Goal: Task Accomplishment & Management: Complete application form

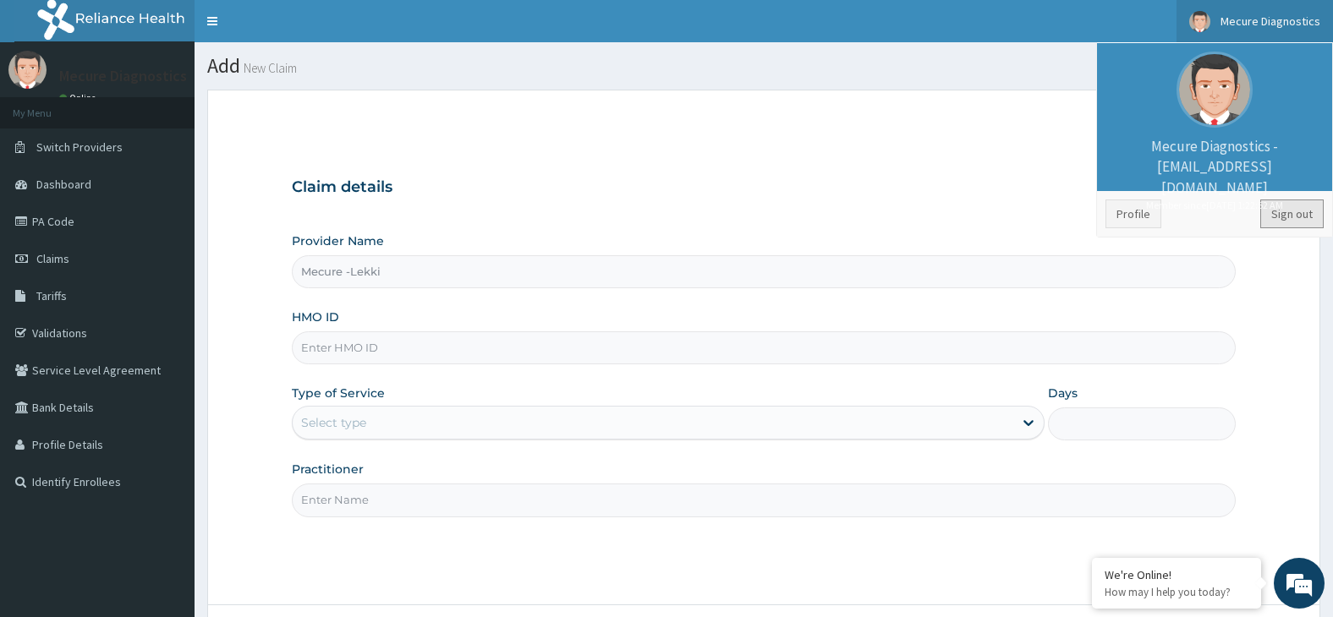
click at [1297, 215] on link "Sign out" at bounding box center [1291, 214] width 63 height 29
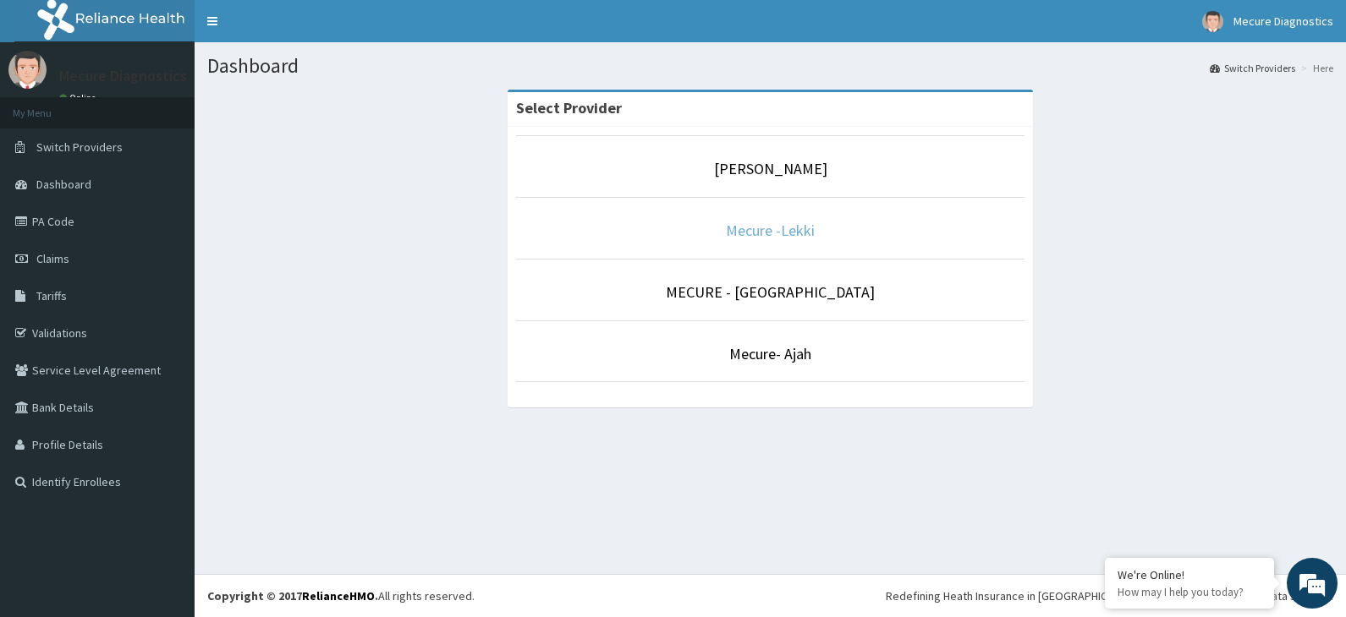
click at [786, 233] on link "Mecure -Lekki" at bounding box center [770, 230] width 89 height 19
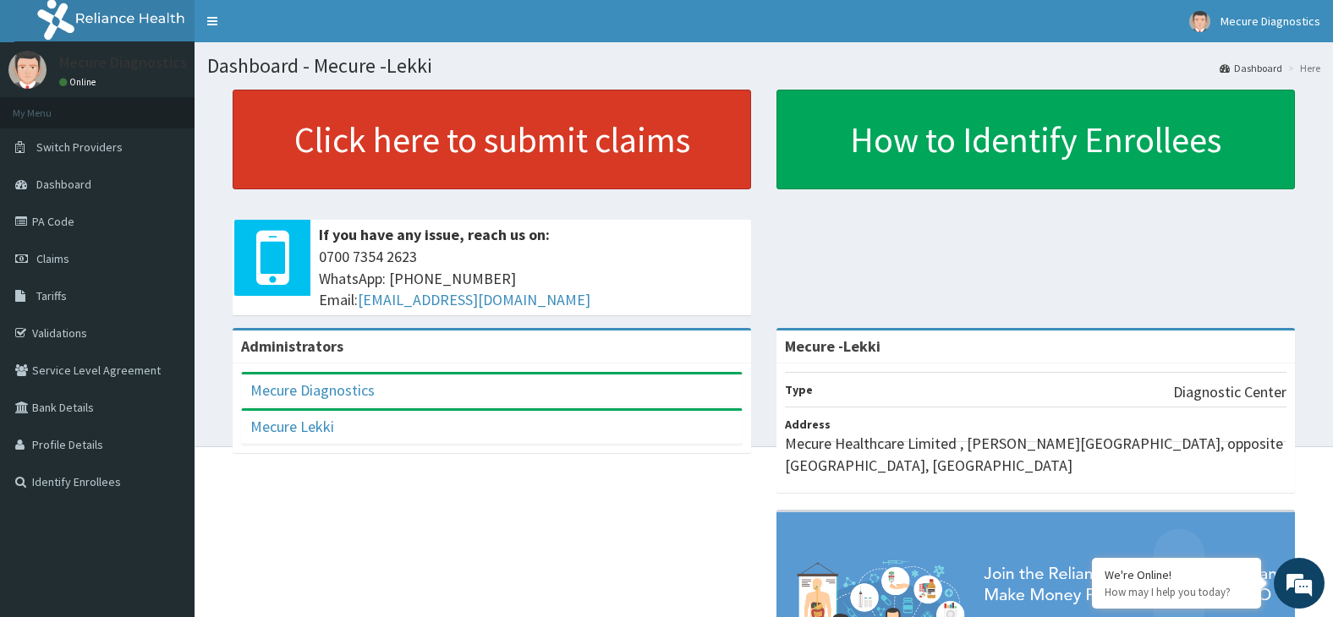
click at [539, 139] on link "Click here to submit claims" at bounding box center [492, 140] width 519 height 100
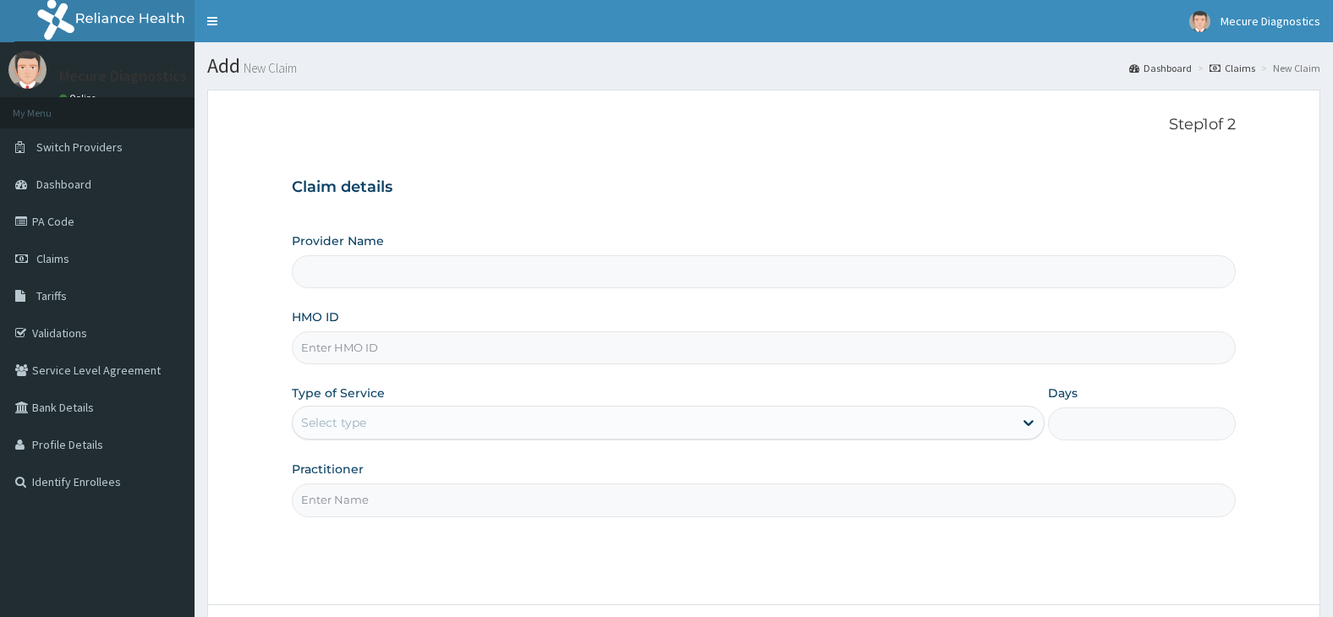
type input "Mecure -Lekki"
click at [409, 354] on input "HMO ID" at bounding box center [764, 348] width 945 height 33
type input "svp/10001/a"
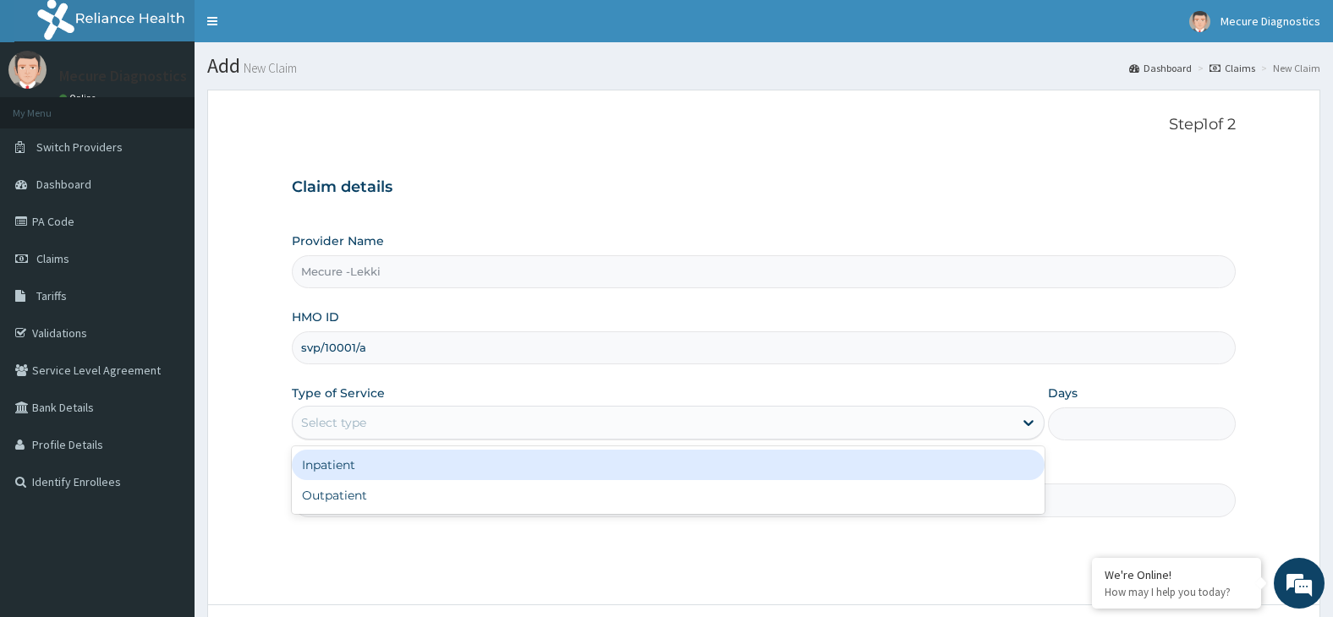
click at [435, 425] on div "Select type" at bounding box center [653, 422] width 721 height 27
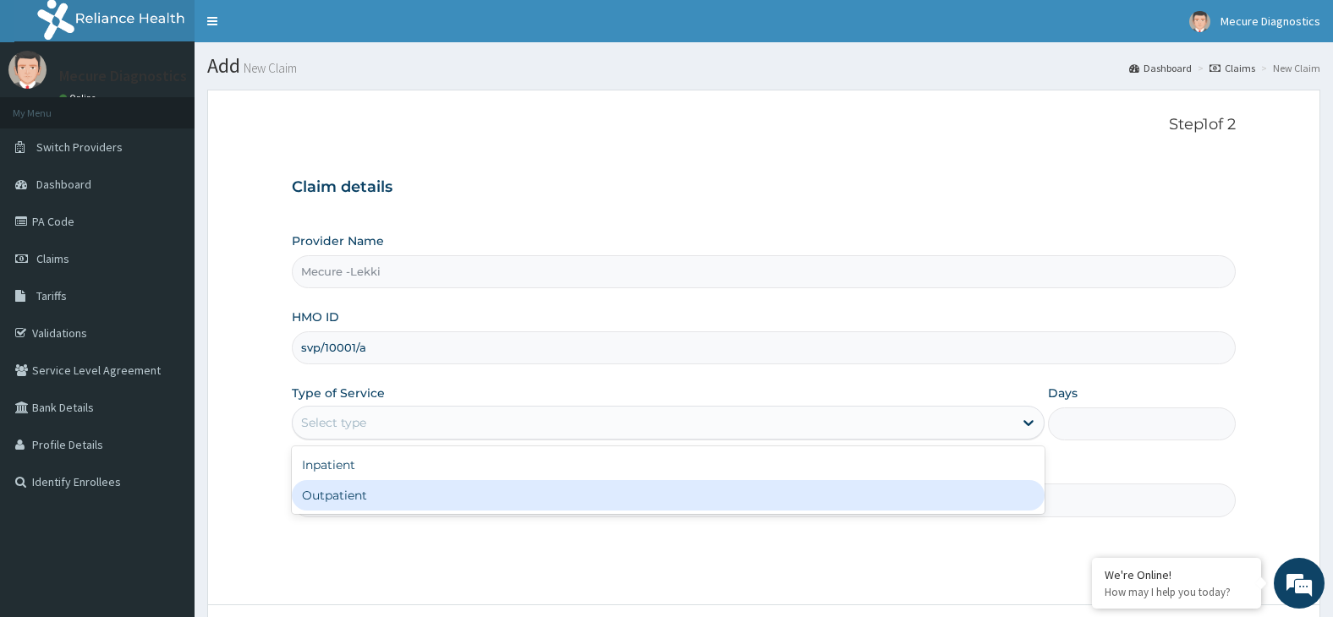
click at [419, 497] on div "Outpatient" at bounding box center [668, 495] width 753 height 30
type input "1"
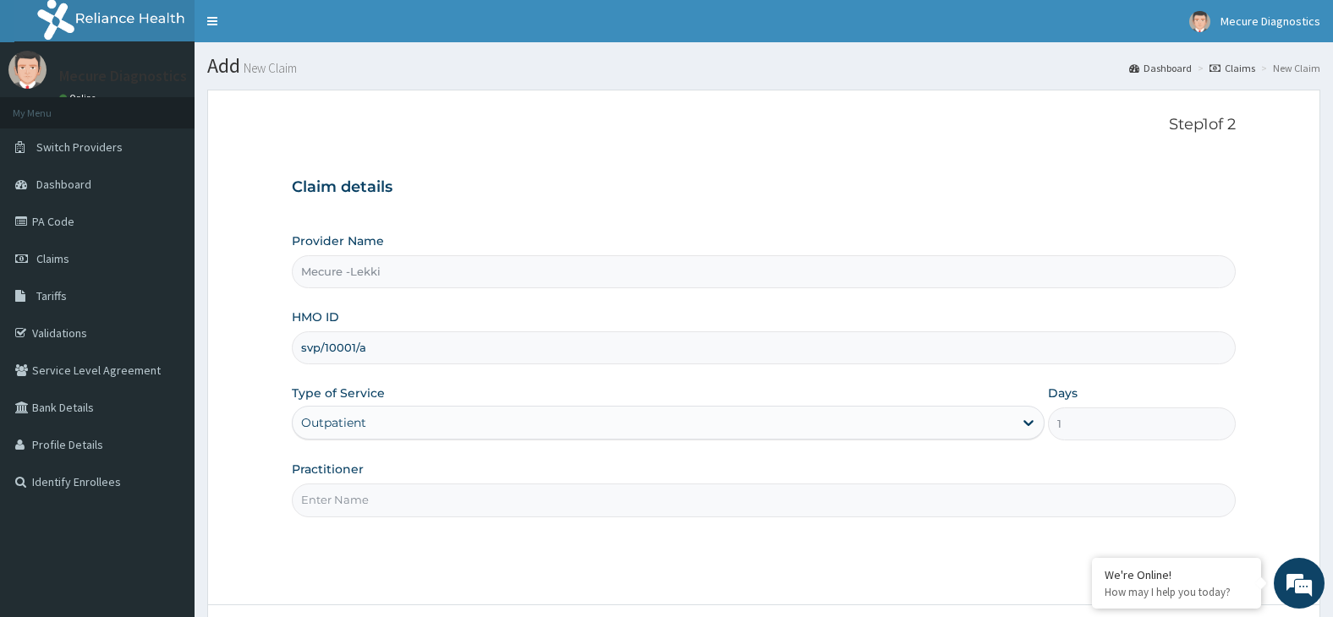
click at [386, 508] on input "Practitioner" at bounding box center [764, 500] width 945 height 33
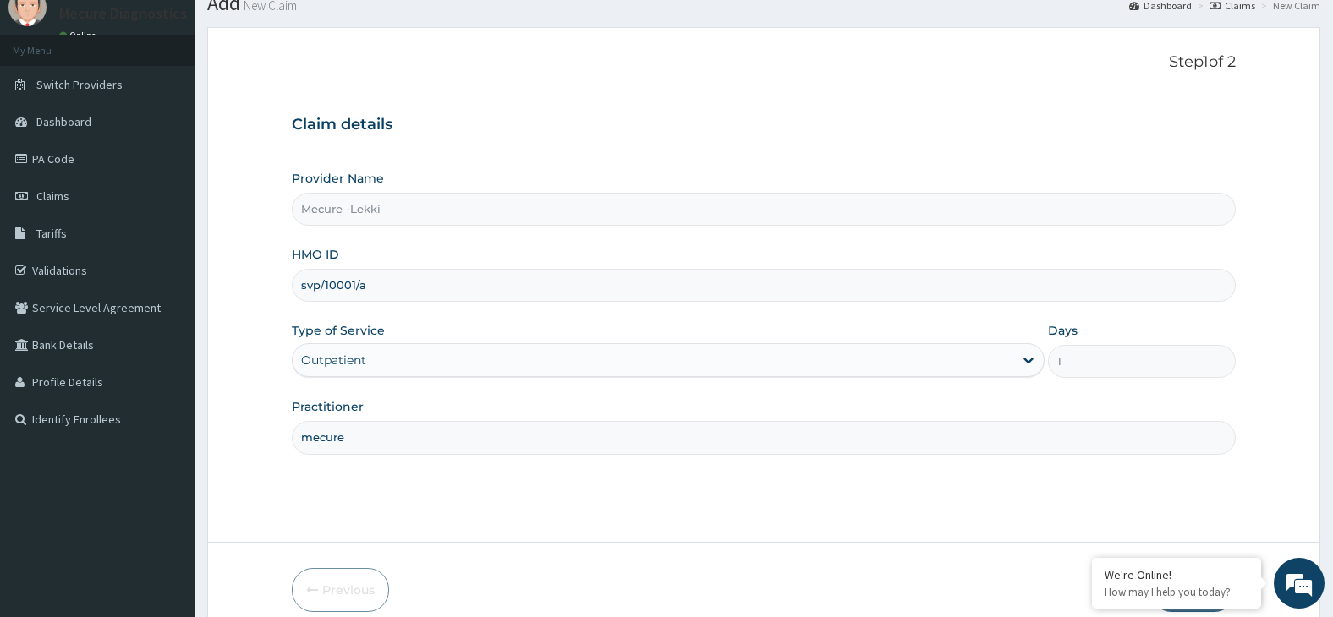
scroll to position [140, 0]
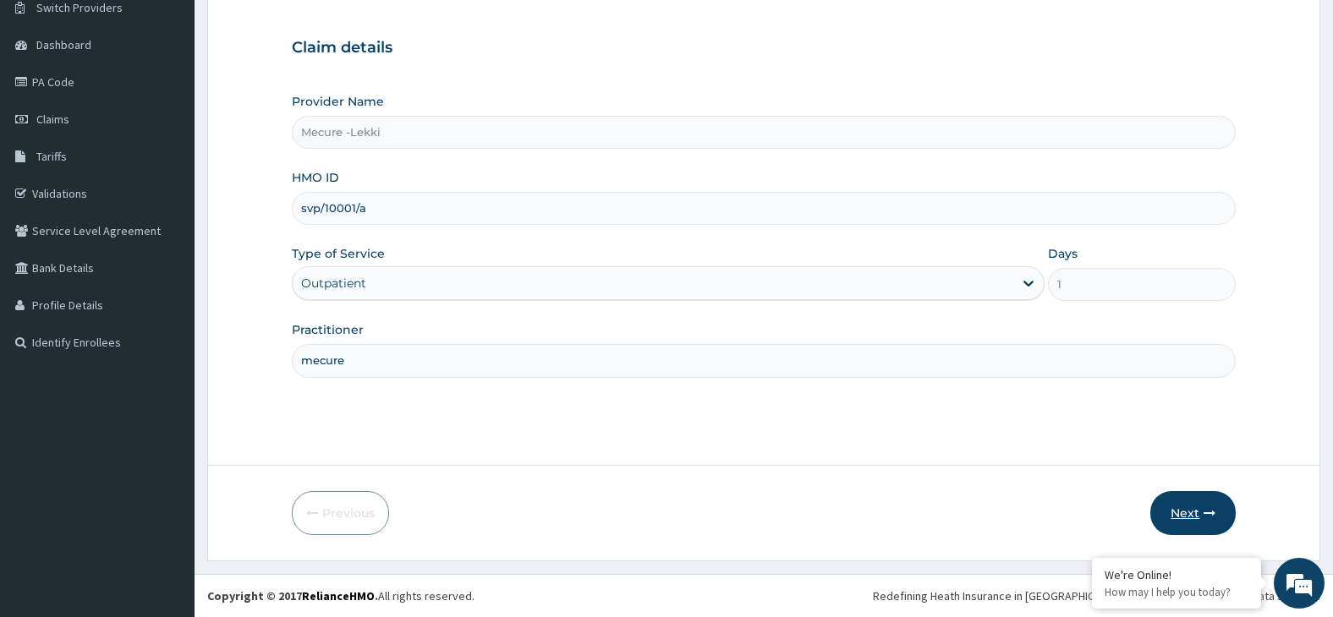
type input "mecure"
click at [1177, 515] on button "Next" at bounding box center [1192, 513] width 85 height 44
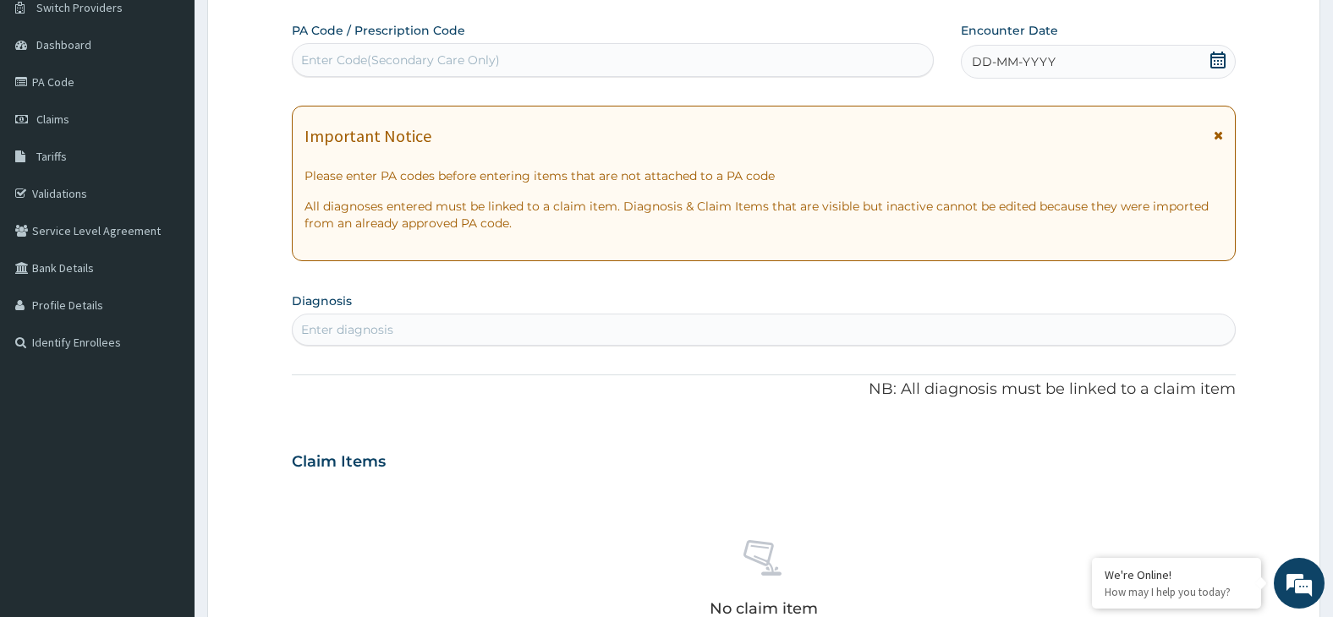
click at [499, 63] on div "Enter Code(Secondary Care Only)" at bounding box center [613, 60] width 640 height 27
type input "PA"
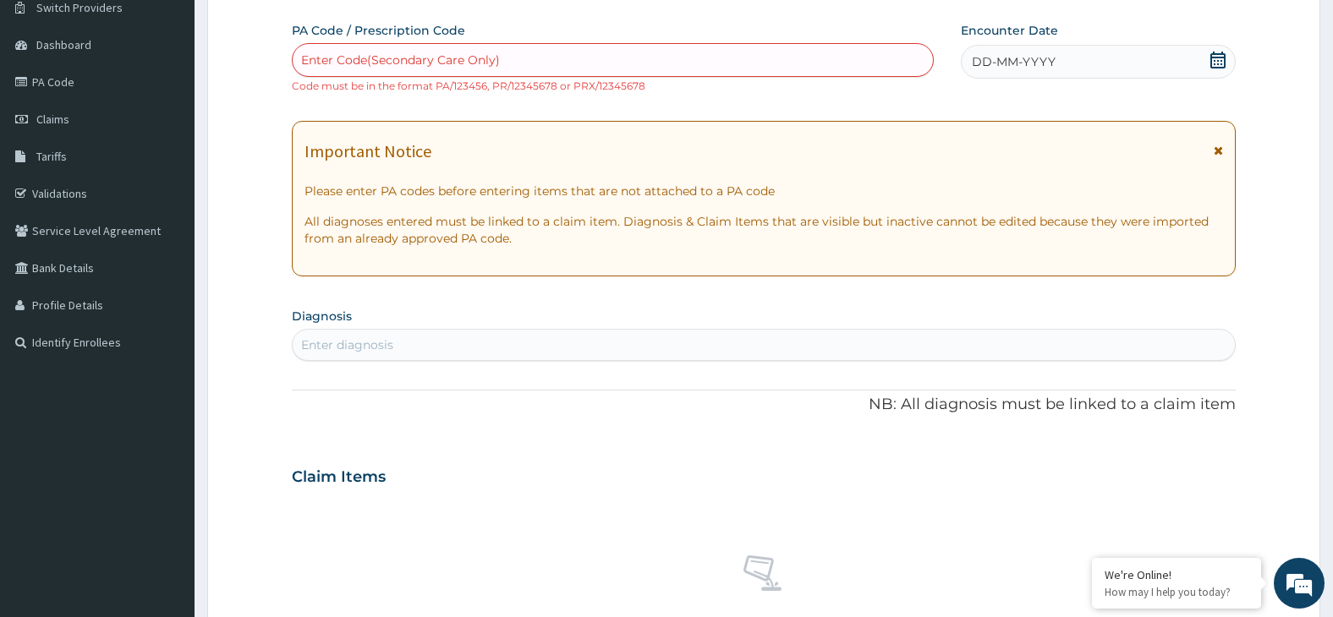
click at [592, 56] on div "Enter Code(Secondary Care Only)" at bounding box center [613, 60] width 640 height 27
type input "PA/994544"
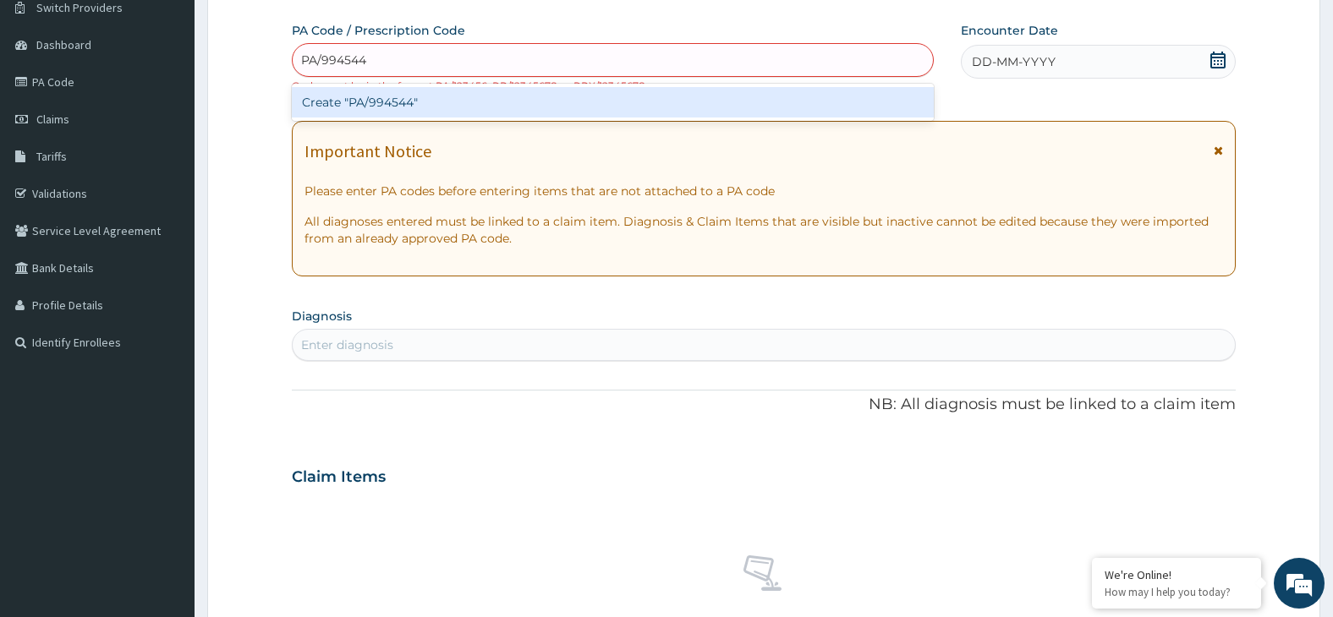
click at [414, 104] on div "Create "PA/994544"" at bounding box center [613, 102] width 642 height 30
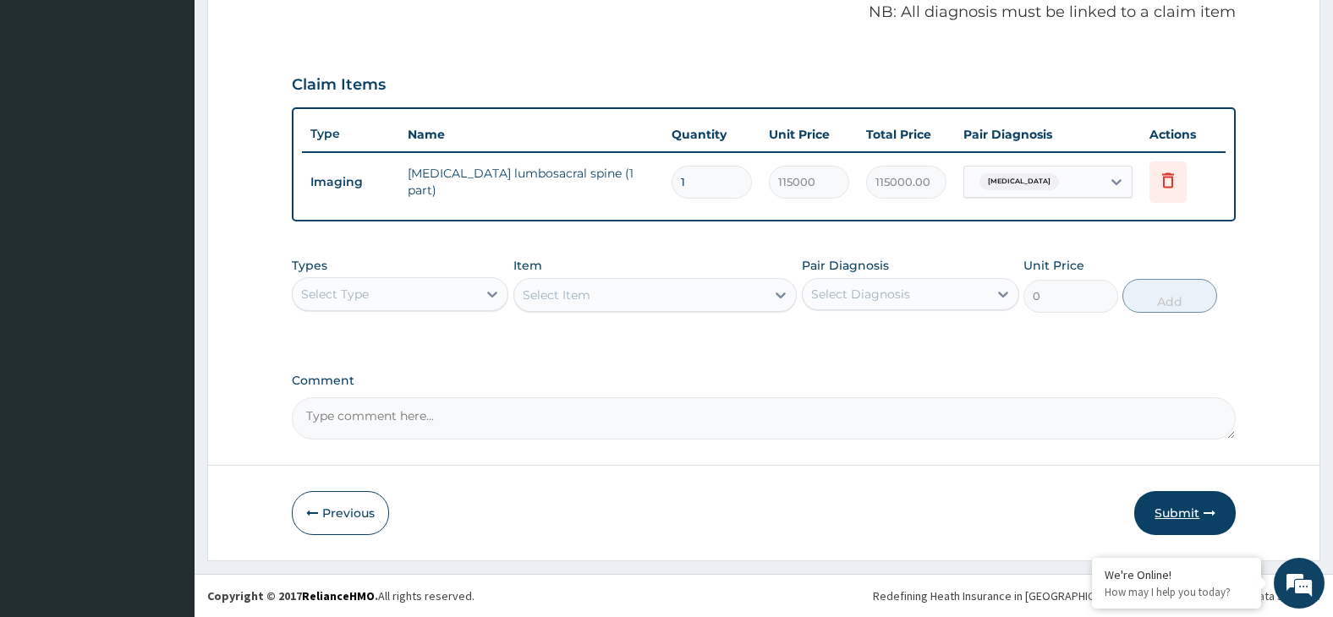
click at [1192, 519] on button "Submit" at bounding box center [1185, 513] width 102 height 44
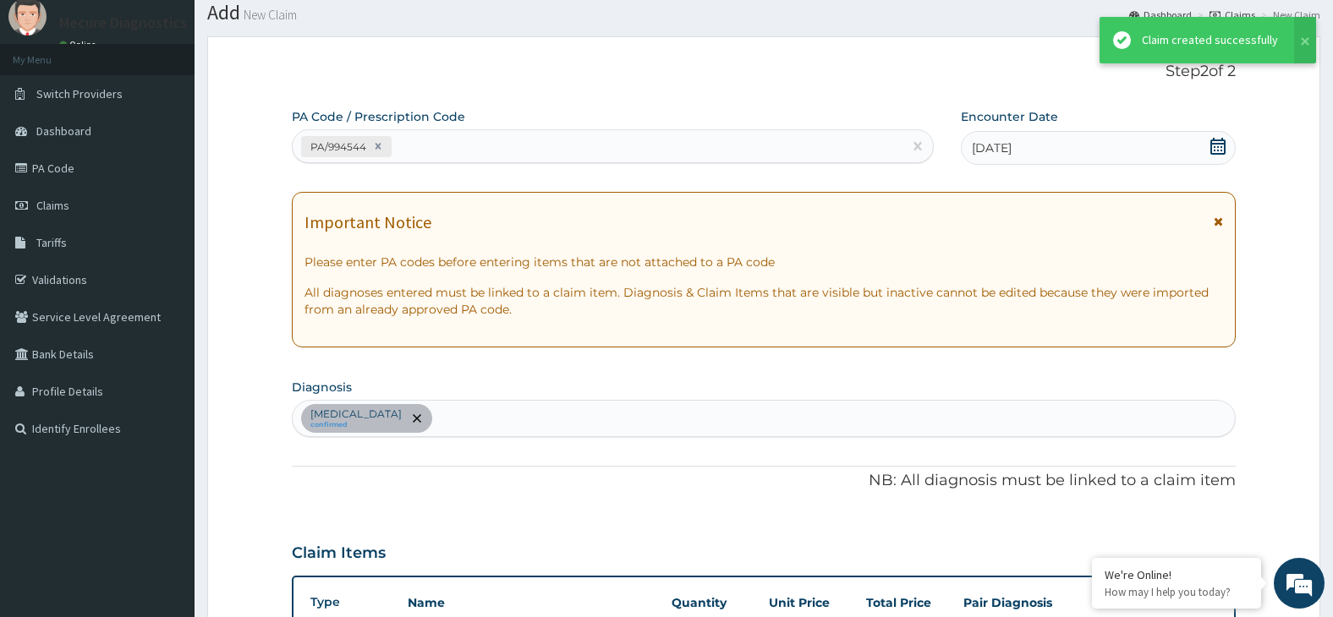
scroll to position [522, 0]
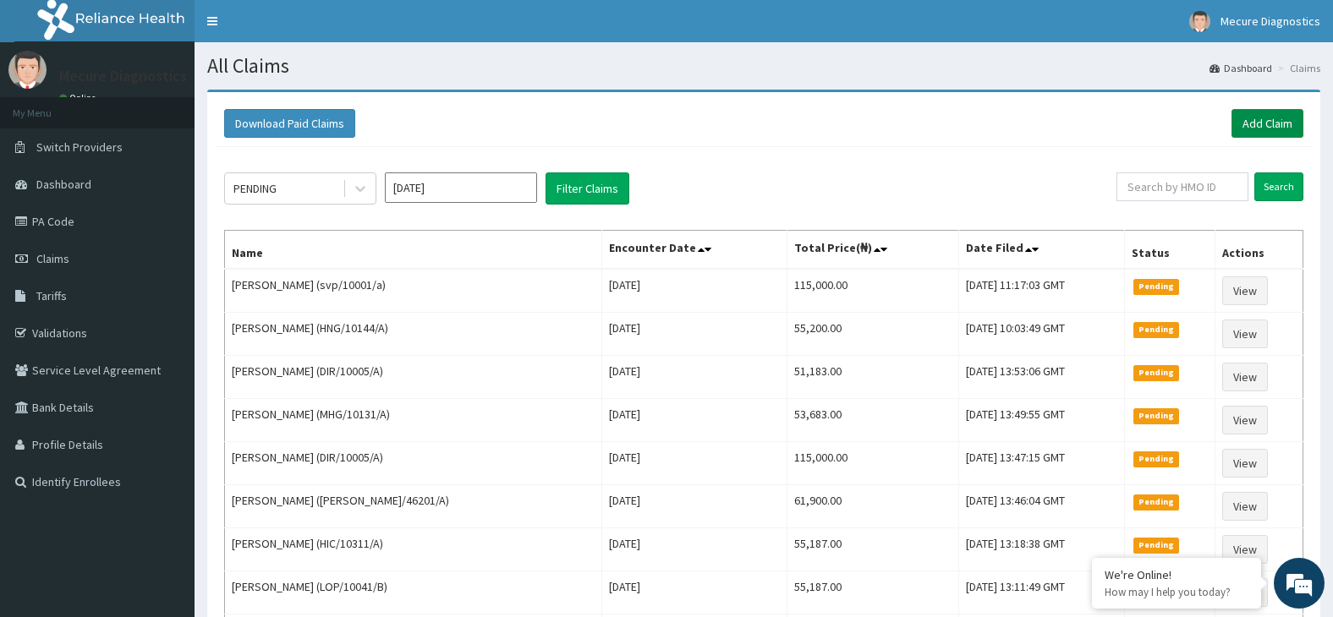
click at [1262, 125] on link "Add Claim" at bounding box center [1268, 123] width 72 height 29
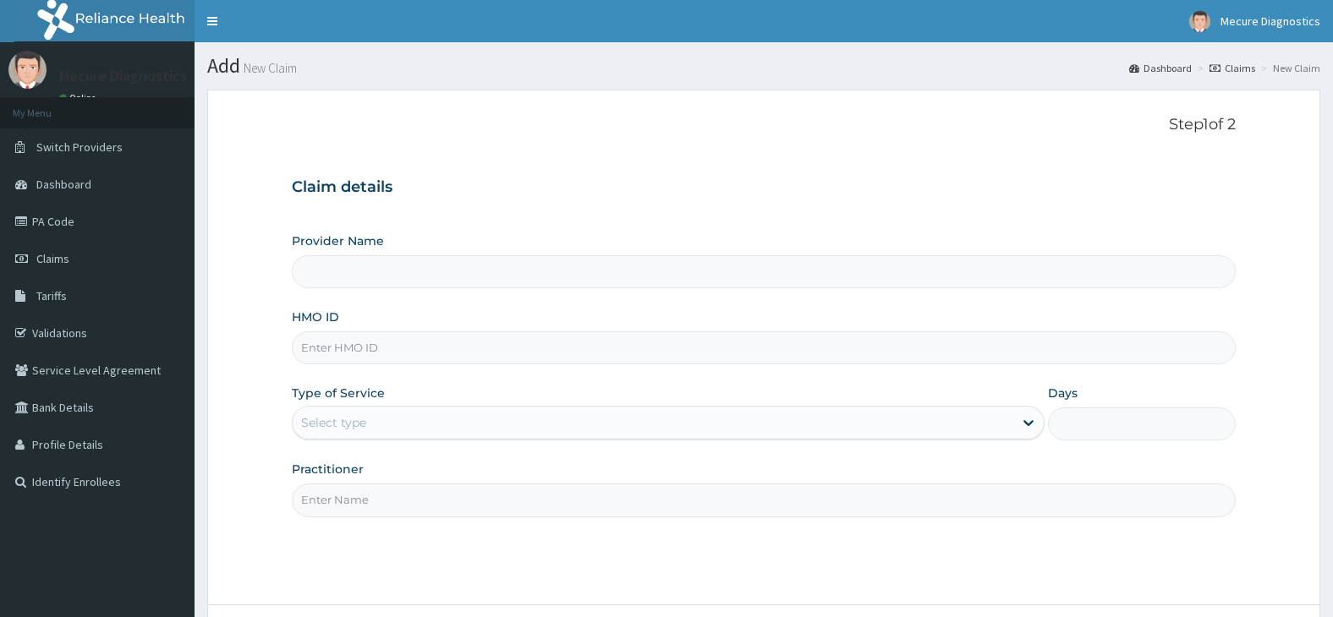
click at [698, 352] on input "HMO ID" at bounding box center [764, 348] width 945 height 33
type input "aee/"
type input "Mecure -Lekki"
type input "aee/10040/a"
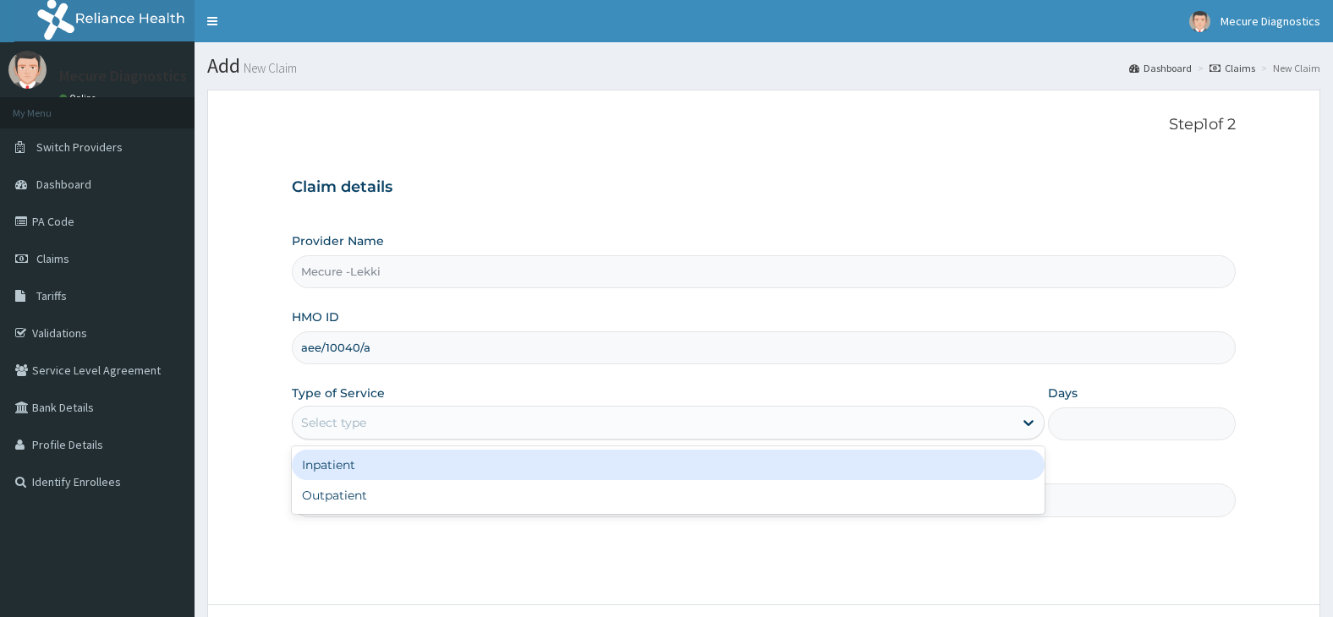
click at [520, 424] on div "Select type" at bounding box center [653, 422] width 721 height 27
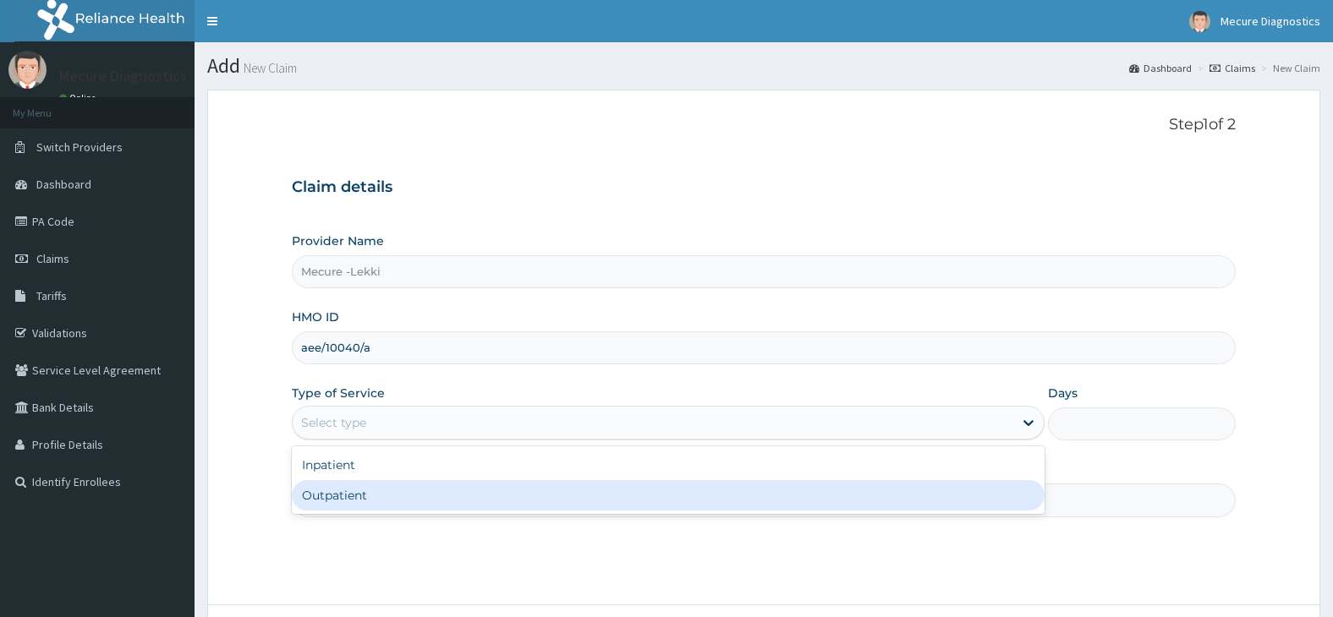
click at [510, 501] on div "Outpatient" at bounding box center [668, 495] width 753 height 30
type input "1"
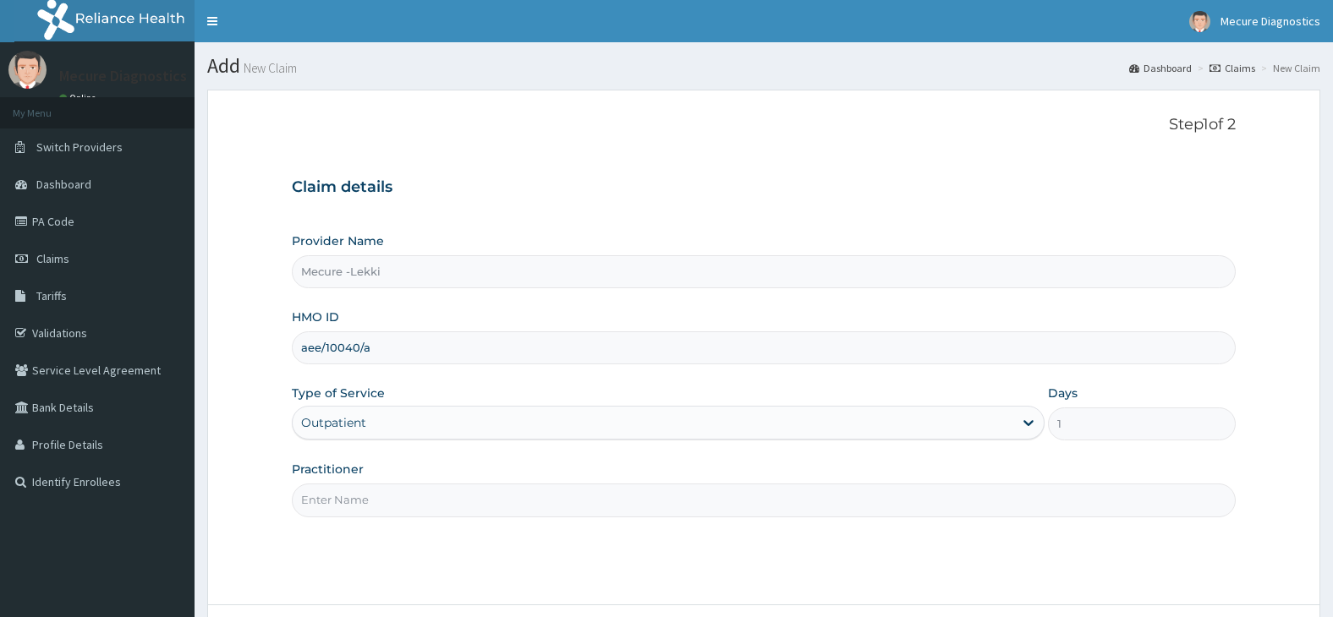
click at [510, 501] on input "Practitioner" at bounding box center [764, 500] width 945 height 33
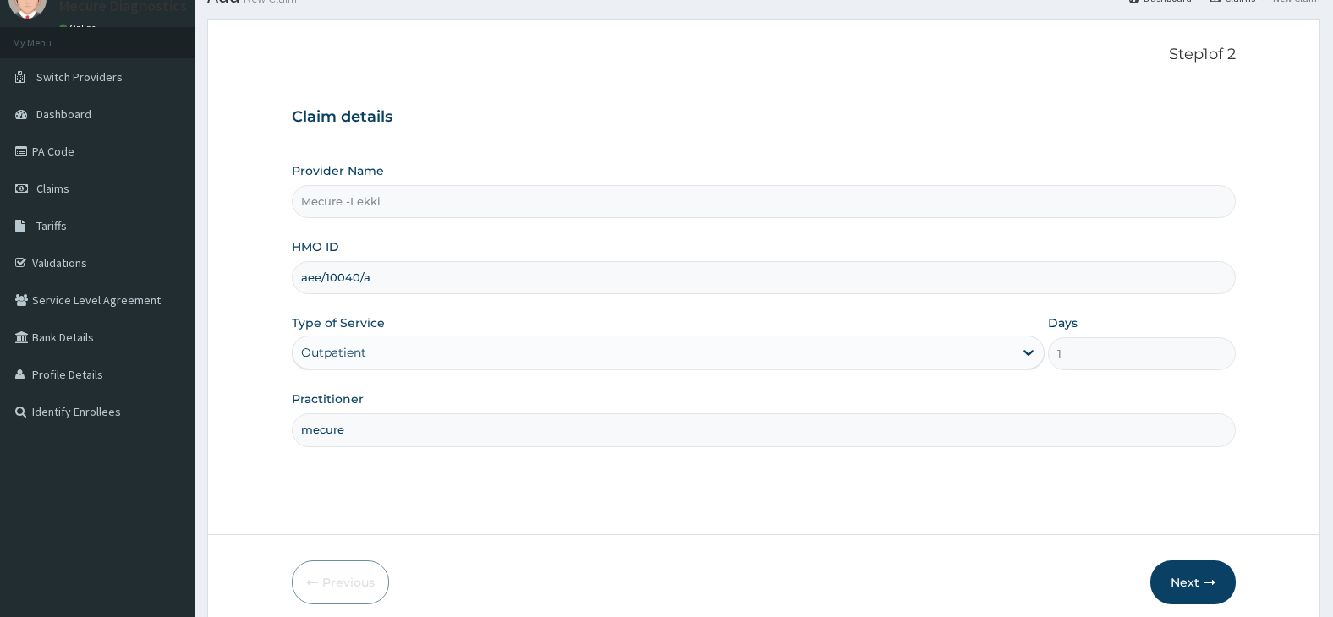
scroll to position [140, 0]
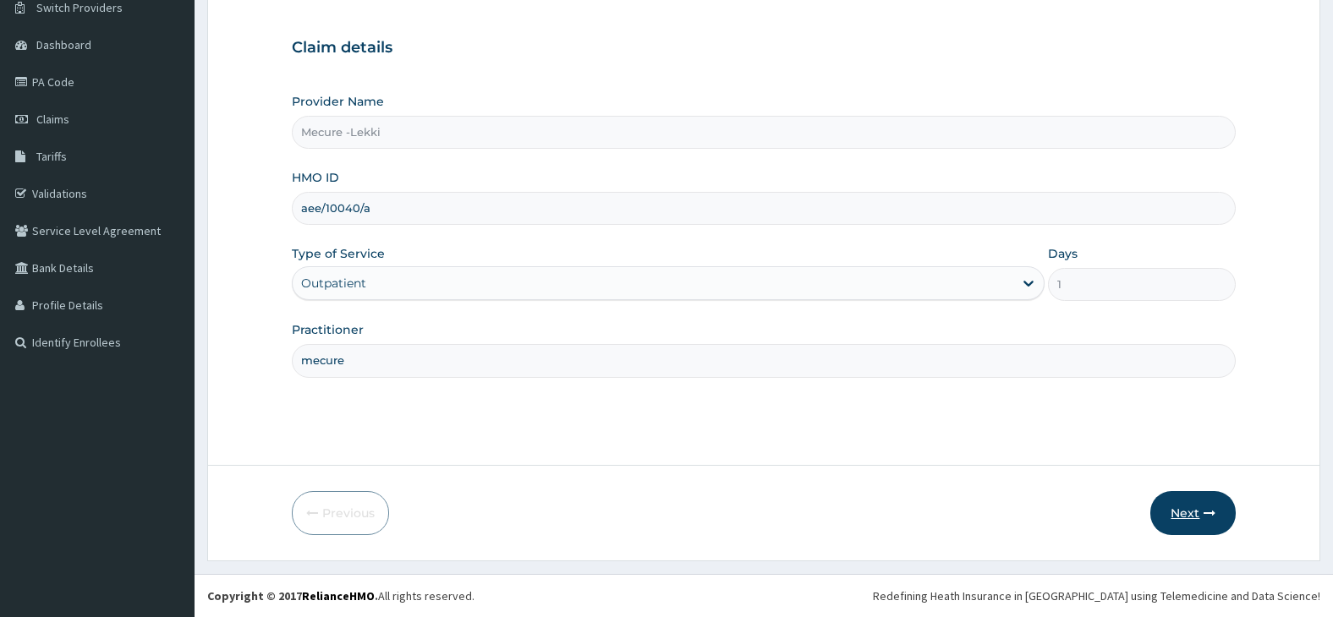
type input "mecure"
click at [1197, 513] on button "Next" at bounding box center [1192, 513] width 85 height 44
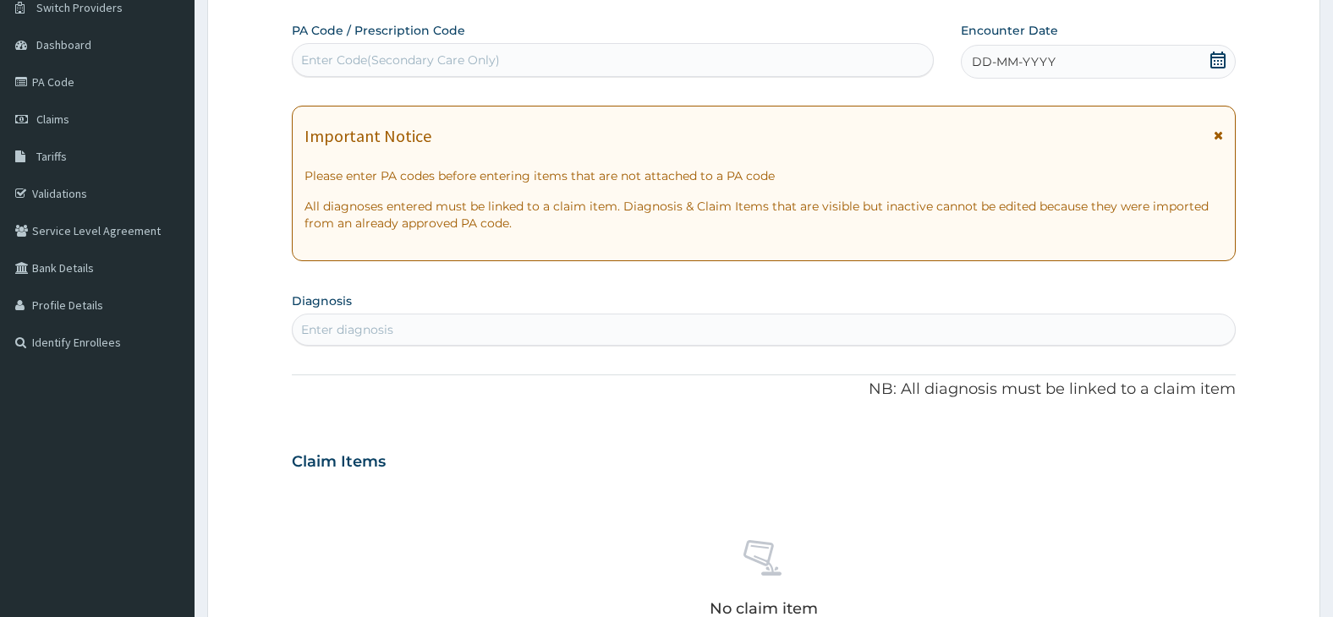
click at [507, 62] on div "Enter Code(Secondary Care Only)" at bounding box center [613, 60] width 640 height 27
type input "PA/661756"
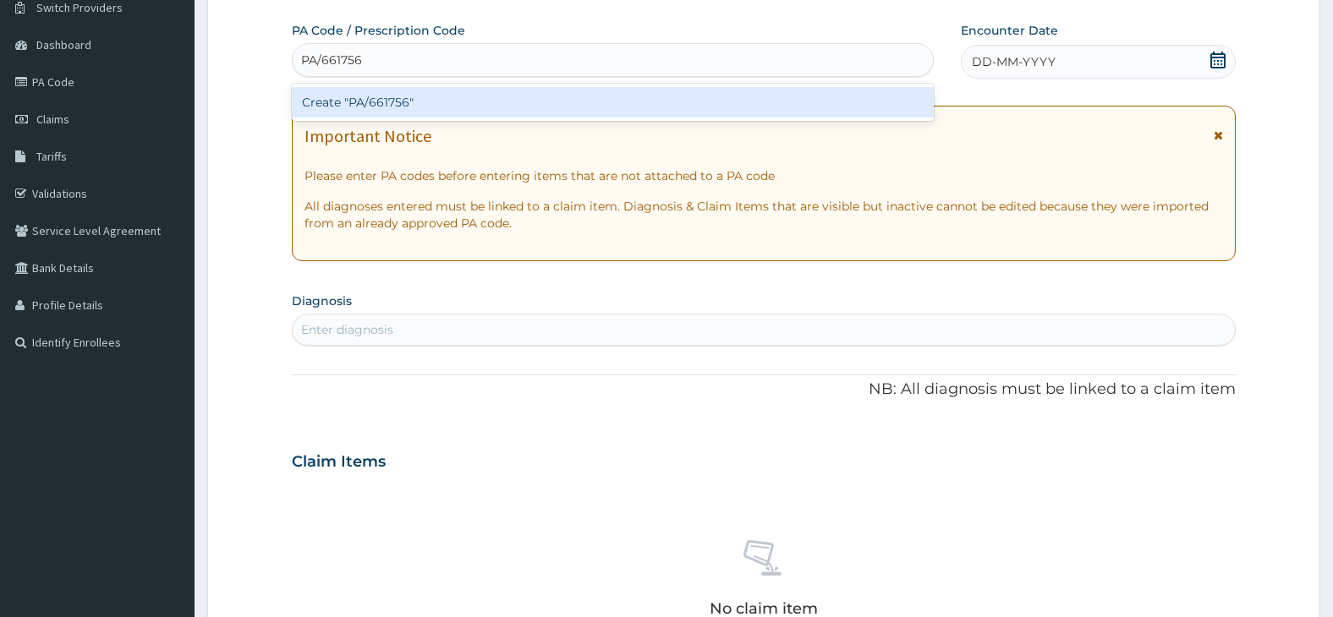
click at [518, 107] on div "Create "PA/661756"" at bounding box center [613, 102] width 642 height 30
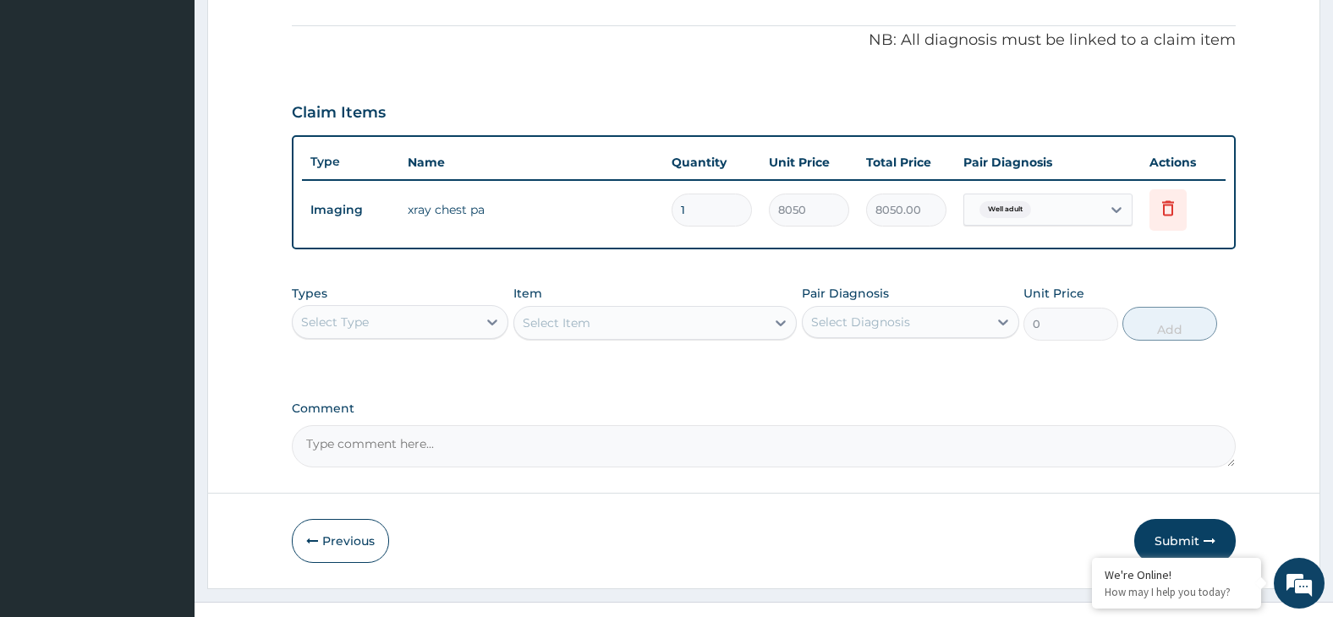
scroll to position [522, 0]
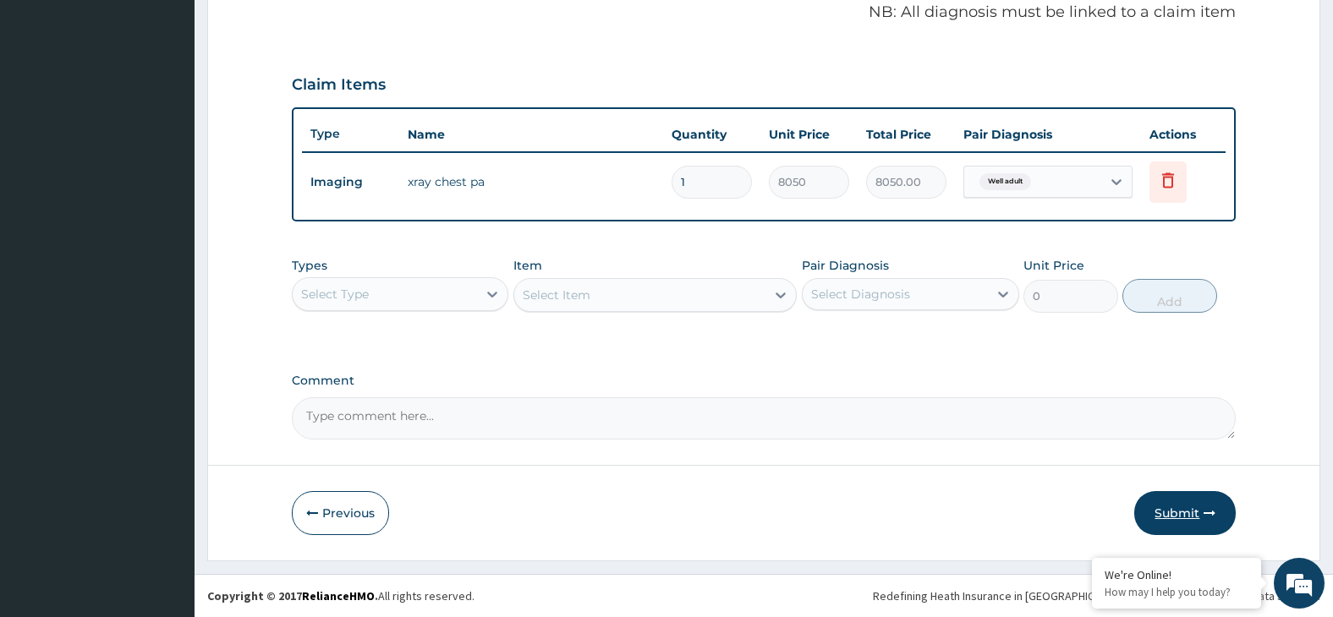
click at [1165, 511] on button "Submit" at bounding box center [1185, 513] width 102 height 44
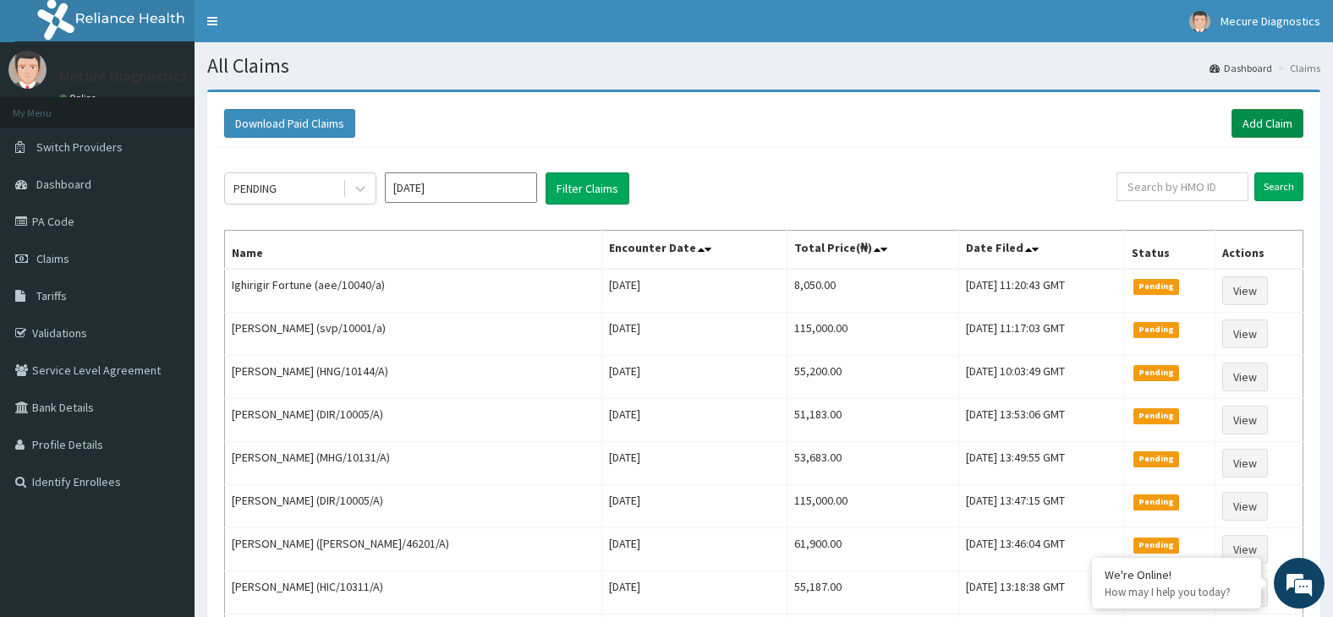
click at [1276, 126] on link "Add Claim" at bounding box center [1268, 123] width 72 height 29
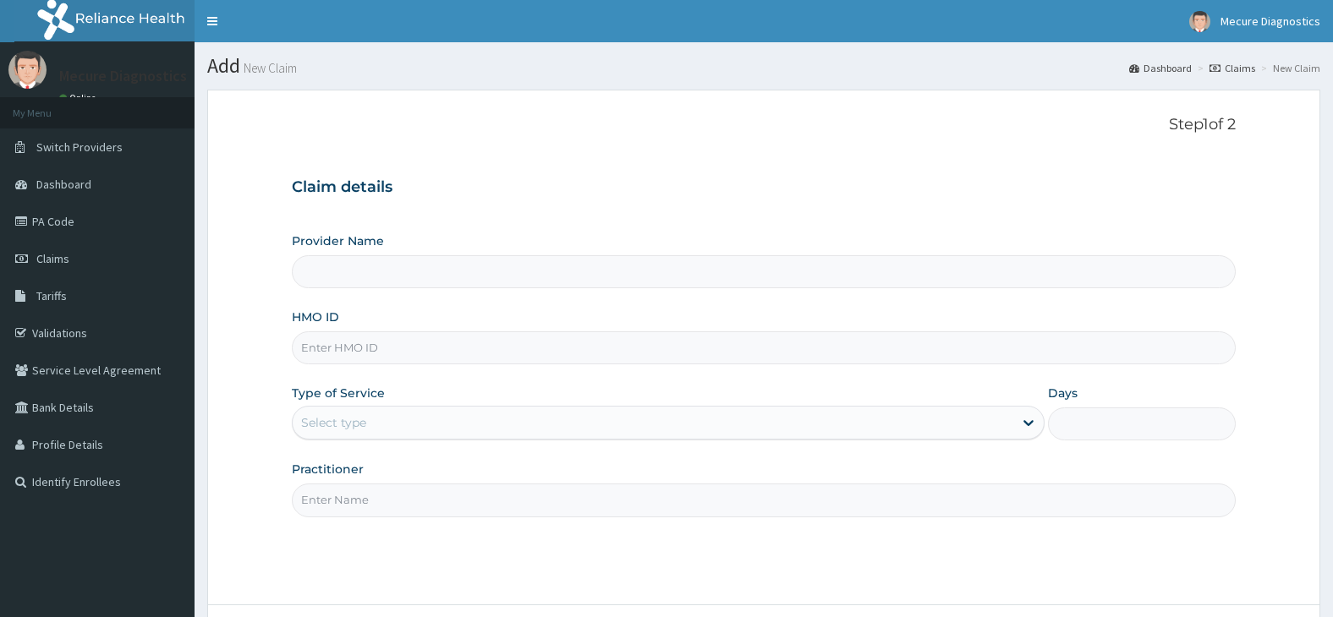
type input "Mecure -Lekki"
click at [464, 348] on input "HMO ID" at bounding box center [764, 348] width 945 height 33
type input "hng/10144/a"
click at [446, 432] on div "Select type" at bounding box center [653, 422] width 721 height 27
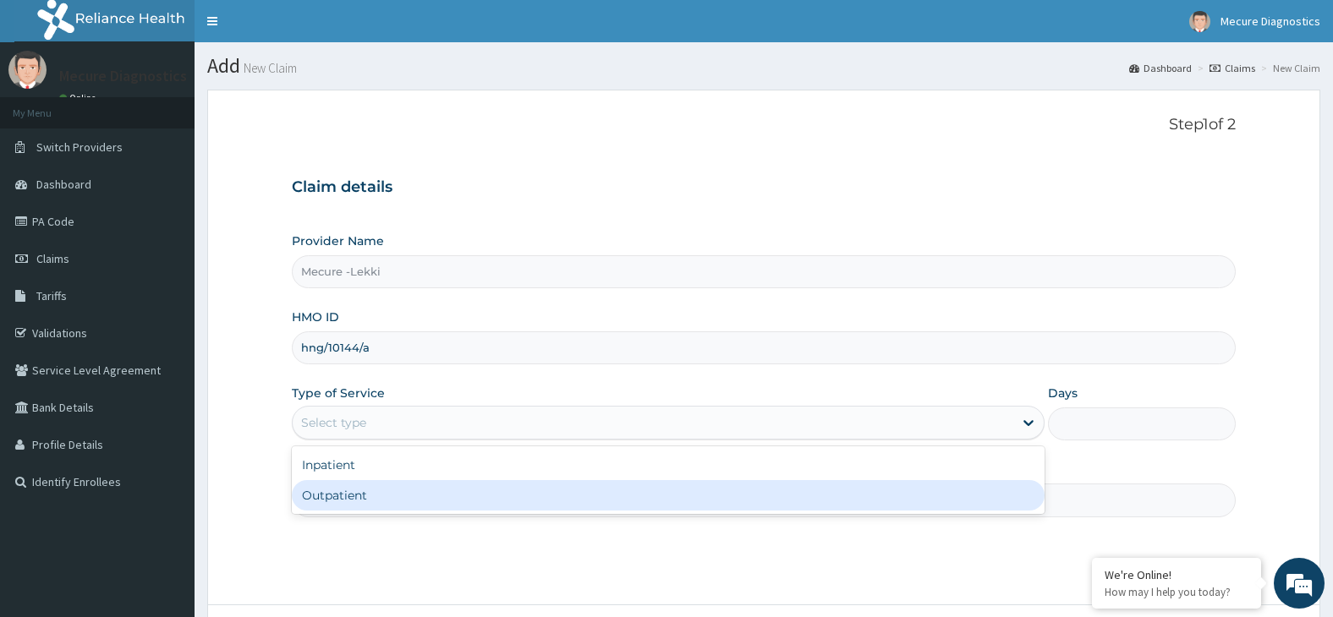
click at [445, 502] on div "Outpatient" at bounding box center [668, 495] width 753 height 30
type input "1"
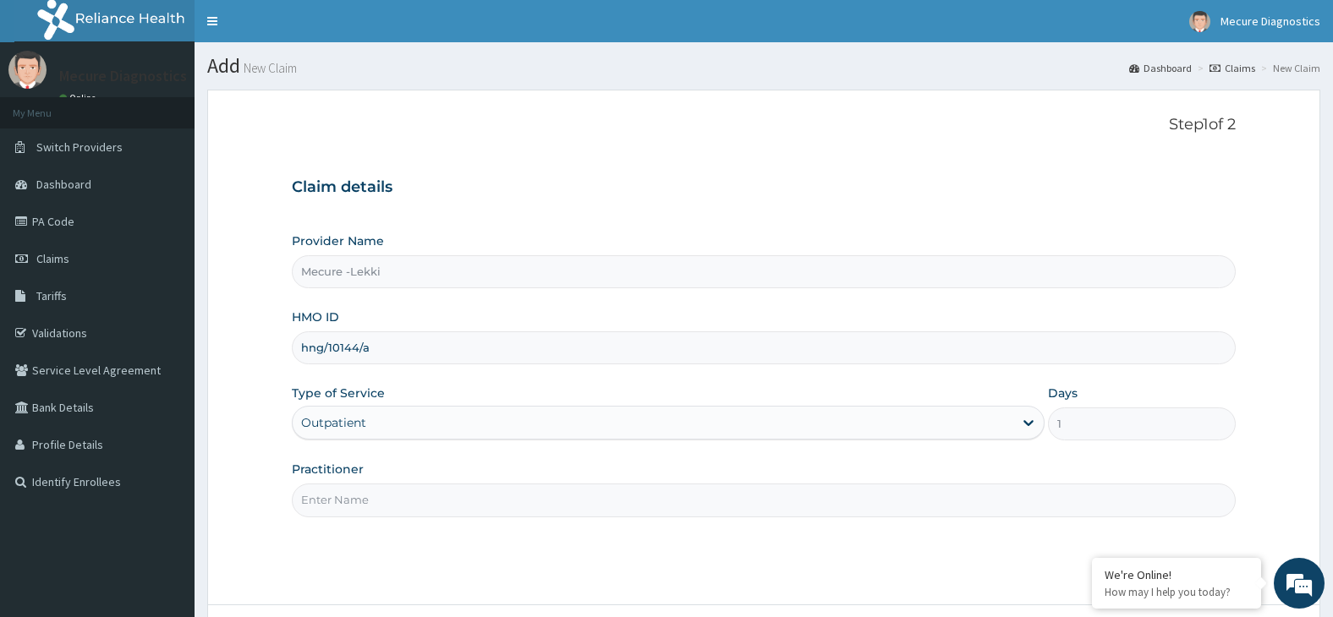
click at [431, 526] on div "Step 1 of 2 Claim details Provider Name Mecure -Lekki HMO ID hng/10144/a Type o…" at bounding box center [764, 348] width 945 height 464
click at [442, 515] on input "Practitioner" at bounding box center [764, 500] width 945 height 33
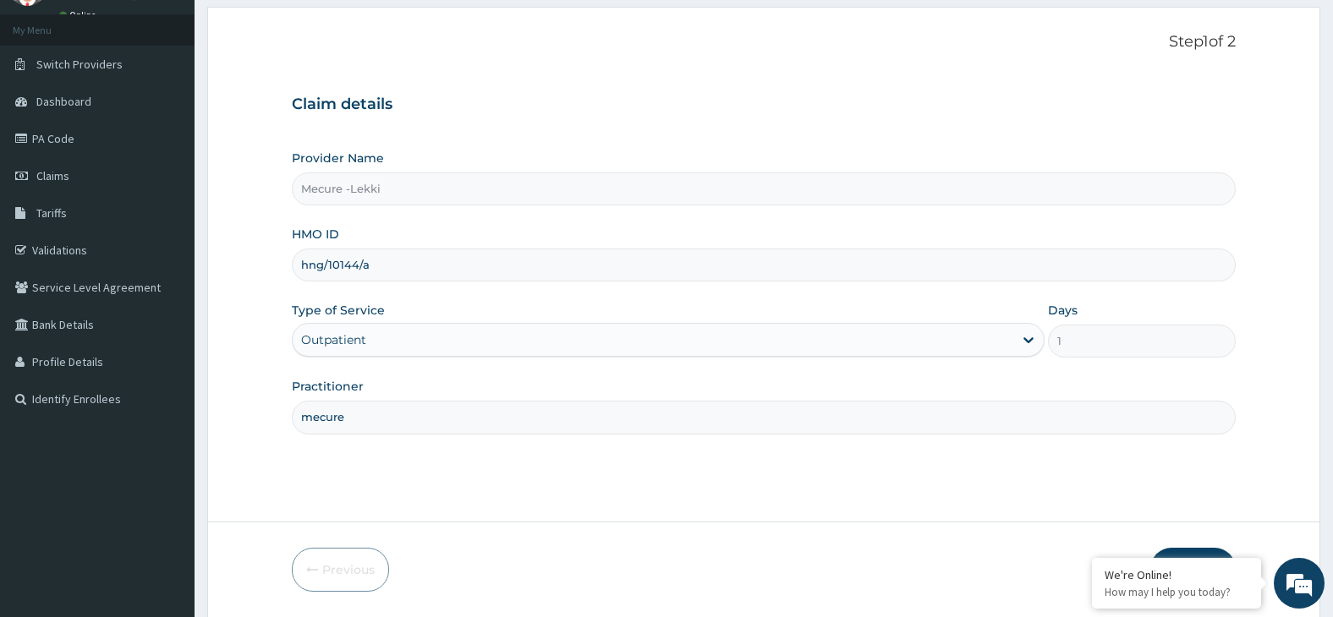
scroll to position [140, 0]
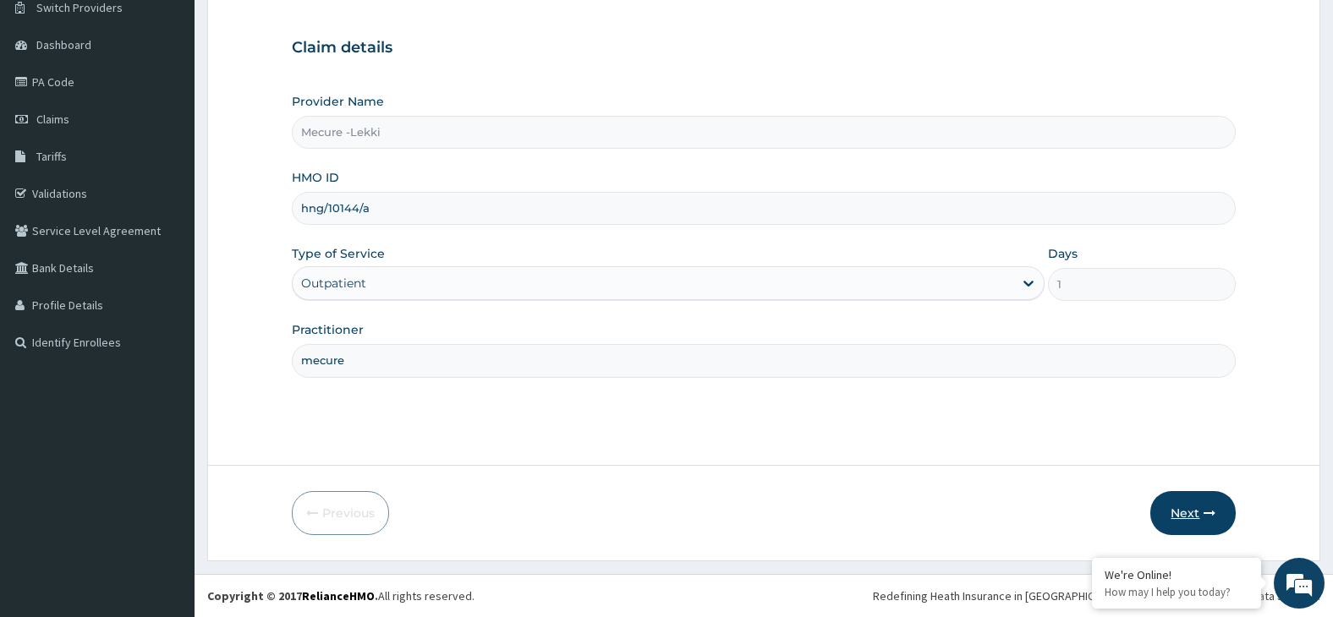
type input "mecure"
click at [1182, 513] on button "Next" at bounding box center [1192, 513] width 85 height 44
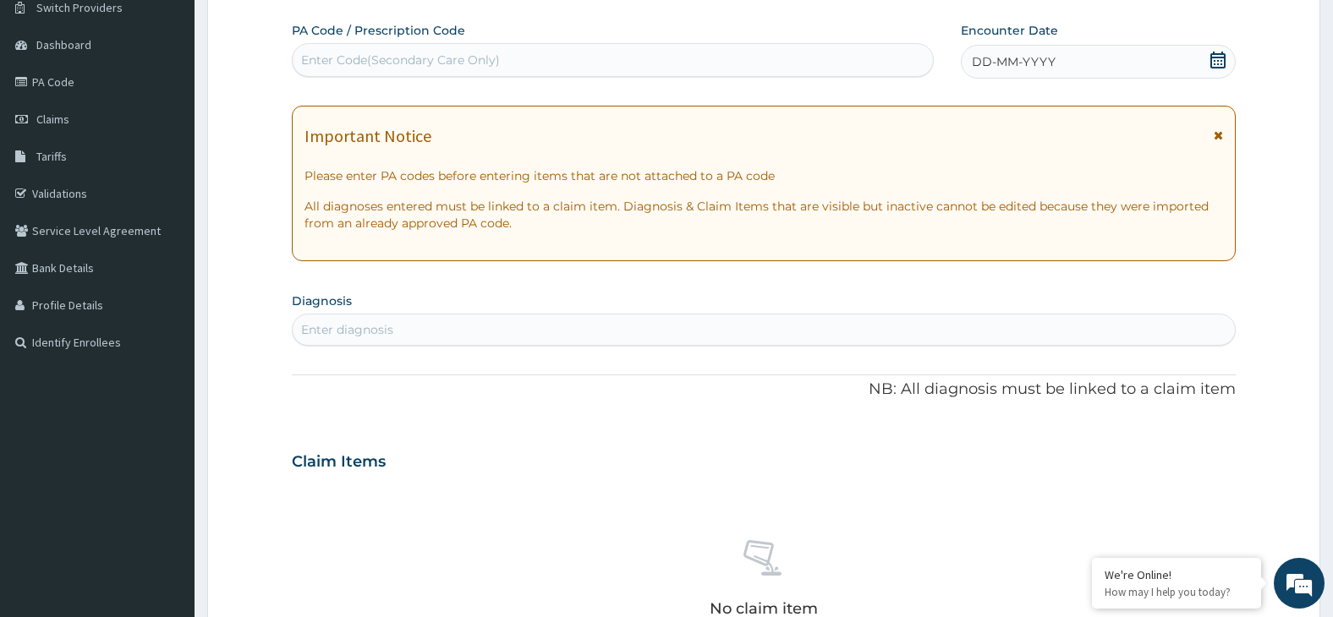
click at [573, 69] on div "Enter Code(Secondary Care Only)" at bounding box center [613, 60] width 640 height 27
type input "PA/49191E"
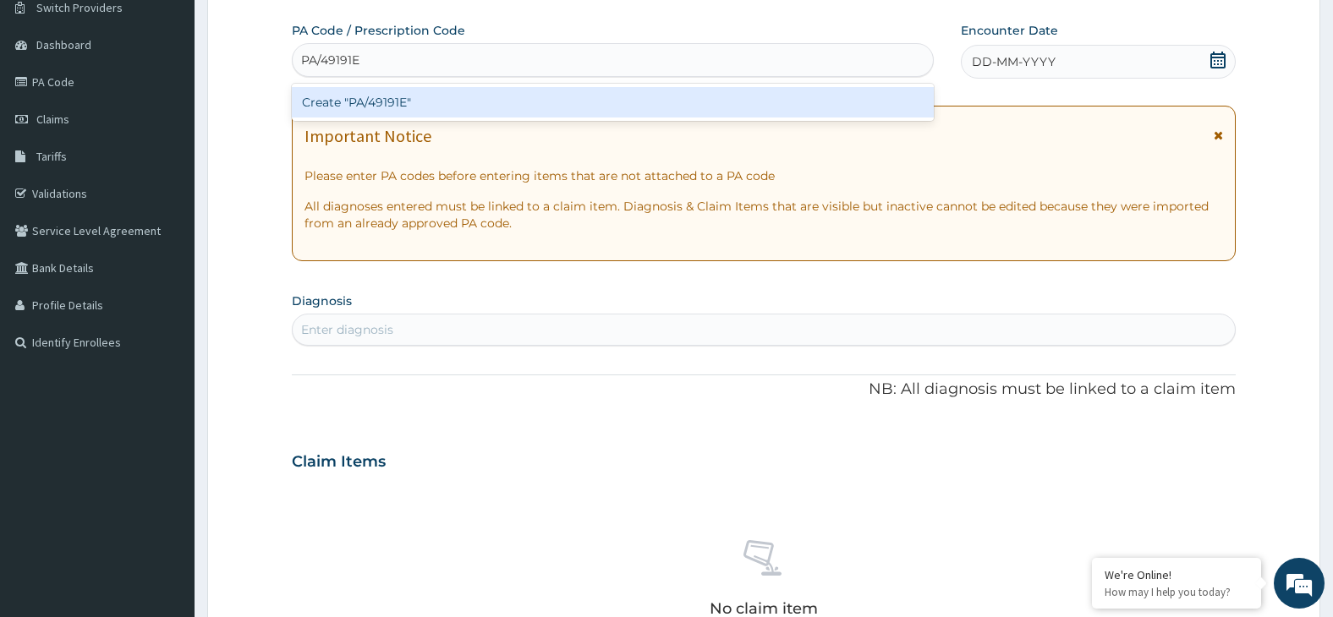
click at [389, 107] on div "Create "PA/49191E"" at bounding box center [613, 102] width 642 height 30
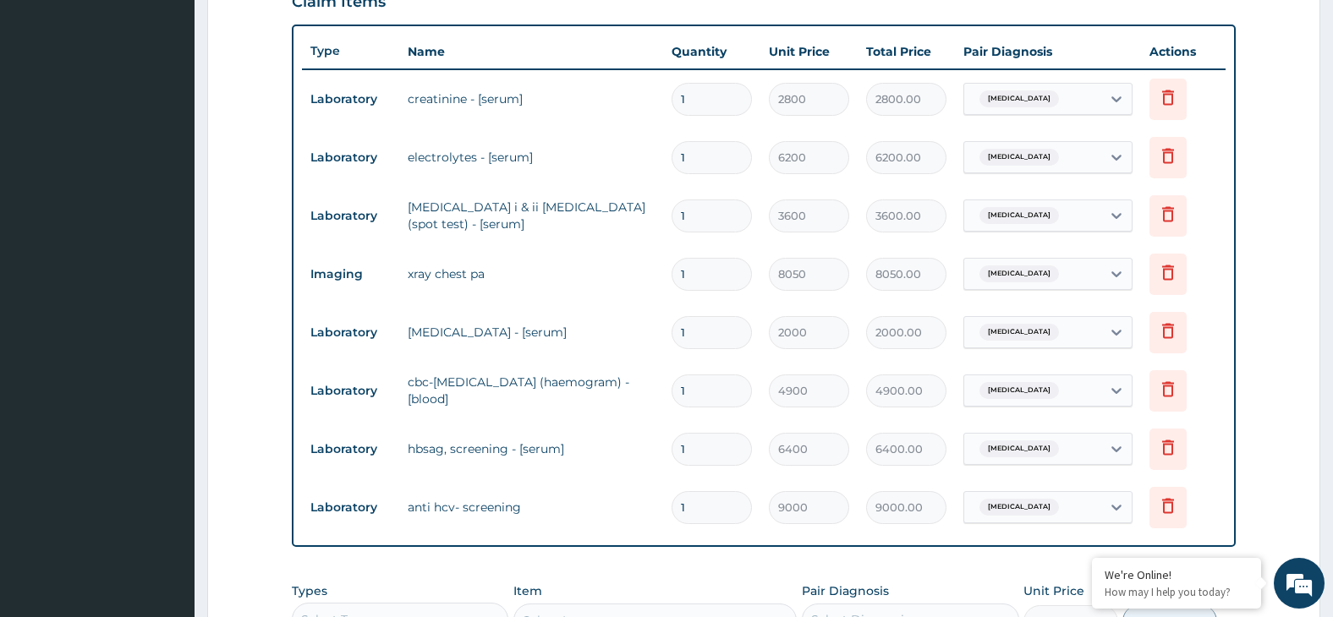
scroll to position [550, 0]
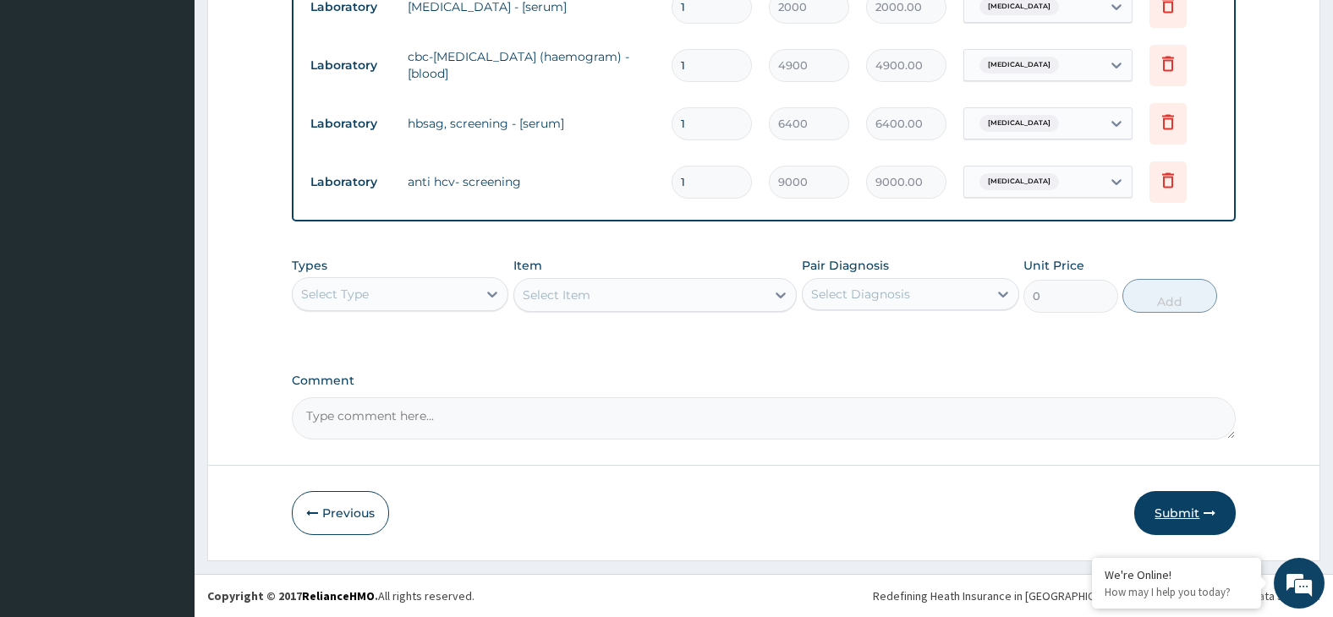
click at [1188, 513] on button "Submit" at bounding box center [1185, 513] width 102 height 44
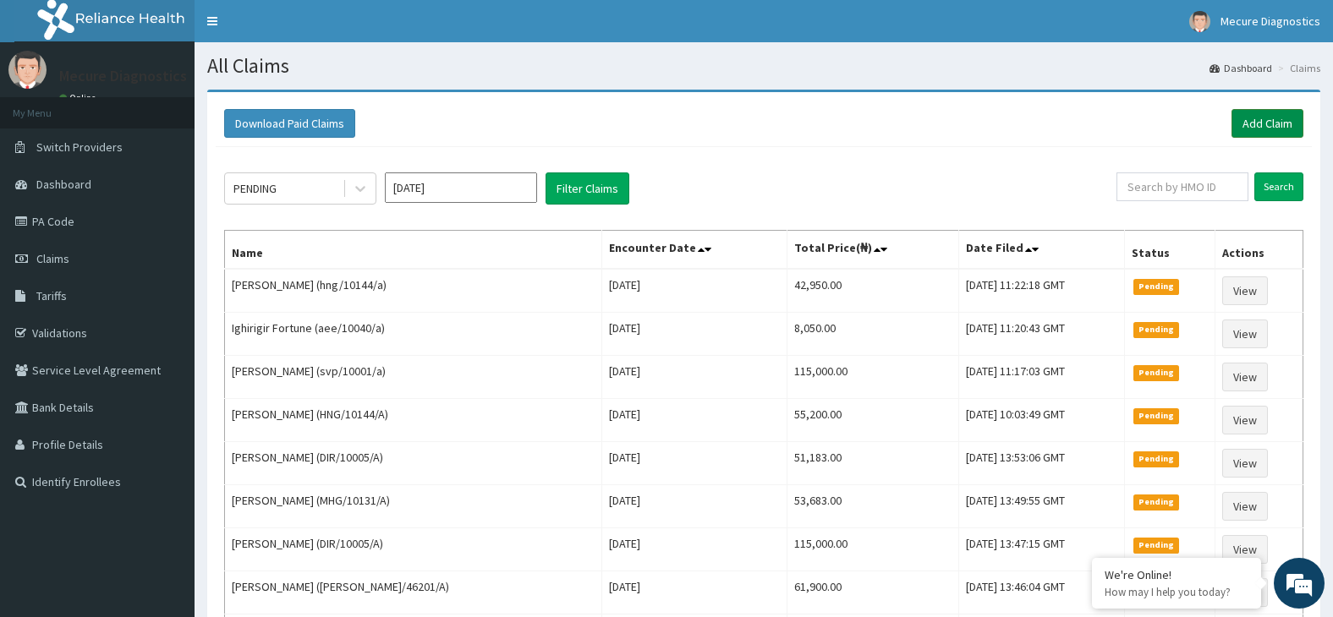
click at [1273, 132] on link "Add Claim" at bounding box center [1268, 123] width 72 height 29
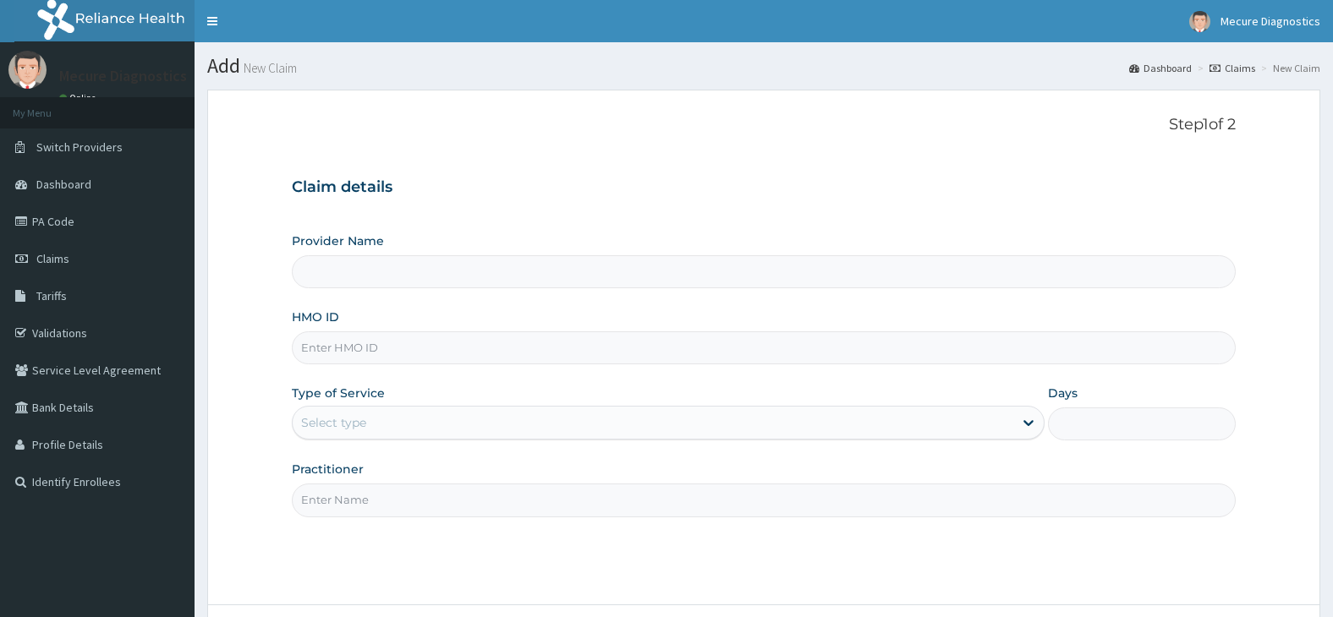
type input "Mecure -Lekki"
click at [436, 344] on input "HMO ID" at bounding box center [764, 348] width 945 height 33
type input "lep/10176/b"
click at [453, 426] on div "Select type" at bounding box center [653, 422] width 721 height 27
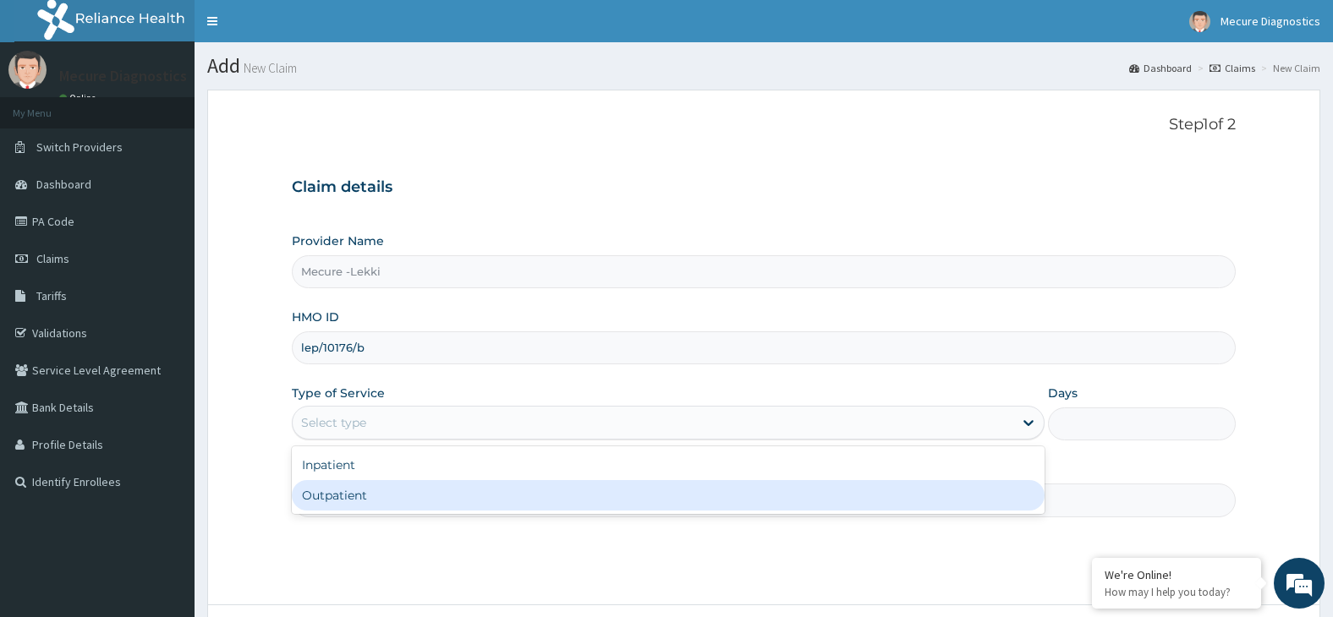
click at [458, 497] on div "Outpatient" at bounding box center [668, 495] width 753 height 30
type input "1"
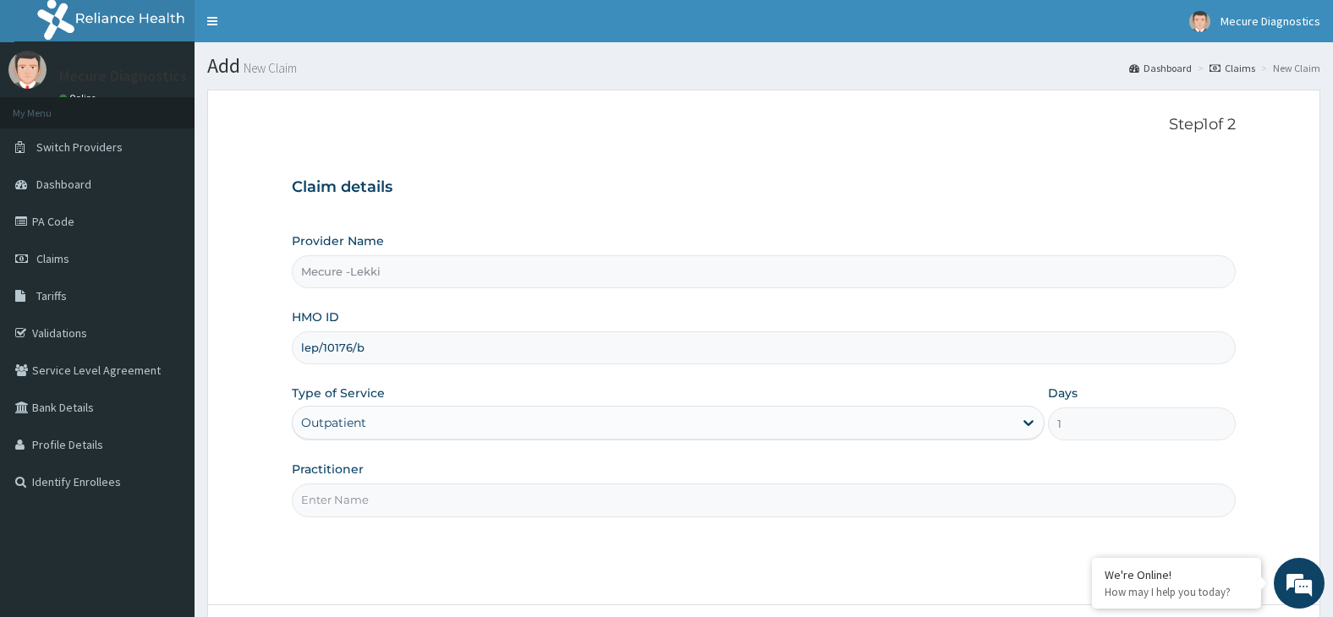
click at [458, 497] on input "Practitioner" at bounding box center [764, 500] width 945 height 33
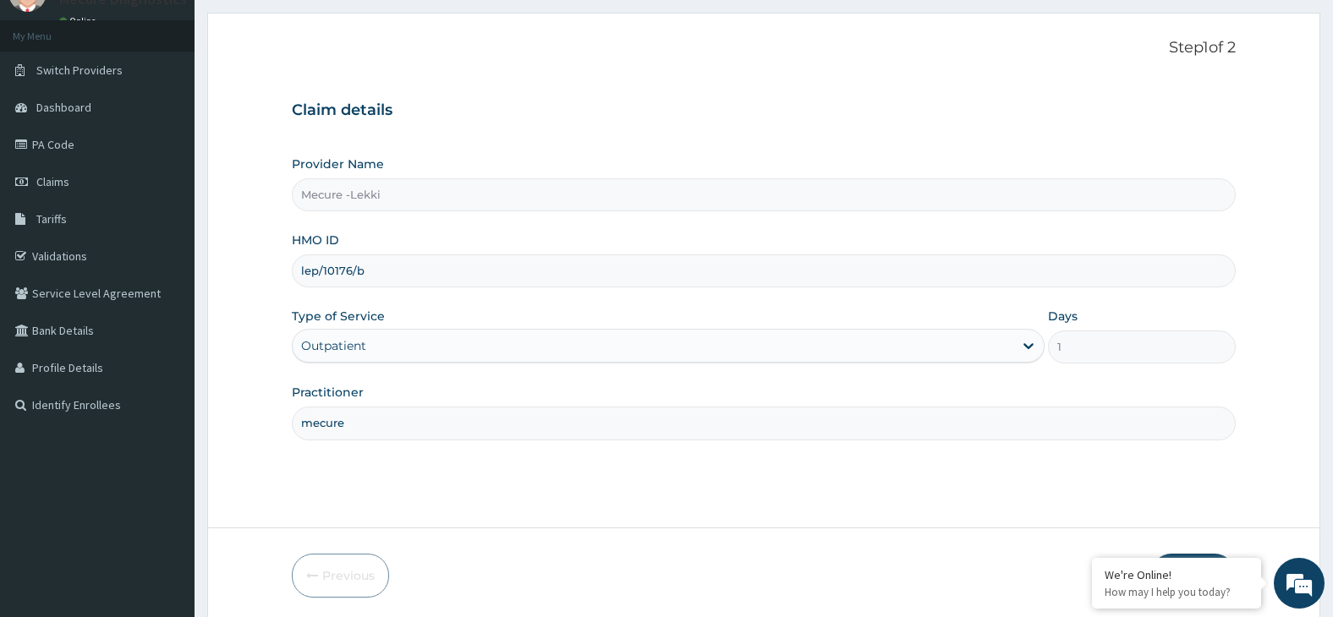
scroll to position [140, 0]
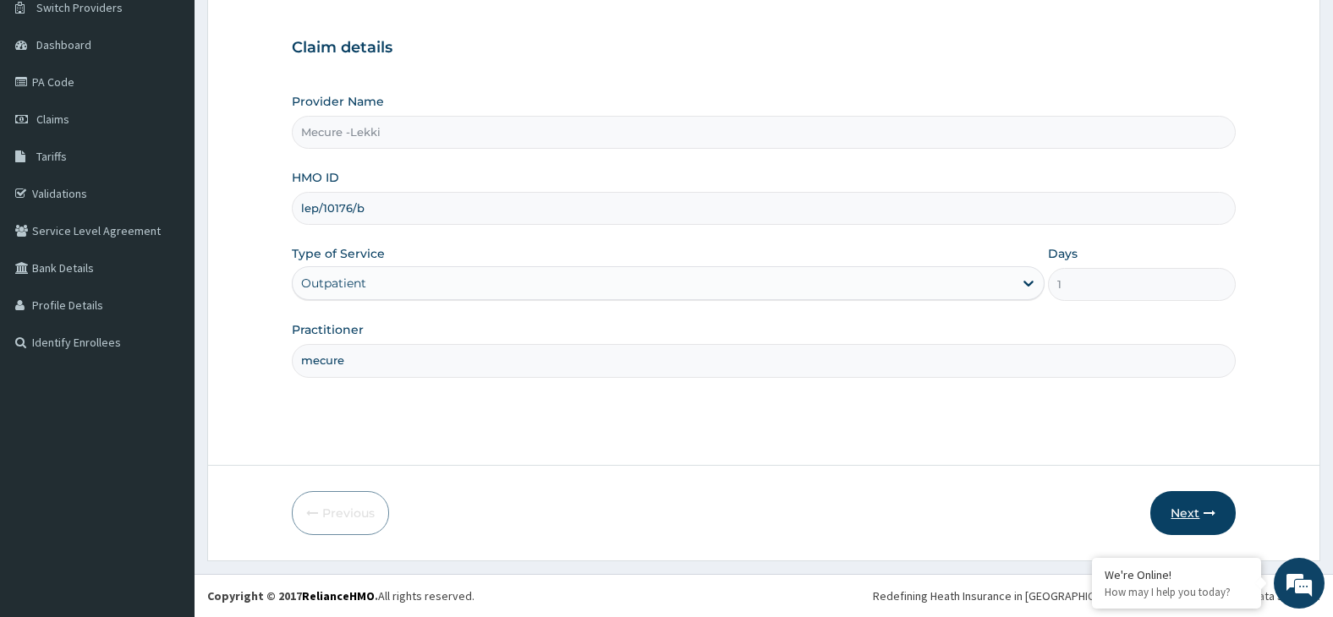
type input "mecure"
click at [1188, 513] on button "Next" at bounding box center [1192, 513] width 85 height 44
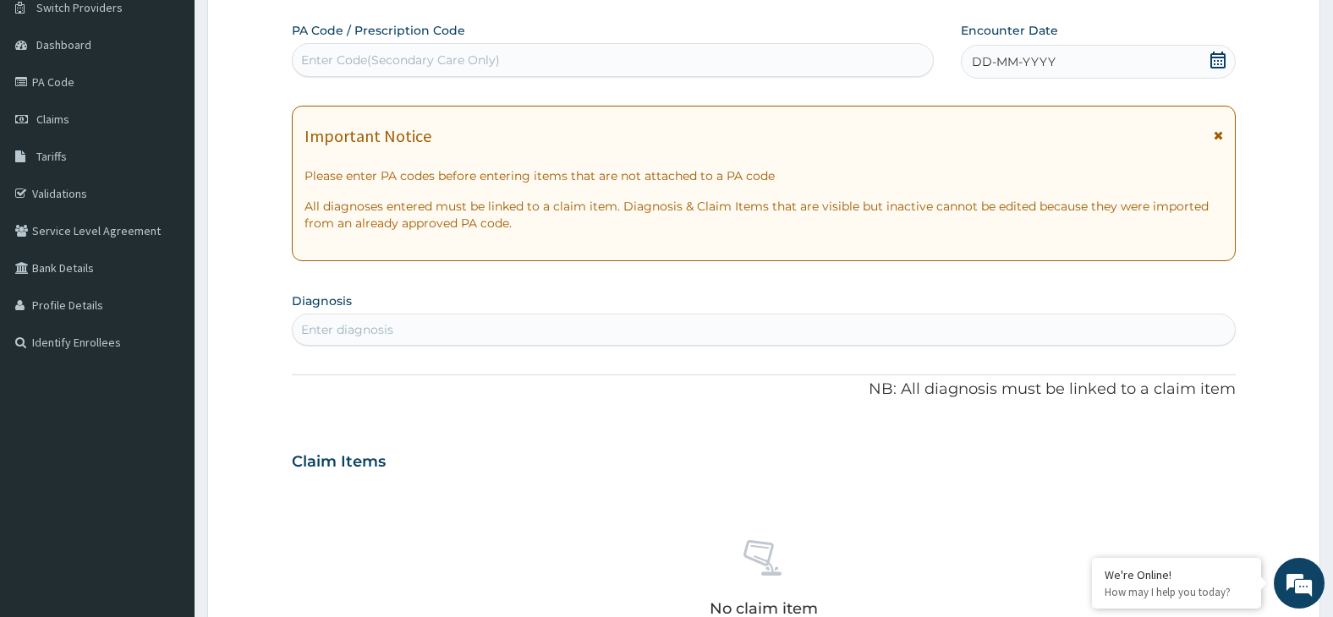
click at [570, 69] on div "Enter Code(Secondary Care Only)" at bounding box center [613, 60] width 640 height 27
type input "PA/16466D"
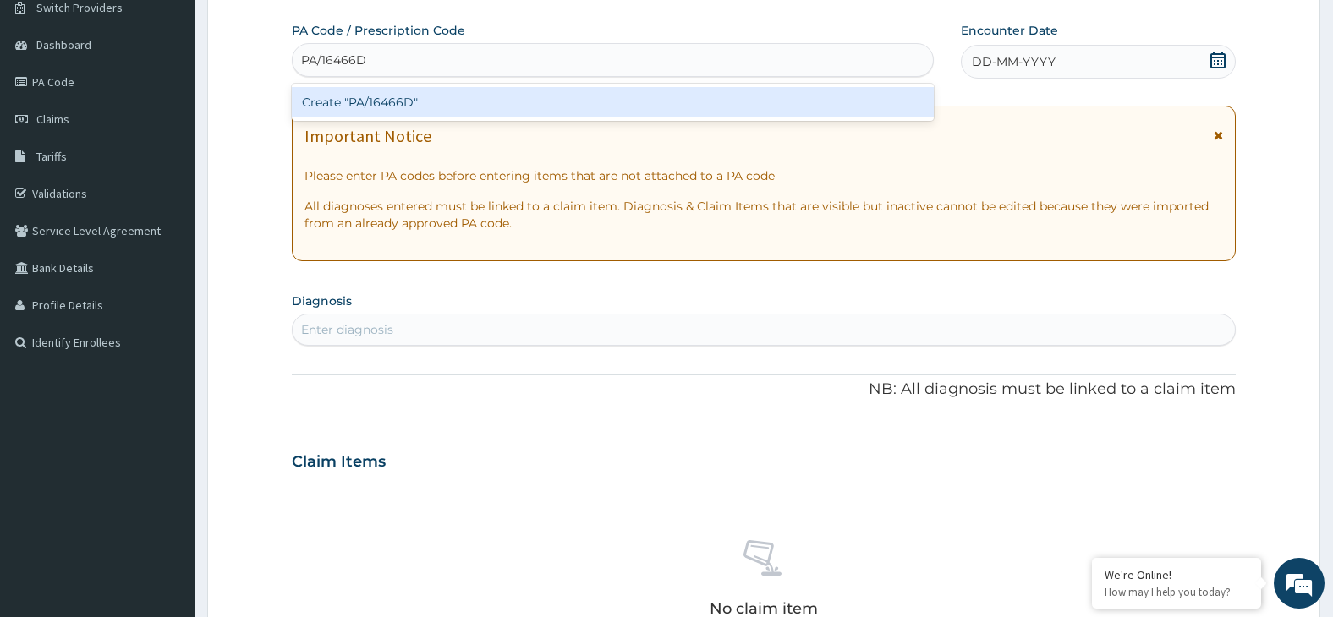
click at [621, 100] on div "Create "PA/16466D"" at bounding box center [613, 102] width 642 height 30
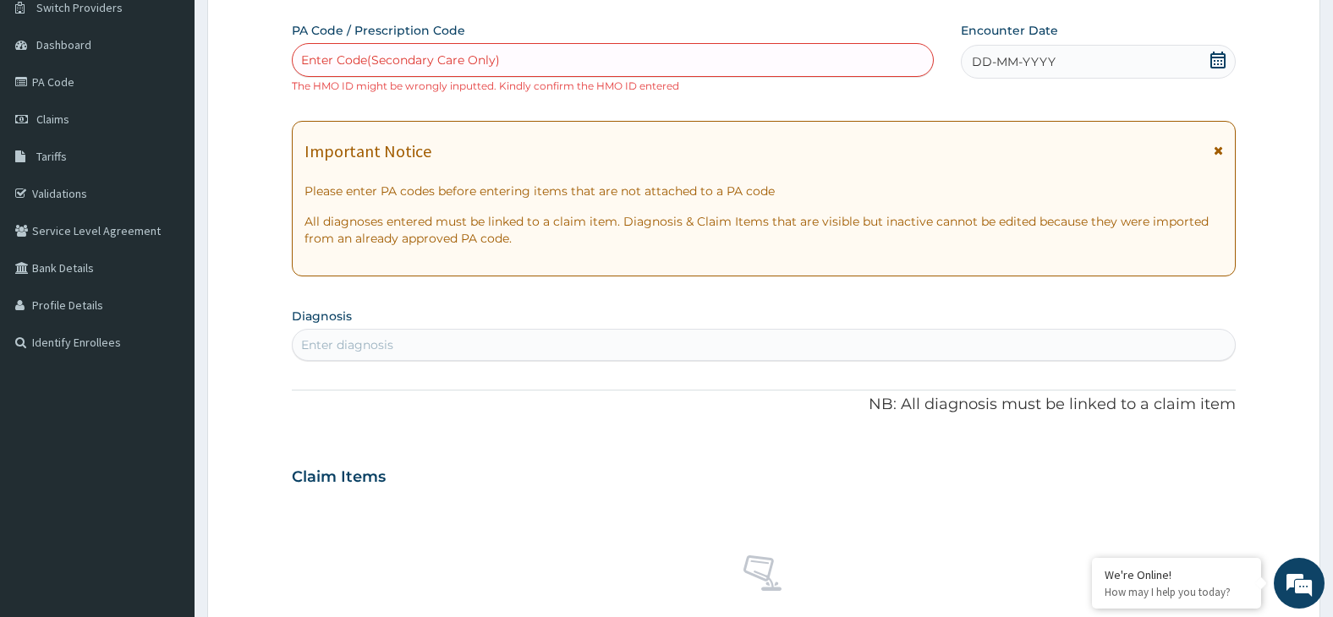
click at [546, 55] on div "Enter Code(Secondary Care Only)" at bounding box center [613, 60] width 640 height 27
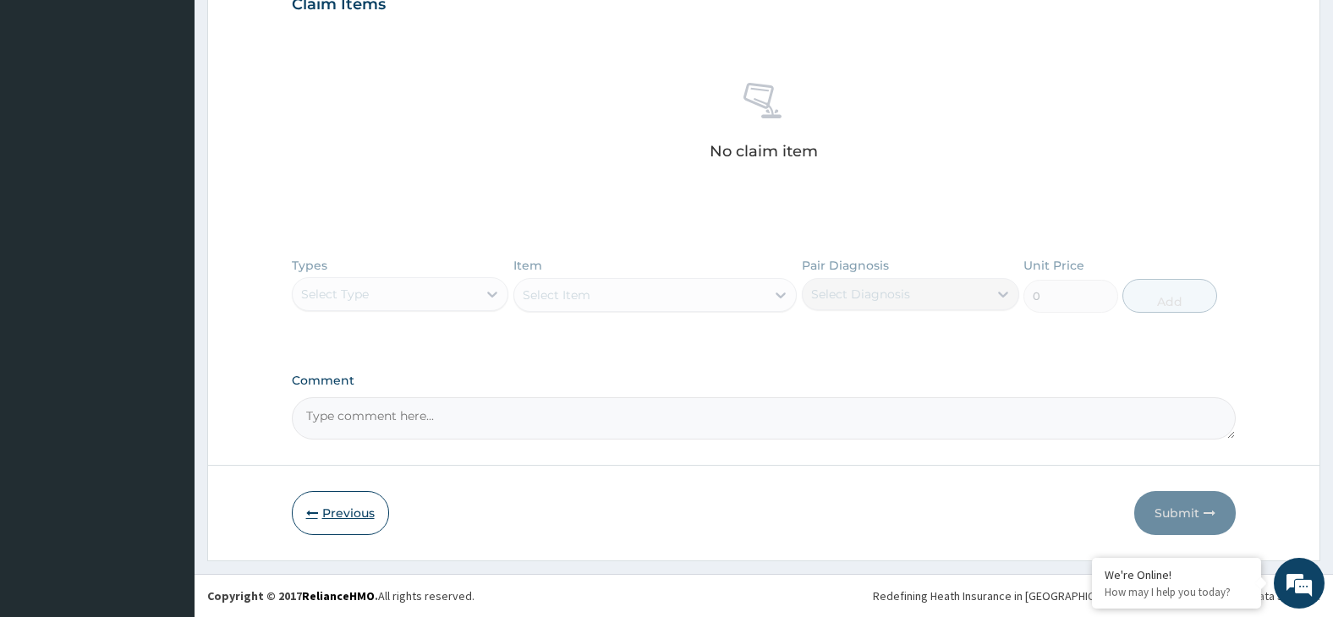
click at [354, 520] on button "Previous" at bounding box center [340, 513] width 97 height 44
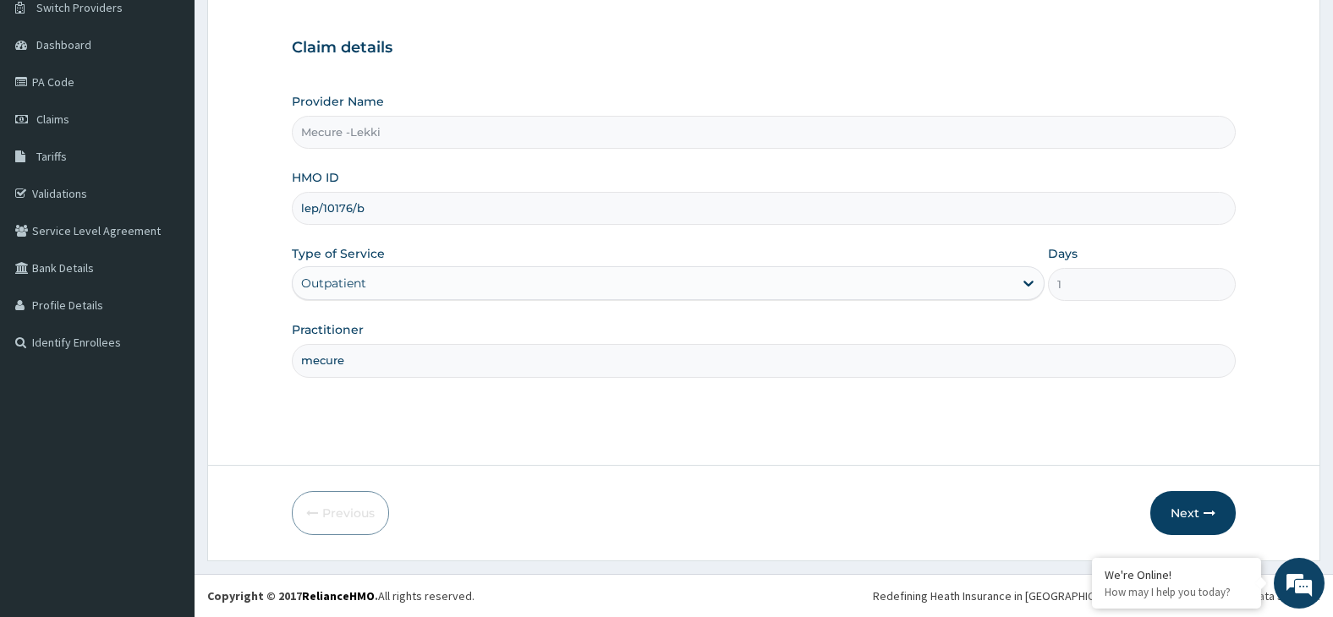
drag, startPoint x: 387, startPoint y: 212, endPoint x: 219, endPoint y: 227, distance: 168.9
click at [219, 227] on form "Step 1 of 2 Claim details Provider Name Mecure -Lekki HMO ID lep/10176/b Type o…" at bounding box center [763, 256] width 1113 height 612
type input "LBP/10176/B"
click at [1179, 520] on button "Next" at bounding box center [1192, 513] width 85 height 44
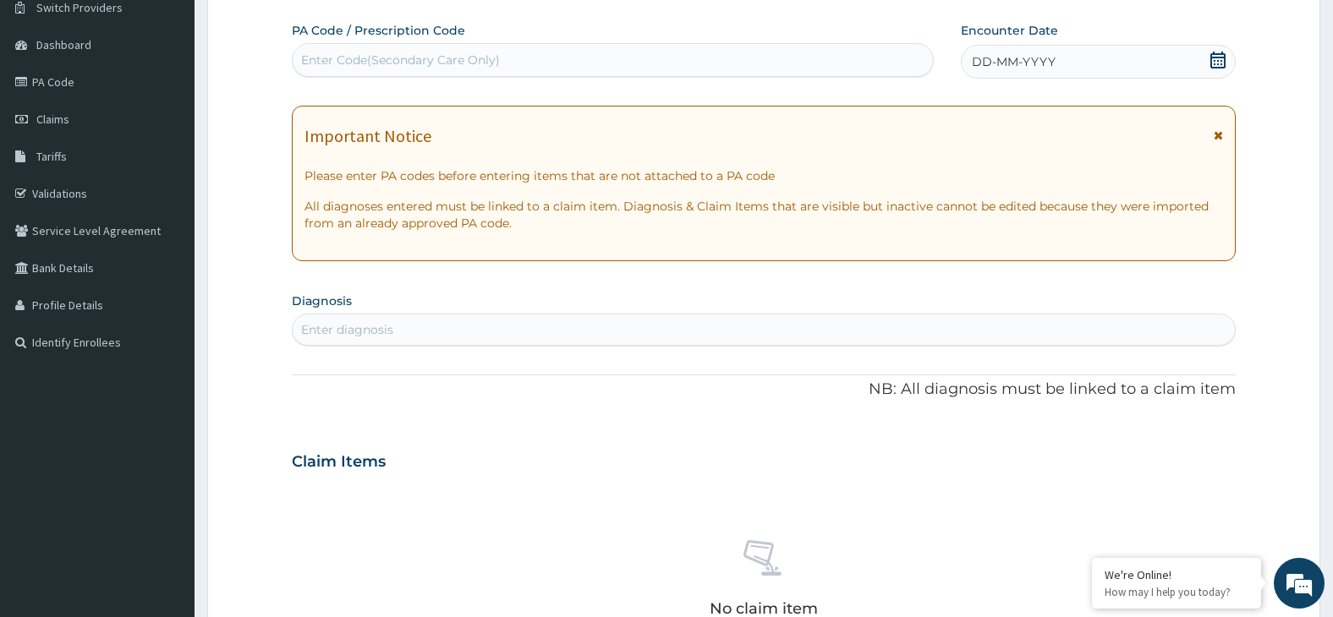
click at [570, 62] on div "Enter Code(Secondary Care Only)" at bounding box center [613, 60] width 640 height 27
type input "PA/16466D"
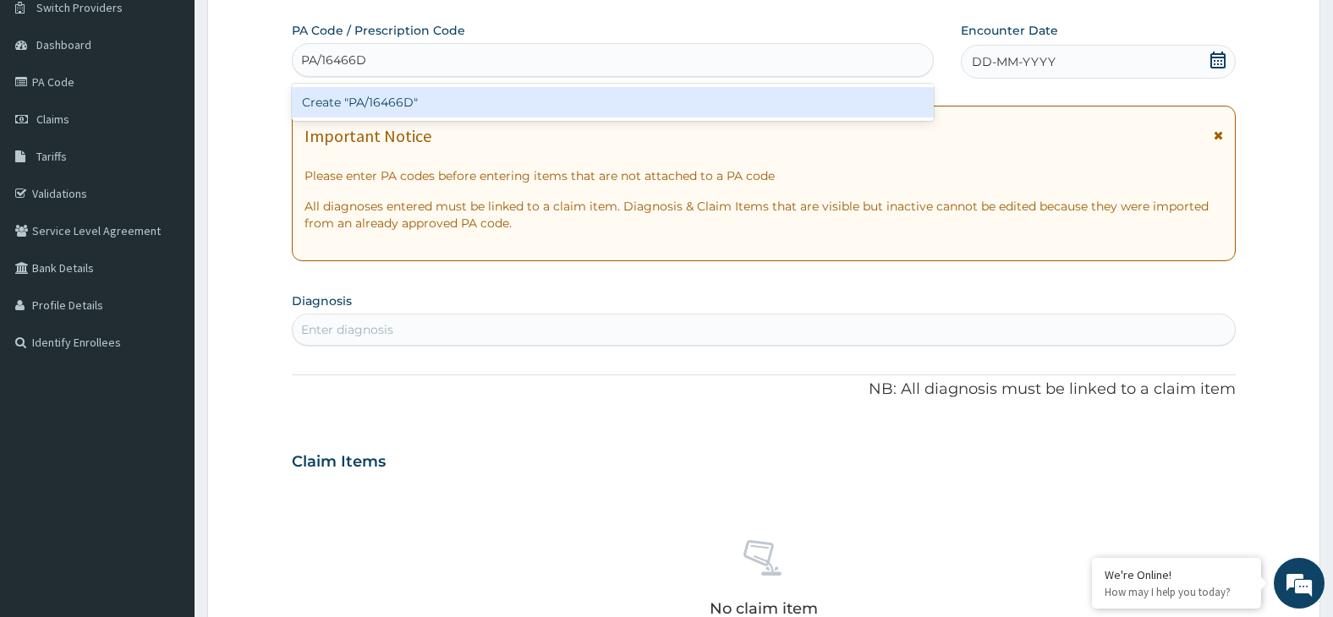
click at [577, 112] on div "Create "PA/16466D"" at bounding box center [613, 102] width 642 height 30
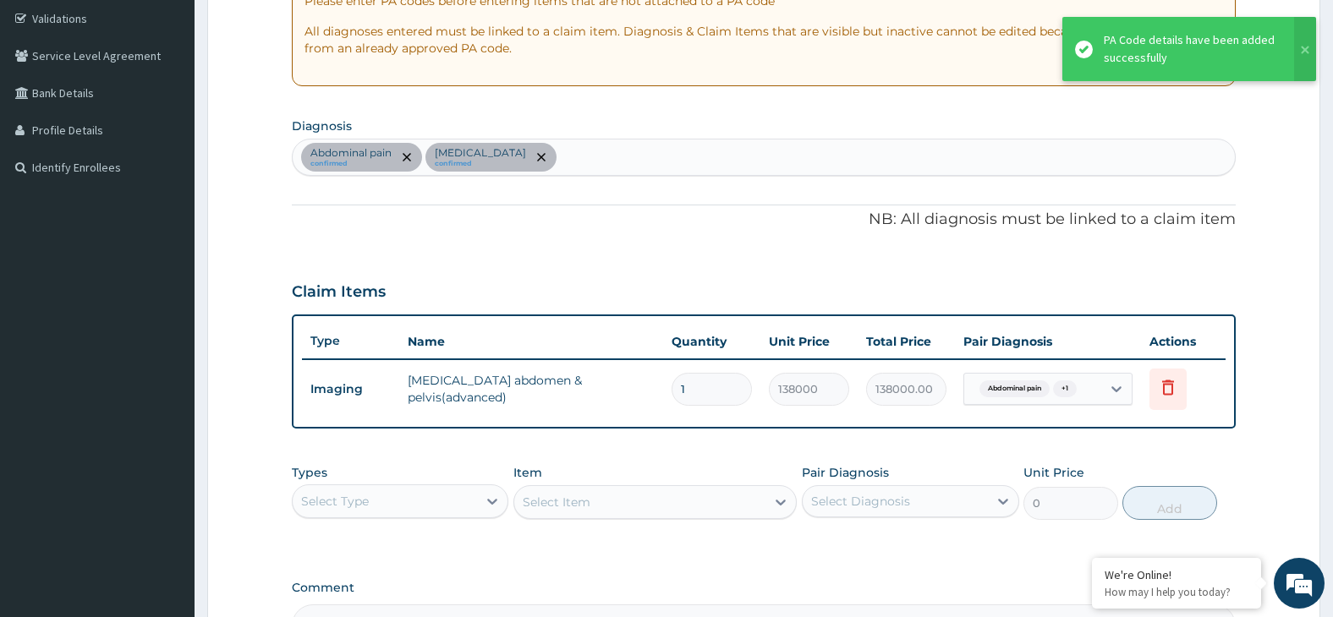
scroll to position [393, 0]
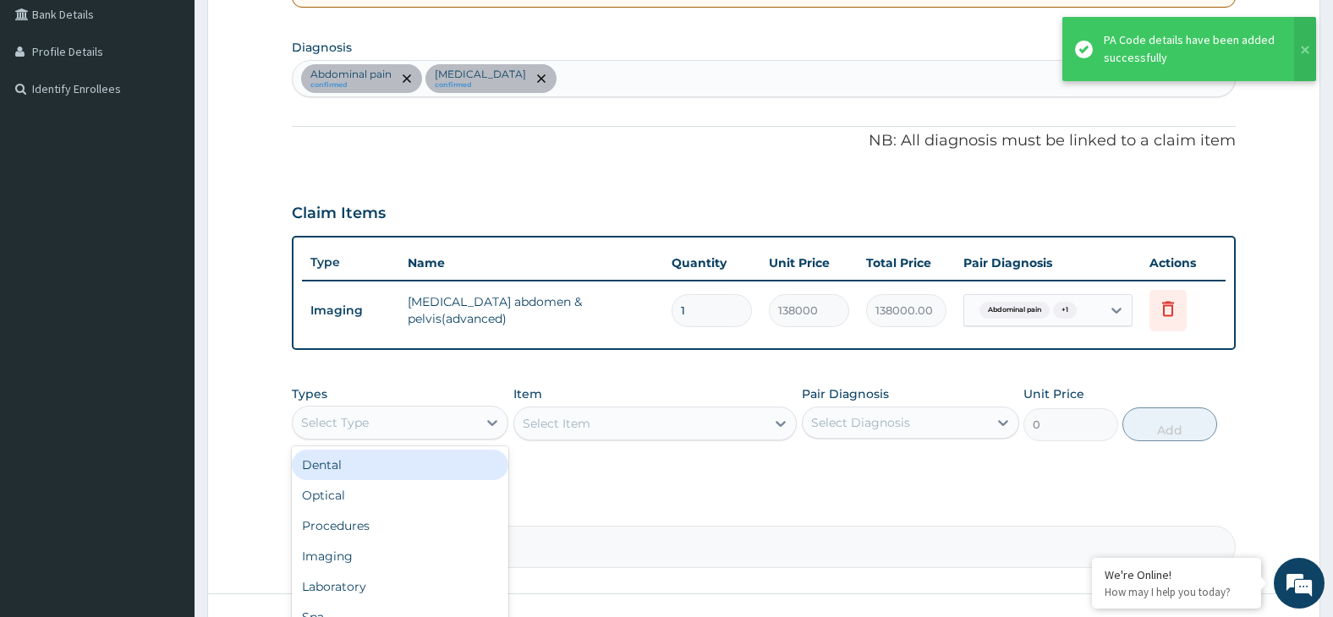
click at [437, 416] on div "Select Type" at bounding box center [385, 422] width 185 height 27
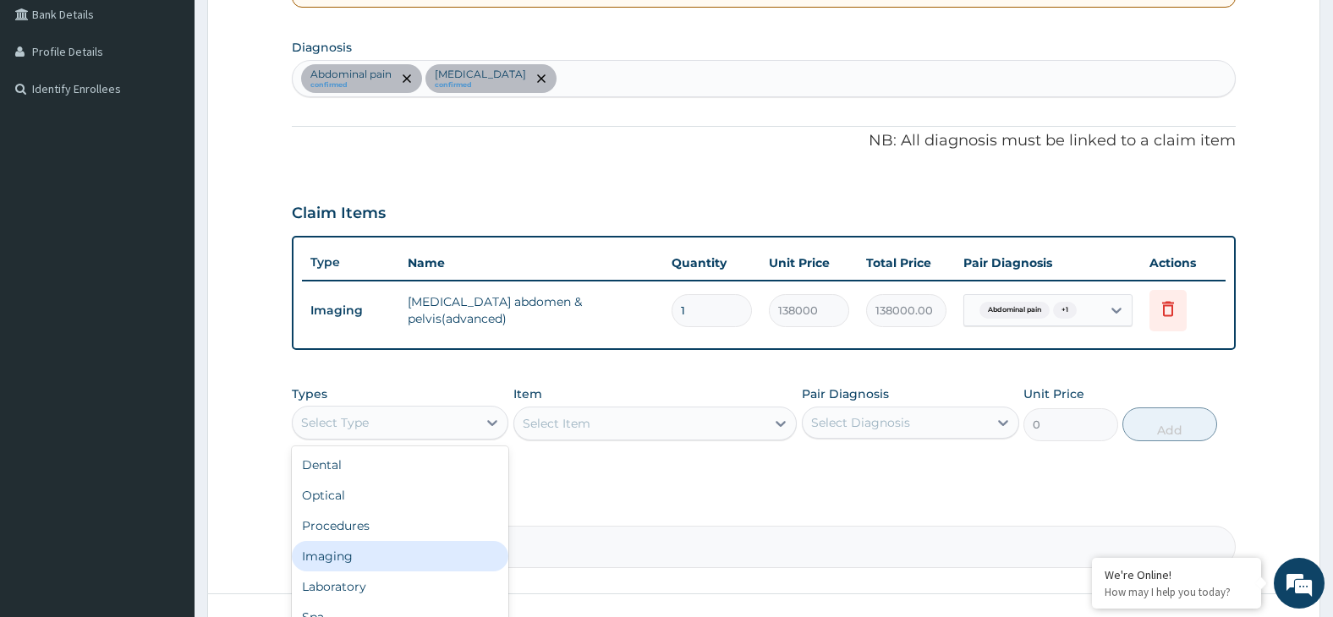
click at [434, 560] on div "Imaging" at bounding box center [400, 556] width 217 height 30
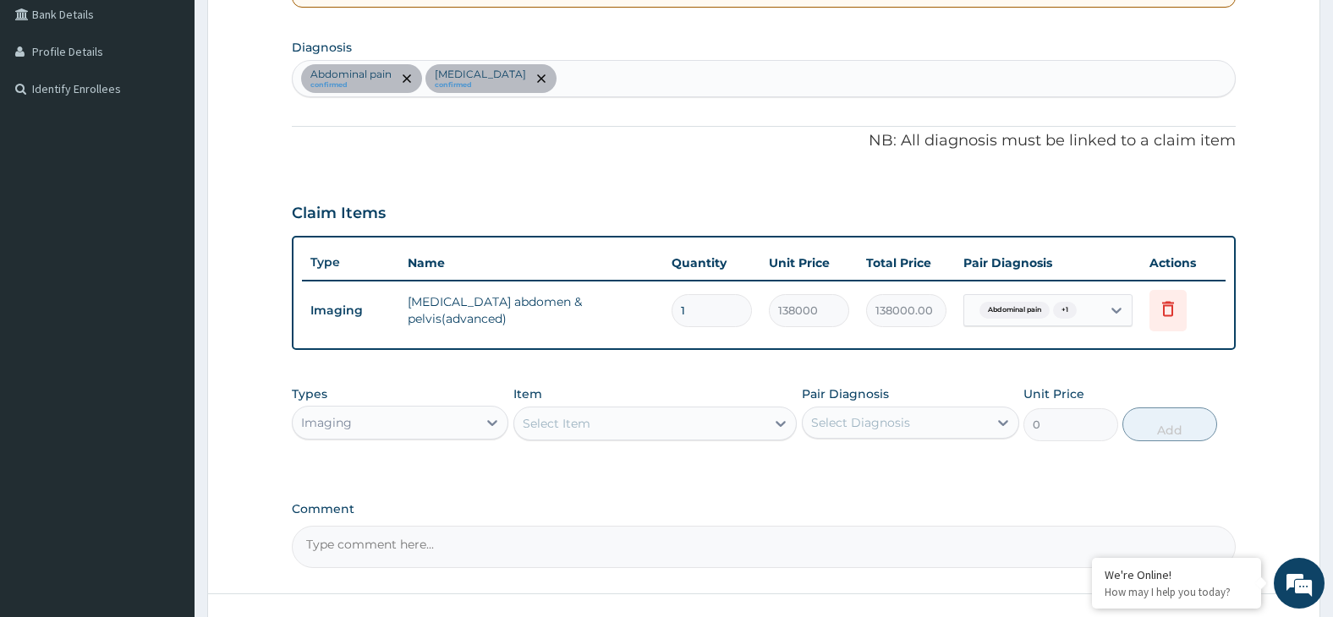
click at [638, 412] on div "Select Item" at bounding box center [639, 423] width 251 height 27
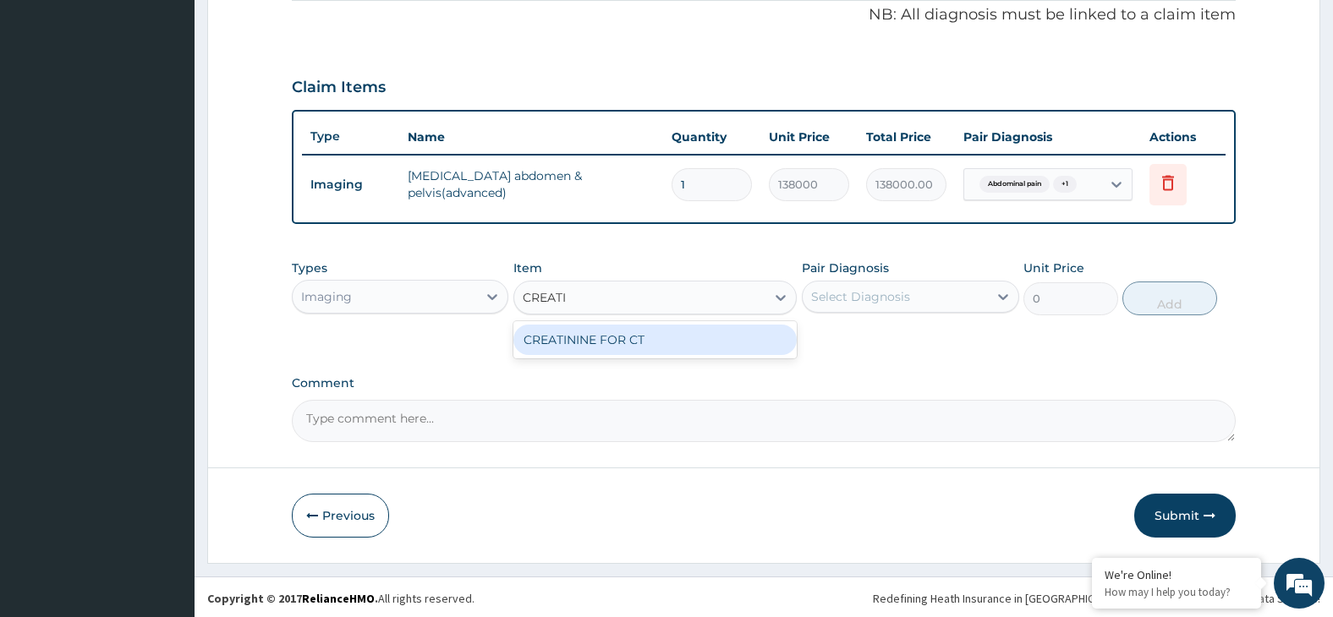
scroll to position [522, 0]
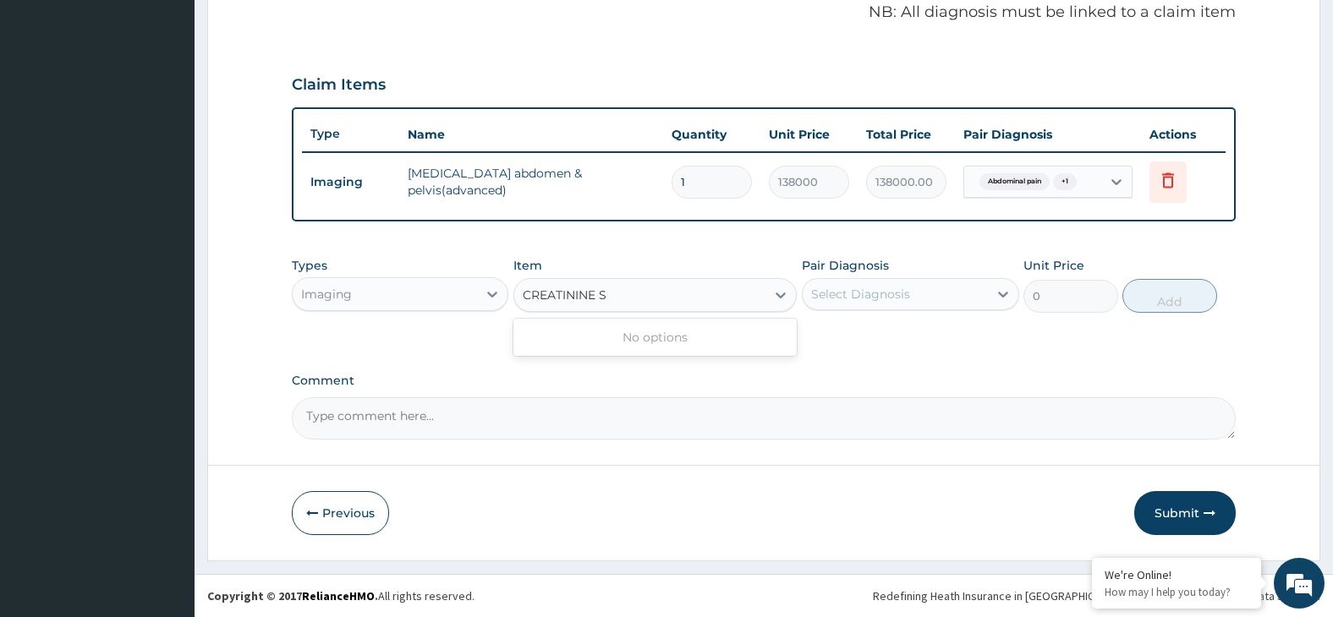
type input "CREATININE S"
click at [933, 361] on div "PA Code / Prescription Code PA/16466D Encounter Date 01-08-2025 Important Notic…" at bounding box center [764, 40] width 945 height 800
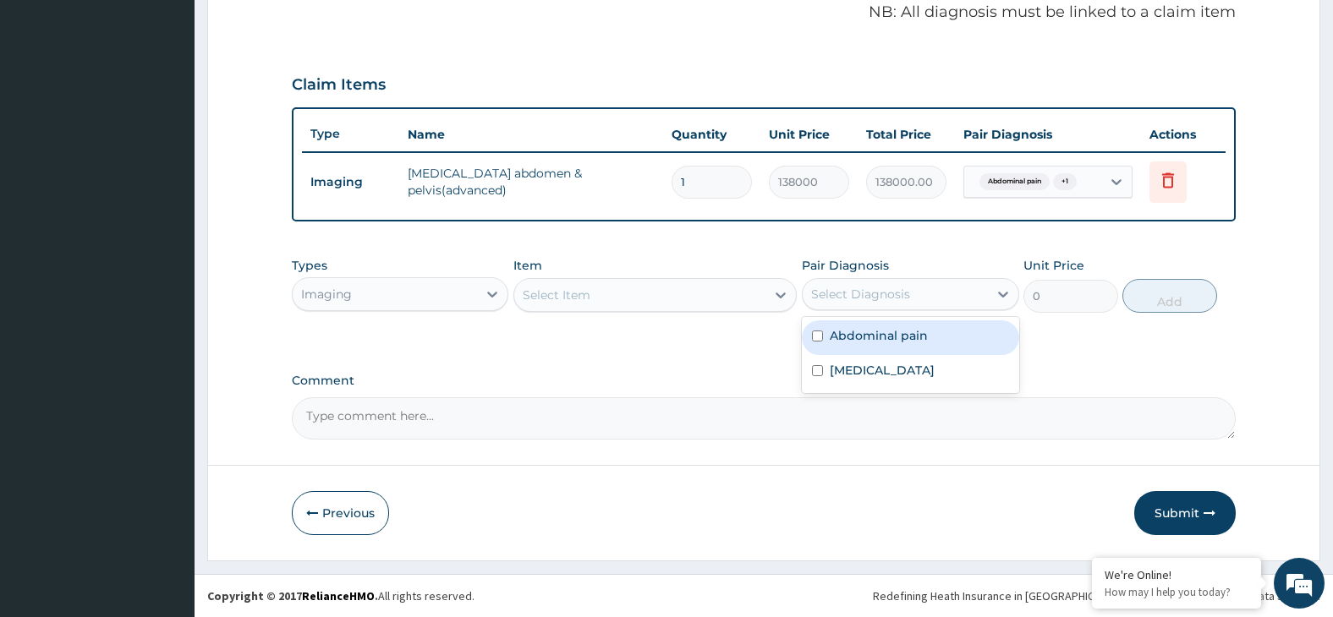
click at [948, 292] on div "Select Diagnosis" at bounding box center [895, 294] width 185 height 27
click at [618, 299] on div "Select Item" at bounding box center [639, 295] width 251 height 27
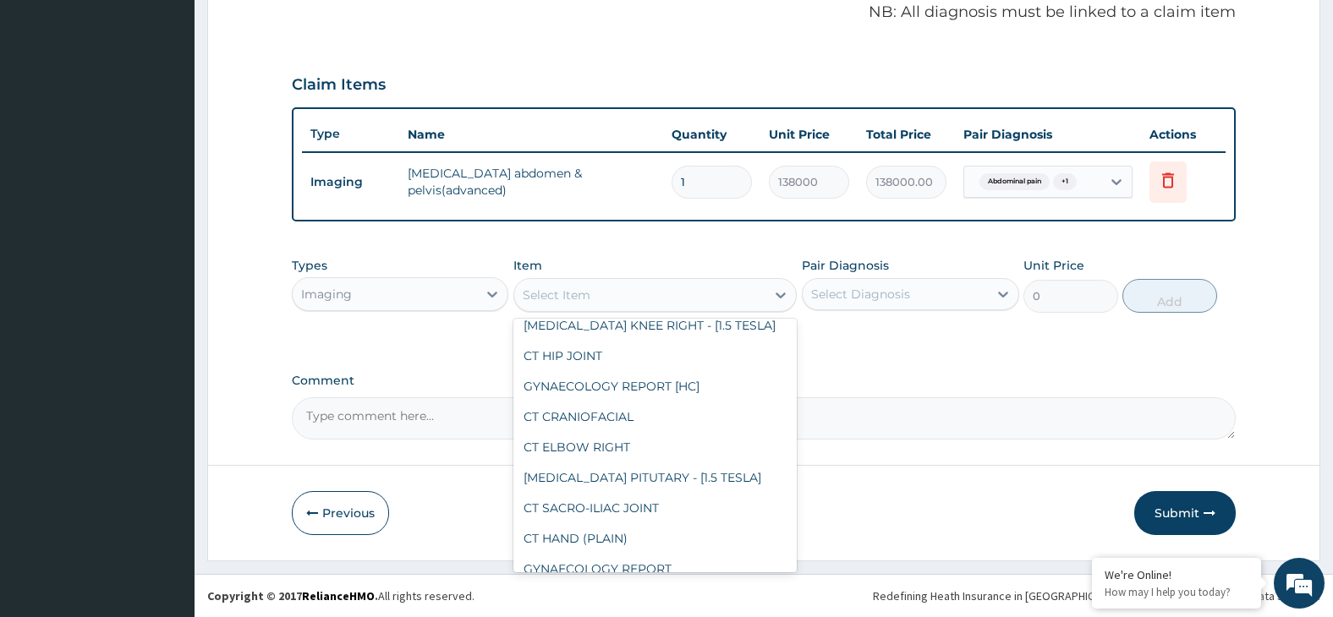
scroll to position [5139, 0]
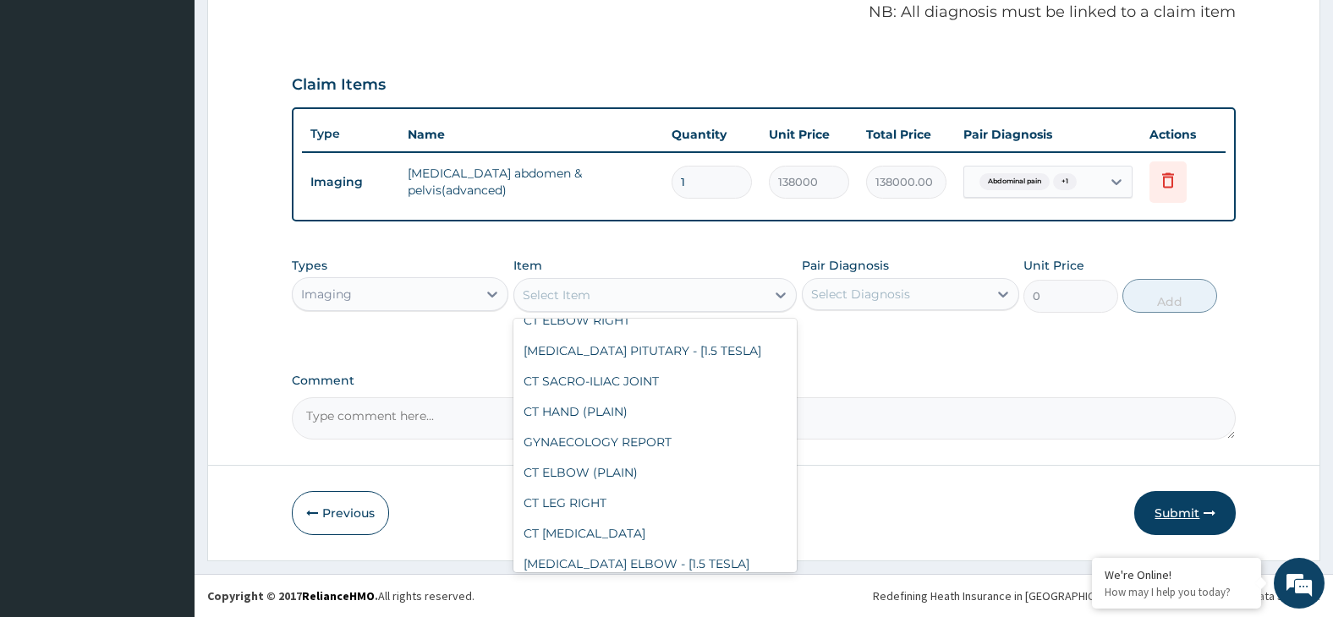
click at [1183, 508] on button "Submit" at bounding box center [1185, 513] width 102 height 44
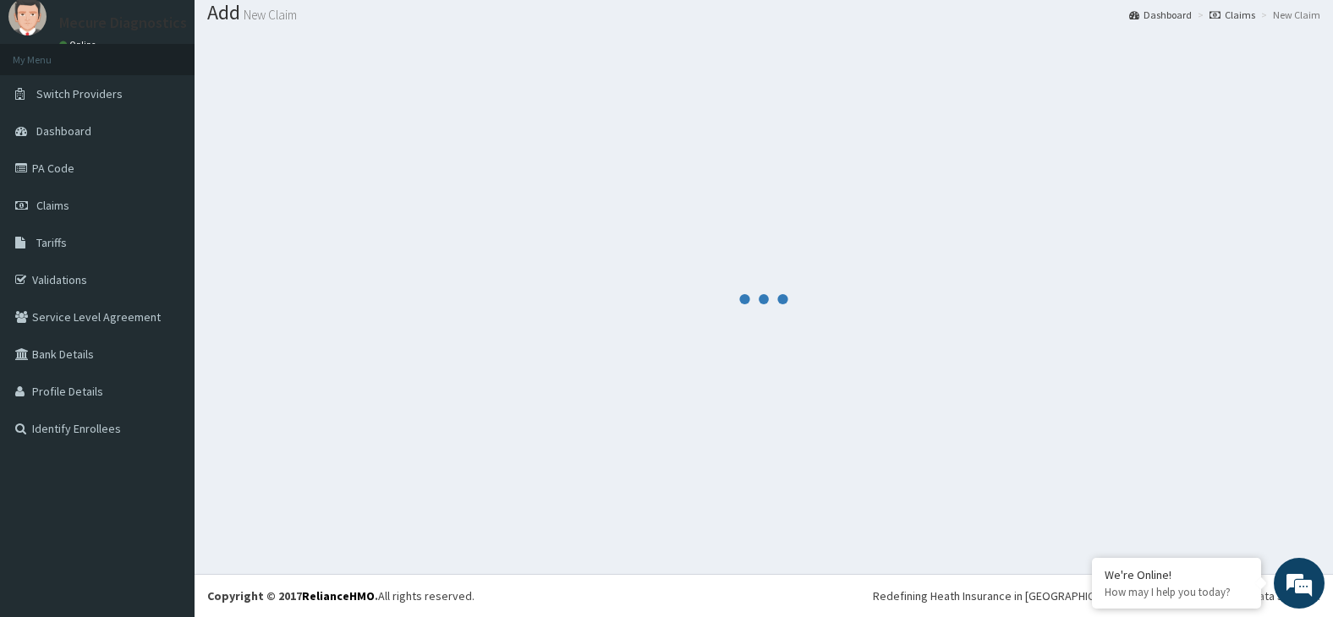
scroll to position [53, 0]
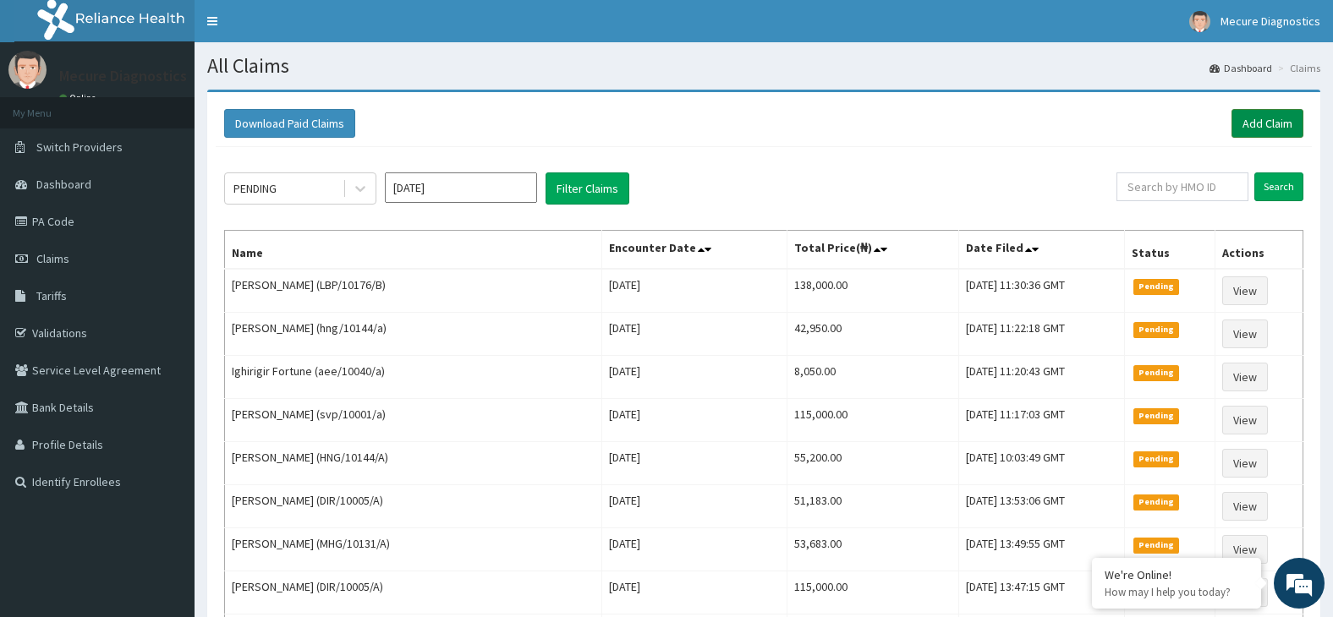
click at [1282, 127] on link "Add Claim" at bounding box center [1268, 123] width 72 height 29
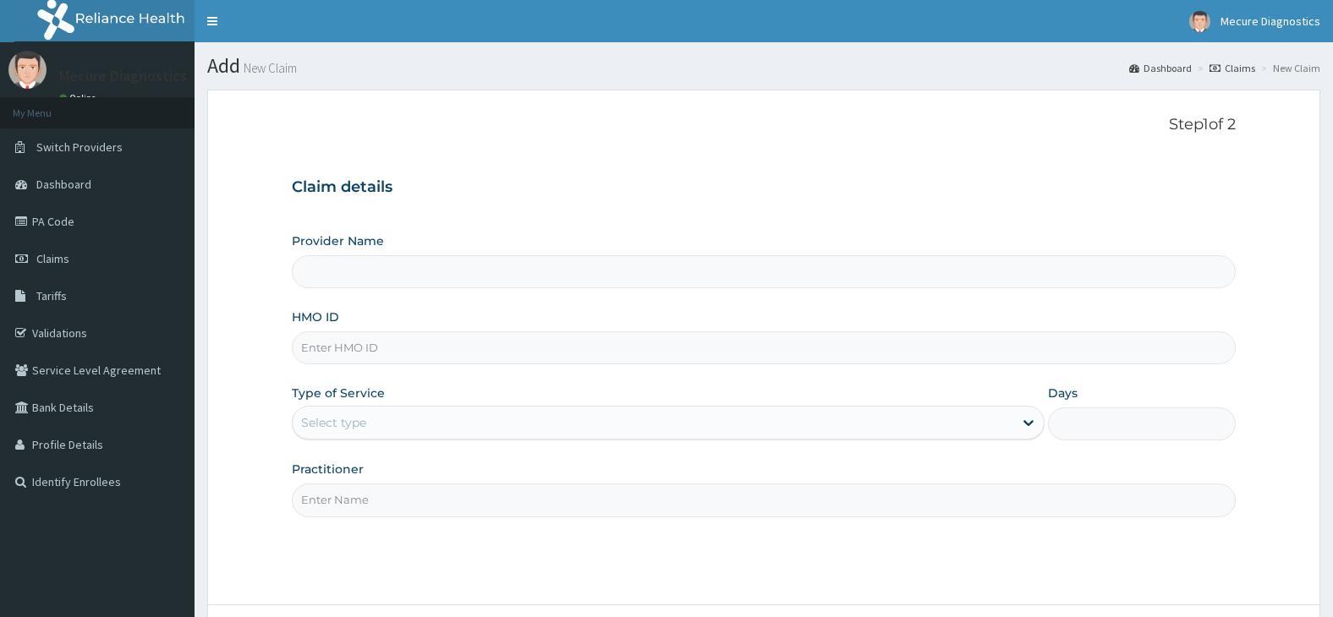
click at [674, 354] on input "HMO ID" at bounding box center [764, 348] width 945 height 33
type input "Mecure -Lekki"
type input "BEE/10002/A"
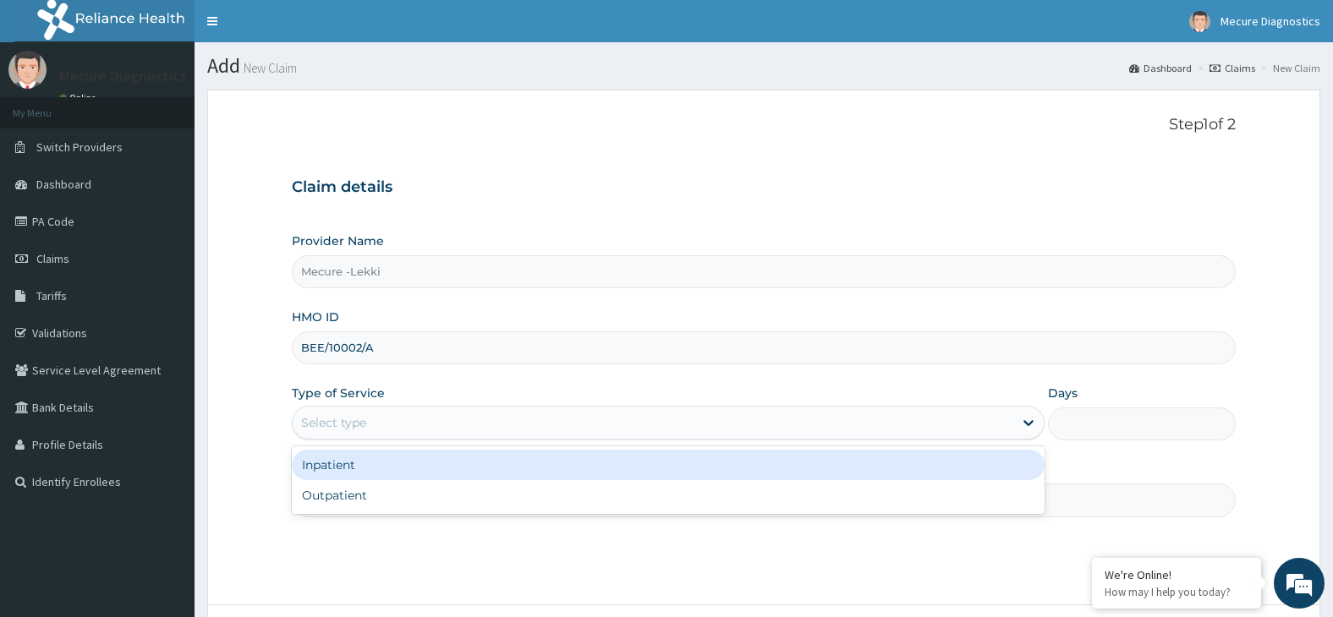
click at [660, 422] on div "Select type" at bounding box center [653, 422] width 721 height 27
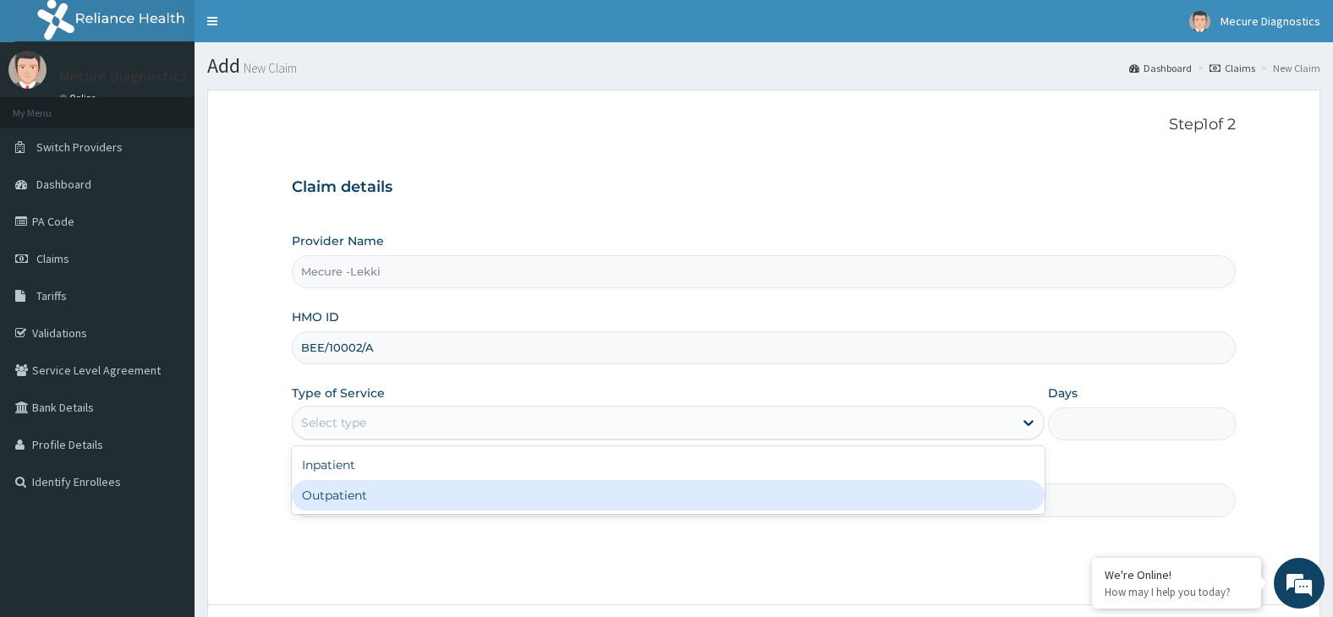
click at [650, 509] on div "Outpatient" at bounding box center [668, 495] width 753 height 30
type input "1"
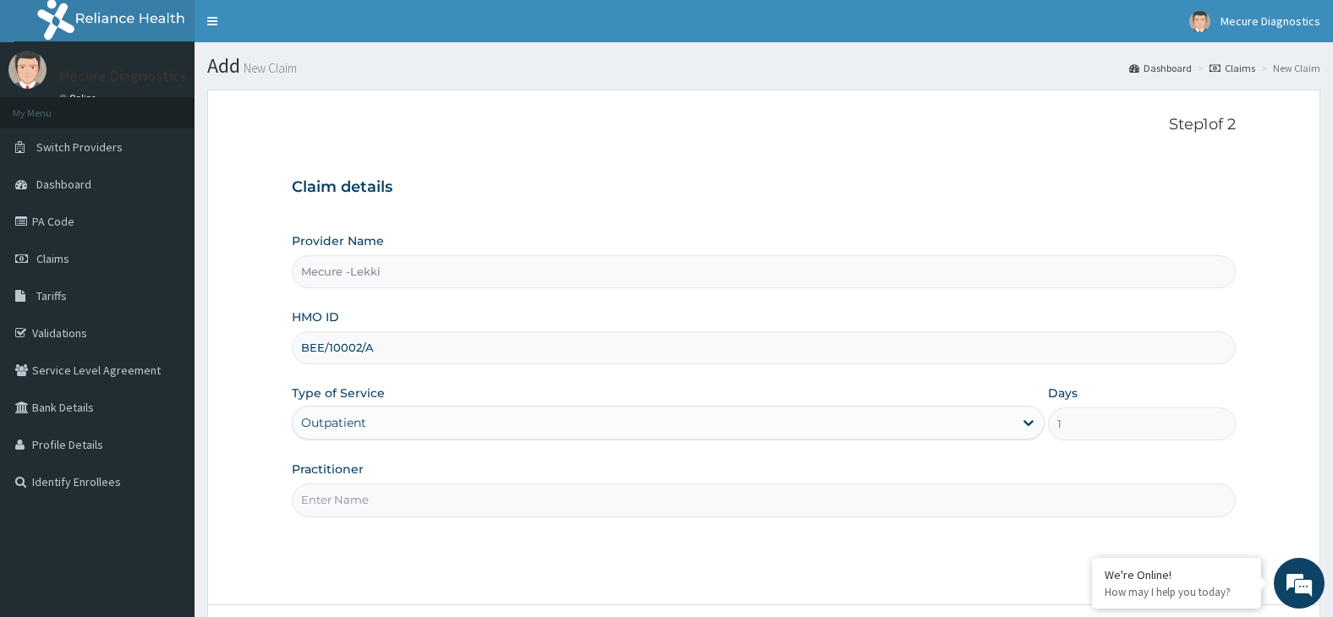
click at [650, 509] on input "Practitioner" at bounding box center [764, 500] width 945 height 33
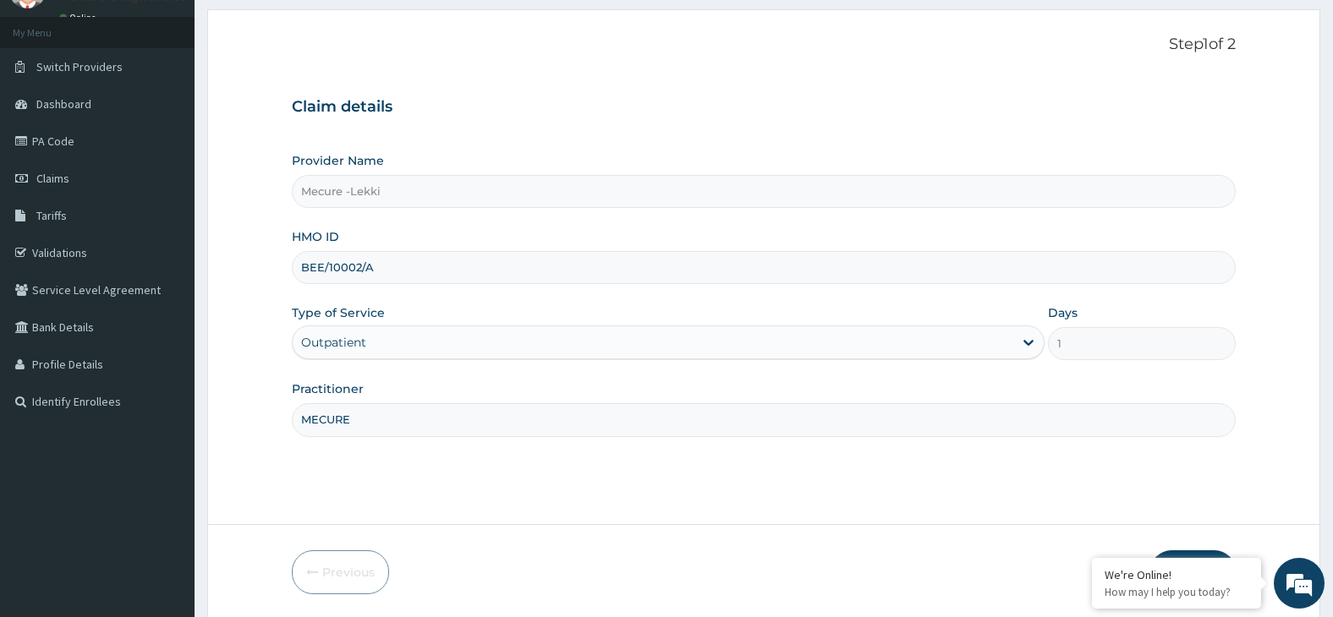
scroll to position [140, 0]
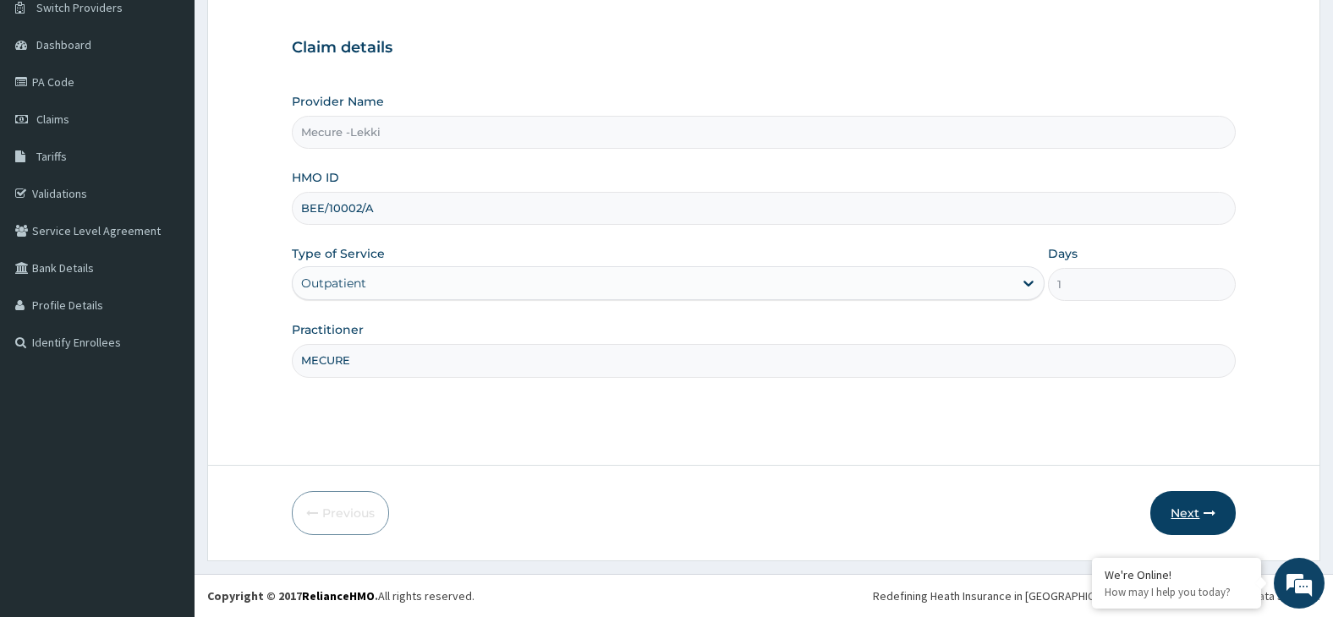
type input "MECURE"
click at [1179, 518] on button "Next" at bounding box center [1192, 513] width 85 height 44
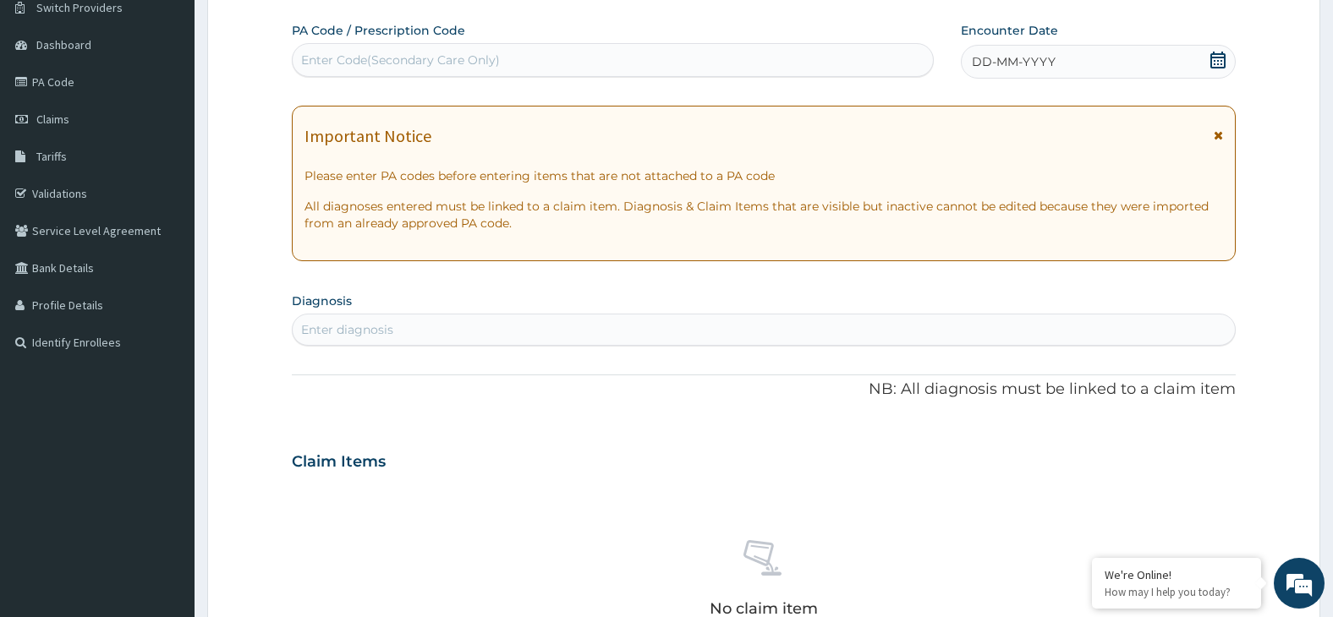
scroll to position [0, 0]
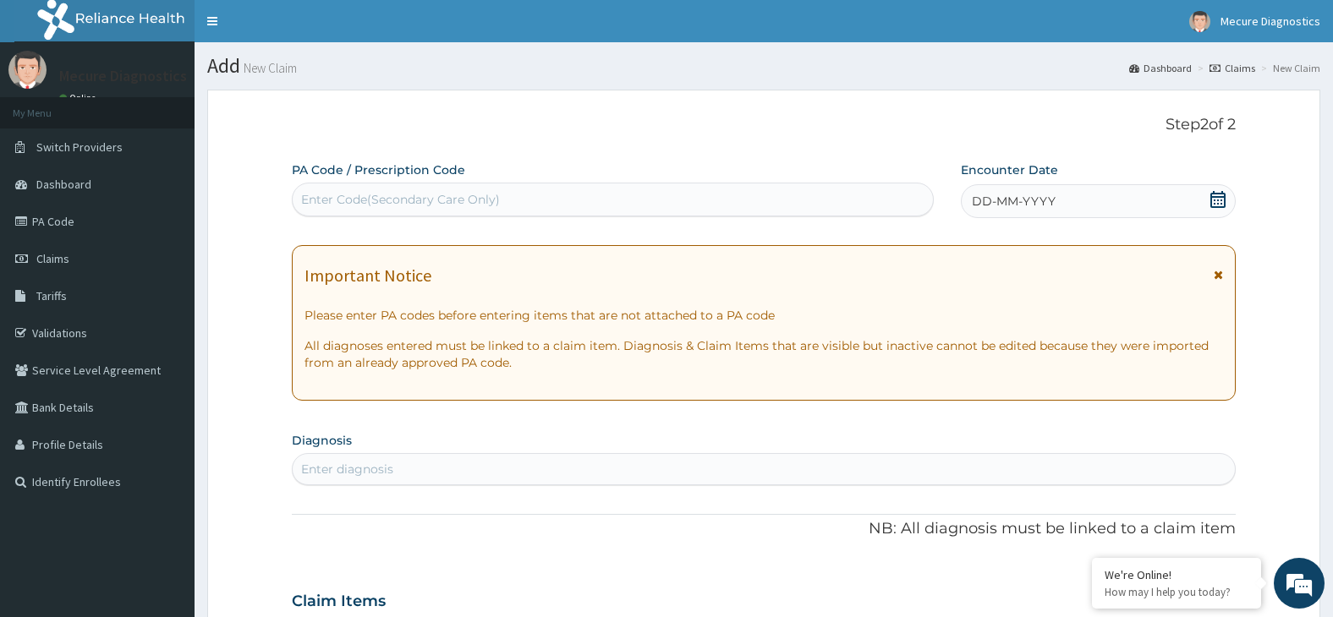
click at [623, 204] on div "Enter Code(Secondary Care Only)" at bounding box center [613, 199] width 640 height 27
type input "PA/AEC3AB"
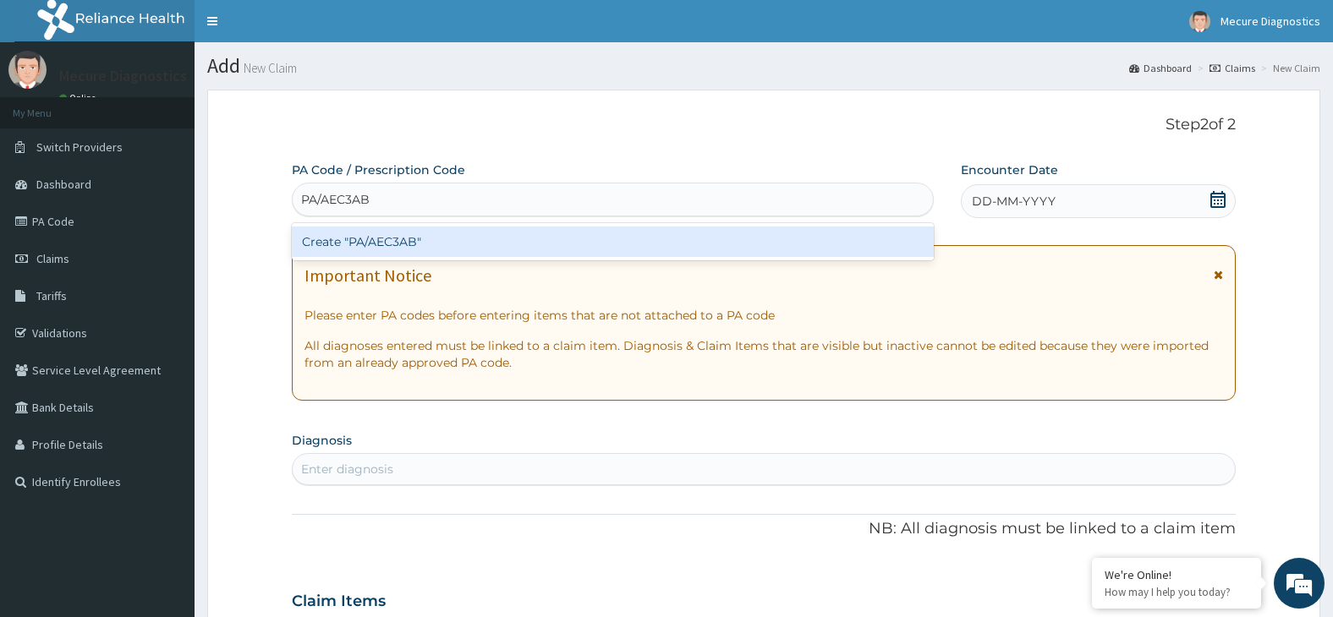
click at [506, 245] on div "Create "PA/AEC3AB"" at bounding box center [613, 242] width 642 height 30
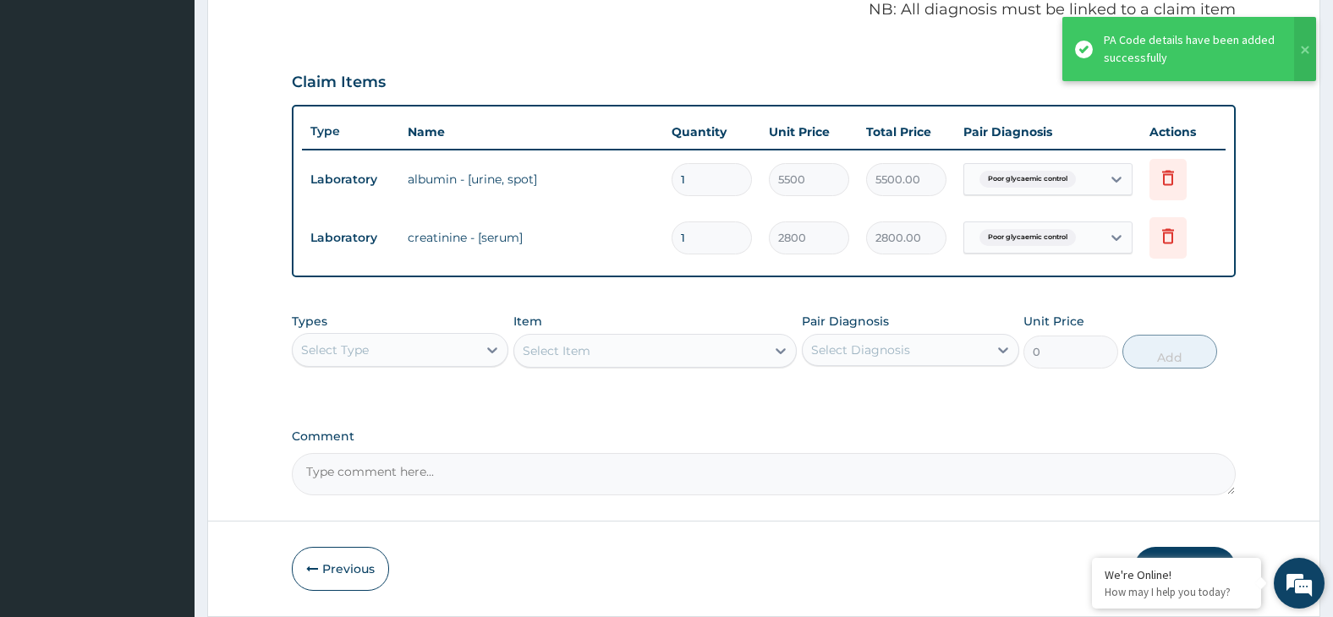
scroll to position [580, 0]
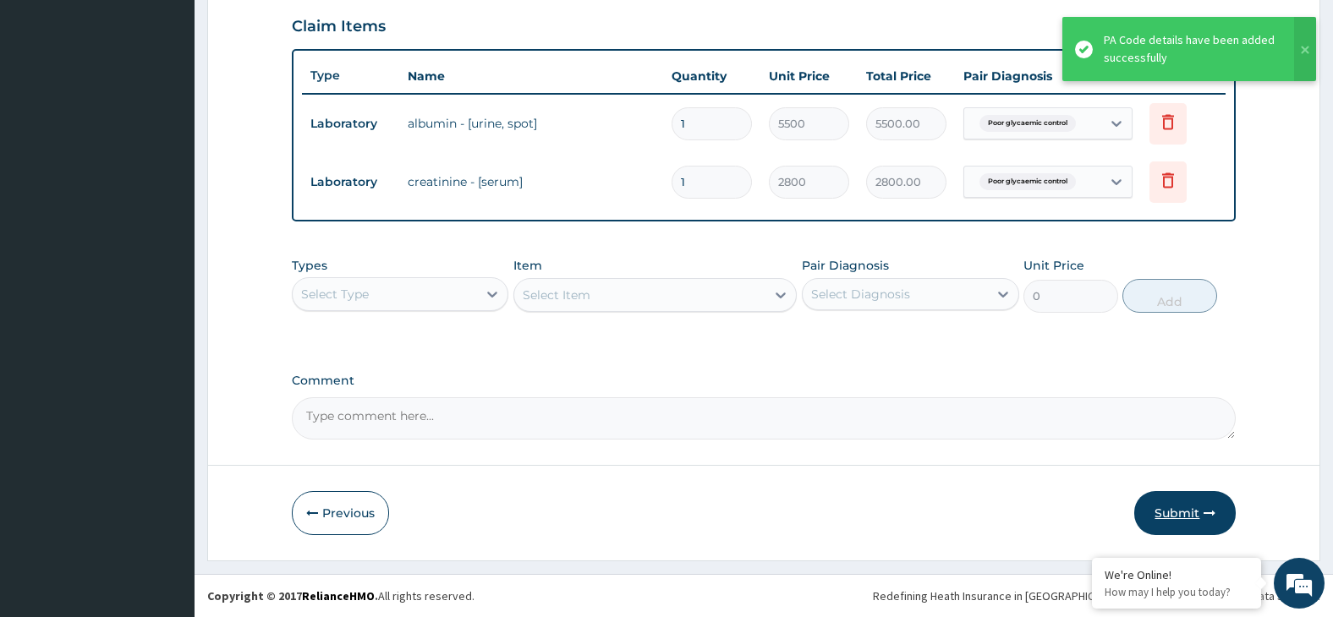
click at [1175, 517] on button "Submit" at bounding box center [1185, 513] width 102 height 44
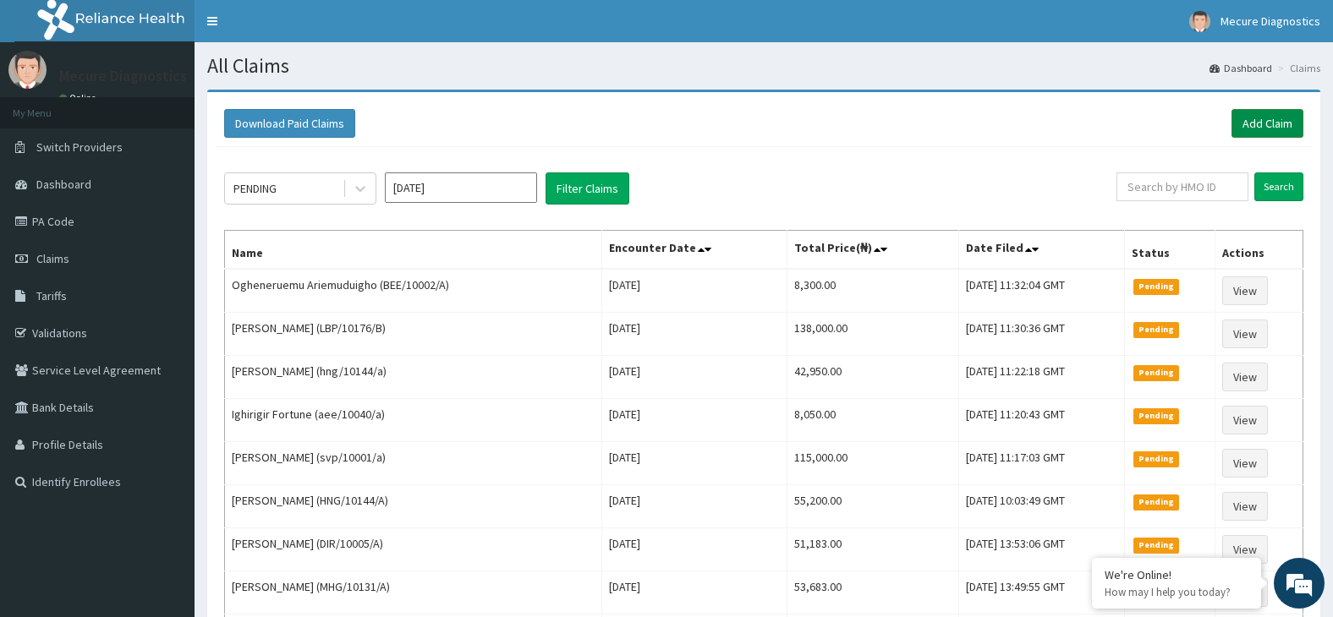
click at [1253, 118] on link "Add Claim" at bounding box center [1268, 123] width 72 height 29
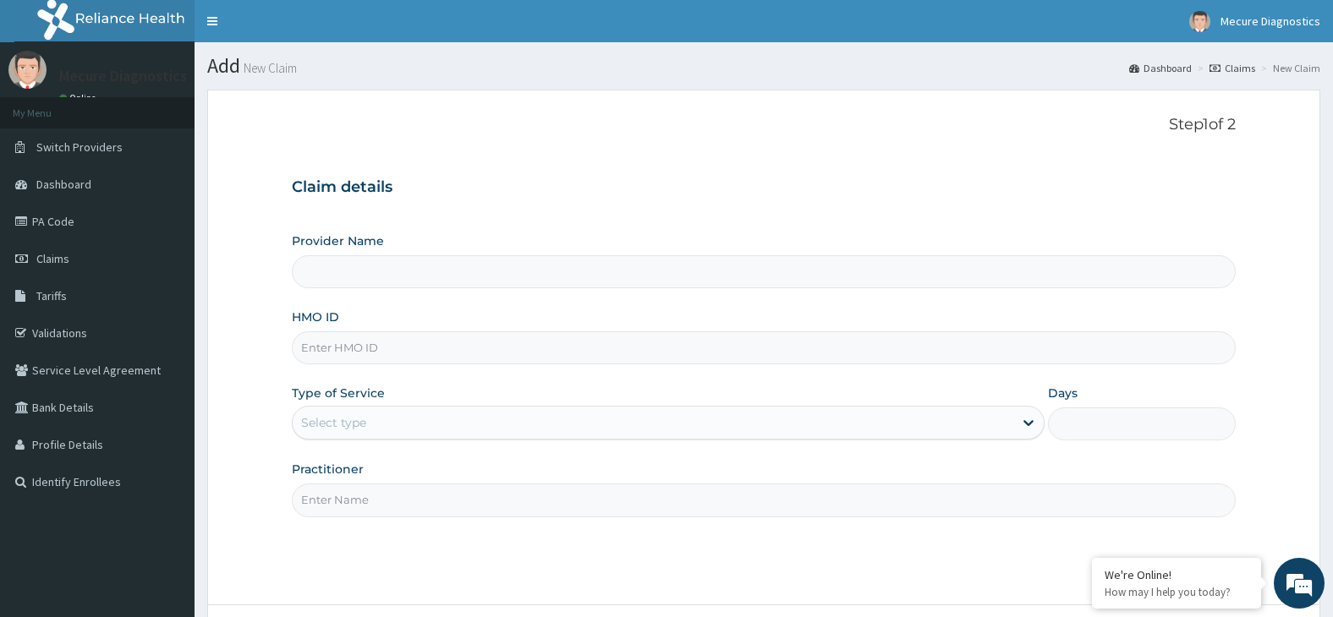
type input "Mecure -Lekki"
click at [454, 357] on input "HMO ID" at bounding box center [764, 348] width 945 height 33
type input "PUE/10012/A"
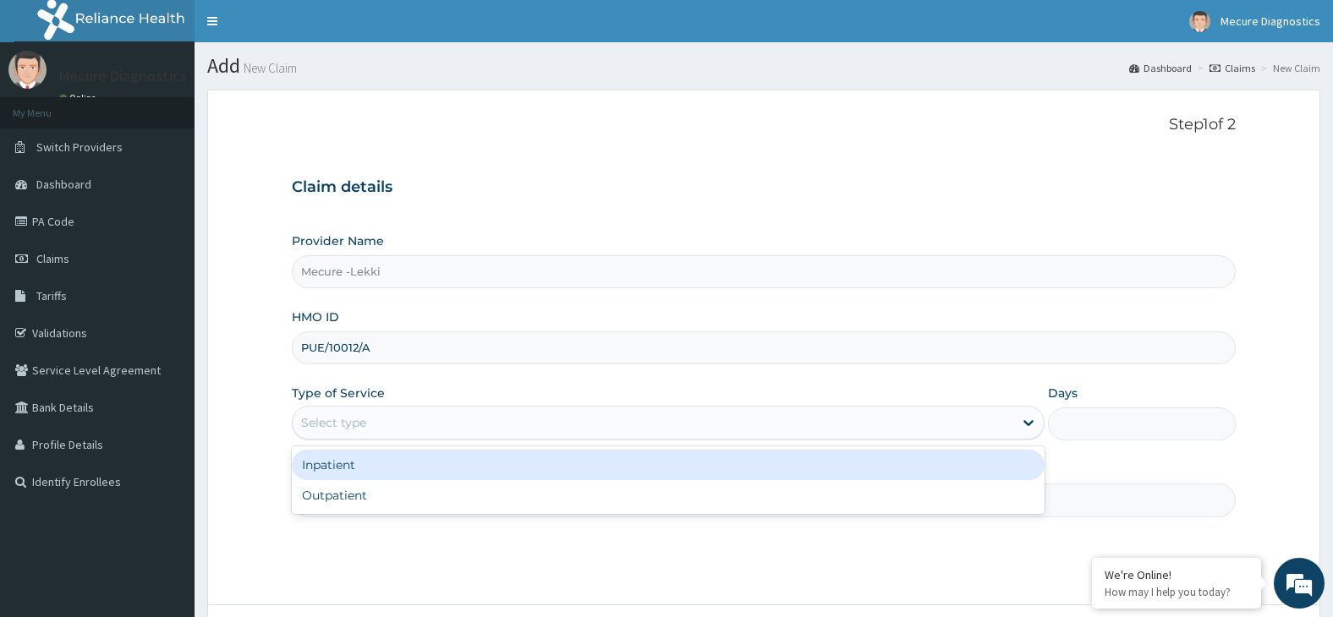
click at [494, 420] on div "Select type" at bounding box center [653, 422] width 721 height 27
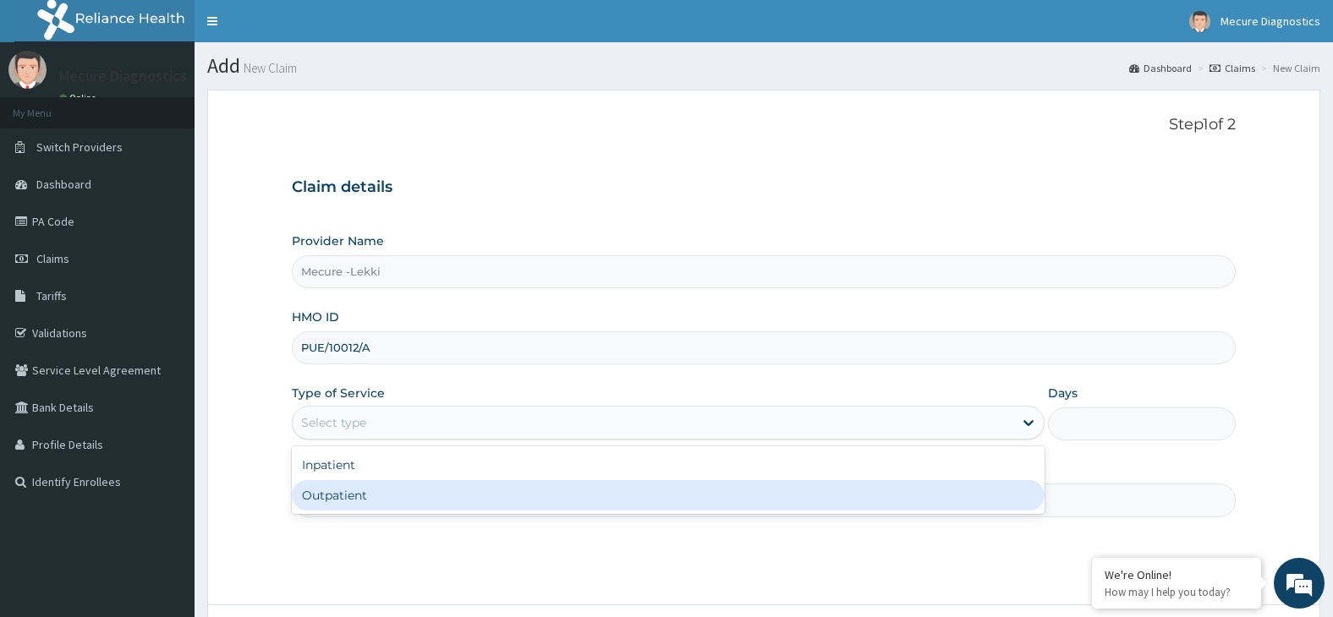
click at [484, 499] on div "Outpatient" at bounding box center [668, 495] width 753 height 30
type input "1"
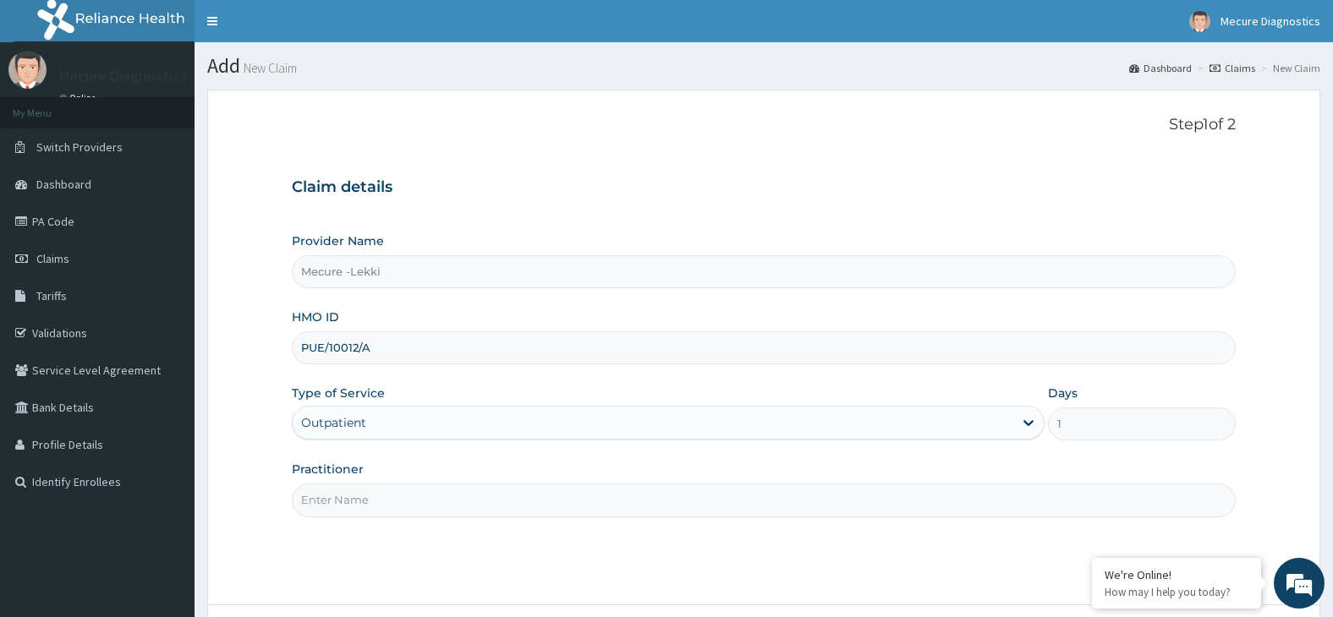
click at [484, 499] on input "Practitioner" at bounding box center [764, 500] width 945 height 33
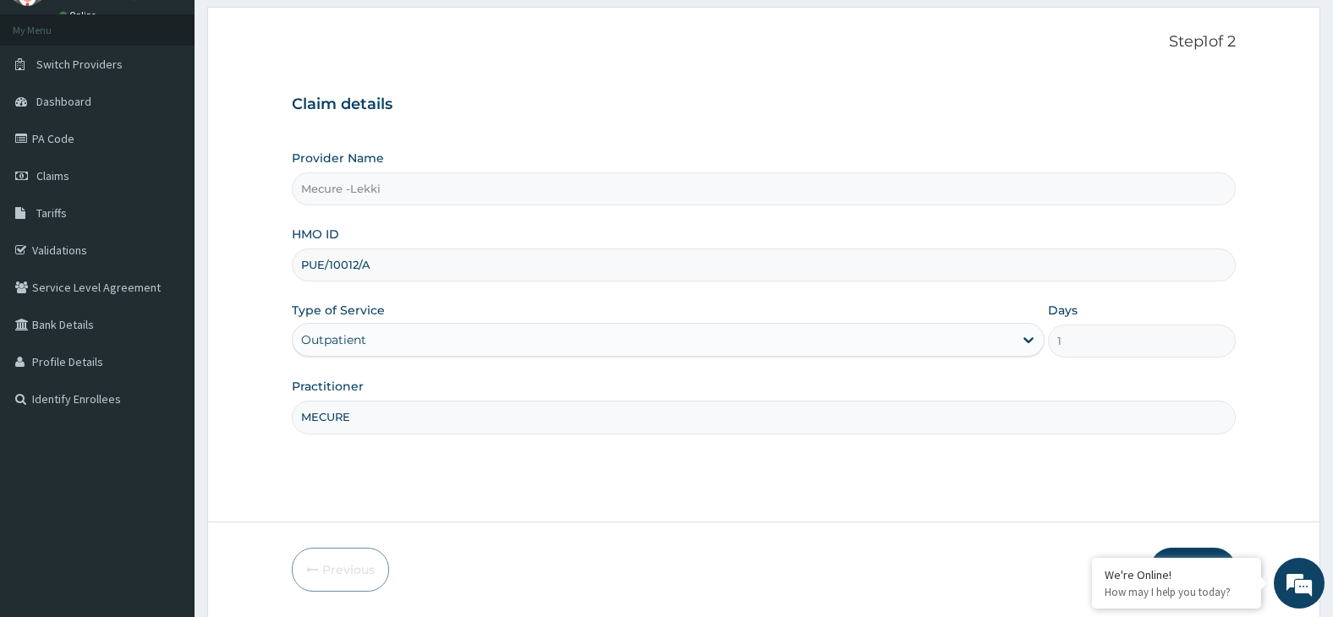
scroll to position [140, 0]
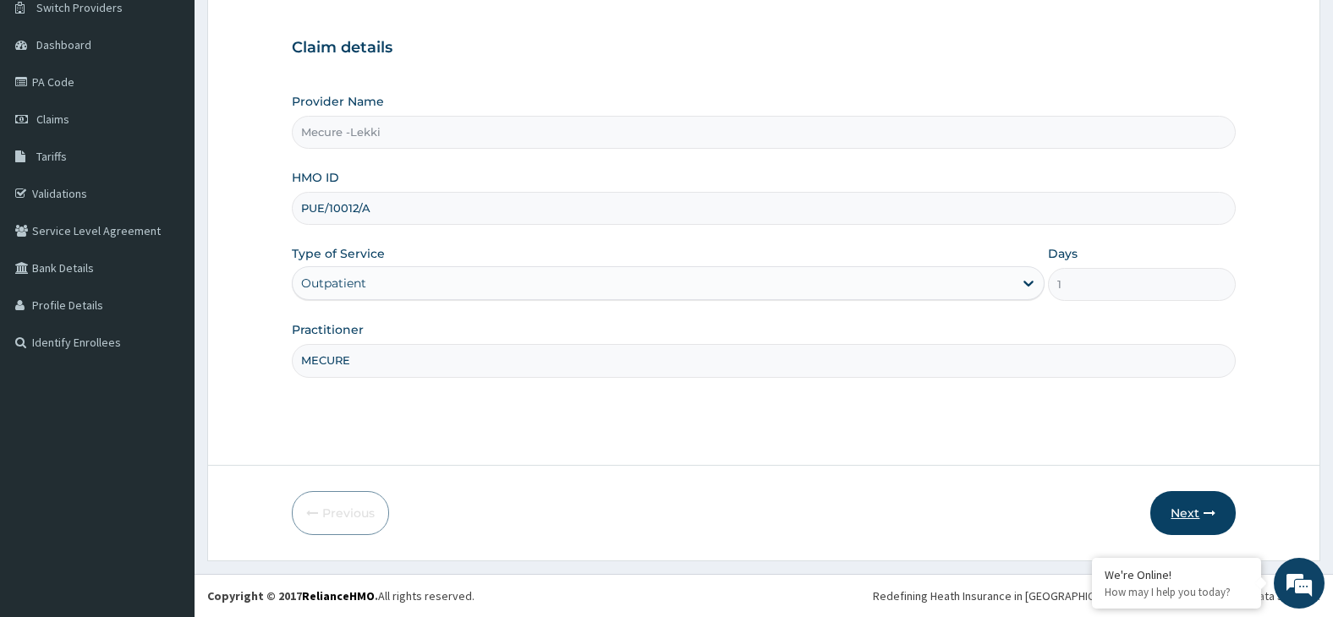
type input "MECURE"
click at [1177, 508] on button "Next" at bounding box center [1192, 513] width 85 height 44
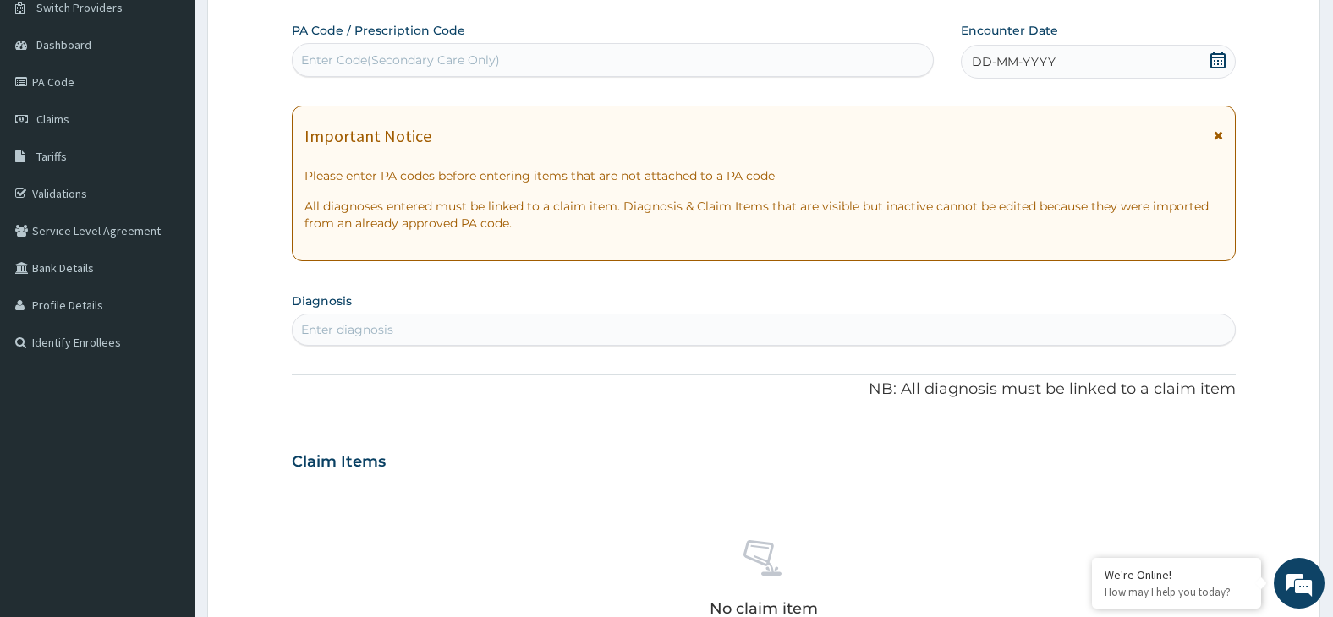
click at [853, 62] on div "Enter Code(Secondary Care Only)" at bounding box center [613, 60] width 640 height 27
type input "PA/909416"
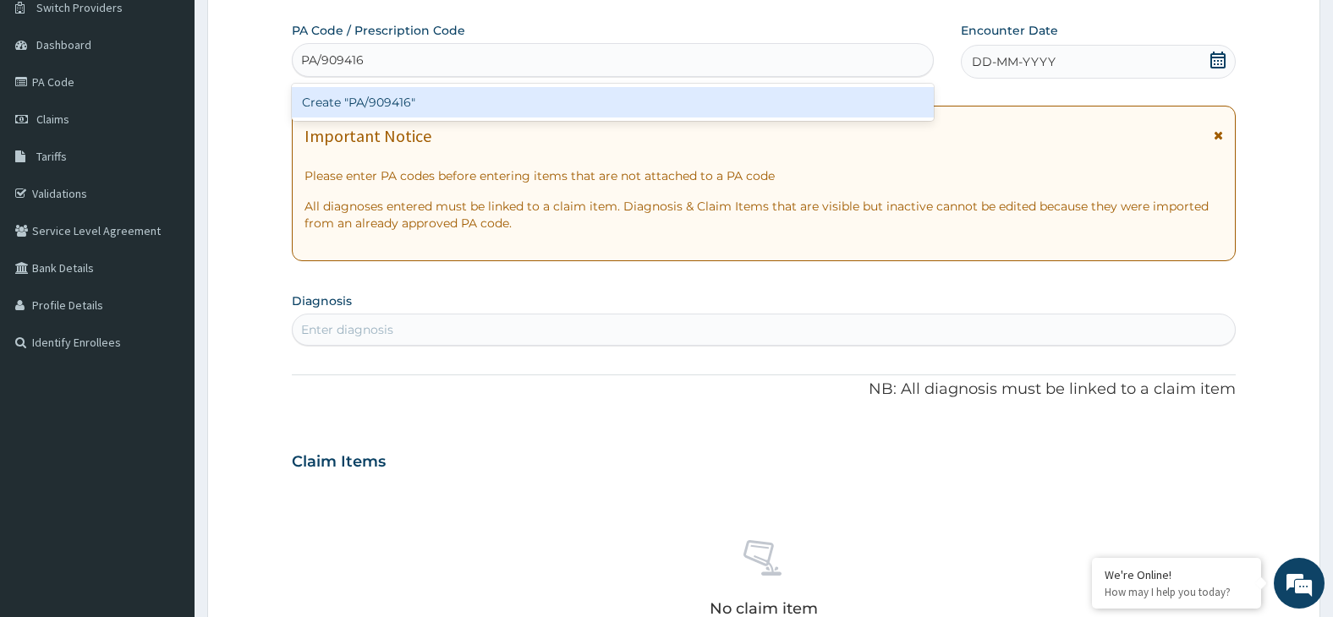
click at [645, 99] on div "Create "PA/909416"" at bounding box center [613, 102] width 642 height 30
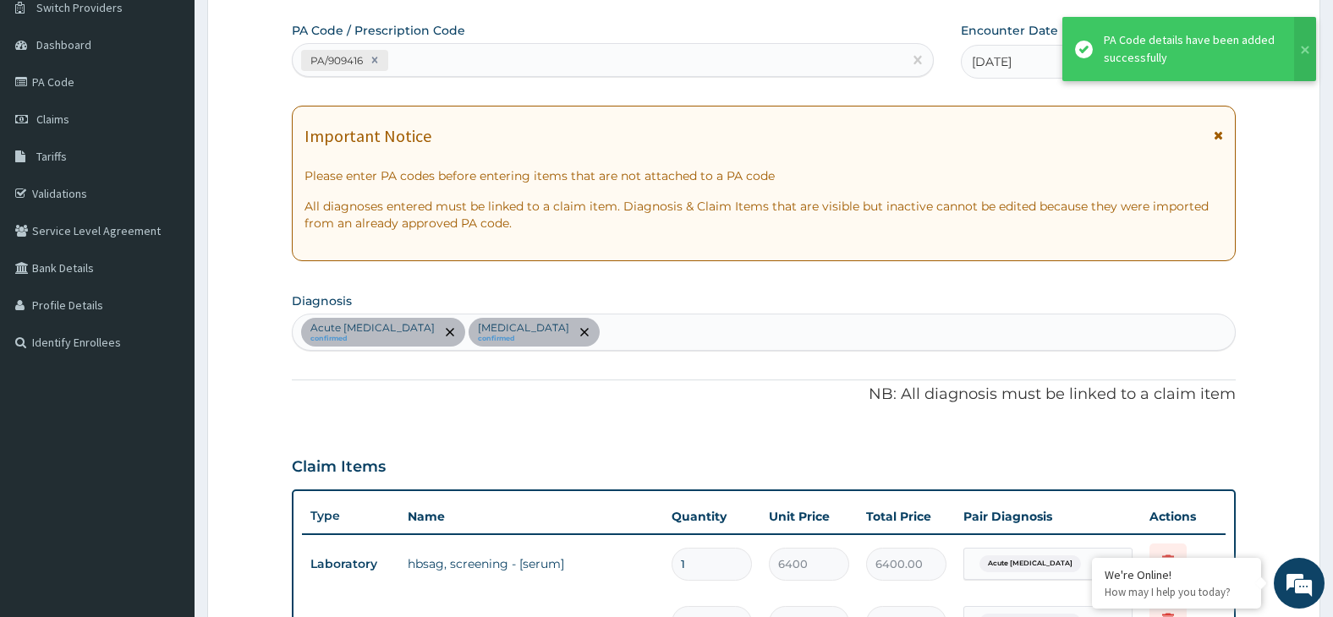
scroll to position [512, 0]
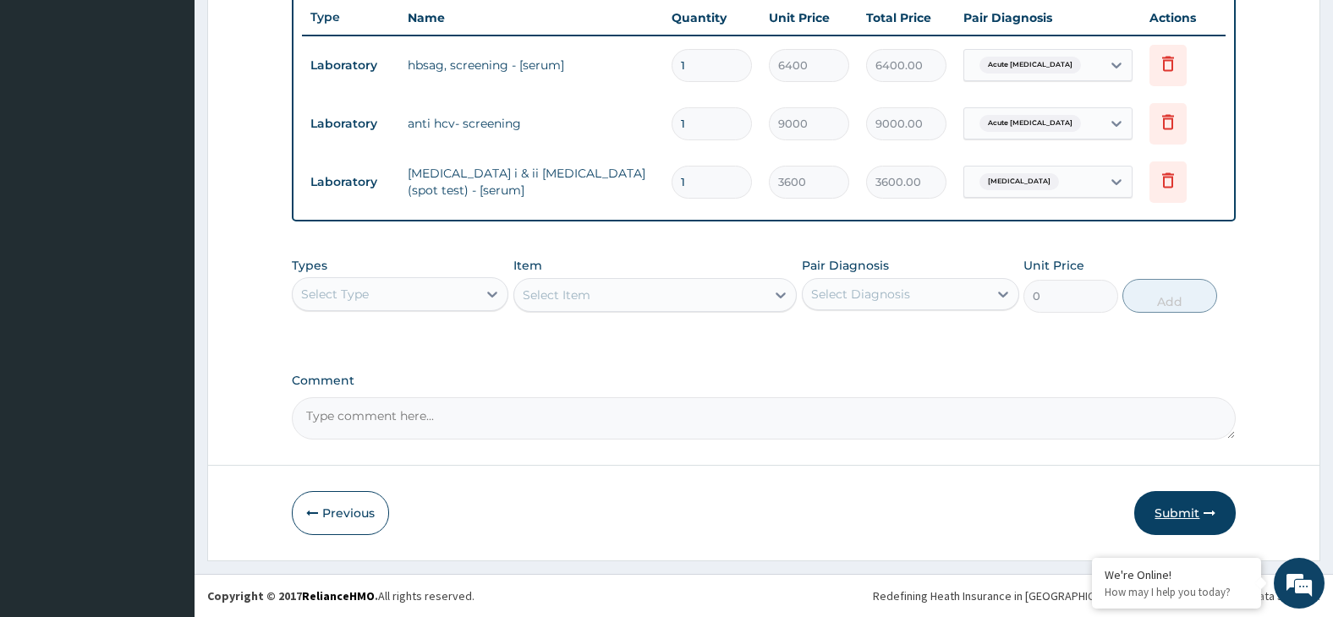
click at [1181, 510] on button "Submit" at bounding box center [1185, 513] width 102 height 44
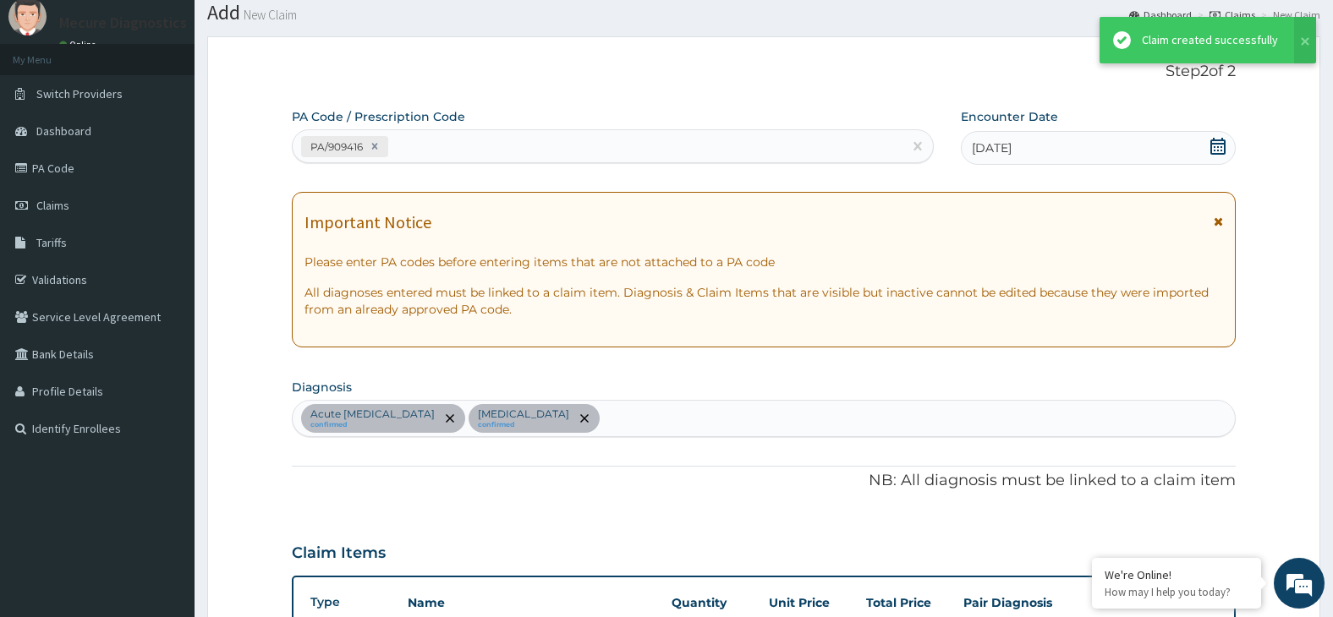
scroll to position [639, 0]
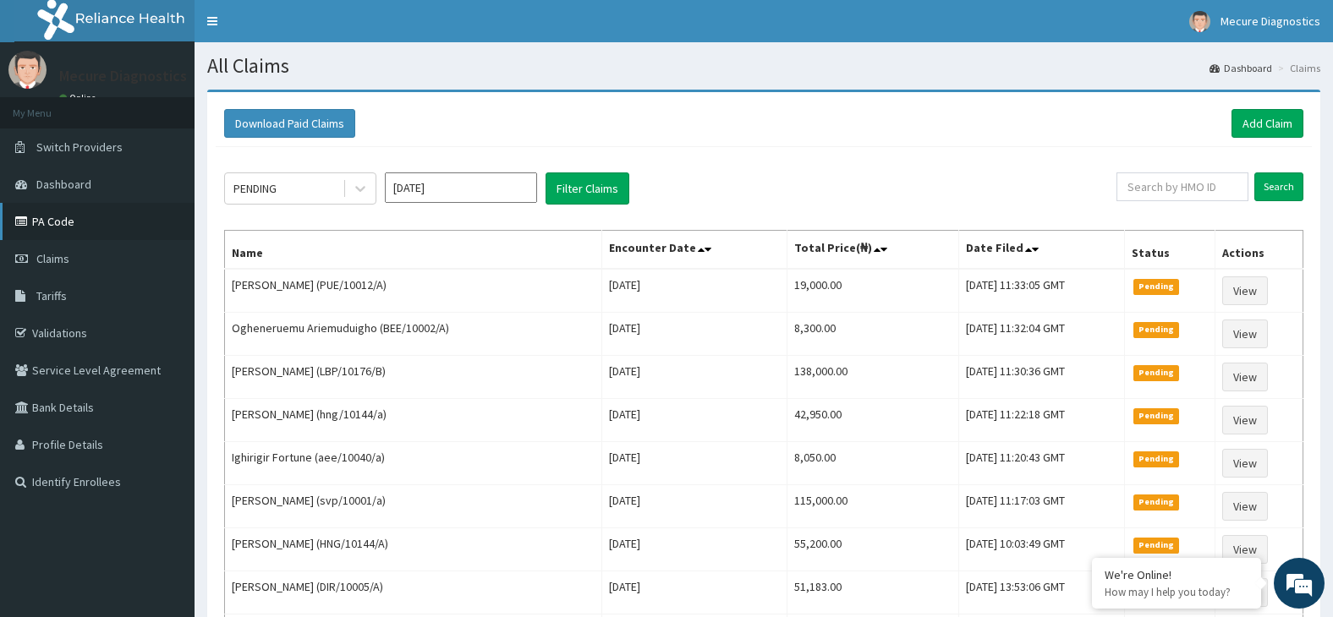
click at [43, 219] on link "PA Code" at bounding box center [97, 221] width 195 height 37
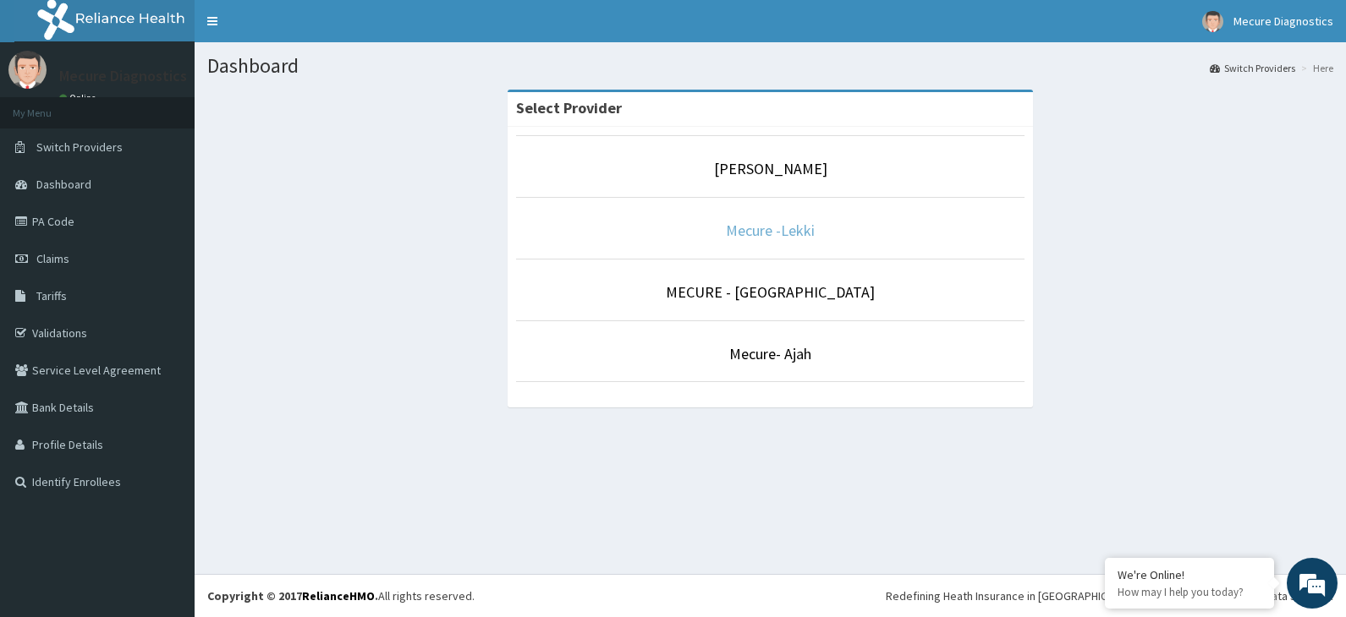
click at [786, 233] on link "Mecure -Lekki" at bounding box center [770, 230] width 89 height 19
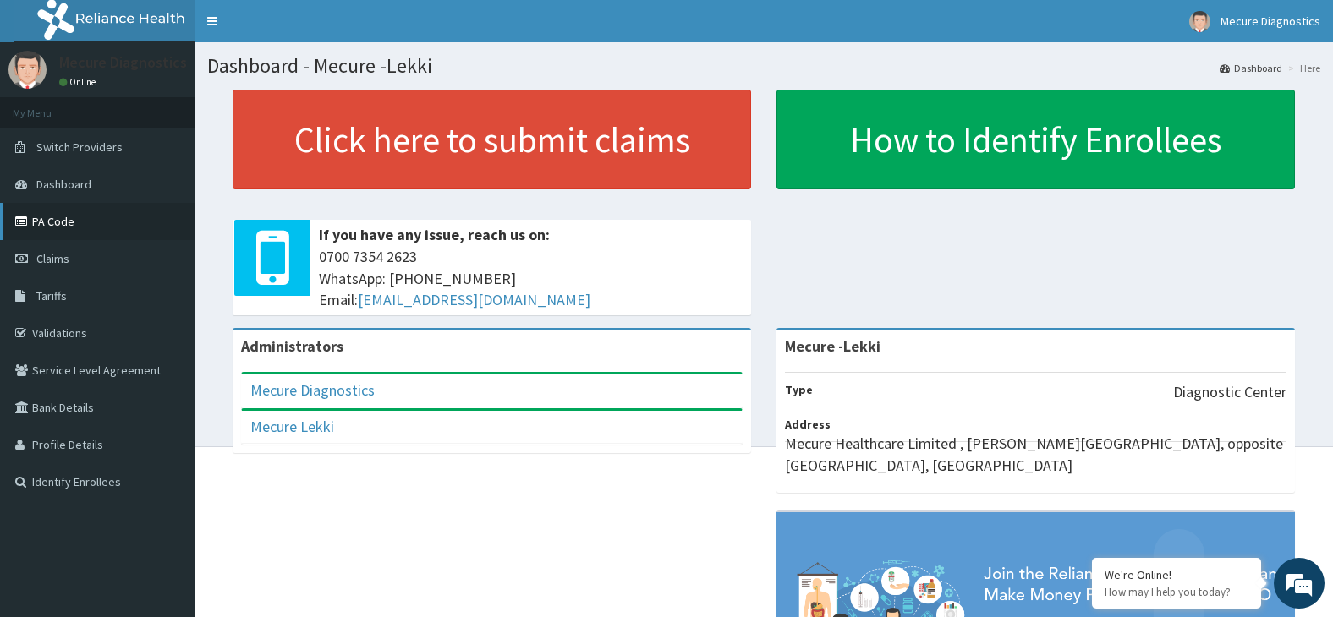
click at [43, 219] on link "PA Code" at bounding box center [97, 221] width 195 height 37
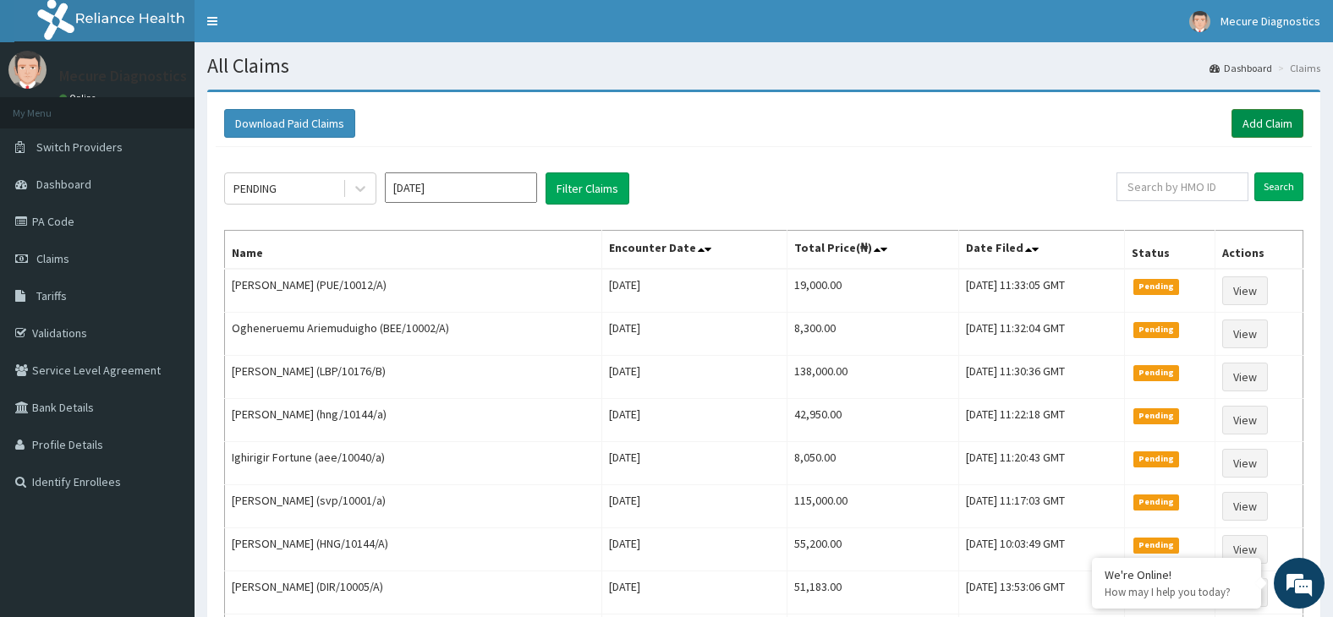
click at [1264, 119] on link "Add Claim" at bounding box center [1268, 123] width 72 height 29
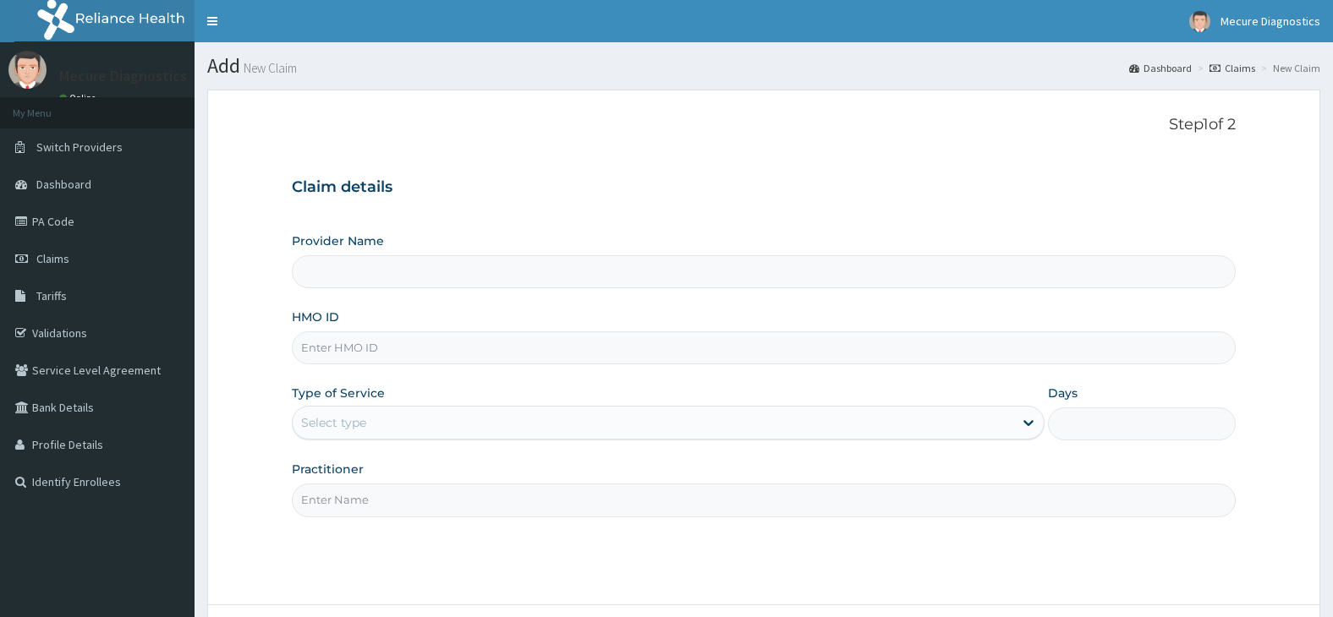
type input "Mecure -Lekki"
click at [523, 354] on input "HMO ID" at bounding box center [764, 348] width 945 height 33
type input "APN/10010/A"
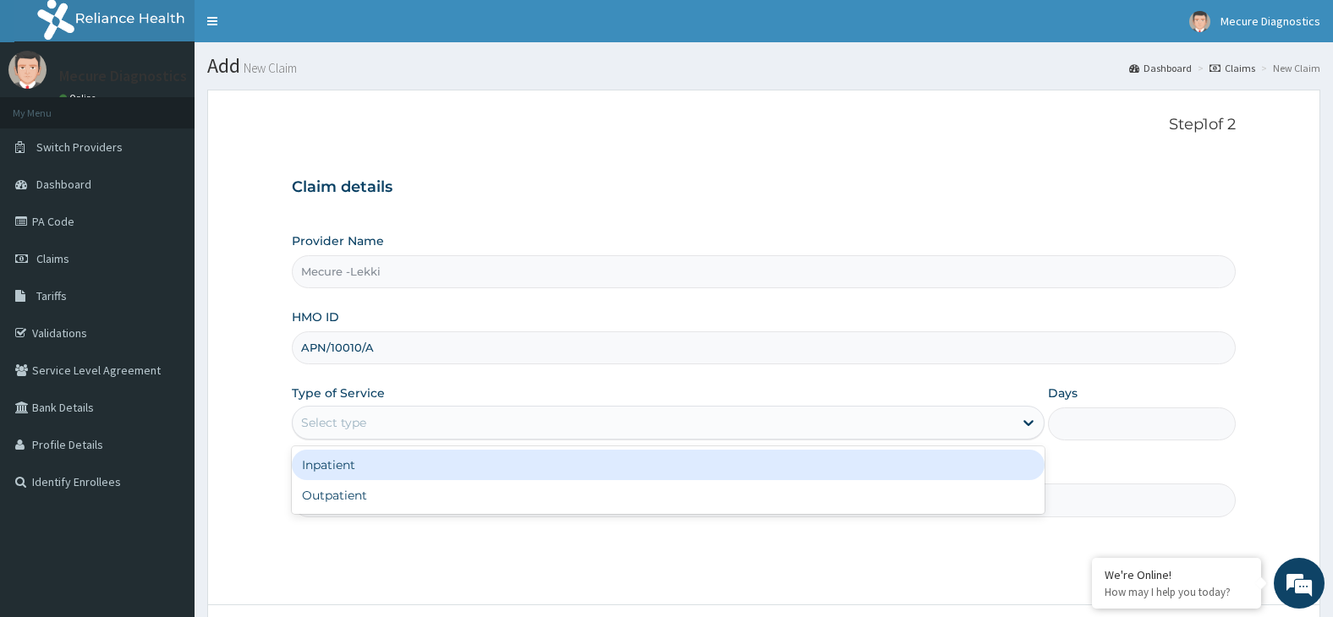
drag, startPoint x: 480, startPoint y: 417, endPoint x: 477, endPoint y: 431, distance: 14.6
click at [478, 425] on div "Select type" at bounding box center [653, 422] width 721 height 27
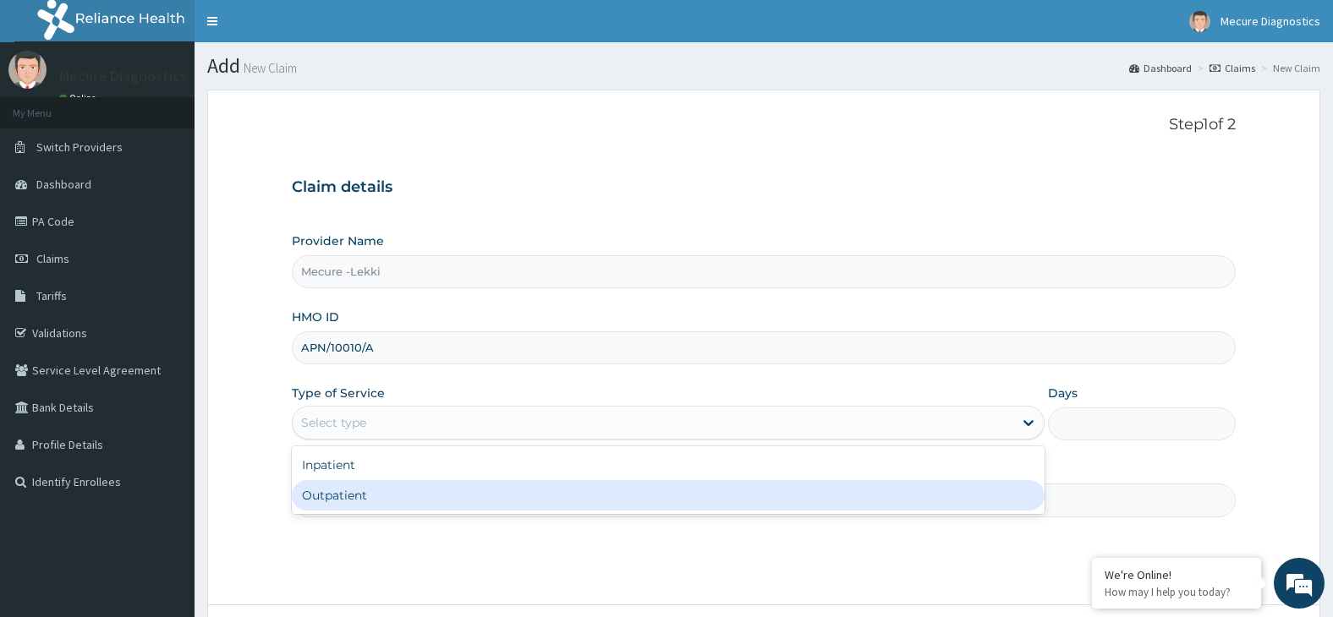
click at [469, 505] on div "Outpatient" at bounding box center [668, 495] width 753 height 30
type input "1"
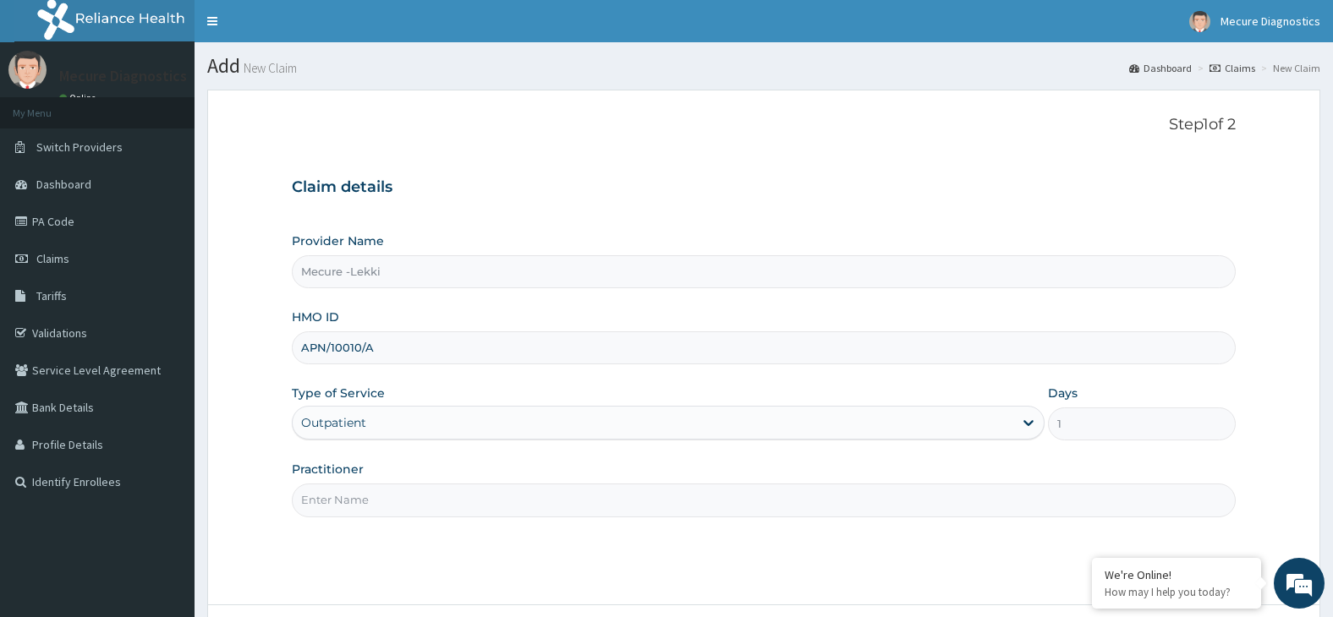
click at [469, 505] on input "Practitioner" at bounding box center [764, 500] width 945 height 33
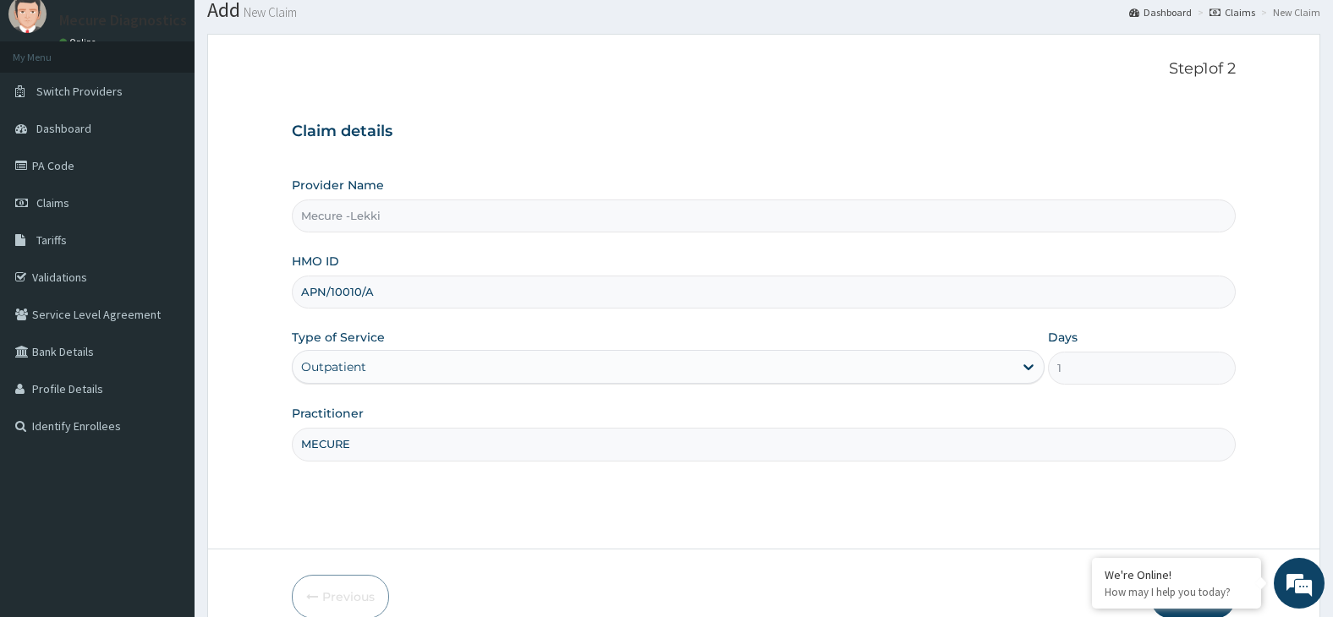
scroll to position [140, 0]
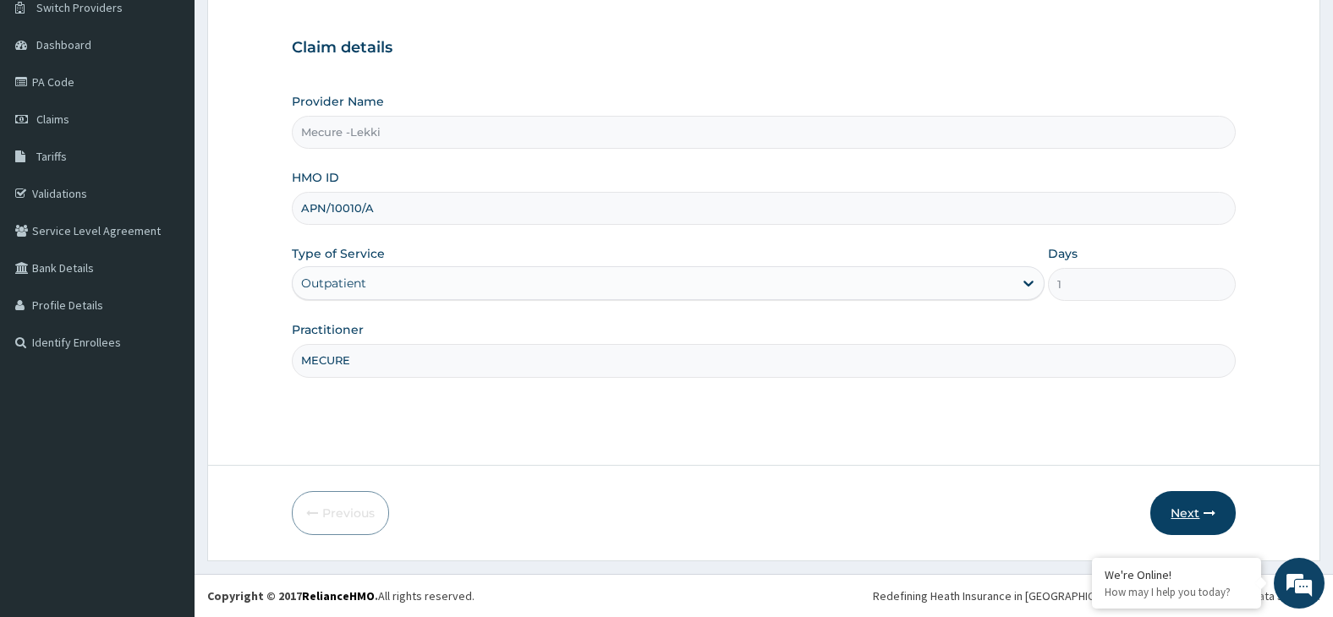
type input "MECURE"
click at [1196, 519] on button "Next" at bounding box center [1192, 513] width 85 height 44
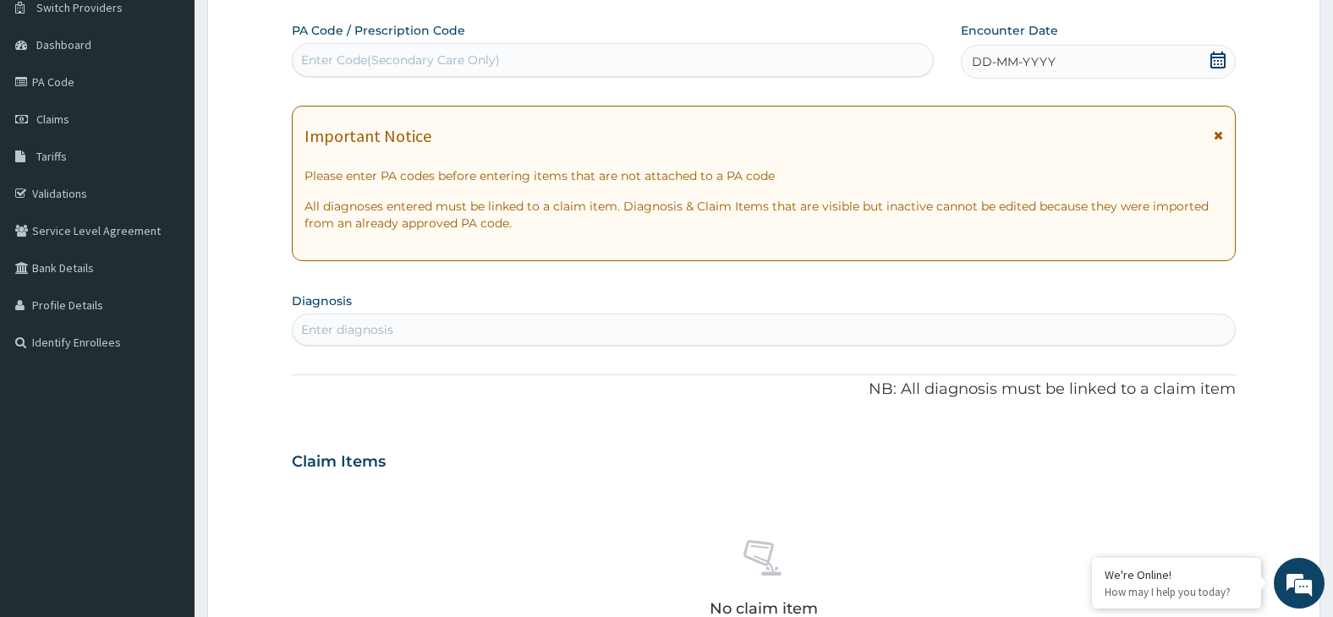
click at [584, 59] on div "Enter Code(Secondary Care Only)" at bounding box center [613, 60] width 640 height 27
type input "PA/3C65F5"
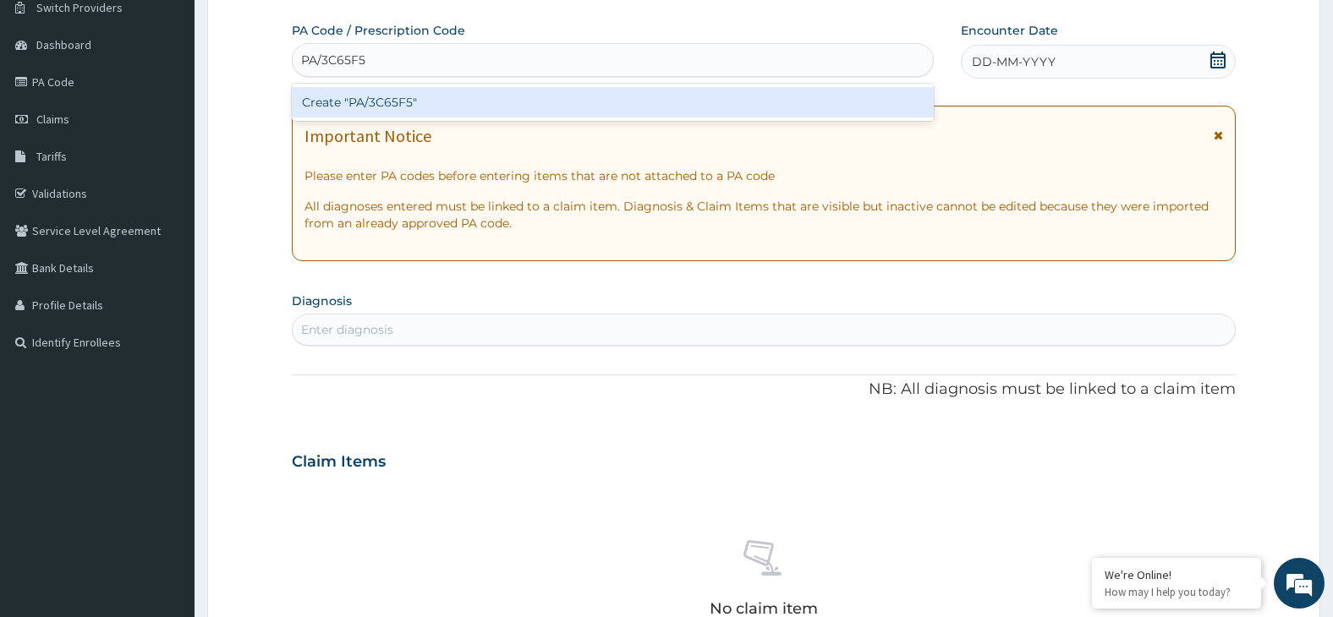
click at [577, 96] on div "Create "PA/3C65F5"" at bounding box center [613, 102] width 642 height 30
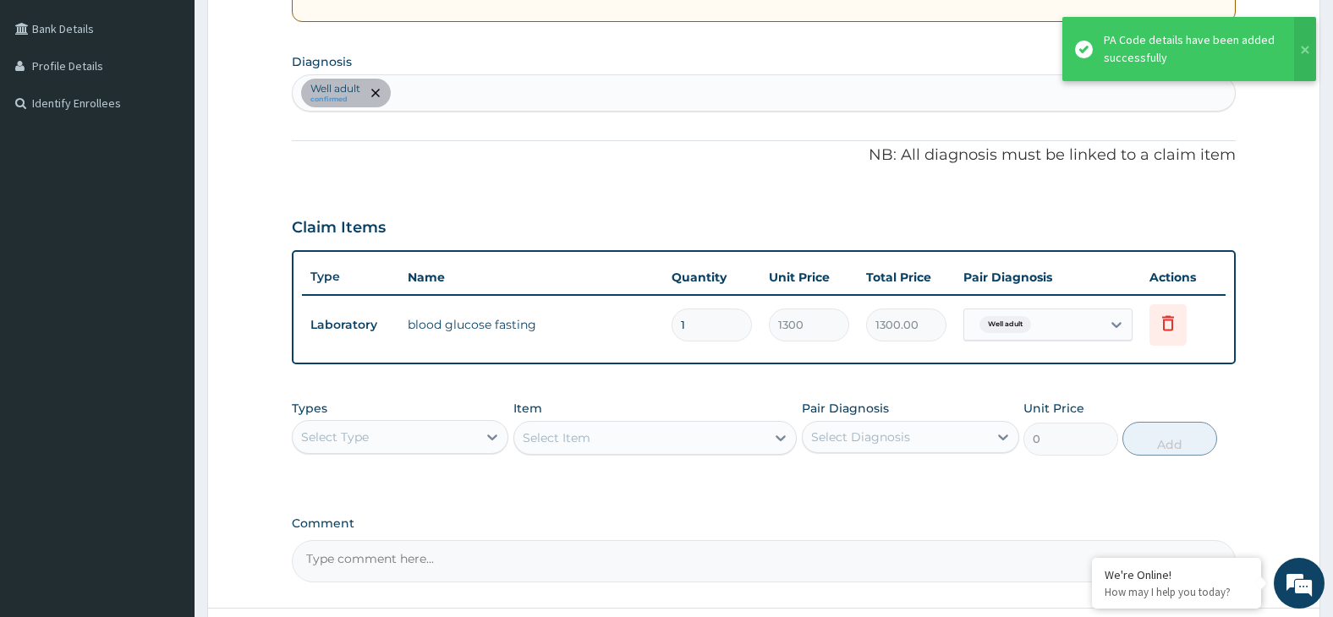
scroll to position [522, 0]
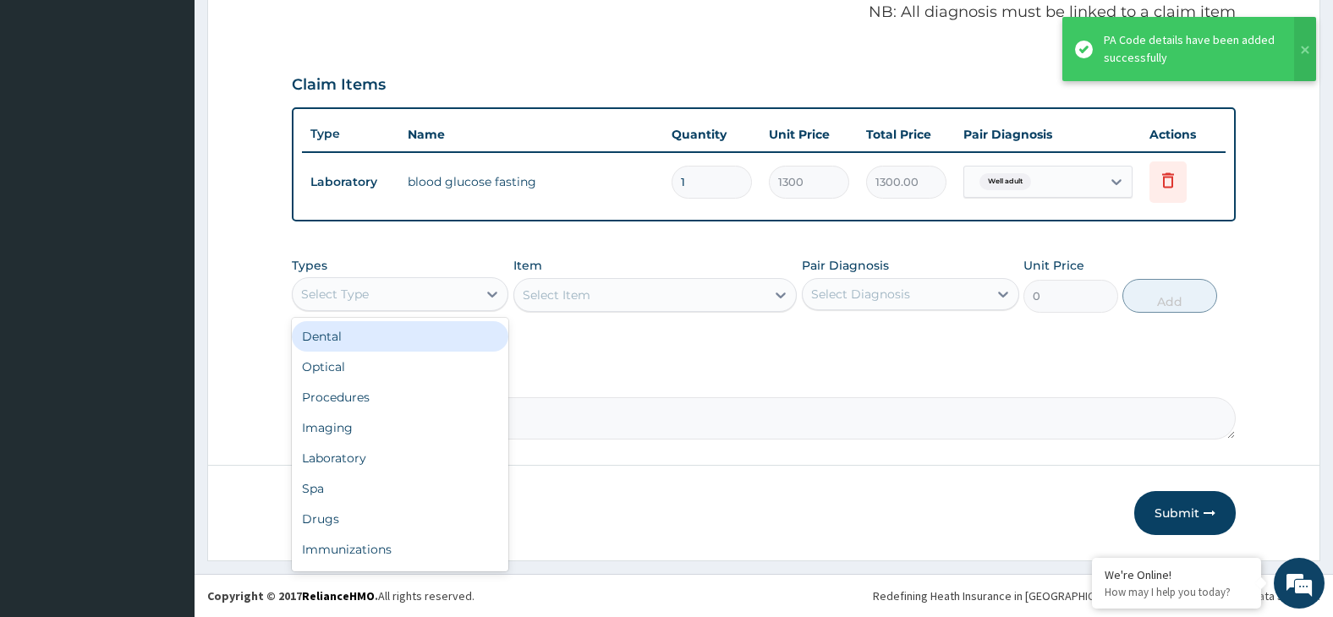
click at [453, 293] on div "Select Type" at bounding box center [385, 294] width 185 height 27
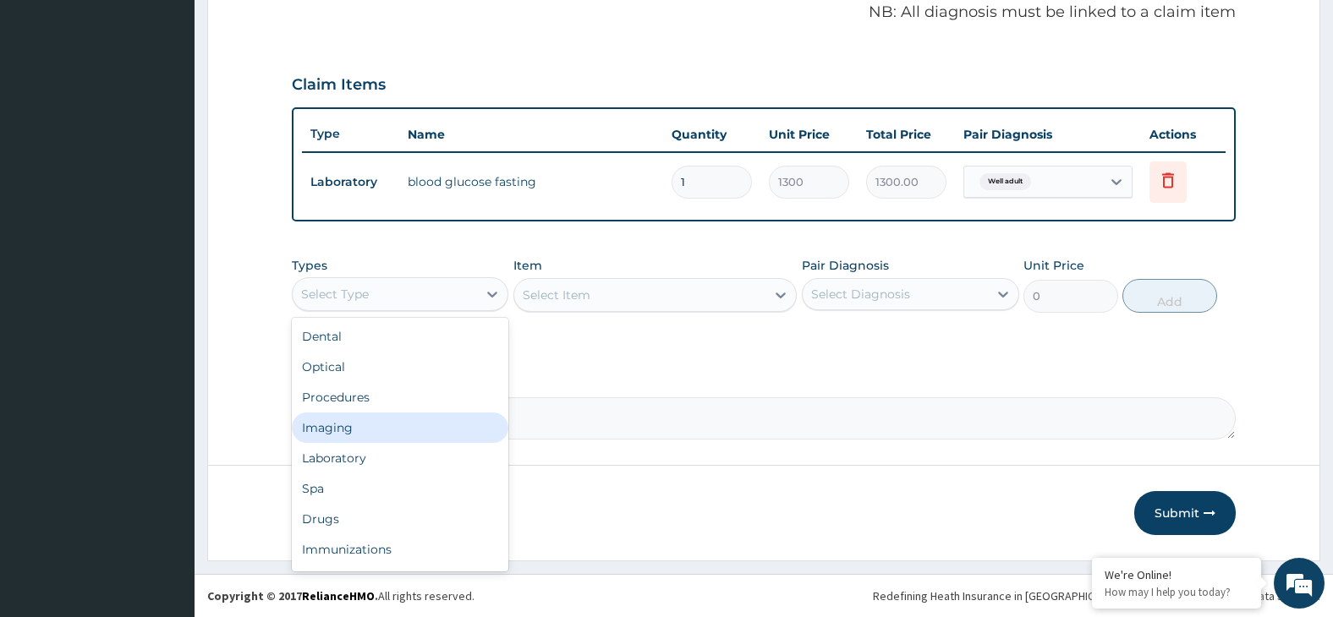
click at [424, 425] on div "Imaging" at bounding box center [400, 428] width 217 height 30
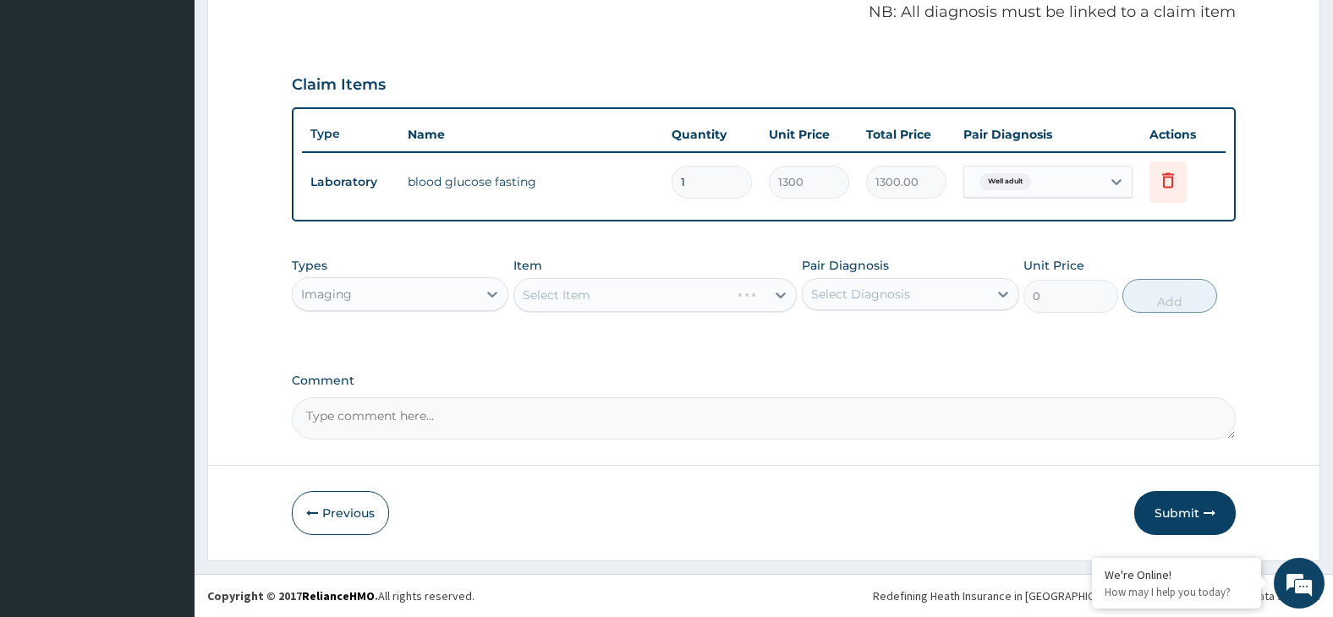
click at [601, 295] on div "Select Item" at bounding box center [654, 295] width 283 height 34
click at [662, 284] on div "Select Item" at bounding box center [639, 295] width 251 height 27
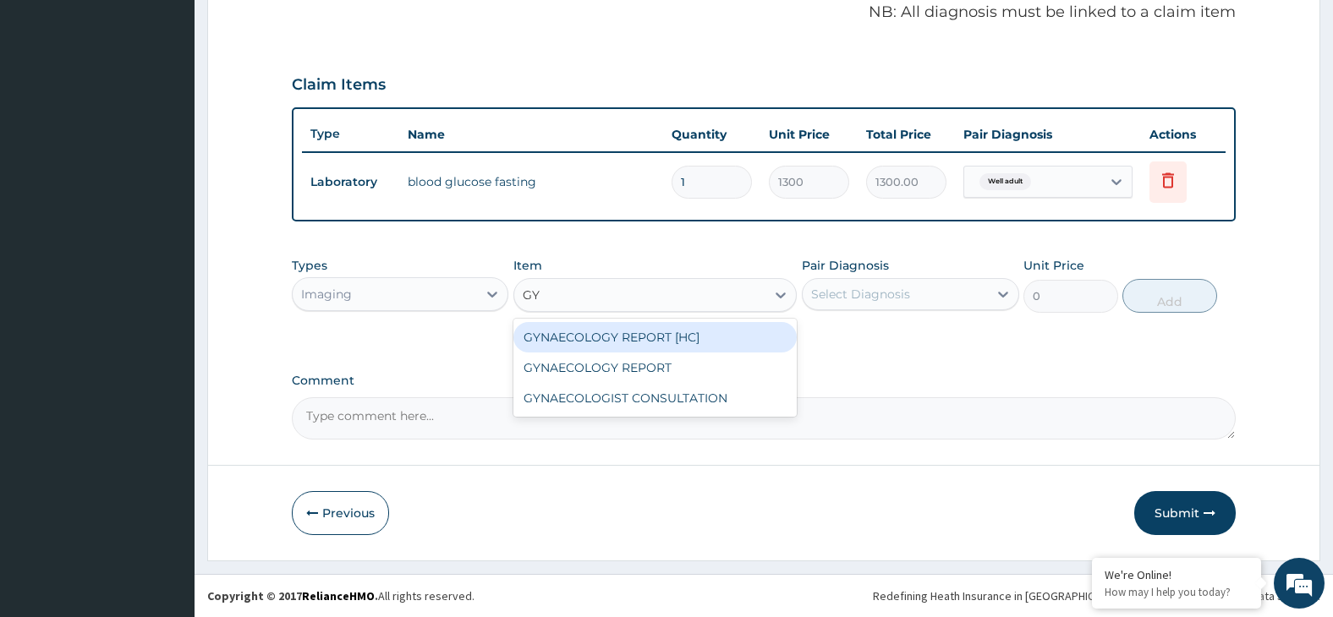
type input "GYN"
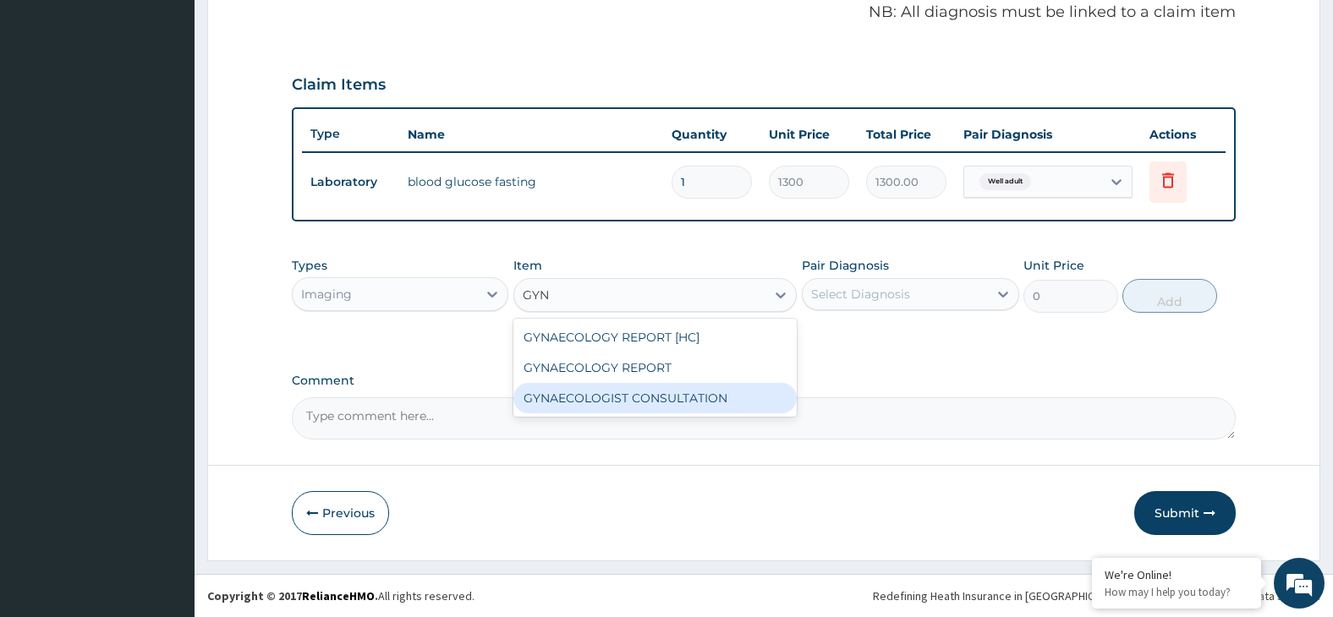
click at [694, 403] on div "GYNAECOLOGIST CONSULTATION" at bounding box center [654, 398] width 283 height 30
type input "11750"
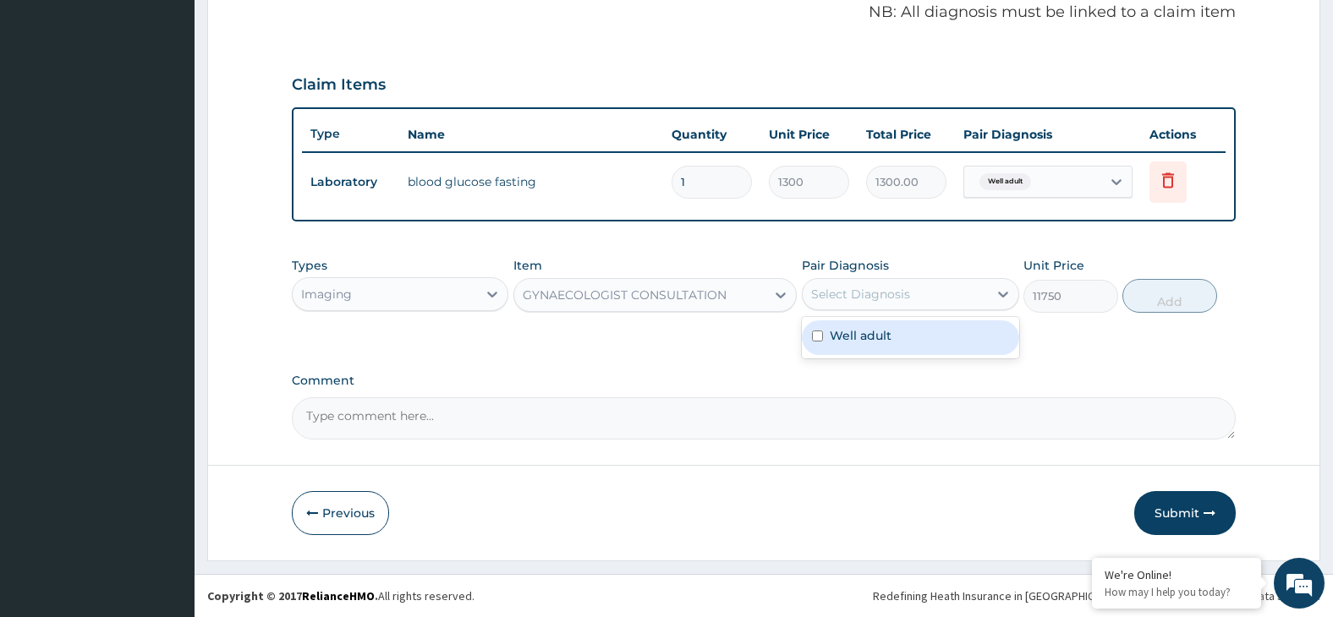
click at [895, 300] on div "Select Diagnosis" at bounding box center [860, 294] width 99 height 17
drag, startPoint x: 956, startPoint y: 348, endPoint x: 1012, endPoint y: 330, distance: 58.6
click at [956, 345] on div "Well adult" at bounding box center [910, 338] width 217 height 35
checkbox input "true"
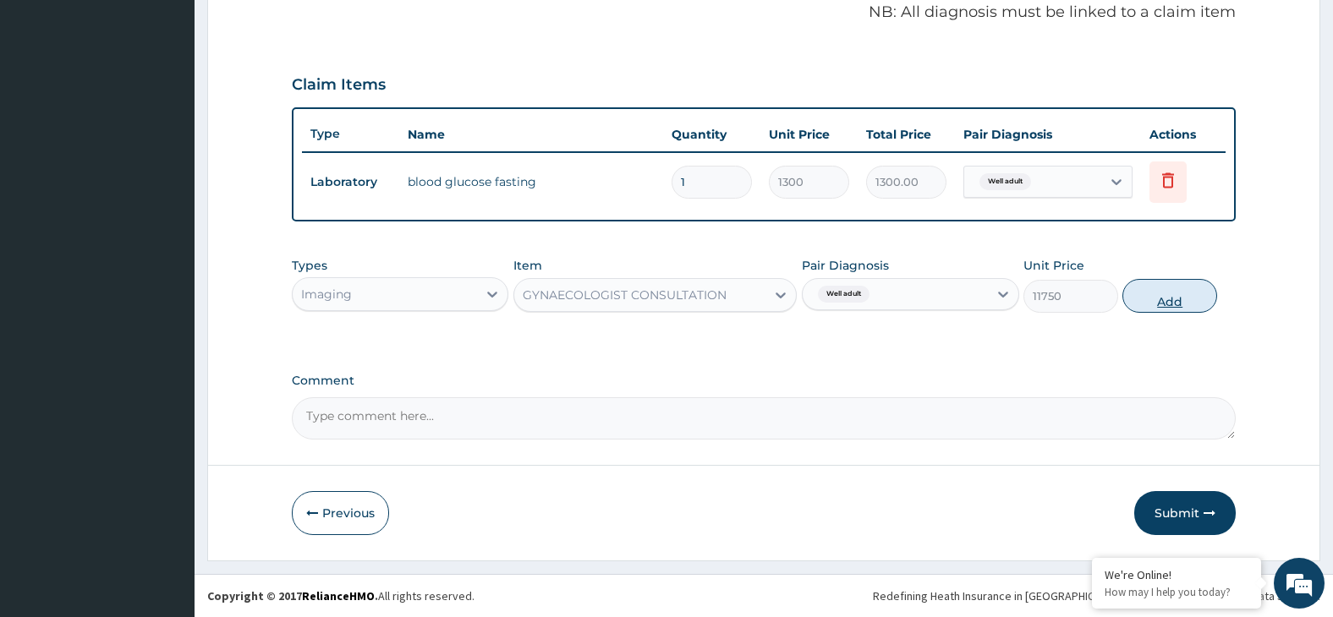
click at [1166, 297] on button "Add" at bounding box center [1169, 296] width 95 height 34
type input "0"
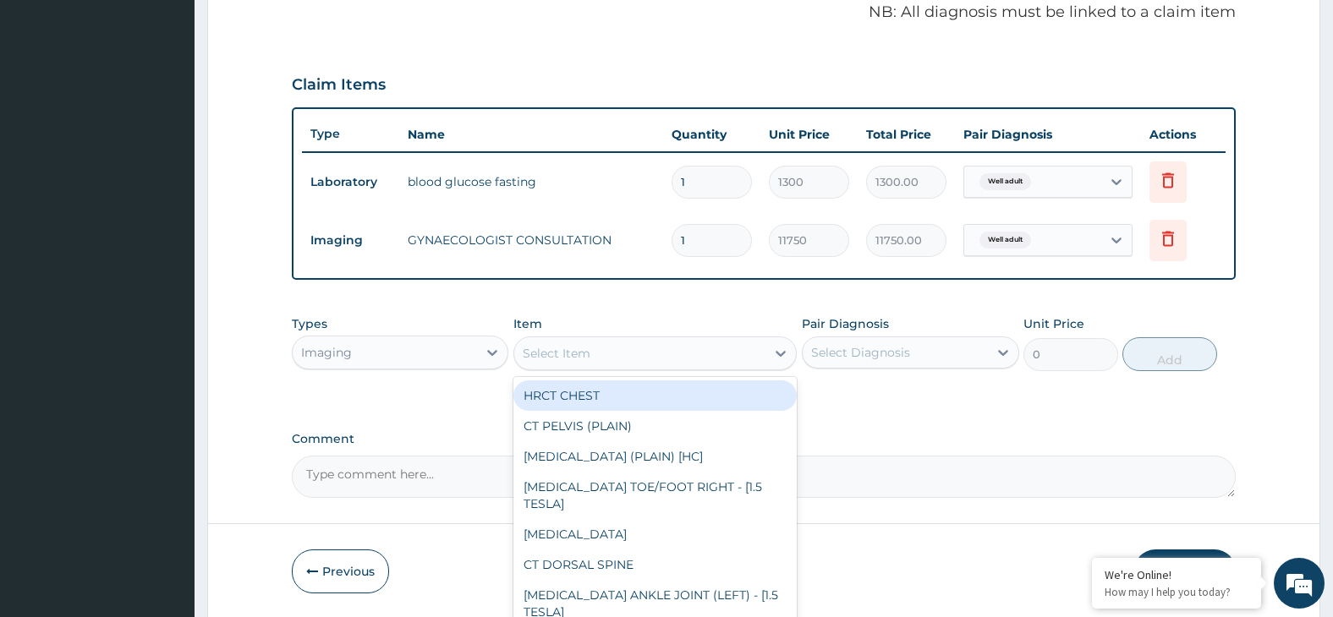
click at [683, 347] on div "Select Item" at bounding box center [639, 353] width 251 height 27
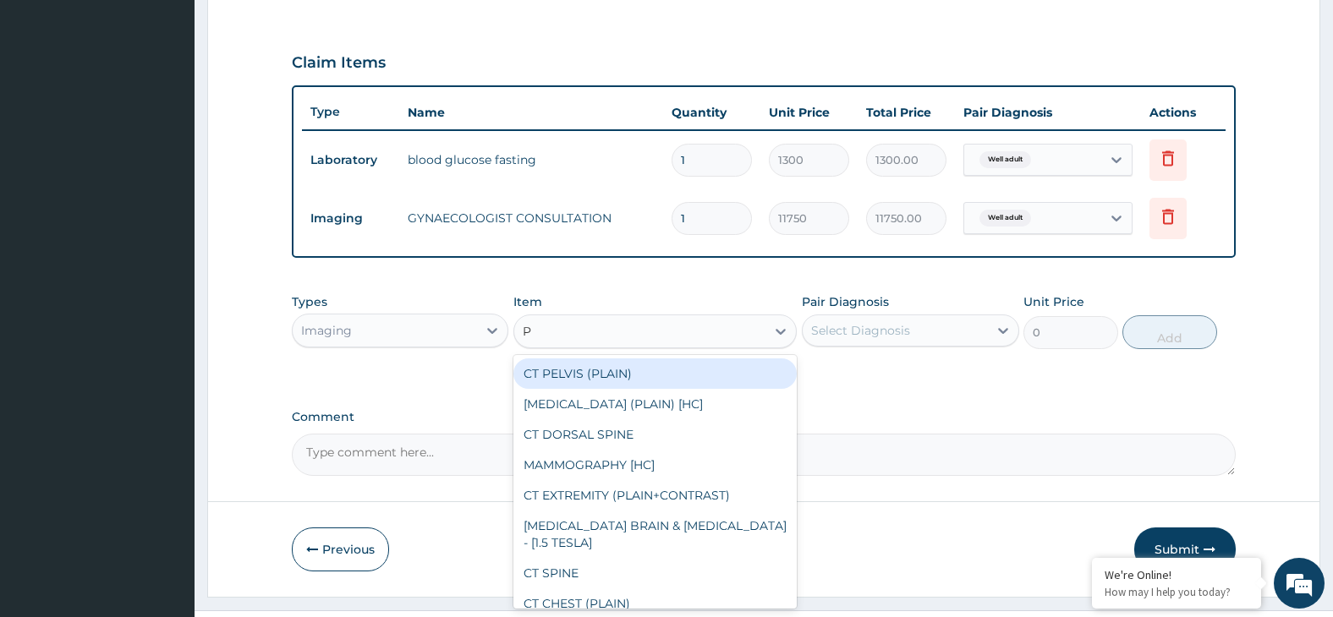
scroll to position [580, 0]
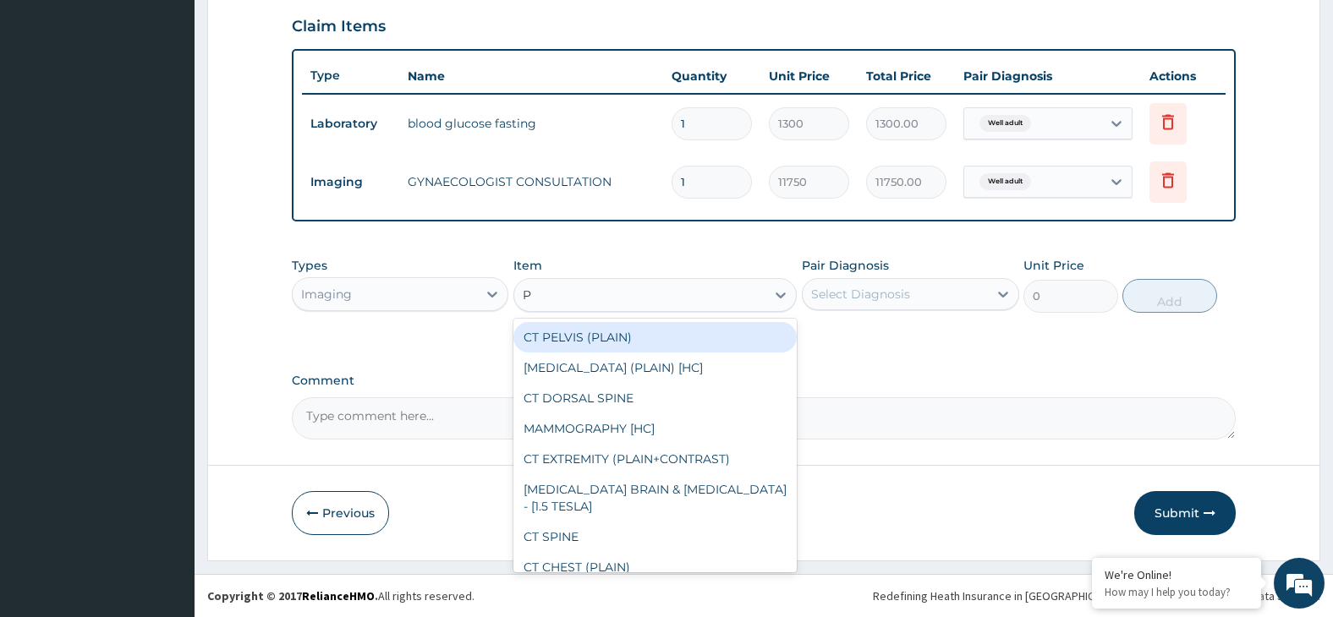
type input "P"
click at [936, 450] on form "Step 2 of 2 PA Code / Prescription Code PA/3C65F5 Encounter Date 01-08-2025 Imp…" at bounding box center [763, 34] width 1113 height 1051
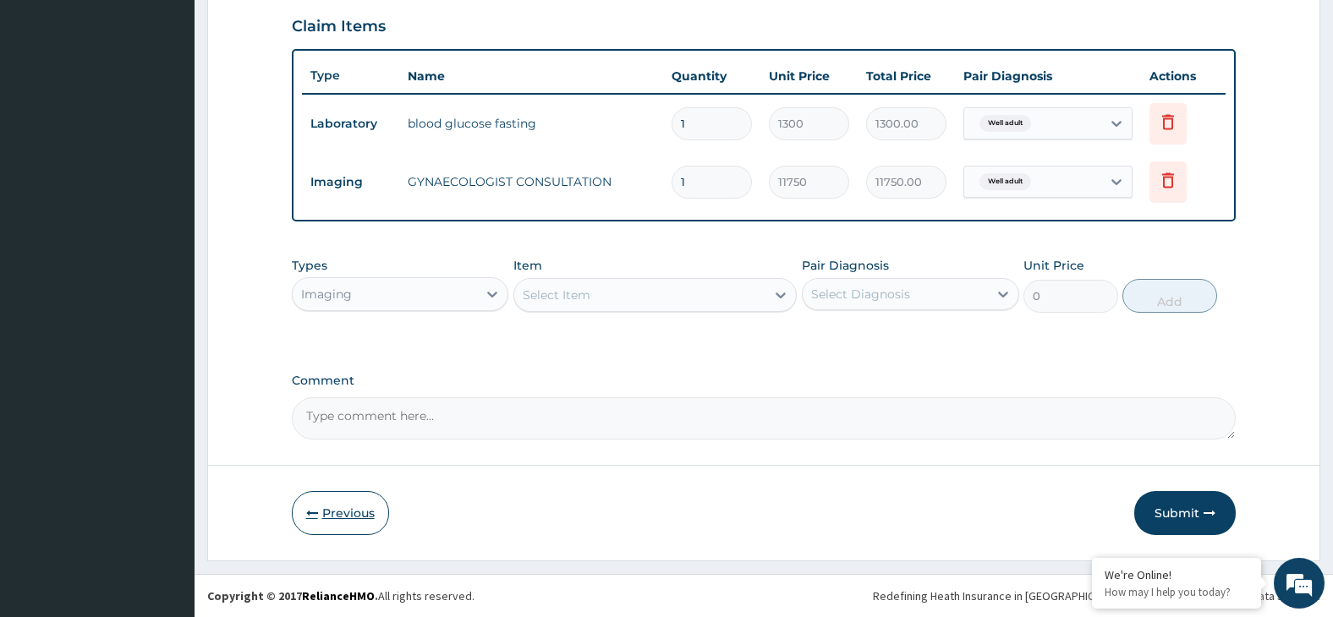
click at [336, 515] on button "Previous" at bounding box center [340, 513] width 97 height 44
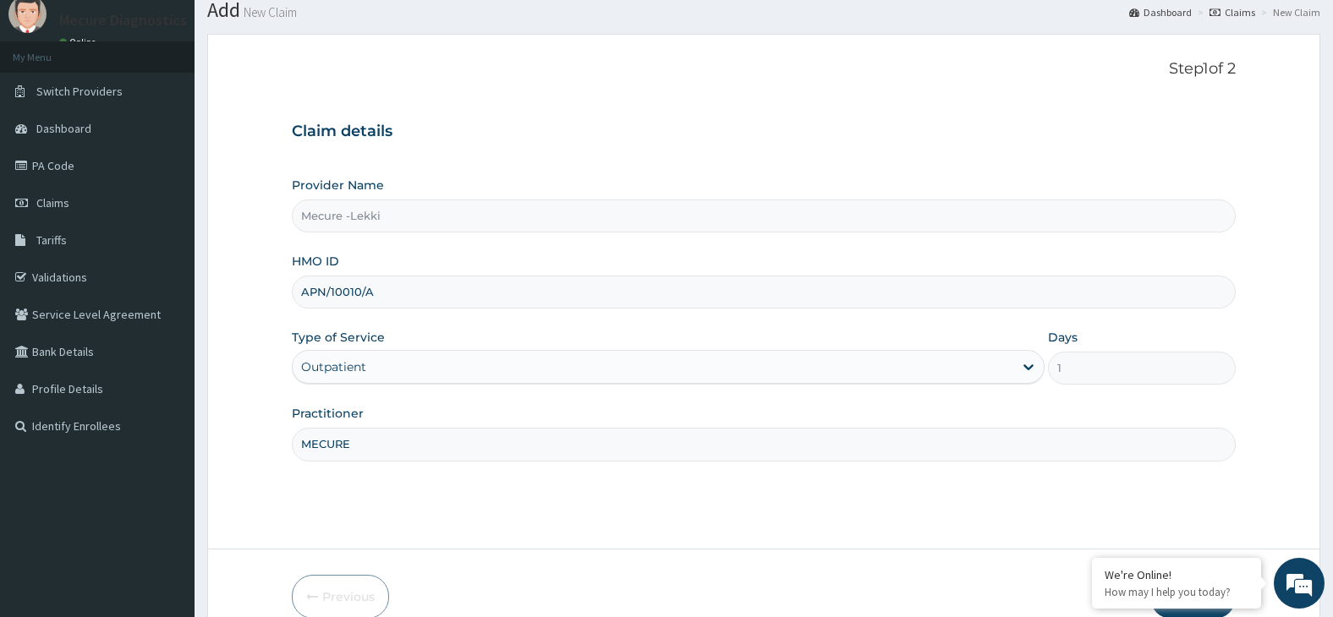
scroll to position [140, 0]
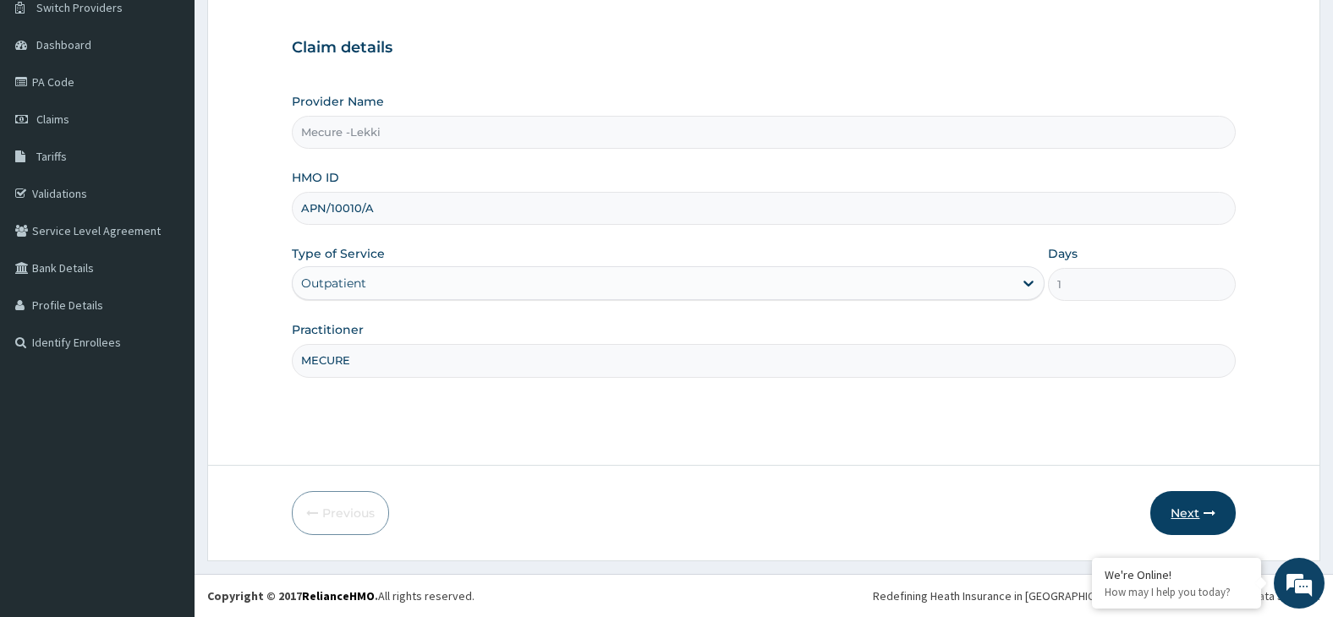
click at [1193, 519] on button "Next" at bounding box center [1192, 513] width 85 height 44
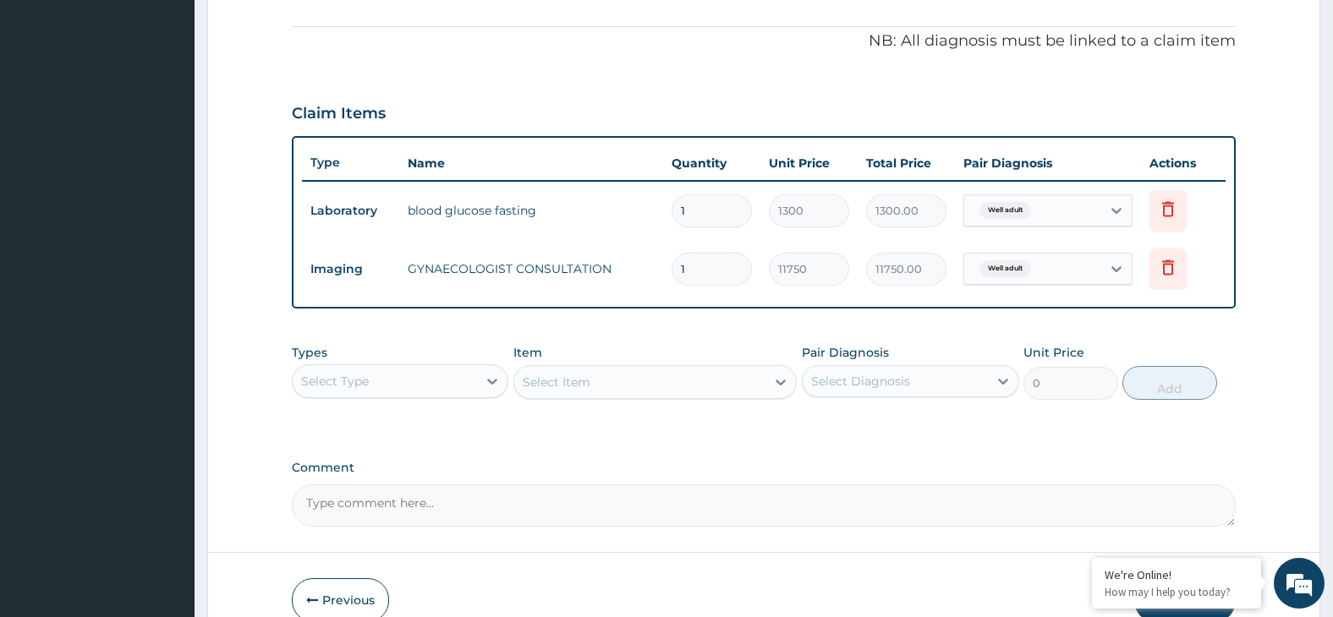
scroll to position [580, 0]
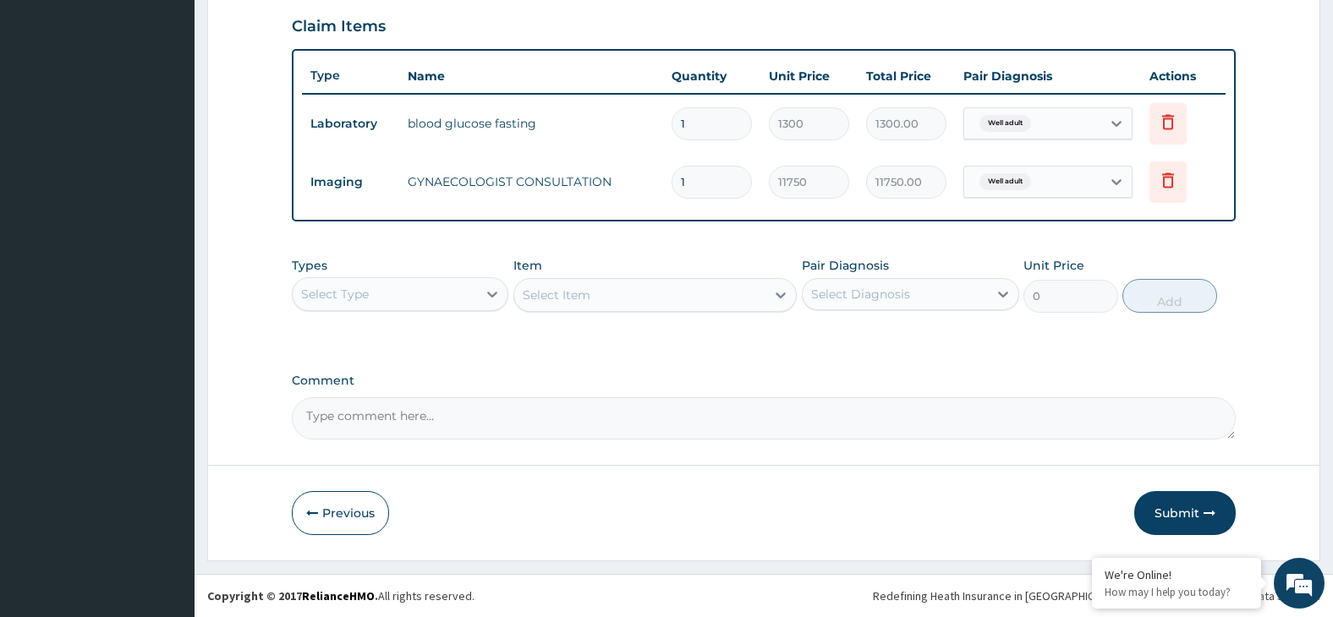
click at [440, 296] on div "Select Type" at bounding box center [385, 294] width 185 height 27
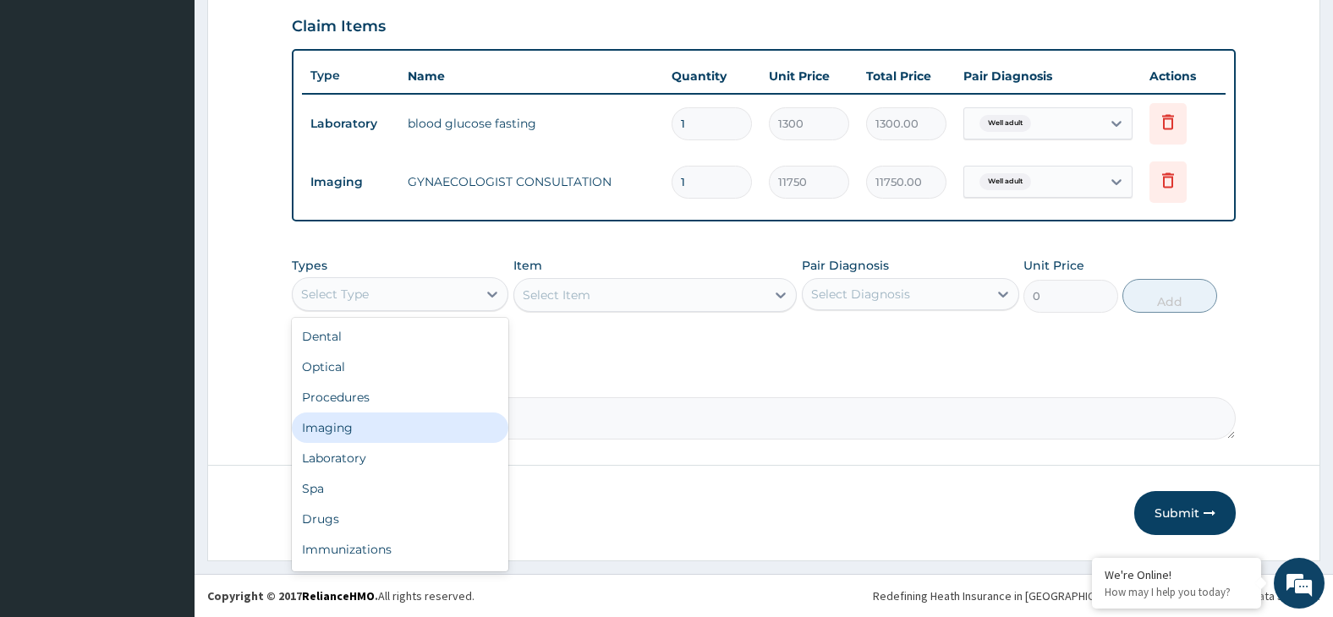
drag, startPoint x: 427, startPoint y: 418, endPoint x: 463, endPoint y: 399, distance: 40.1
click at [428, 418] on div "Imaging" at bounding box center [400, 428] width 217 height 30
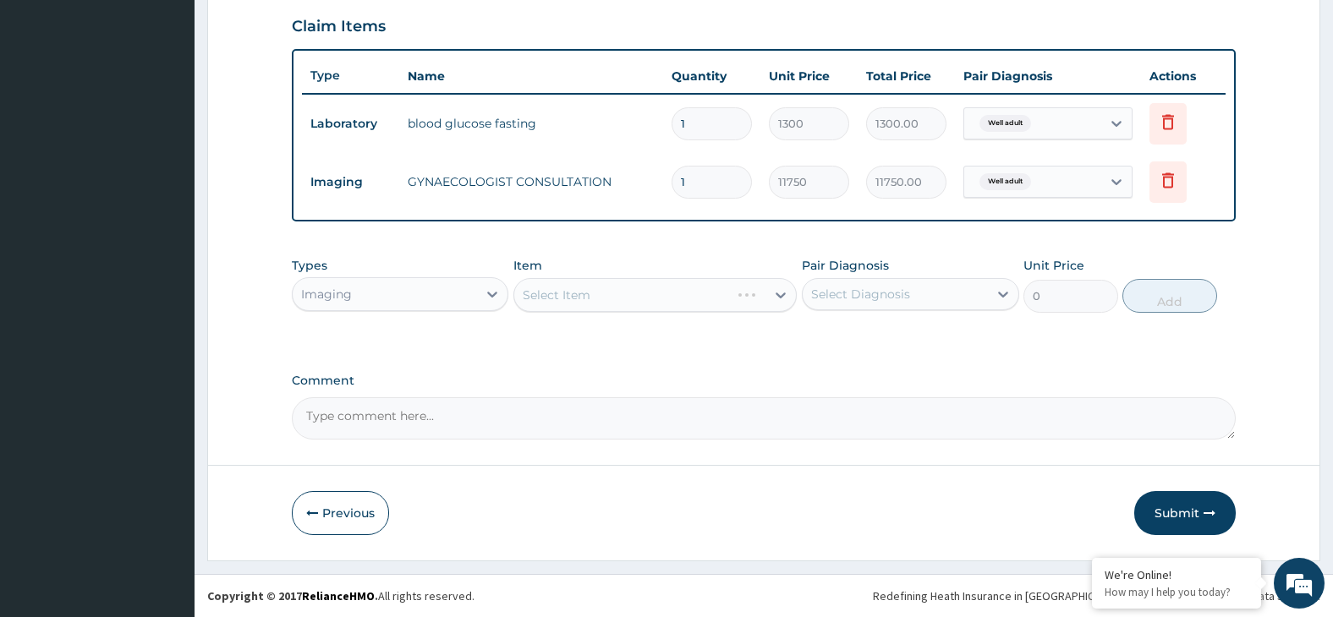
click at [616, 295] on div "Select Item" at bounding box center [654, 295] width 283 height 34
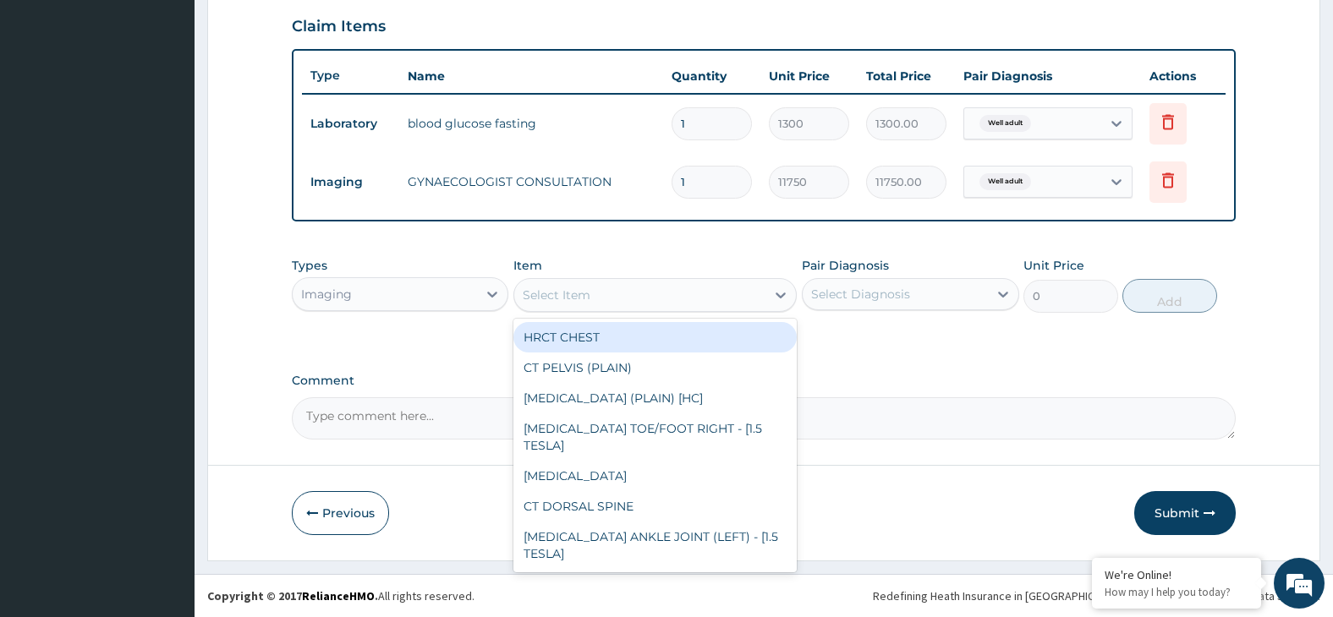
click at [616, 295] on div "Select Item" at bounding box center [639, 295] width 251 height 27
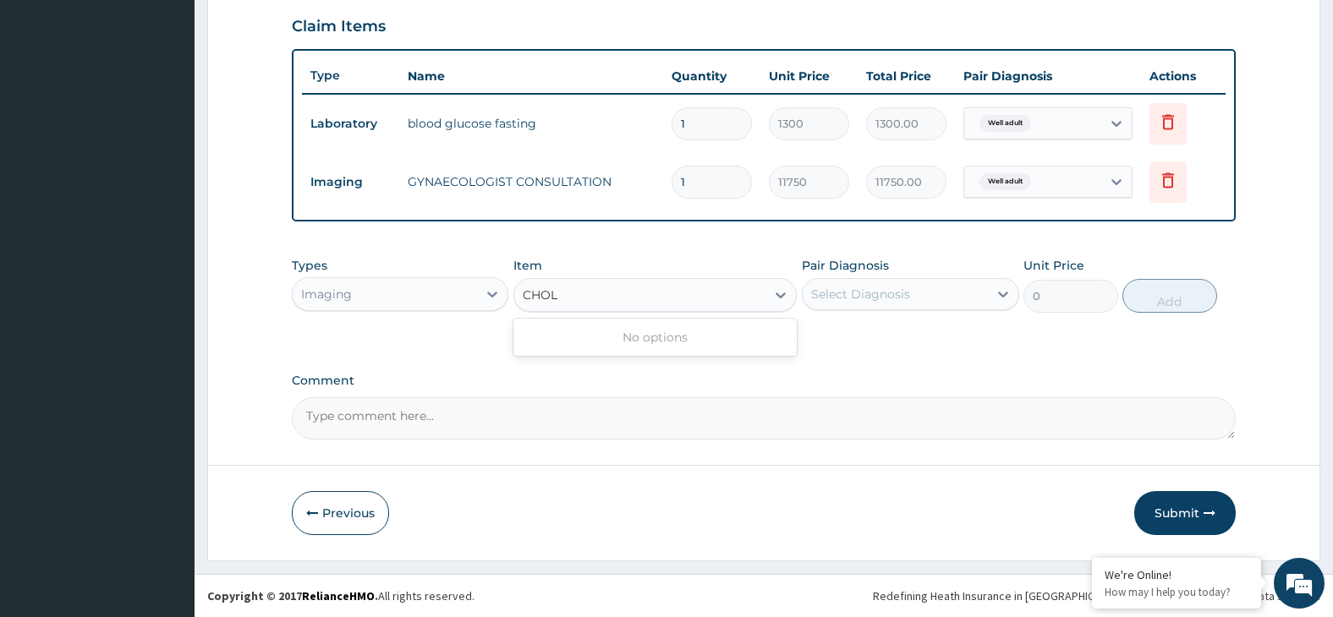
type input "CHOLE"
click at [627, 300] on div "Select Item" at bounding box center [639, 295] width 251 height 27
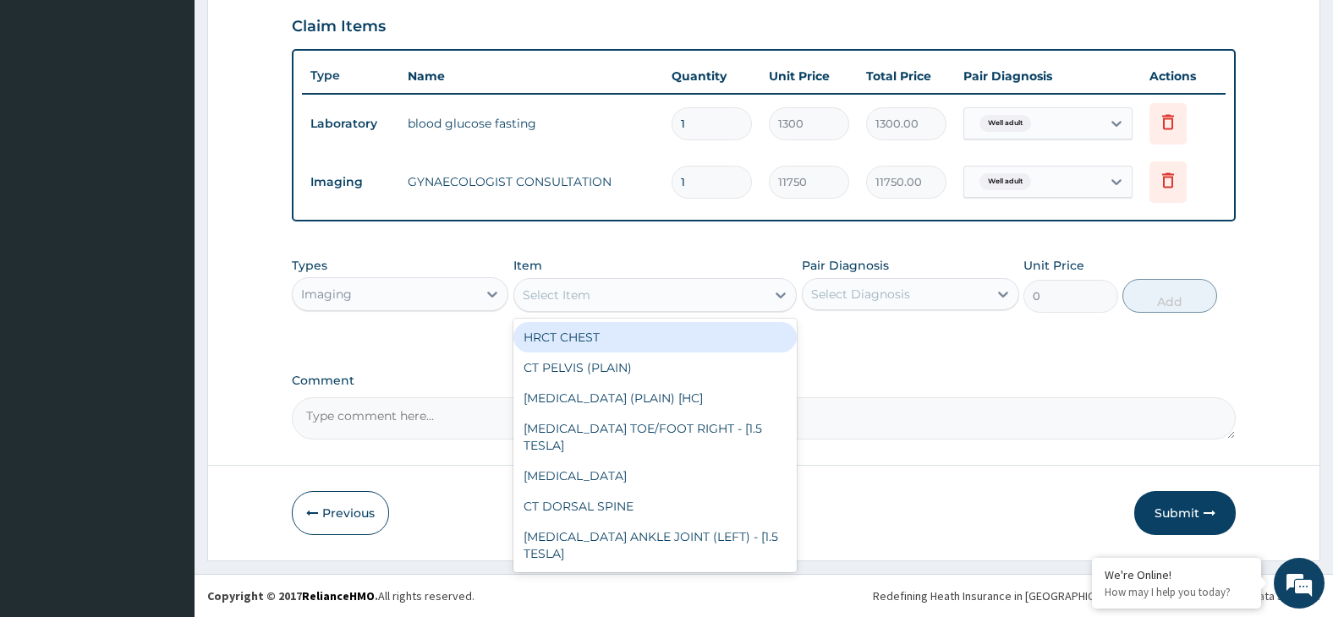
click at [627, 300] on div "Select Item" at bounding box center [639, 295] width 251 height 27
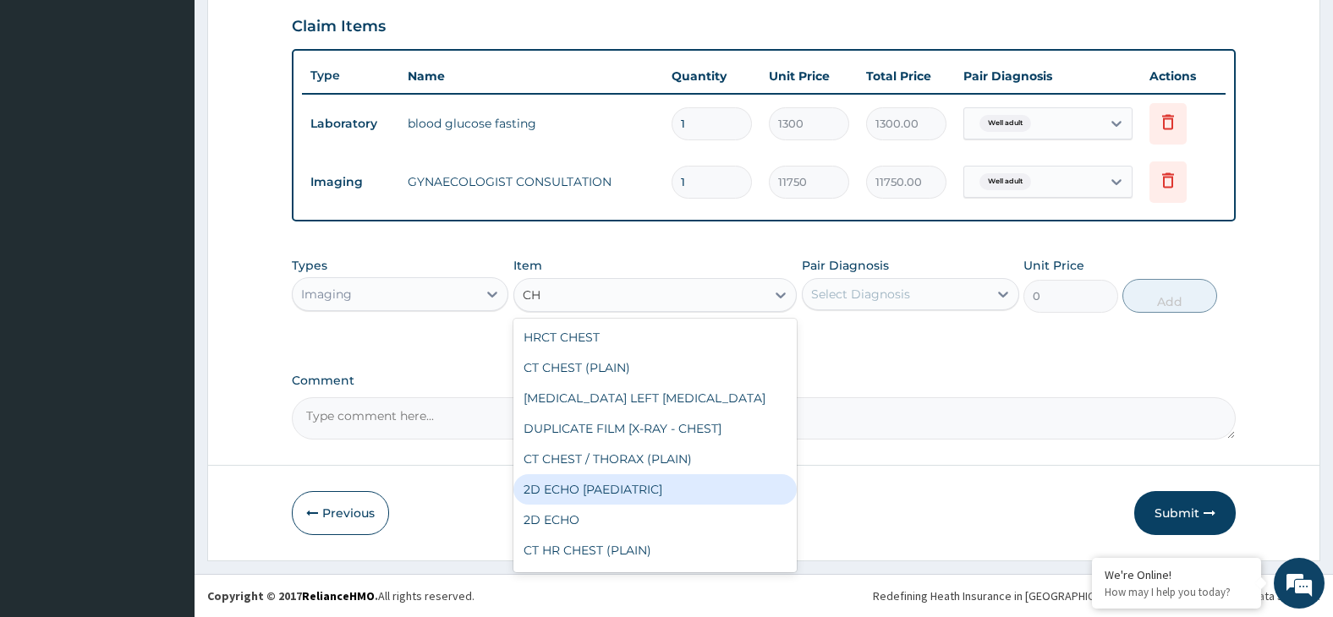
type input "C"
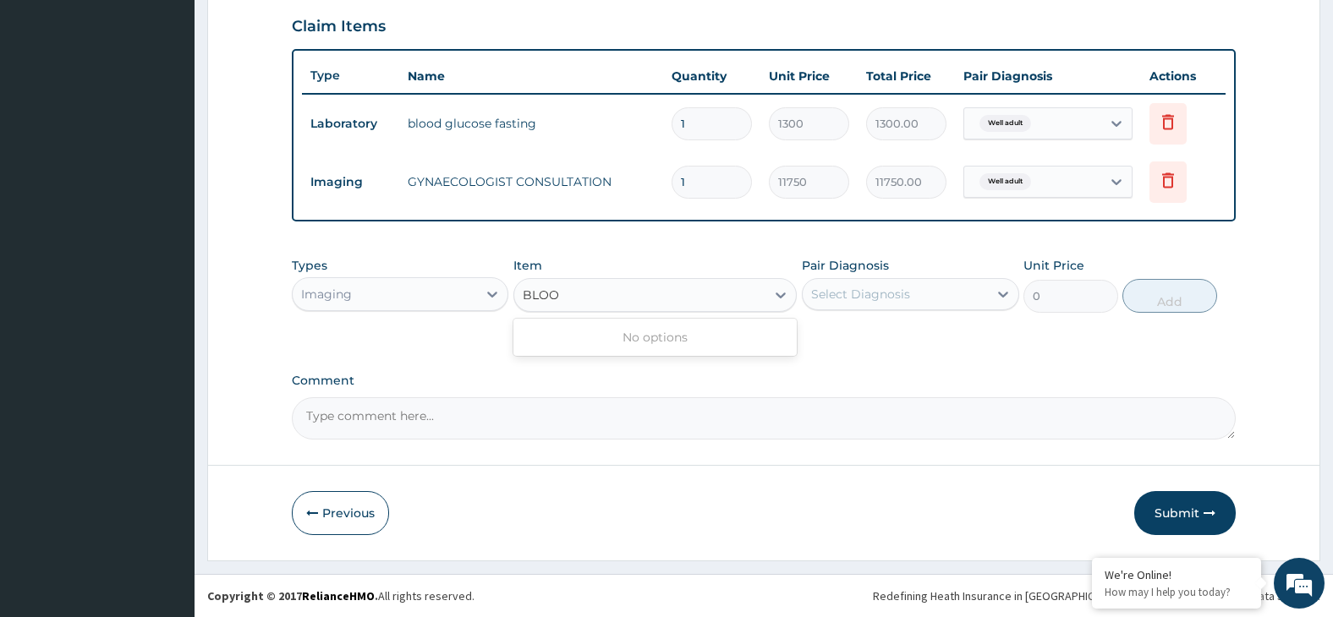
type input "BLOOD"
click at [598, 291] on div "Select Item" at bounding box center [639, 295] width 251 height 27
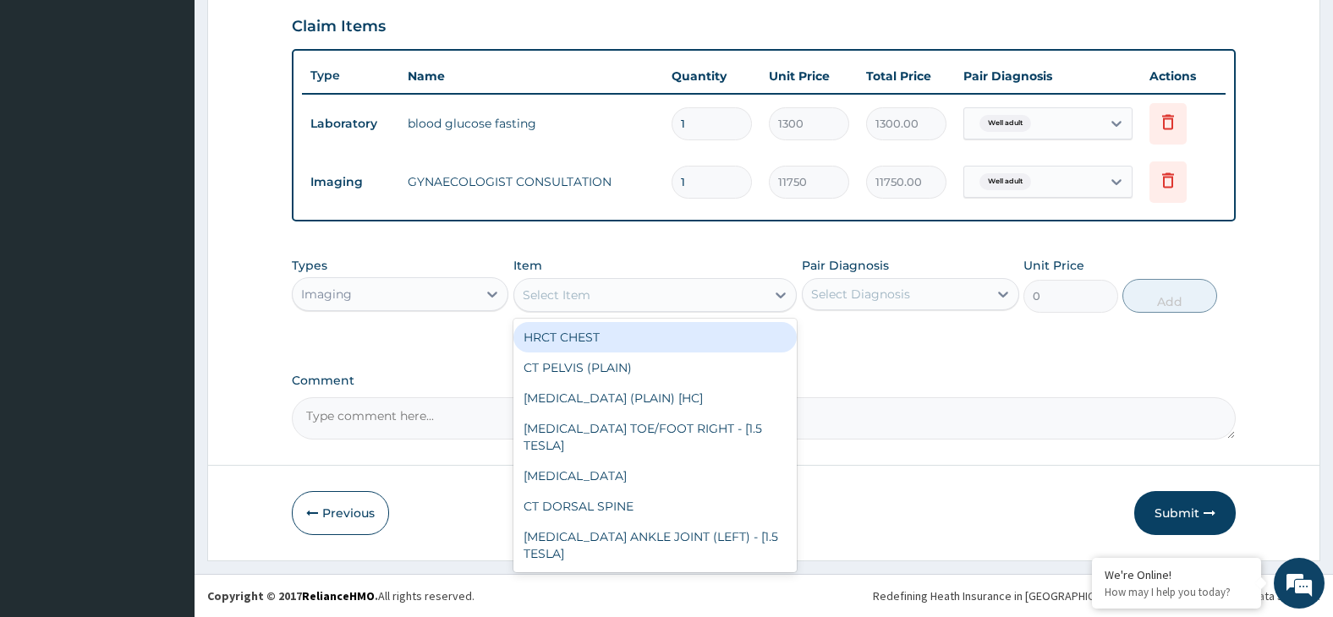
click at [598, 291] on div "Select Item" at bounding box center [639, 295] width 251 height 27
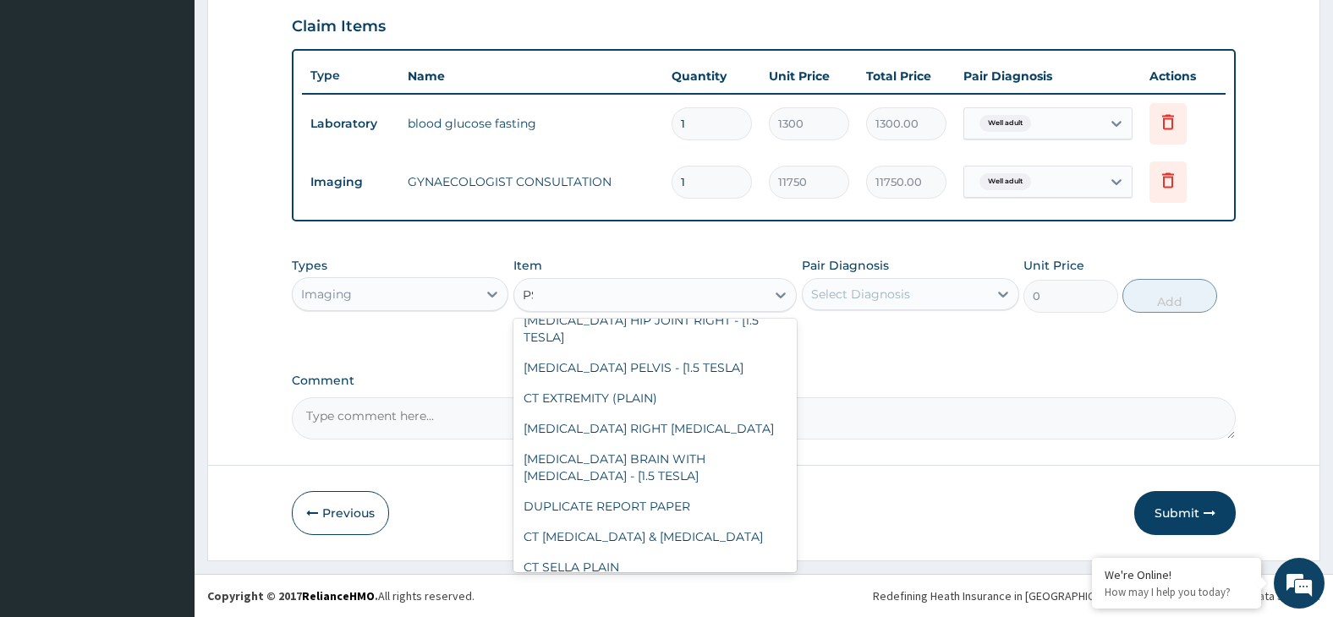
scroll to position [0, 0]
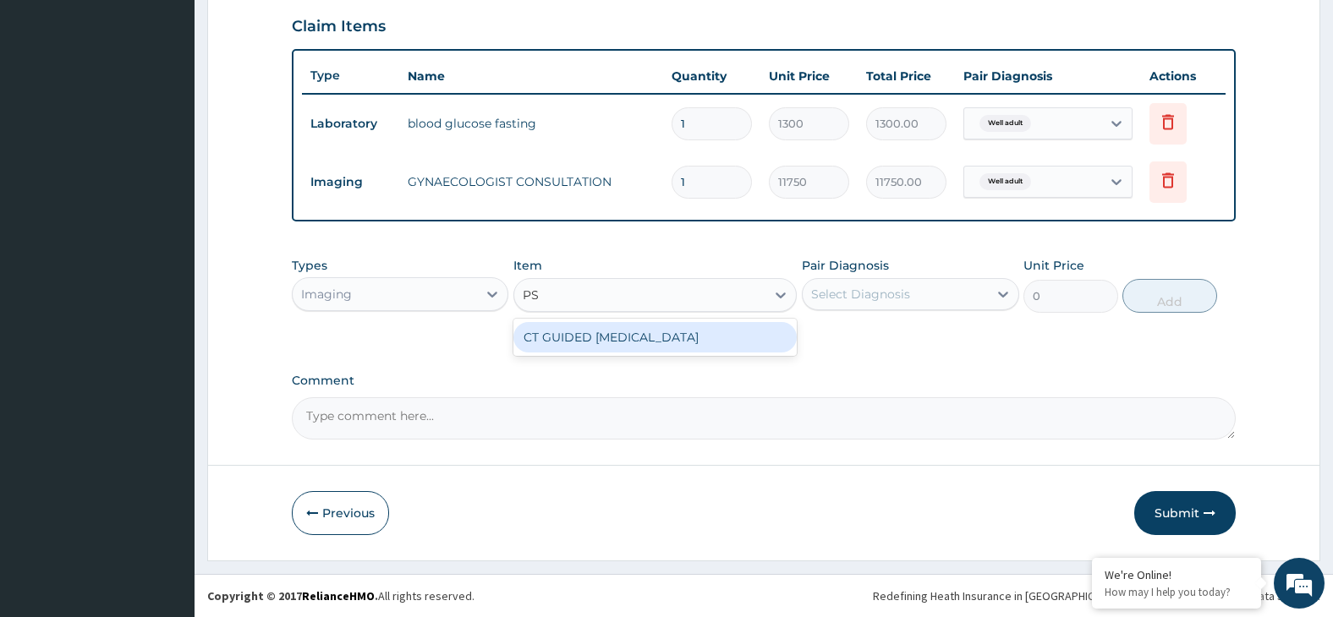
type input "P"
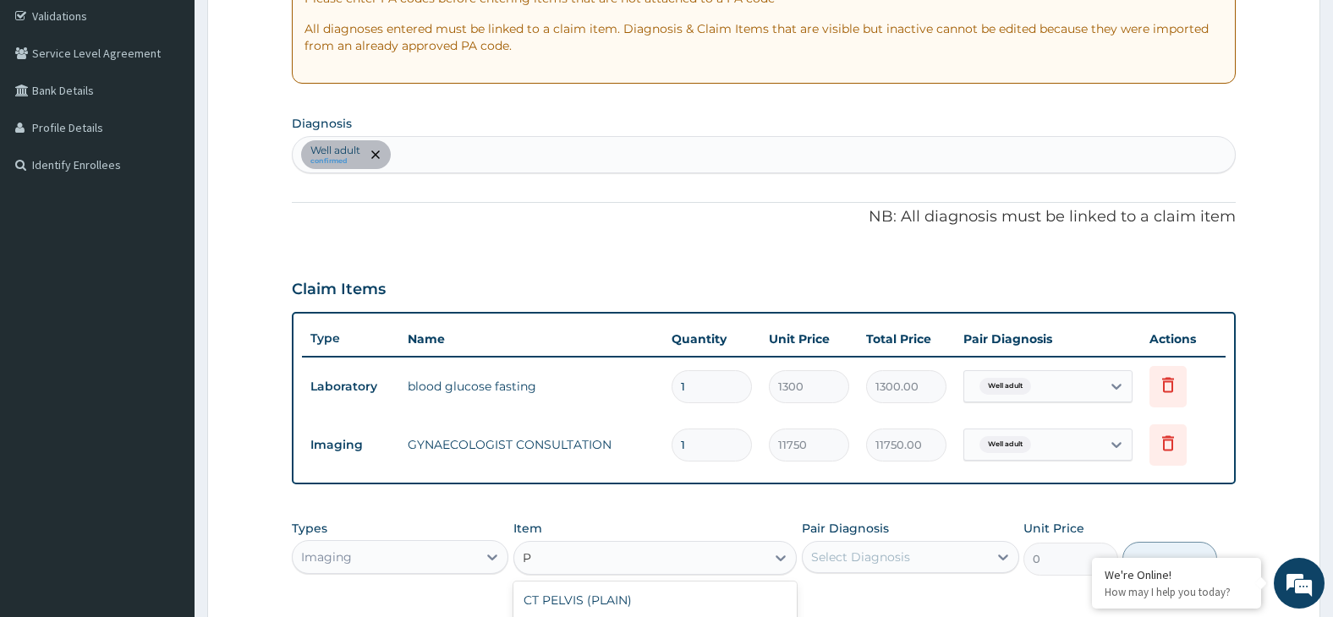
scroll to position [508, 0]
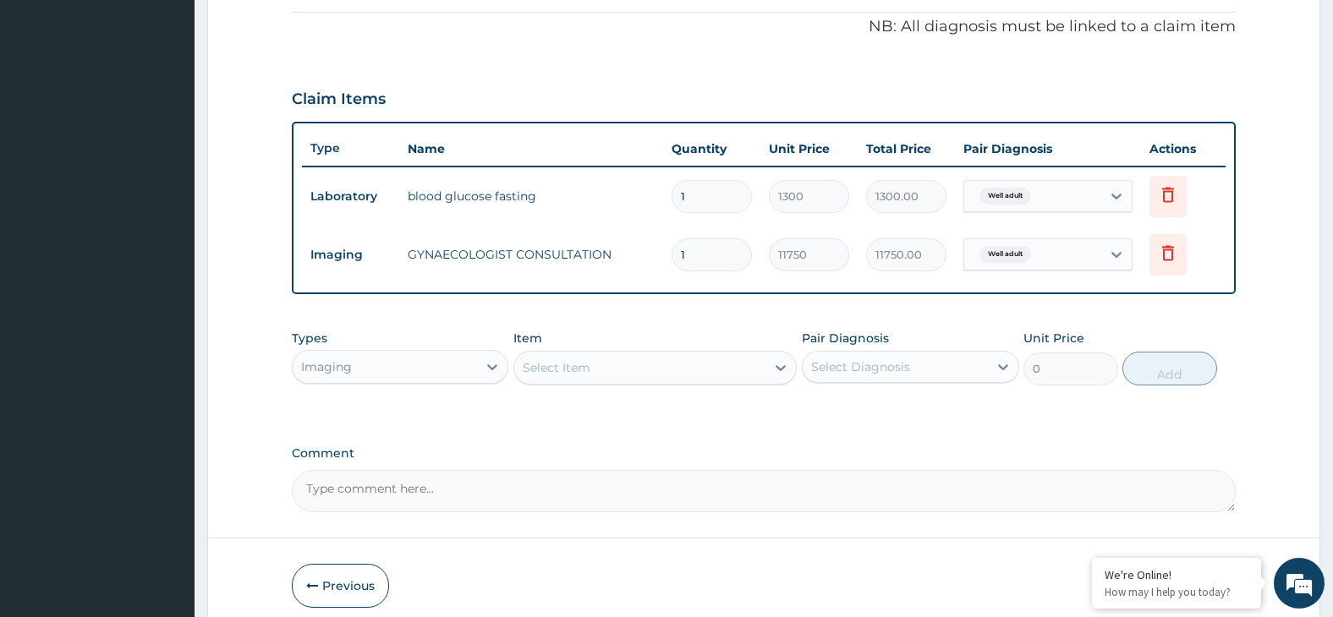
click at [563, 372] on div "Select Item" at bounding box center [639, 367] width 251 height 27
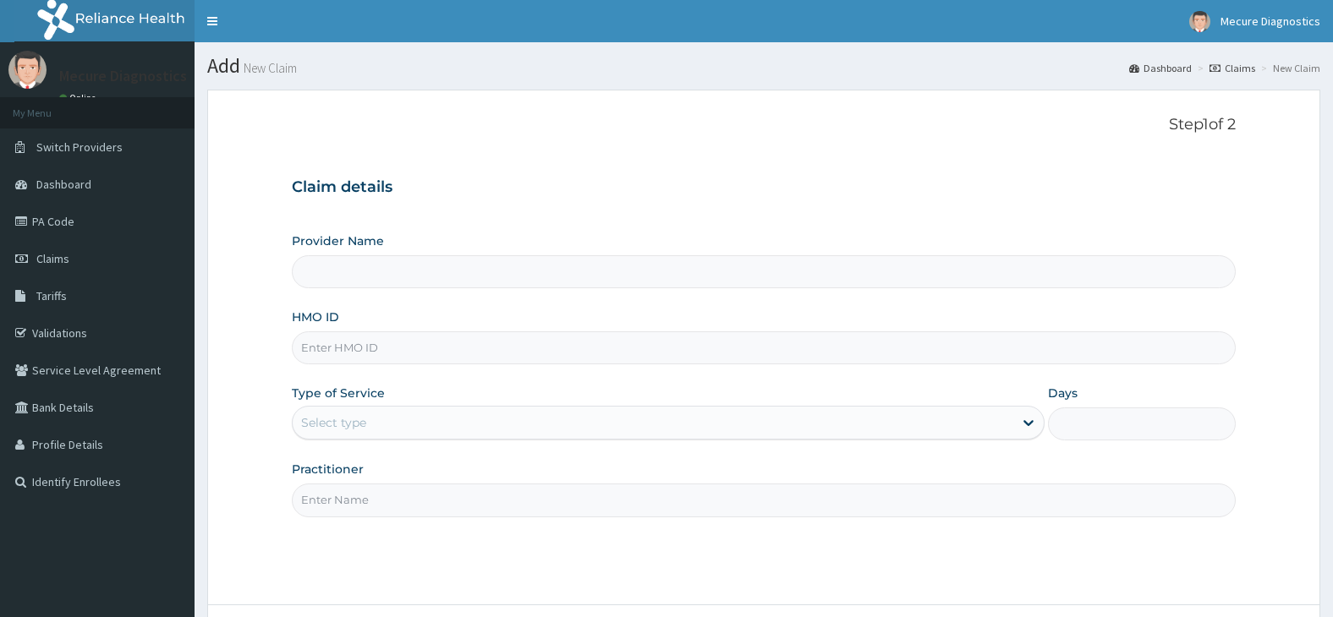
type input "Mecure -Lekki"
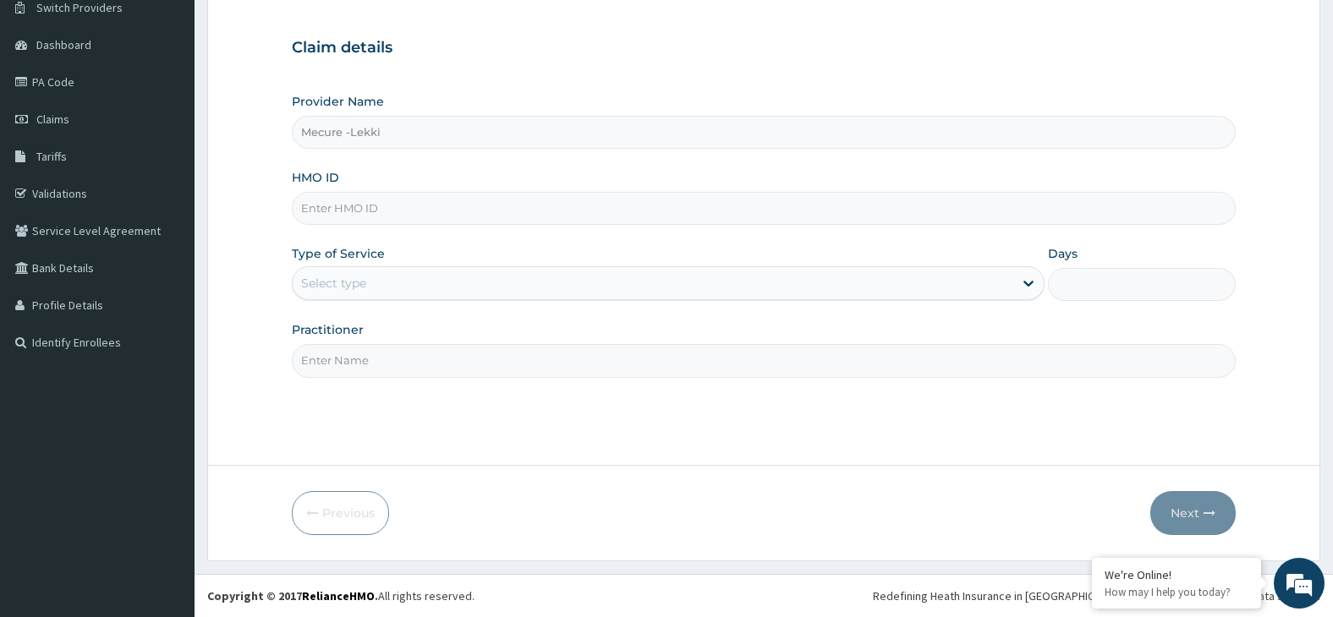
click at [448, 198] on input "HMO ID" at bounding box center [764, 208] width 945 height 33
type input "APN/10010/A"
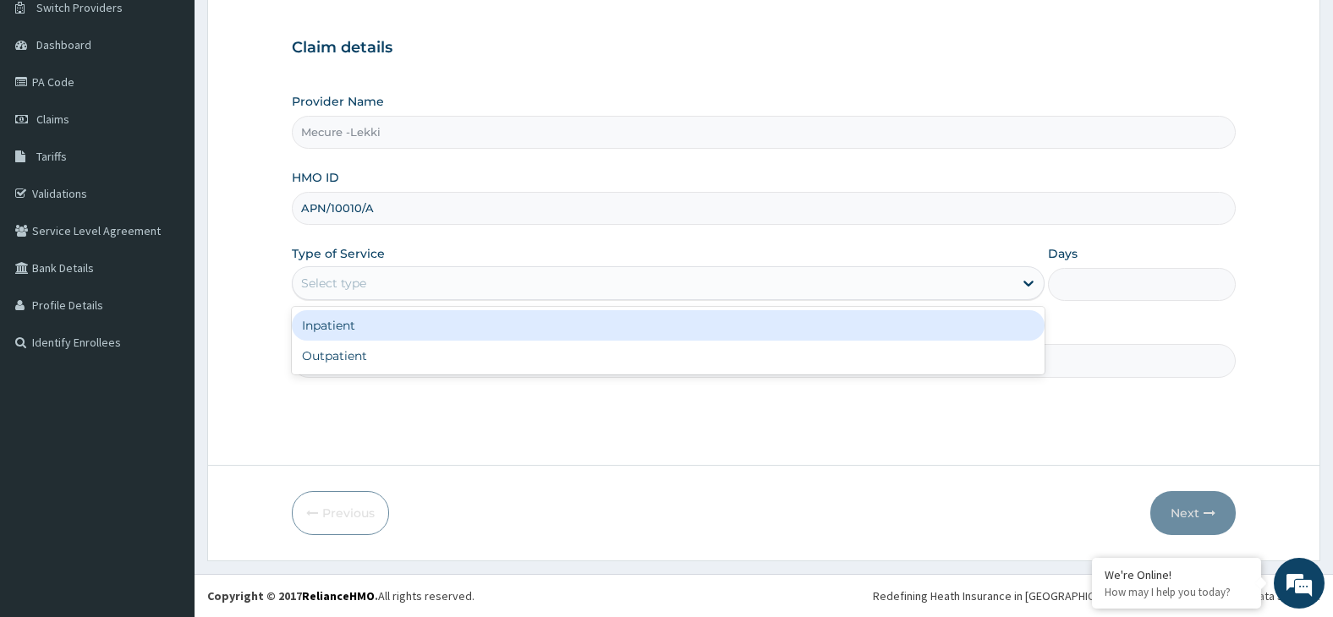
click at [520, 277] on div "Select type" at bounding box center [653, 283] width 721 height 27
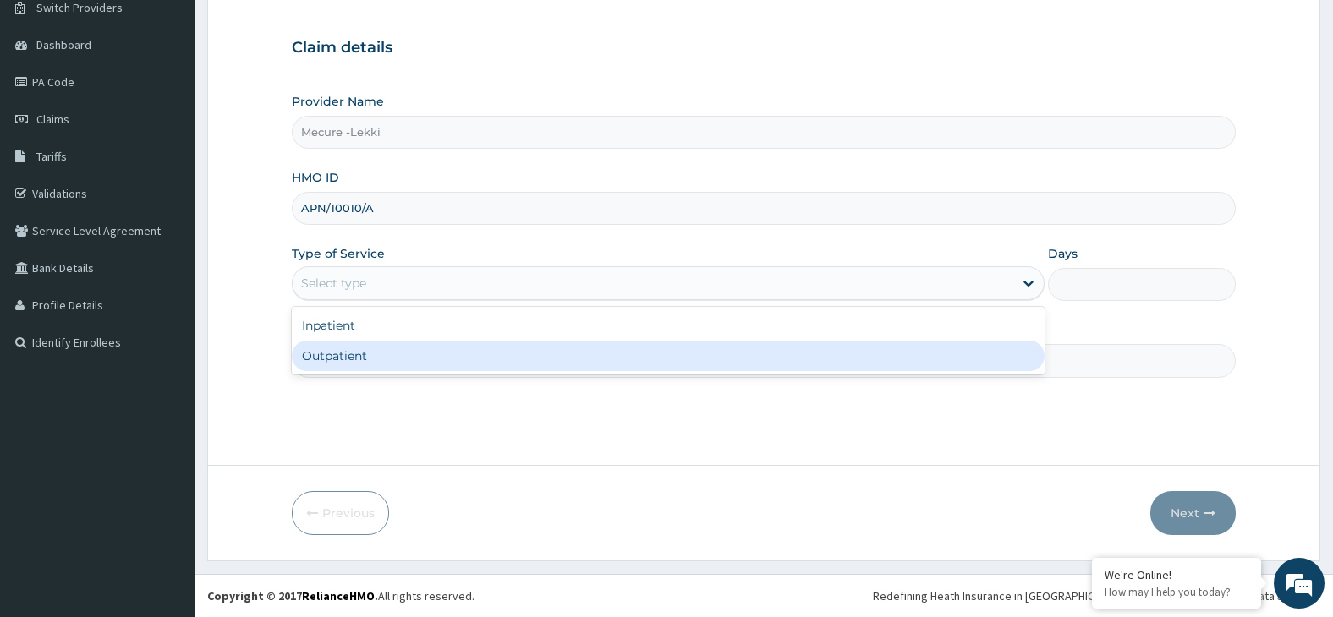
click at [507, 348] on div "Outpatient" at bounding box center [668, 356] width 753 height 30
type input "1"
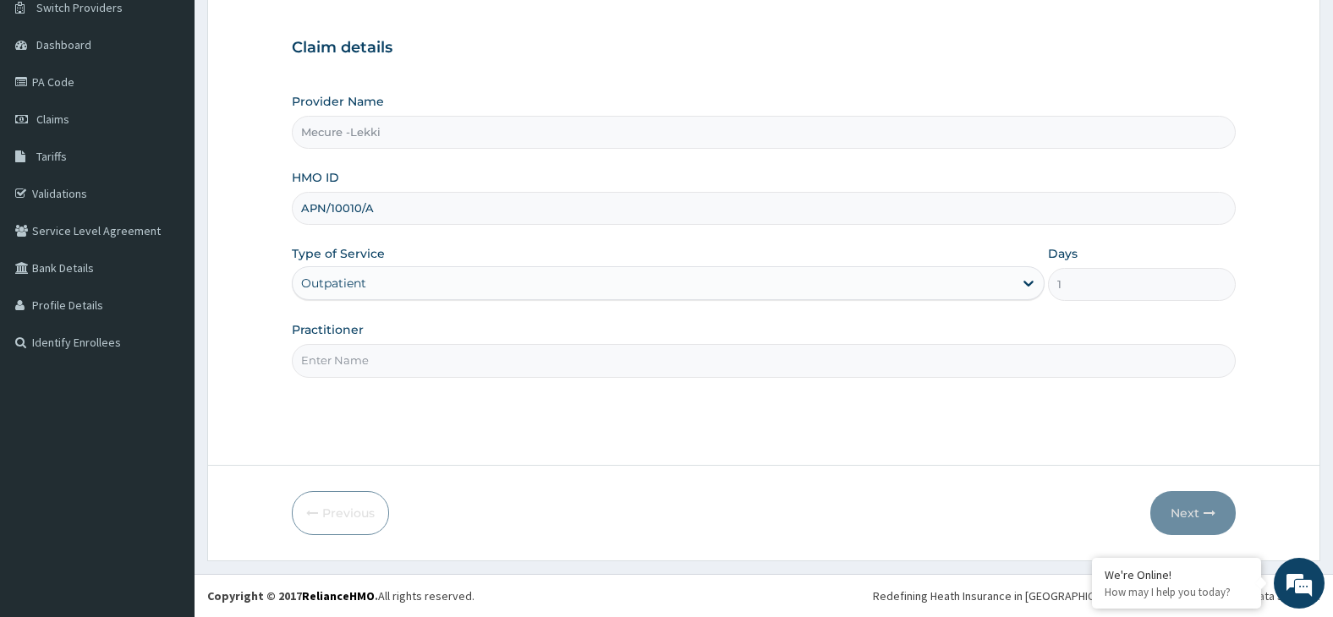
click at [508, 351] on input "Practitioner" at bounding box center [764, 360] width 945 height 33
type input "MECURE"
click at [1182, 521] on button "Next" at bounding box center [1192, 513] width 85 height 44
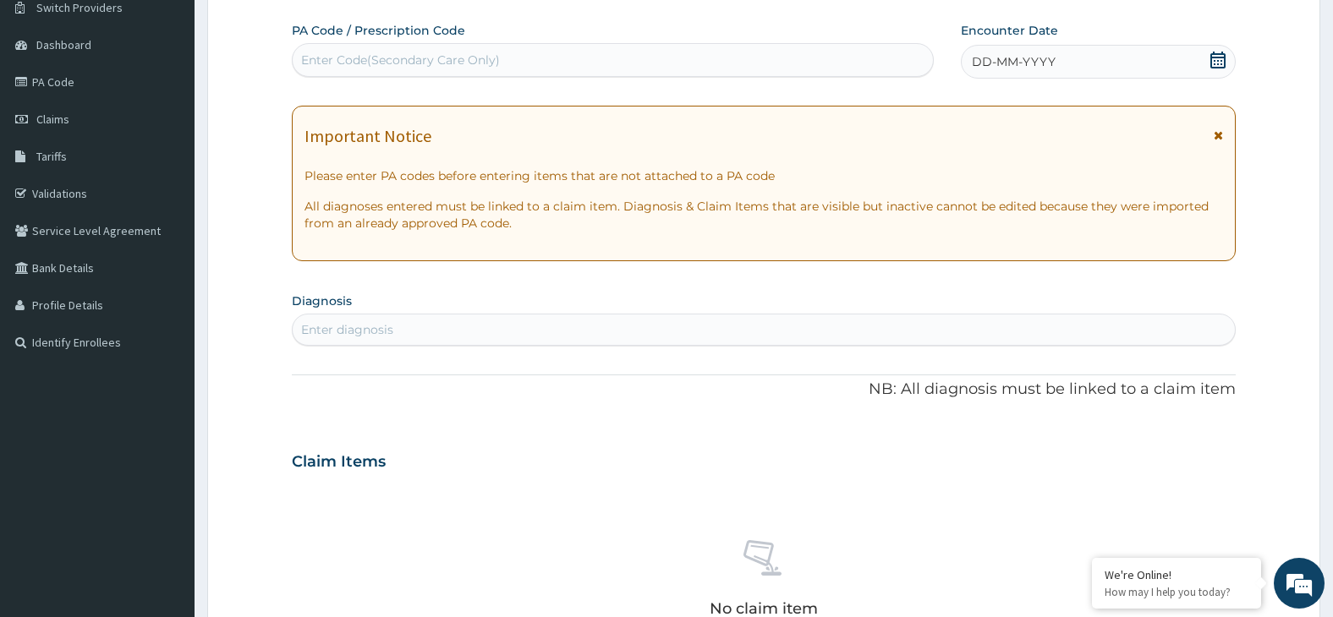
click at [507, 51] on div "Enter Code(Secondary Care Only)" at bounding box center [613, 60] width 640 height 27
type input "PA/3C65F5"
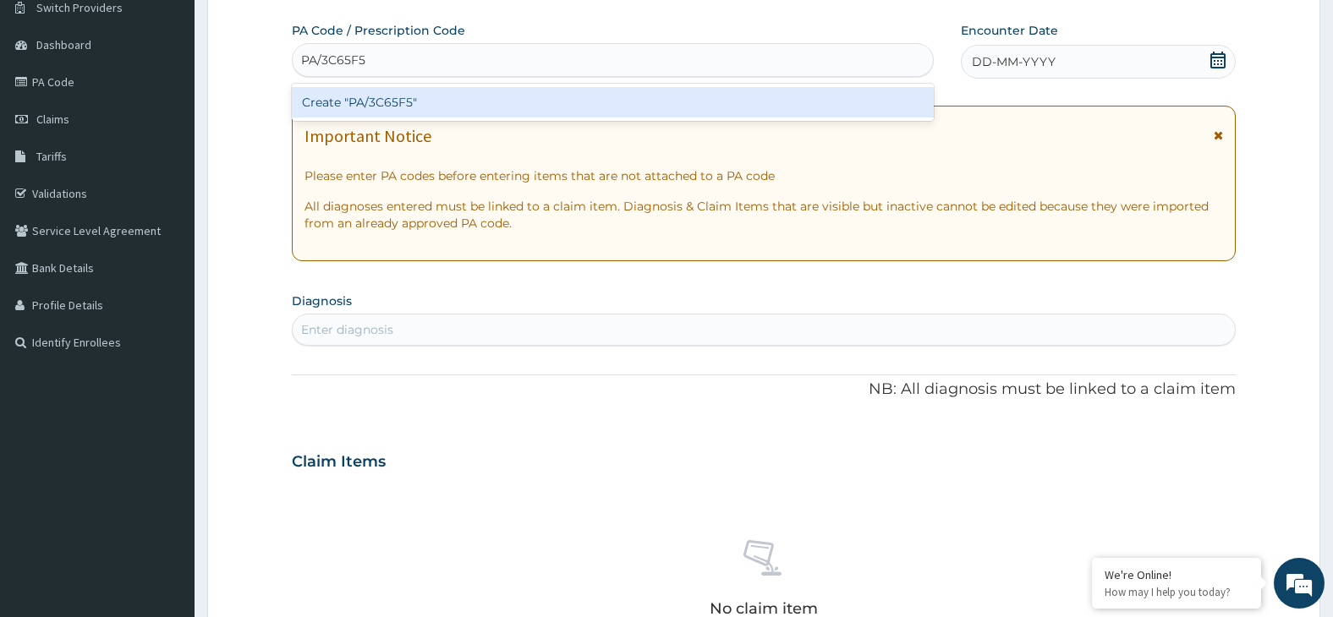
click at [551, 99] on div "Create "PA/3C65F5"" at bounding box center [613, 102] width 642 height 30
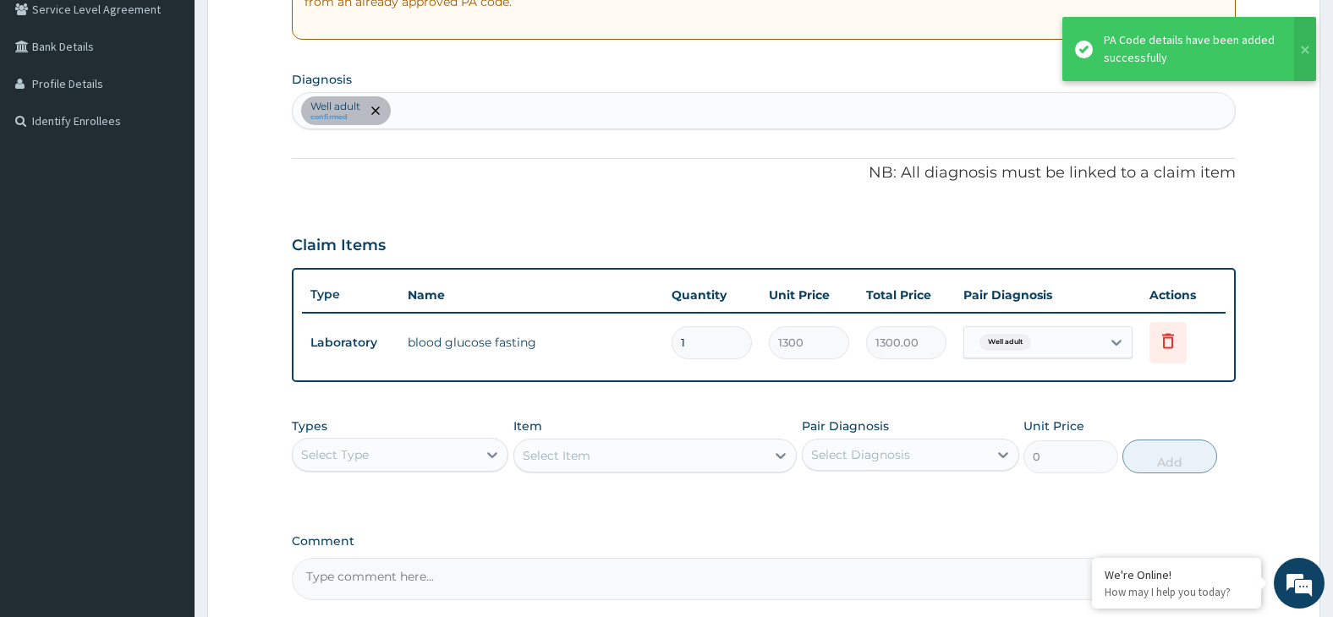
scroll to position [522, 0]
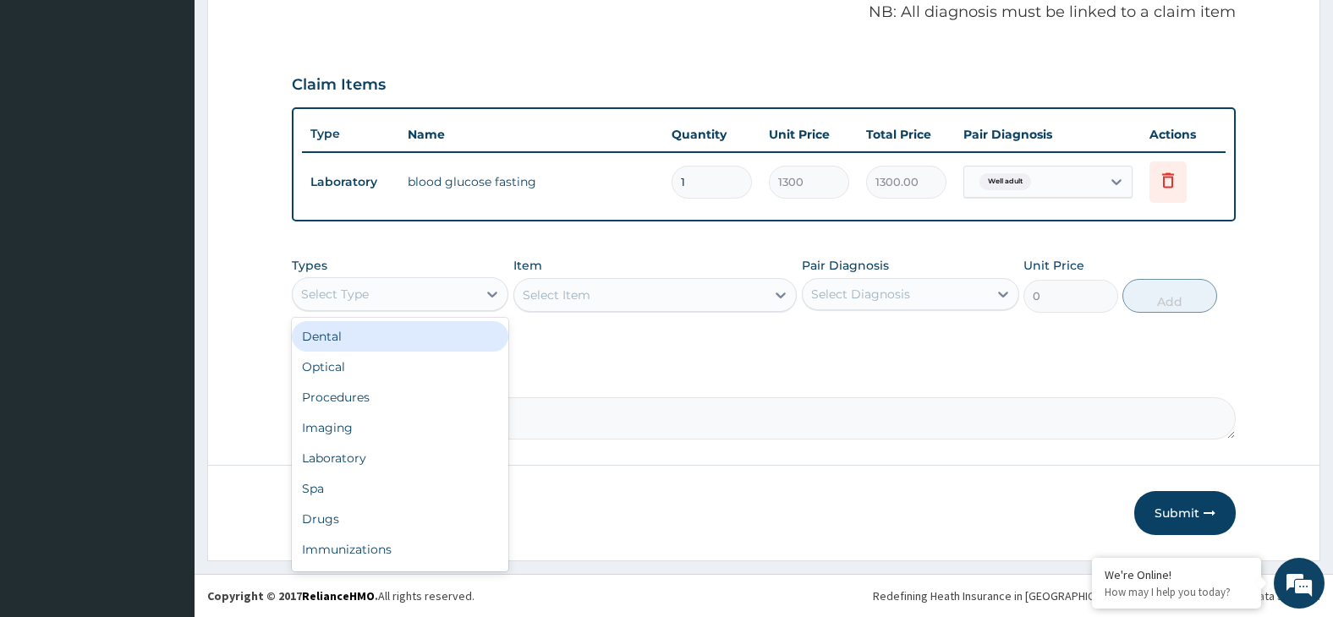
click at [455, 286] on div "Select Type" at bounding box center [385, 294] width 185 height 27
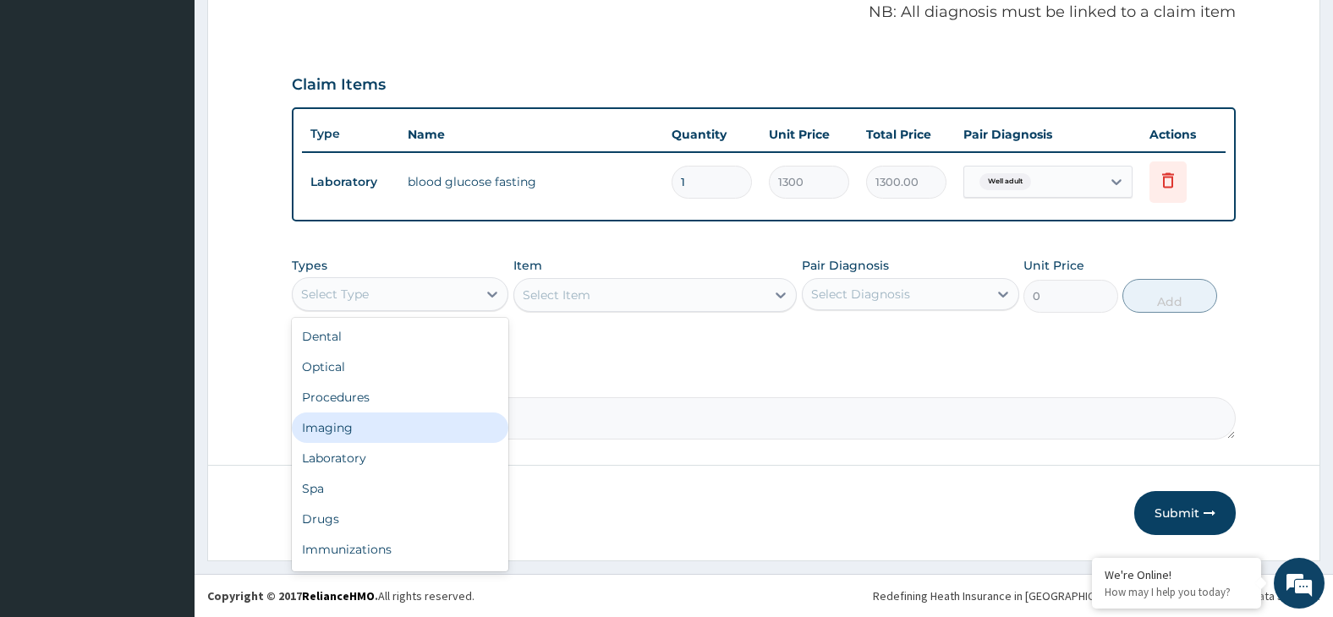
click at [452, 417] on div "Imaging" at bounding box center [400, 428] width 217 height 30
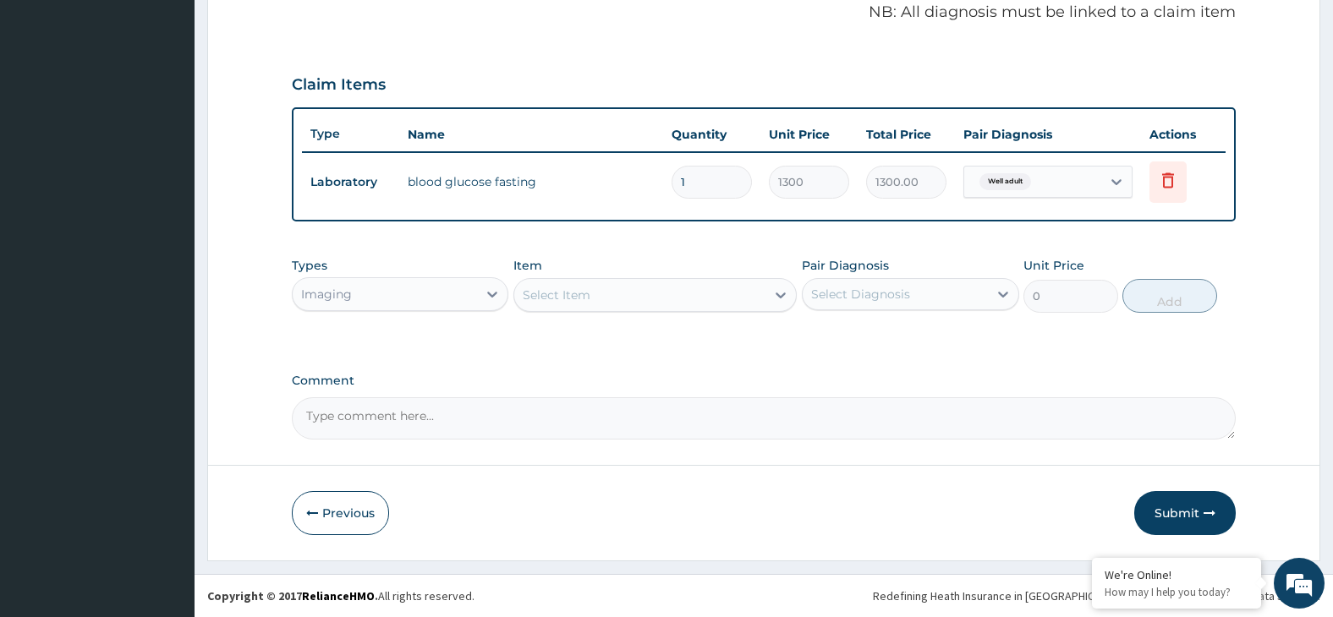
click at [667, 295] on div "Select Item" at bounding box center [639, 295] width 251 height 27
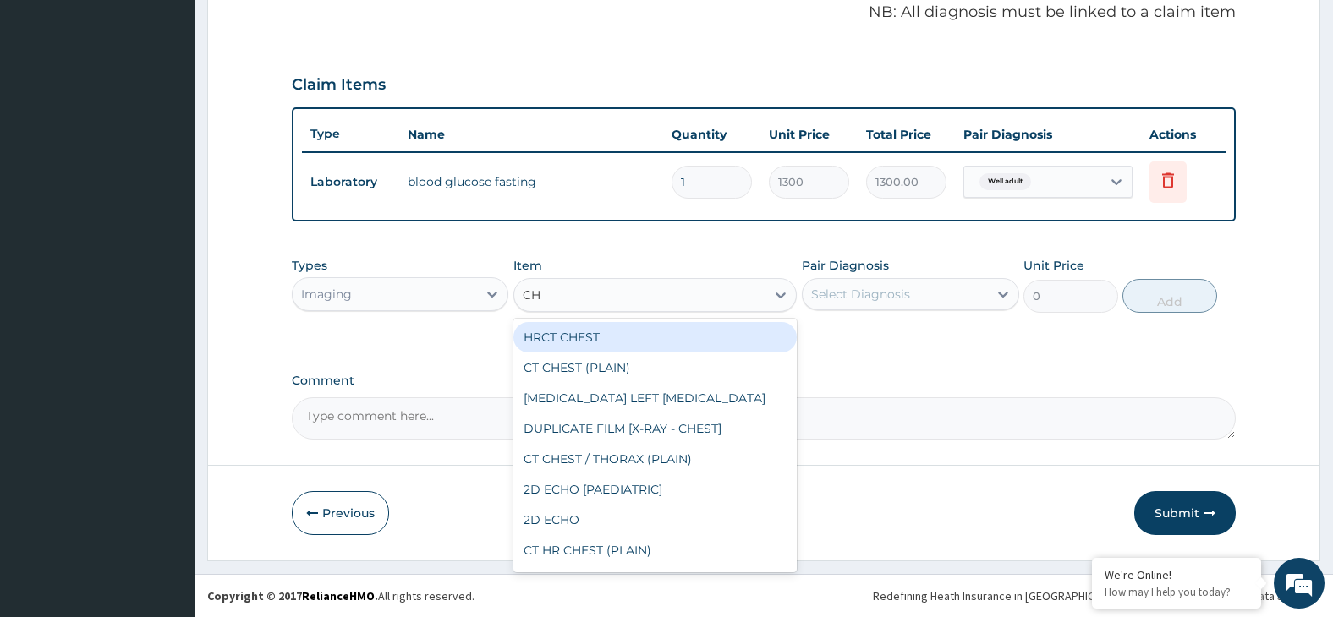
type input "CHO"
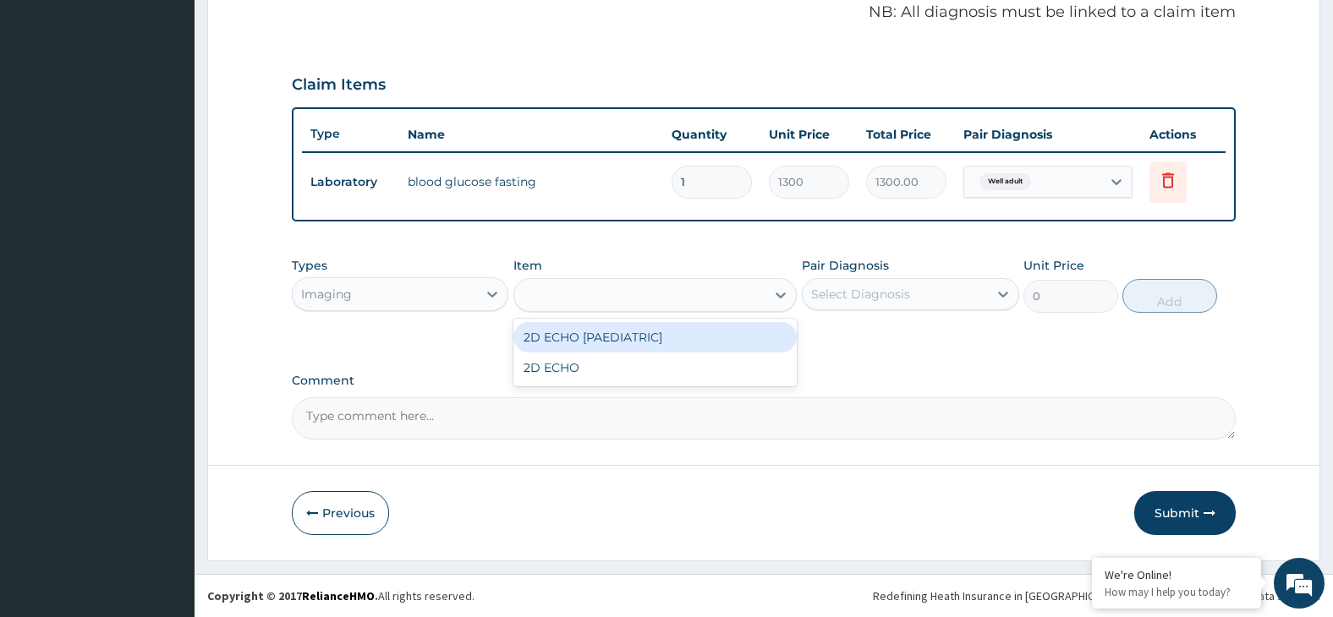
click at [568, 288] on div "CHO" at bounding box center [639, 295] width 251 height 27
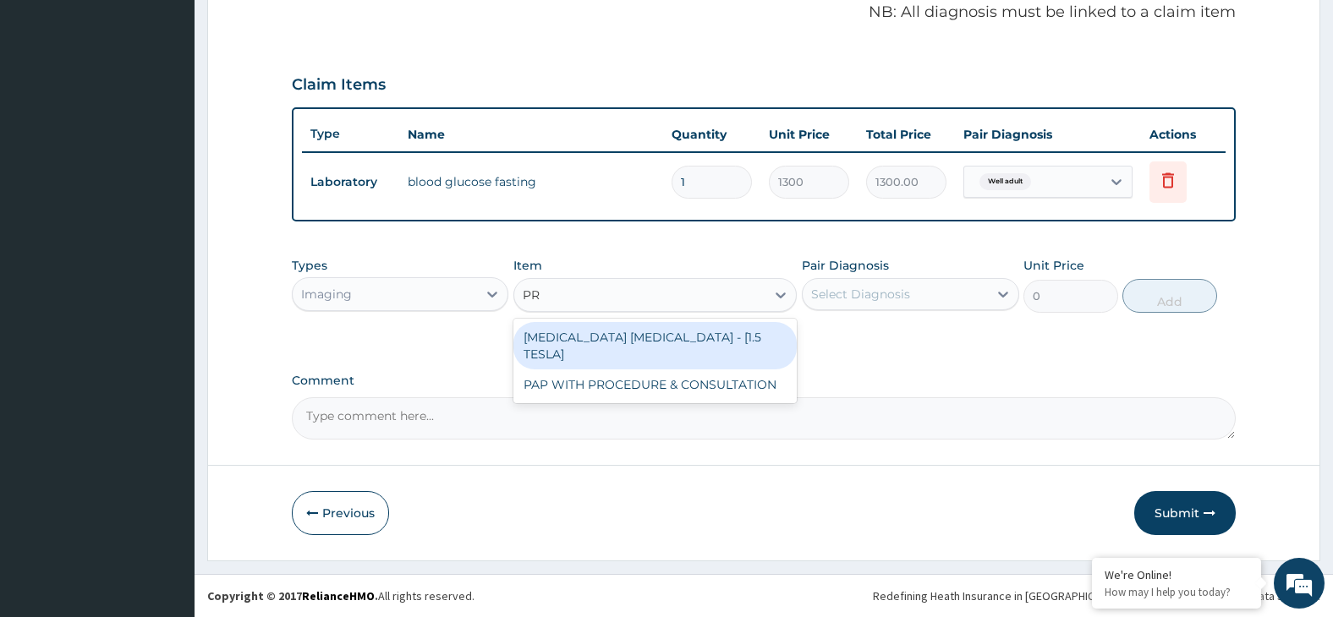
type input "P"
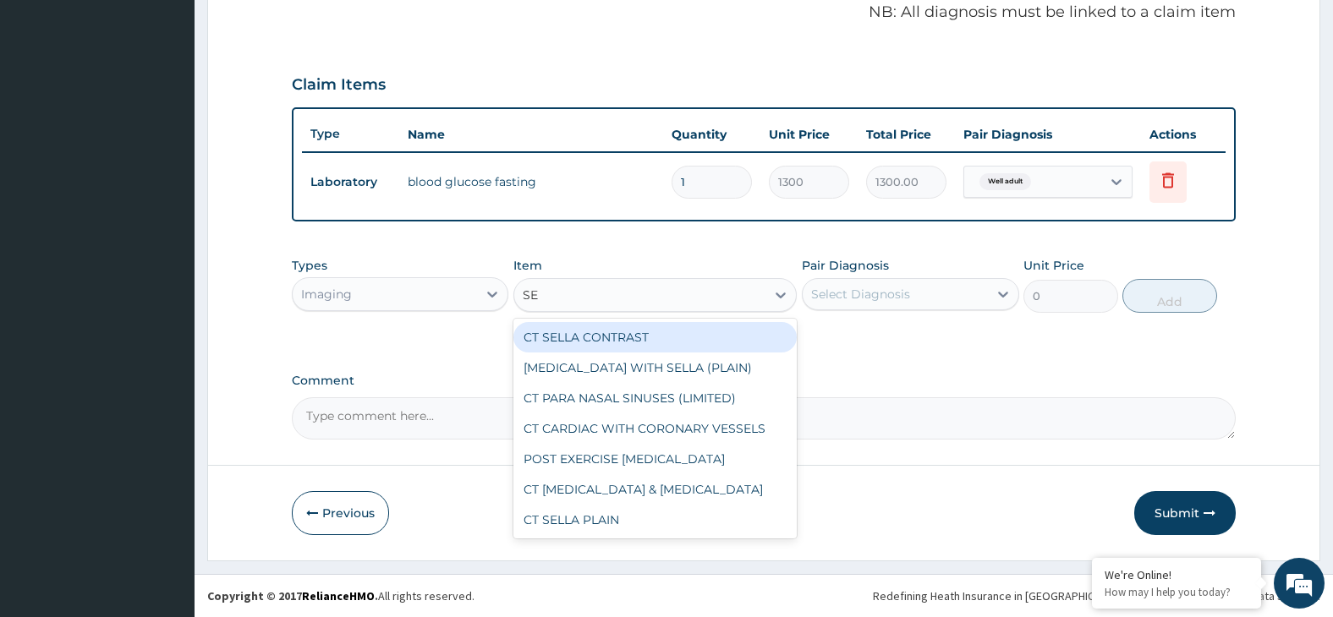
type input "S"
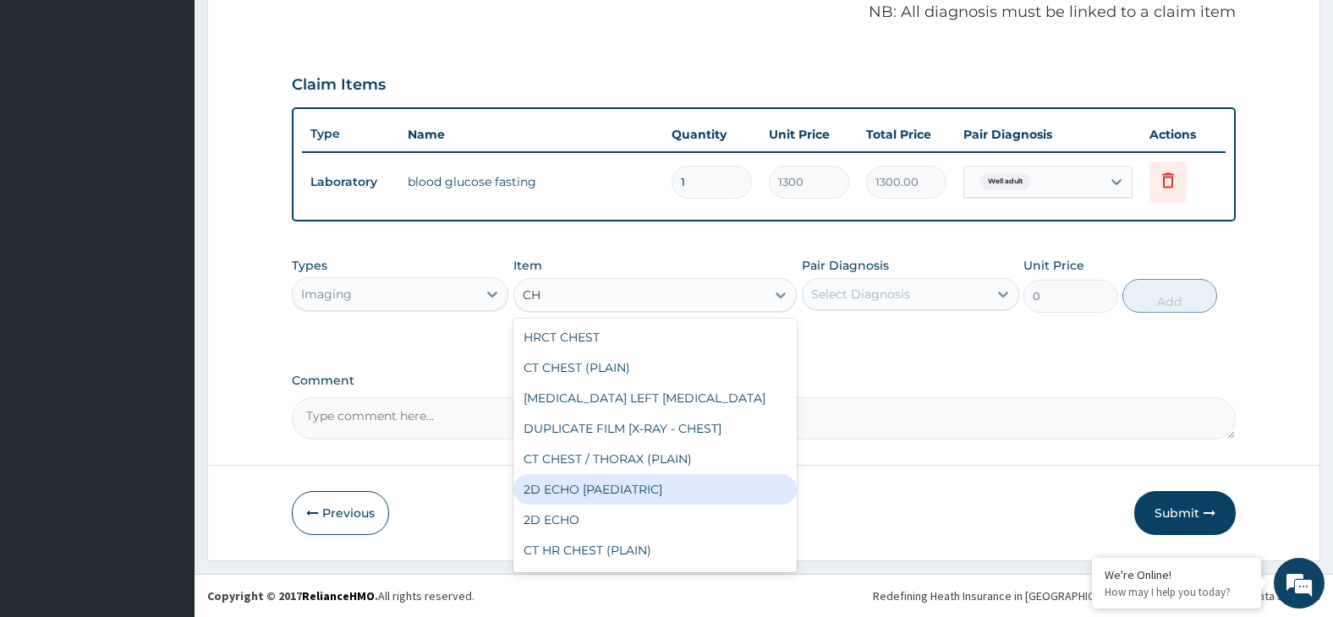
type input "C"
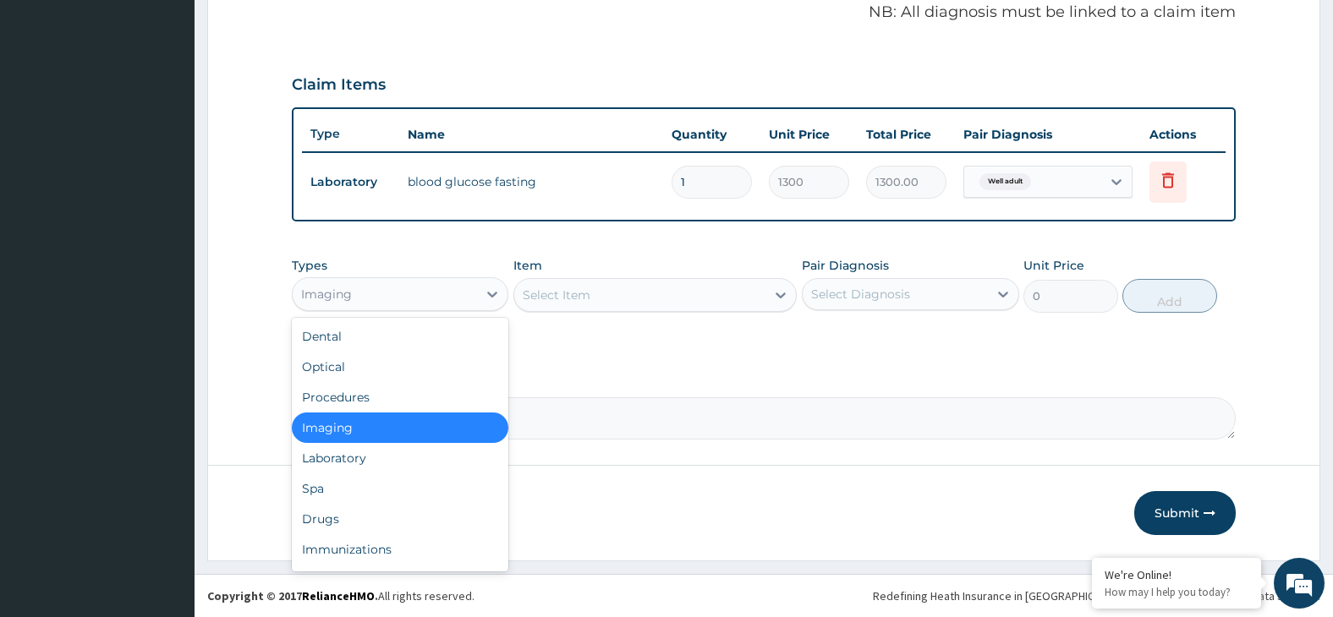
click at [439, 298] on div "Imaging" at bounding box center [385, 294] width 185 height 27
click at [370, 458] on div "Laboratory" at bounding box center [400, 458] width 217 height 30
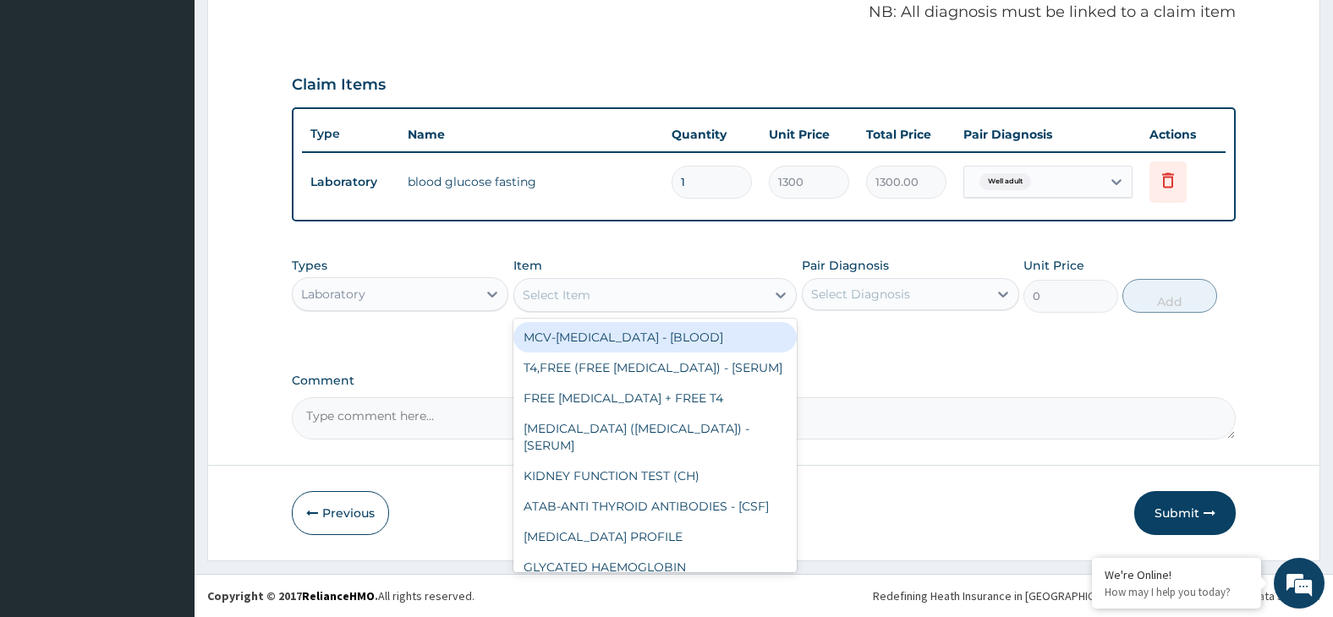
click at [672, 294] on div "Select Item" at bounding box center [639, 295] width 251 height 27
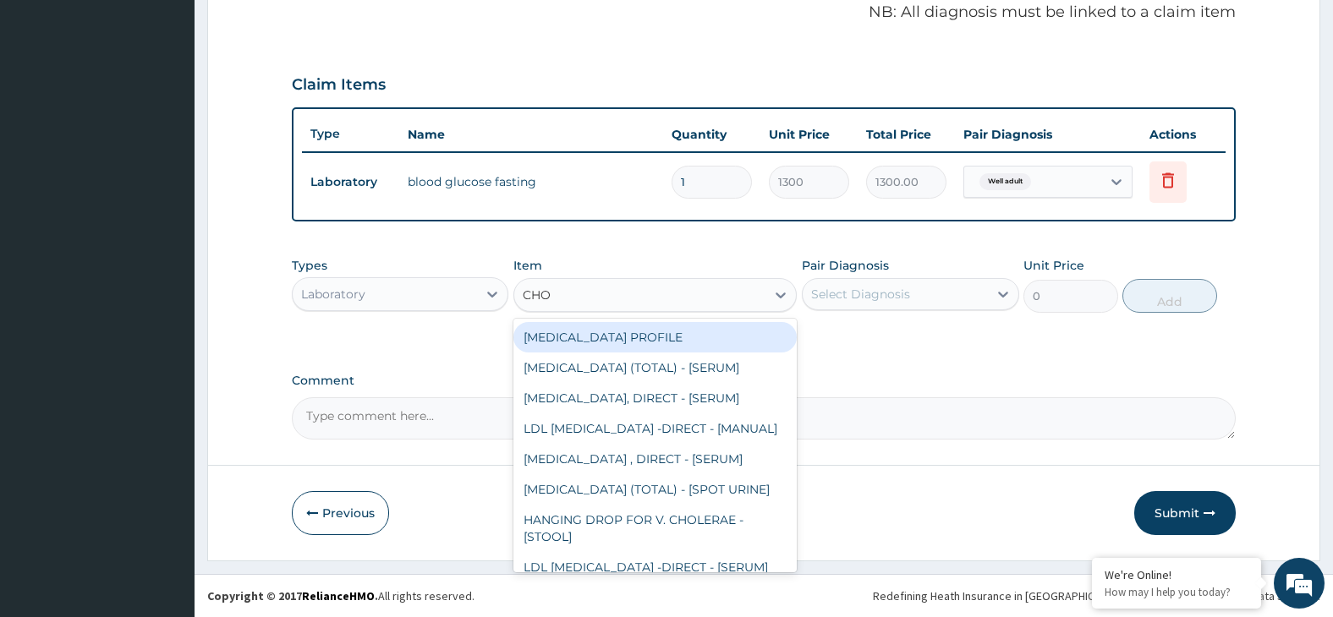
type input "CHOL"
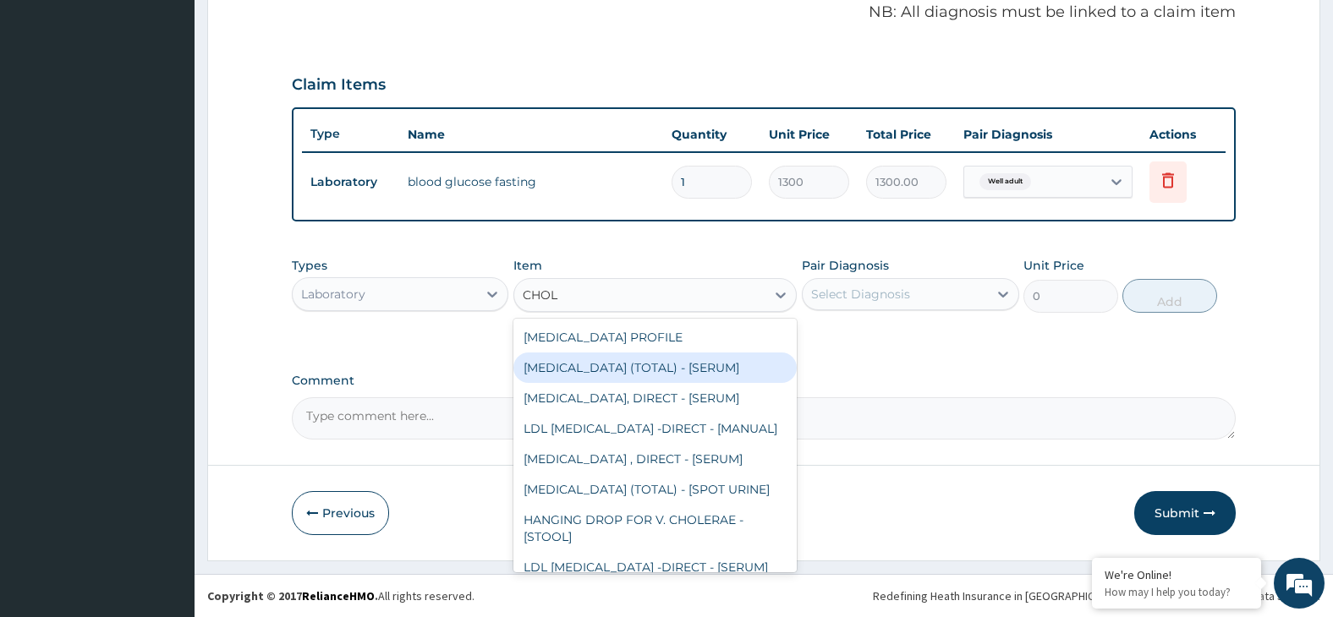
click at [695, 368] on div "CHOLESTEROL (TOTAL) - [SERUM]" at bounding box center [654, 368] width 283 height 30
type input "3000"
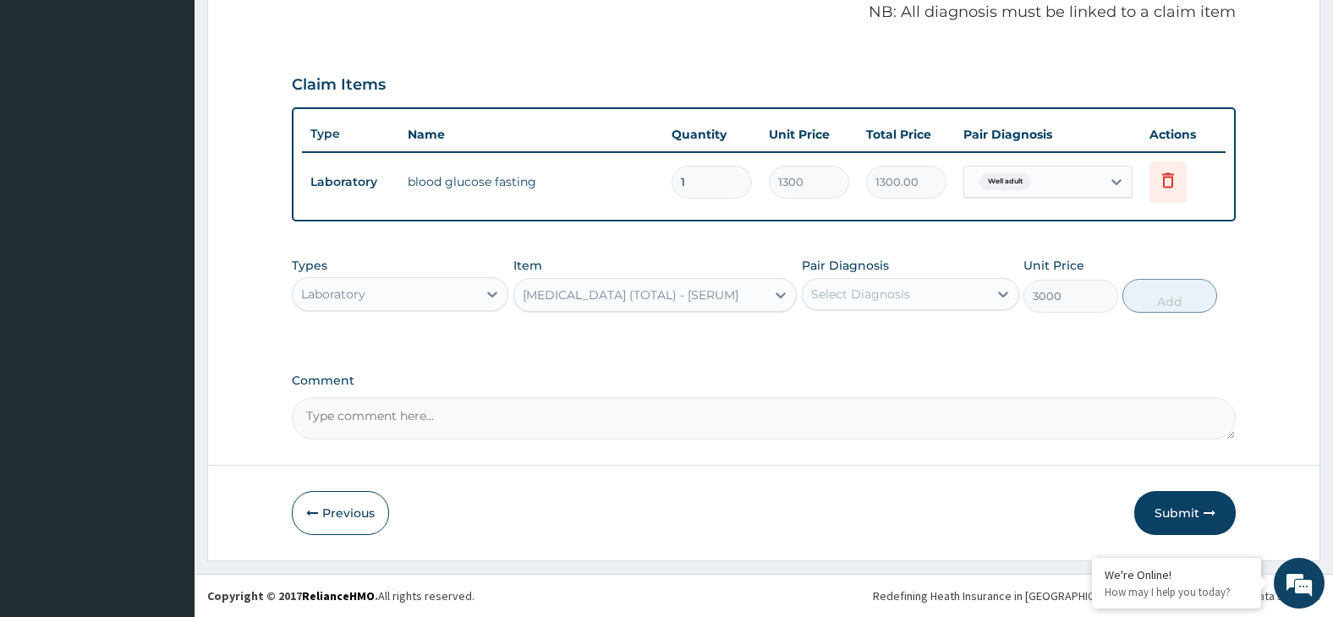
click at [899, 288] on div "Select Diagnosis" at bounding box center [860, 294] width 99 height 17
drag, startPoint x: 930, startPoint y: 341, endPoint x: 1036, endPoint y: 342, distance: 106.6
click at [930, 342] on div "Well adult" at bounding box center [910, 338] width 217 height 35
checkbox input "true"
click at [1174, 297] on button "Add" at bounding box center [1169, 296] width 95 height 34
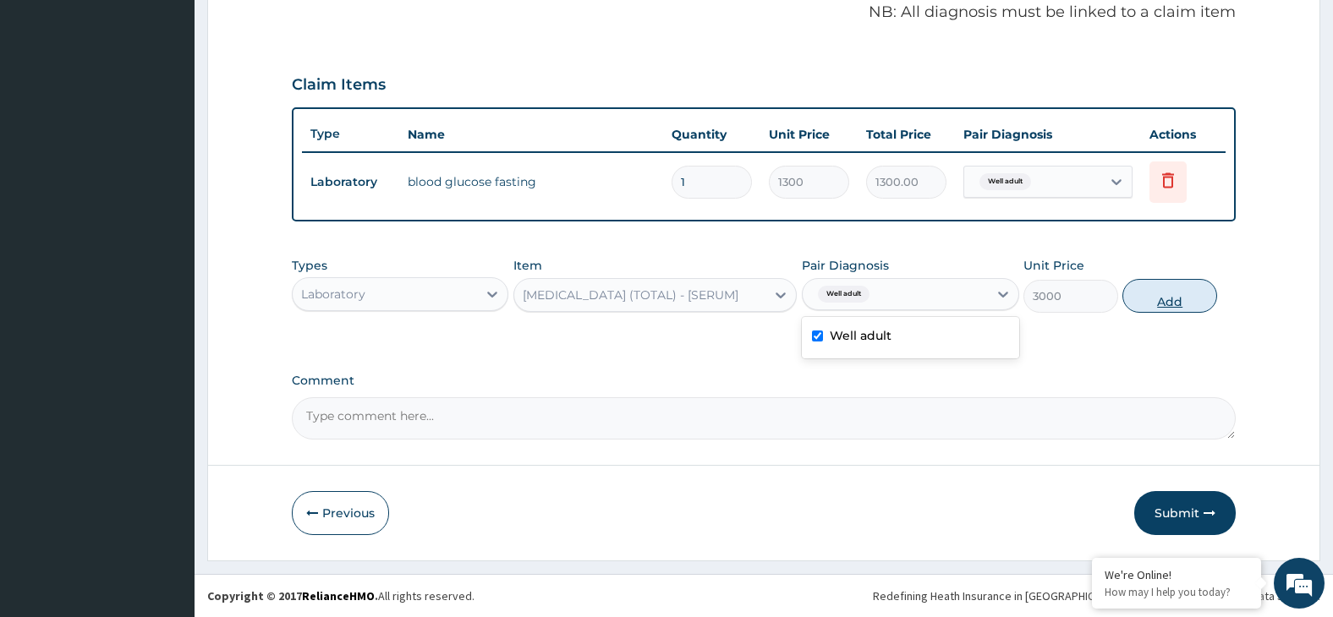
type input "0"
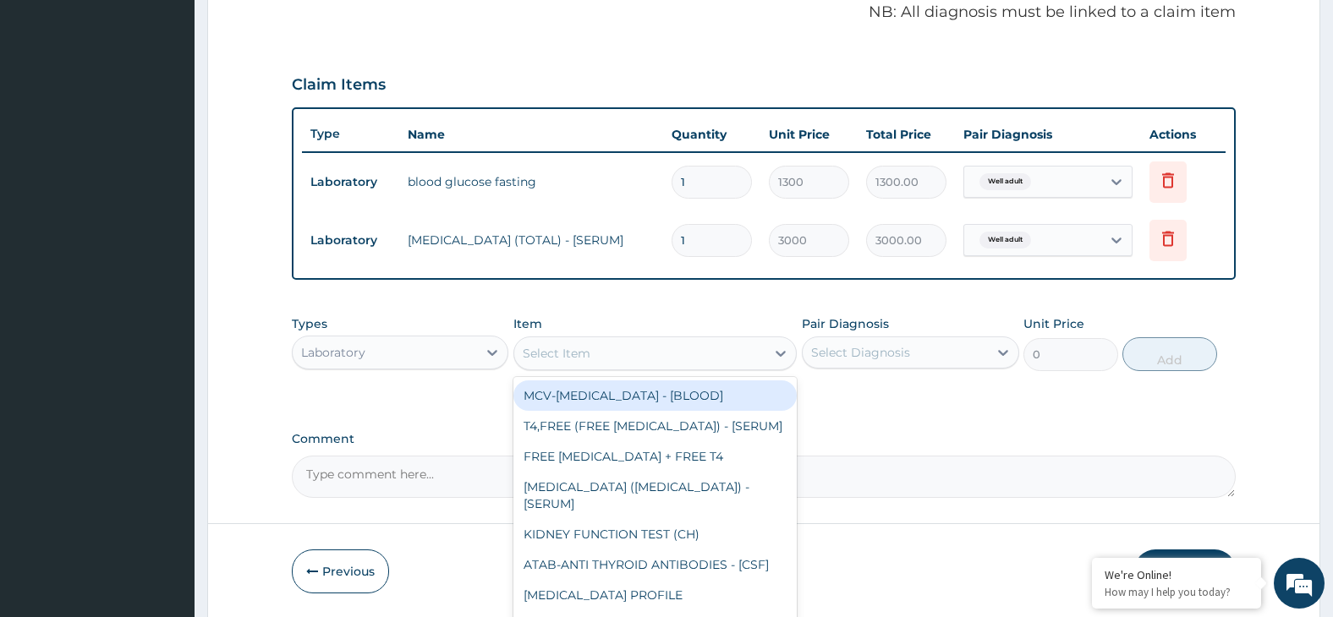
click at [683, 352] on div "Select Item" at bounding box center [639, 353] width 251 height 27
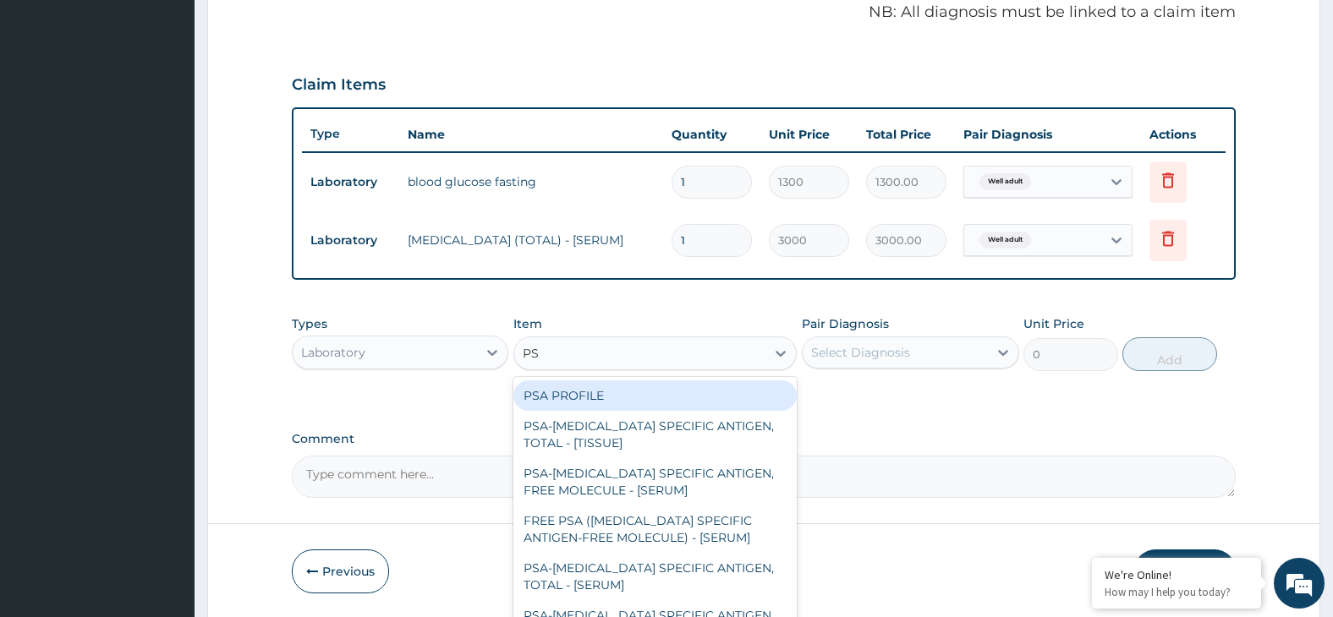
type input "PSA"
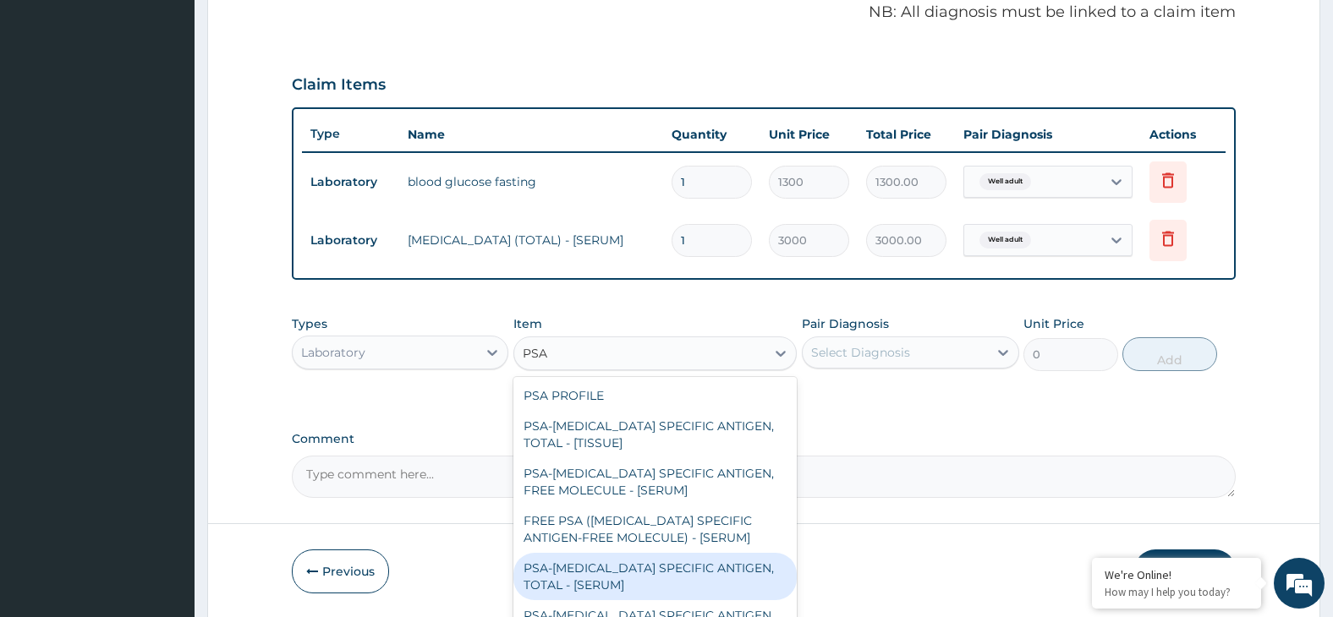
click at [697, 572] on div "PSA-PROSTATE SPECIFIC ANTIGEN, TOTAL - [SERUM]" at bounding box center [654, 576] width 283 height 47
type input "19380"
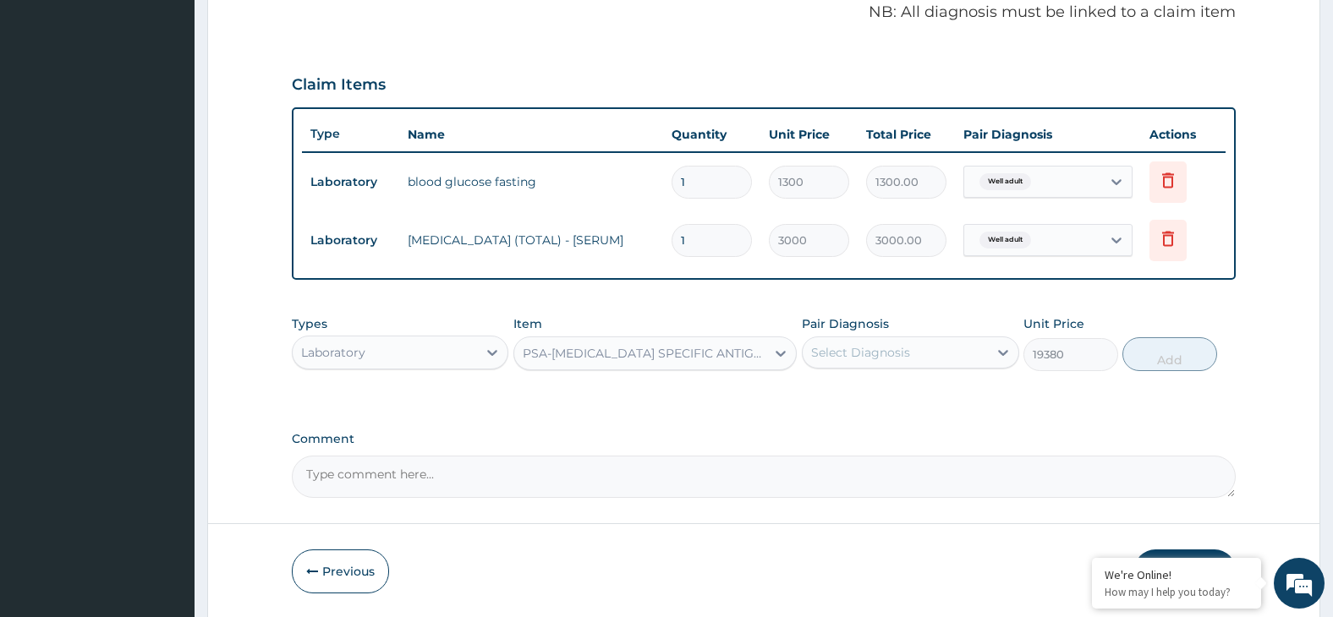
drag, startPoint x: 902, startPoint y: 344, endPoint x: 909, endPoint y: 365, distance: 21.7
click at [903, 348] on div "Select Diagnosis" at bounding box center [860, 352] width 99 height 17
drag, startPoint x: 934, startPoint y: 401, endPoint x: 1040, endPoint y: 382, distance: 108.2
click at [935, 401] on div "Well adult" at bounding box center [910, 396] width 217 height 35
checkbox input "true"
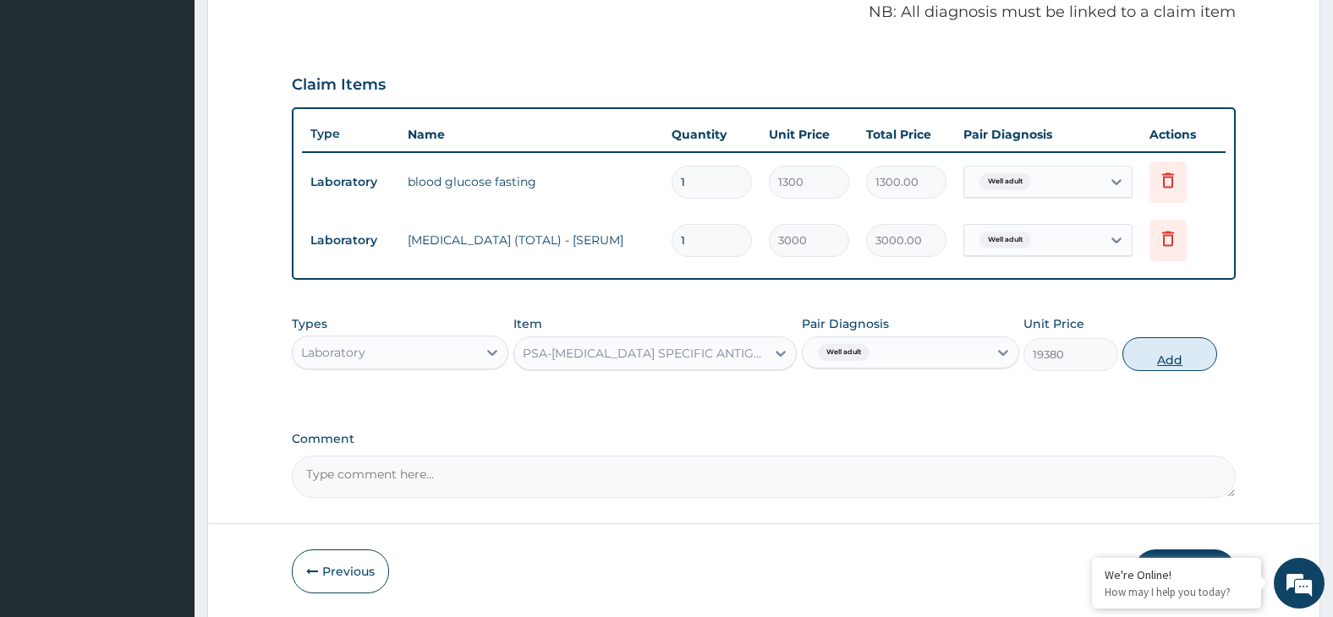
click at [1160, 356] on button "Add" at bounding box center [1169, 355] width 95 height 34
type input "0"
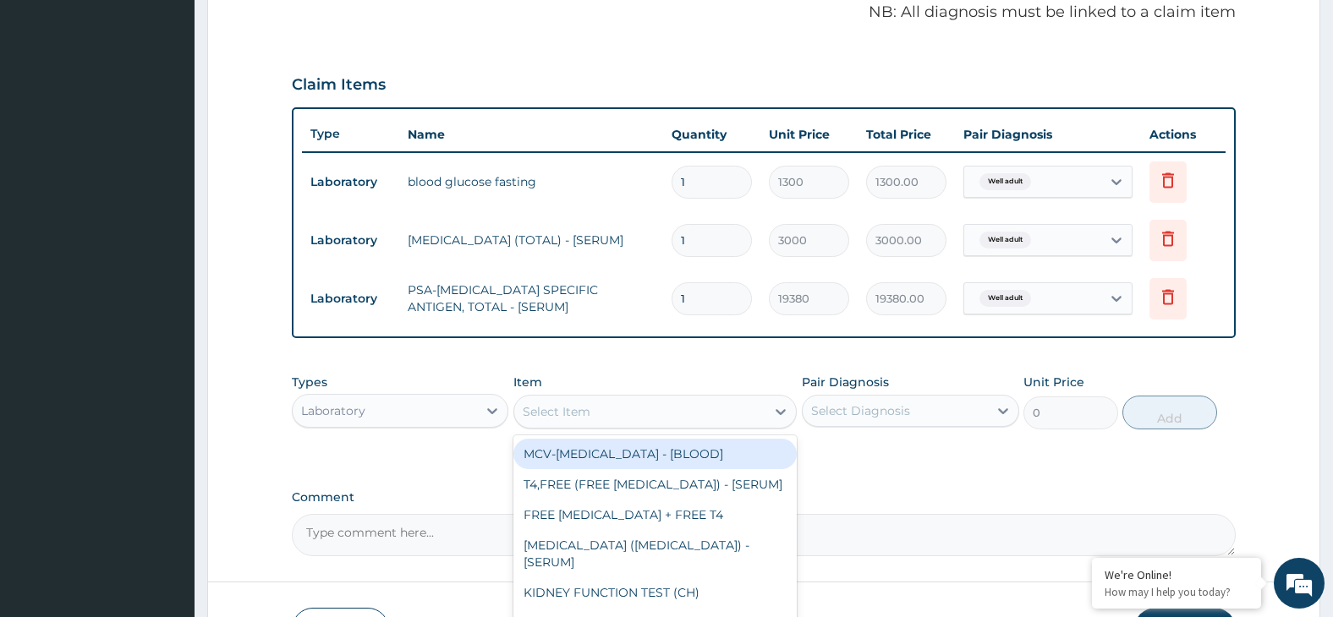
click at [683, 409] on div "Select Item" at bounding box center [639, 411] width 251 height 27
type input "URINE"
click at [716, 453] on div "URINE, ROUTINE EXAMINATION - [HC]" at bounding box center [654, 454] width 283 height 30
type input "3130"
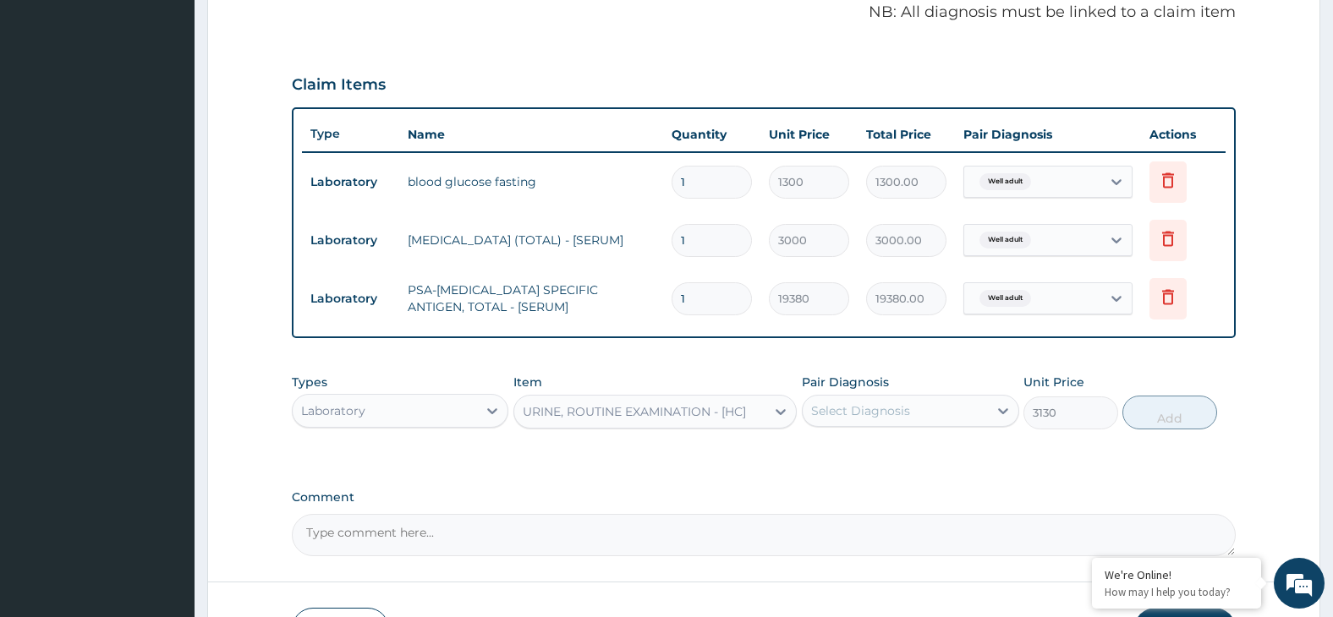
drag, startPoint x: 886, startPoint y: 411, endPoint x: 895, endPoint y: 420, distance: 13.2
click at [887, 411] on div "Select Diagnosis" at bounding box center [860, 411] width 99 height 17
click at [950, 464] on div "Well adult" at bounding box center [910, 454] width 217 height 35
checkbox input "true"
click at [1170, 430] on div "Types Laboratory Item URINE, ROUTINE EXAMINATION - [HC] Pair Diagnosis Well adu…" at bounding box center [764, 401] width 945 height 73
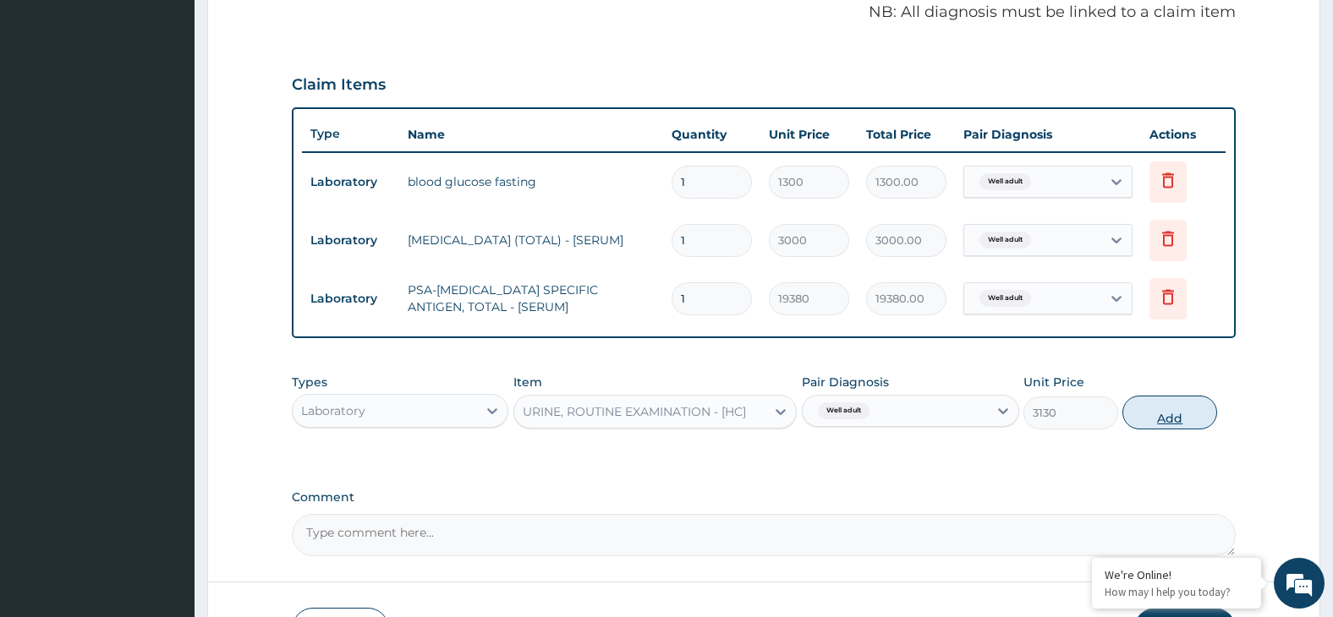
click at [1161, 416] on button "Add" at bounding box center [1169, 413] width 95 height 34
type input "0"
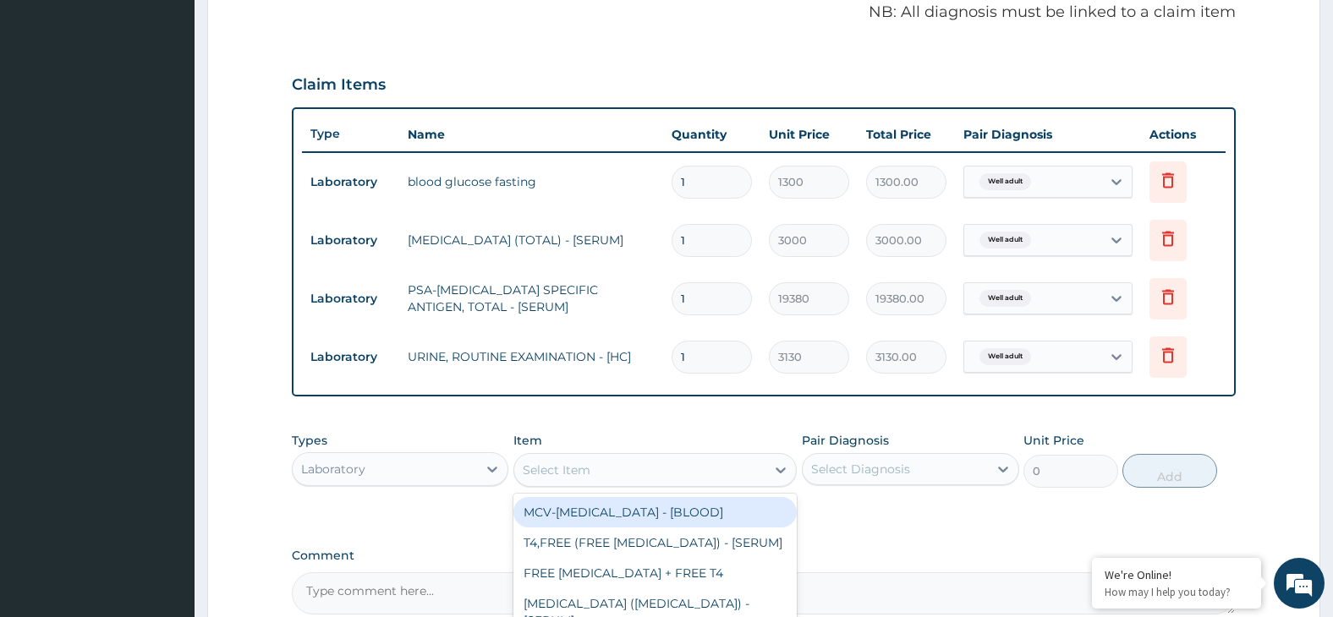
click at [678, 473] on div "Select Item" at bounding box center [639, 470] width 251 height 27
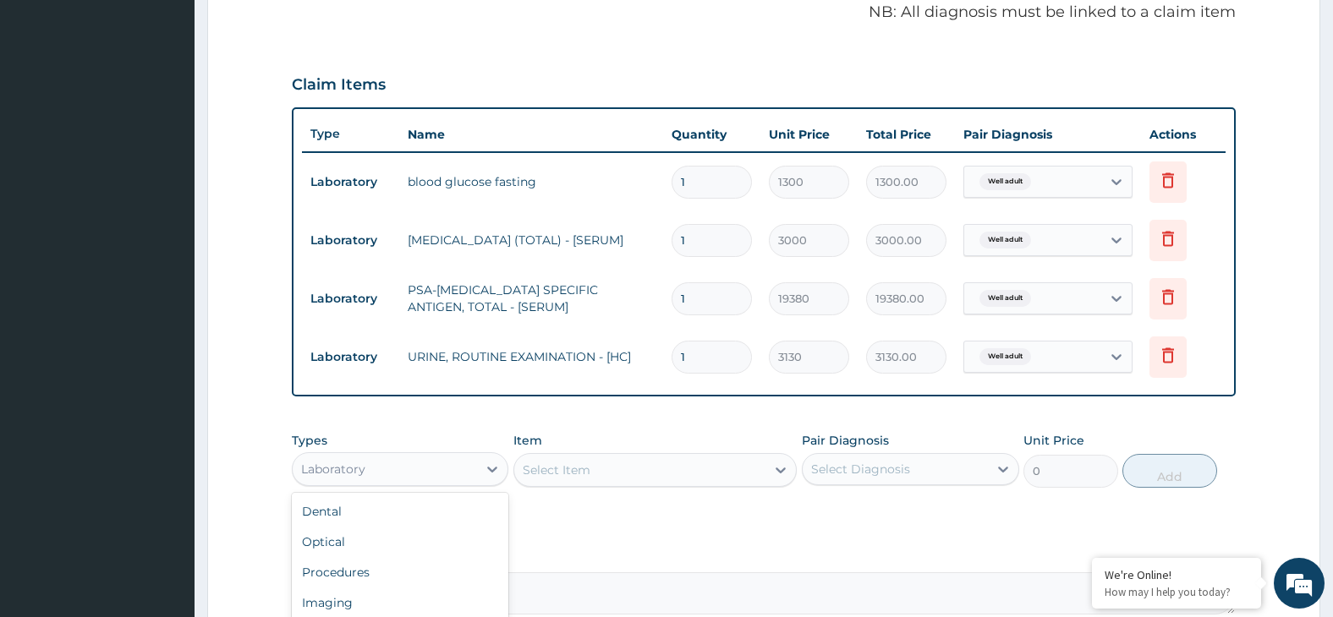
click at [431, 462] on div "Laboratory" at bounding box center [385, 469] width 185 height 27
drag, startPoint x: 383, startPoint y: 605, endPoint x: 414, endPoint y: 578, distance: 41.4
click at [386, 605] on div "Imaging" at bounding box center [400, 603] width 217 height 30
click at [583, 471] on div "Select Item" at bounding box center [654, 470] width 283 height 34
click at [583, 470] on div "Select Item" at bounding box center [654, 470] width 283 height 34
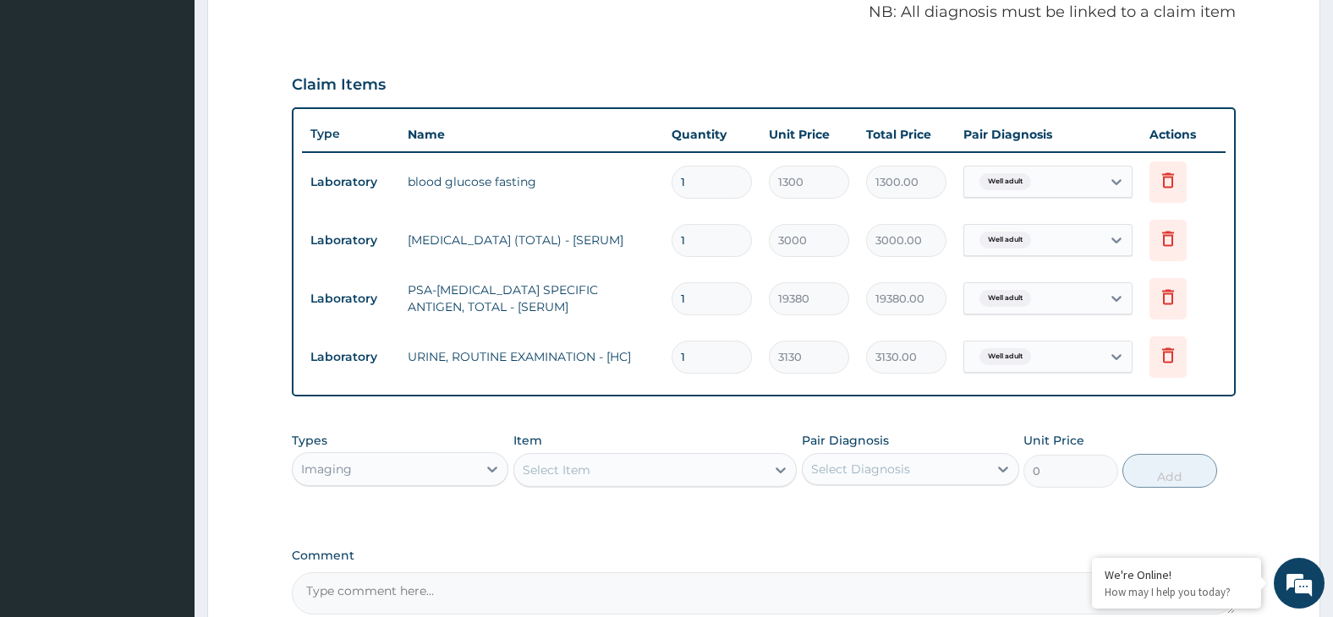
click at [555, 450] on div "Item Select Item" at bounding box center [654, 460] width 283 height 56
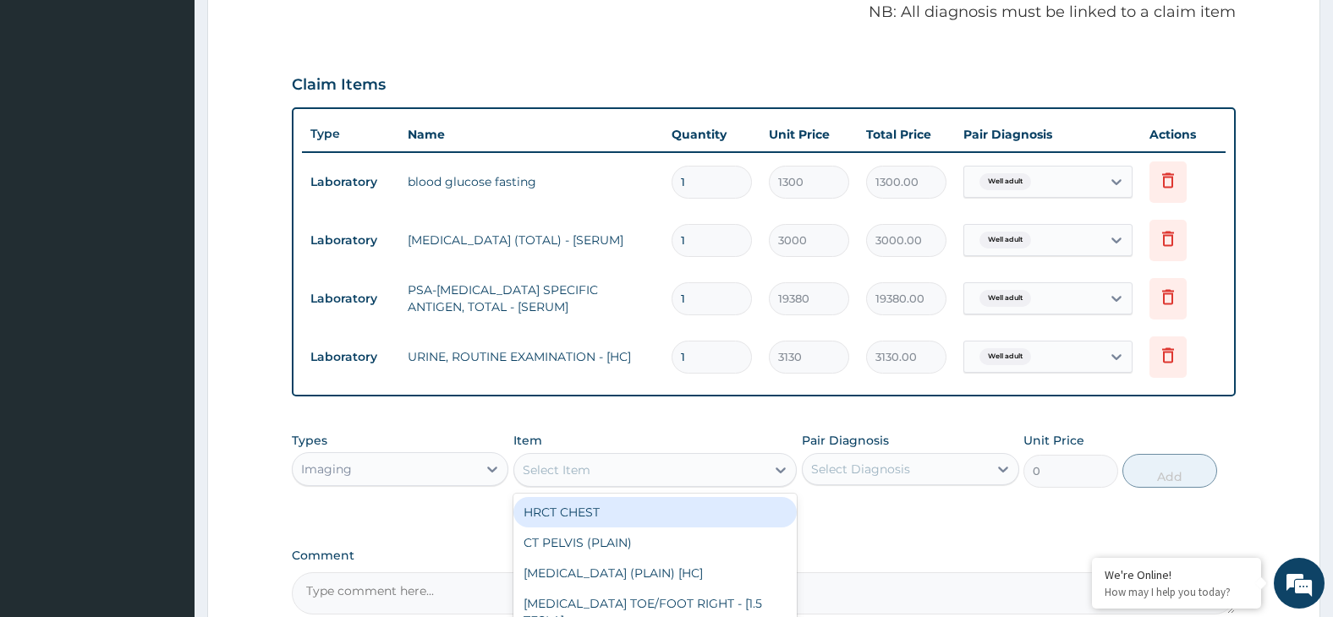
click at [561, 470] on div "Select Item" at bounding box center [557, 470] width 68 height 17
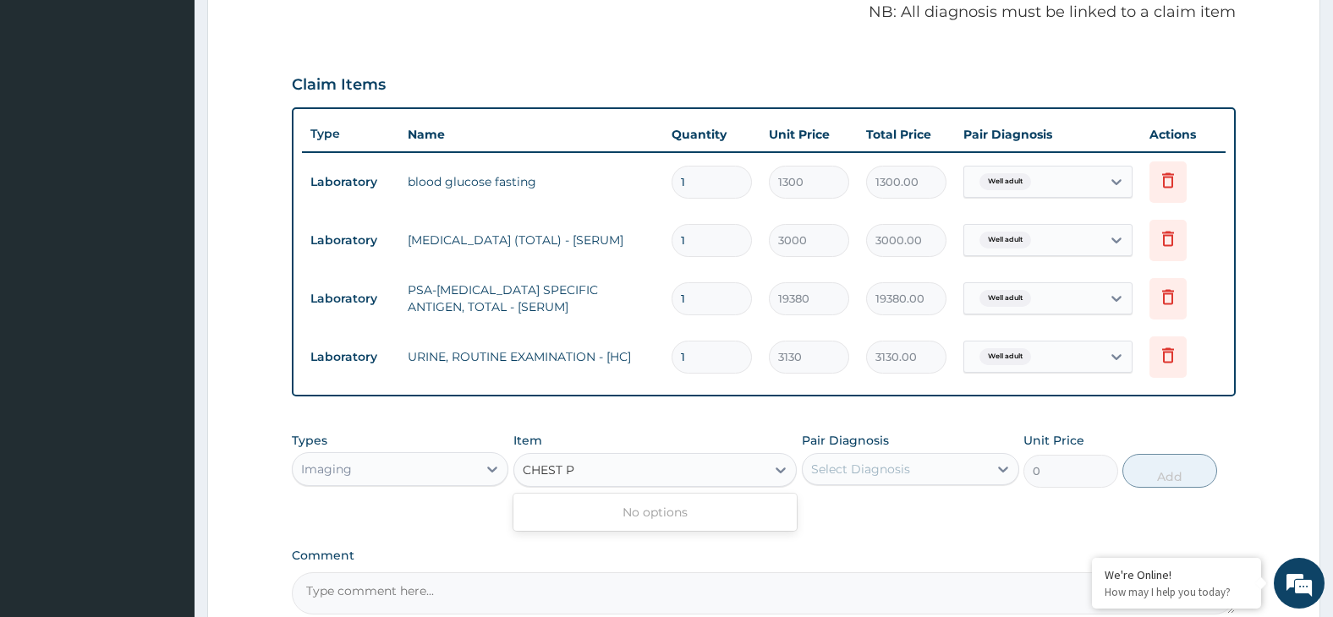
type input "CHEST"
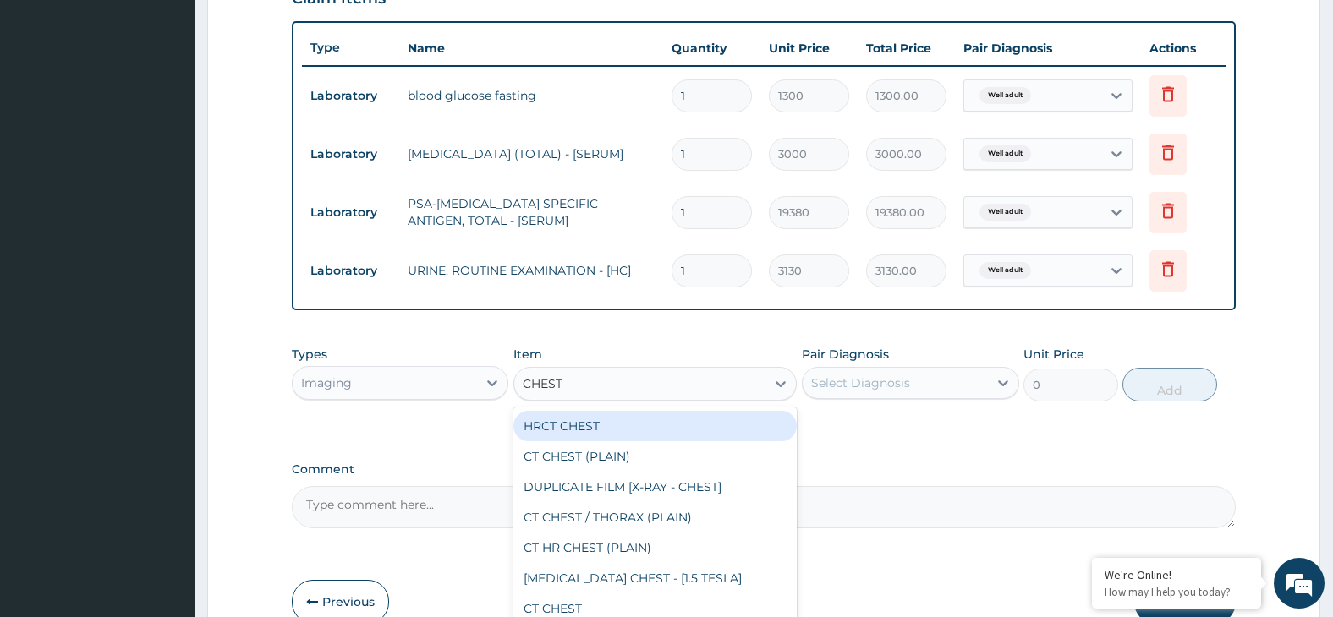
scroll to position [697, 0]
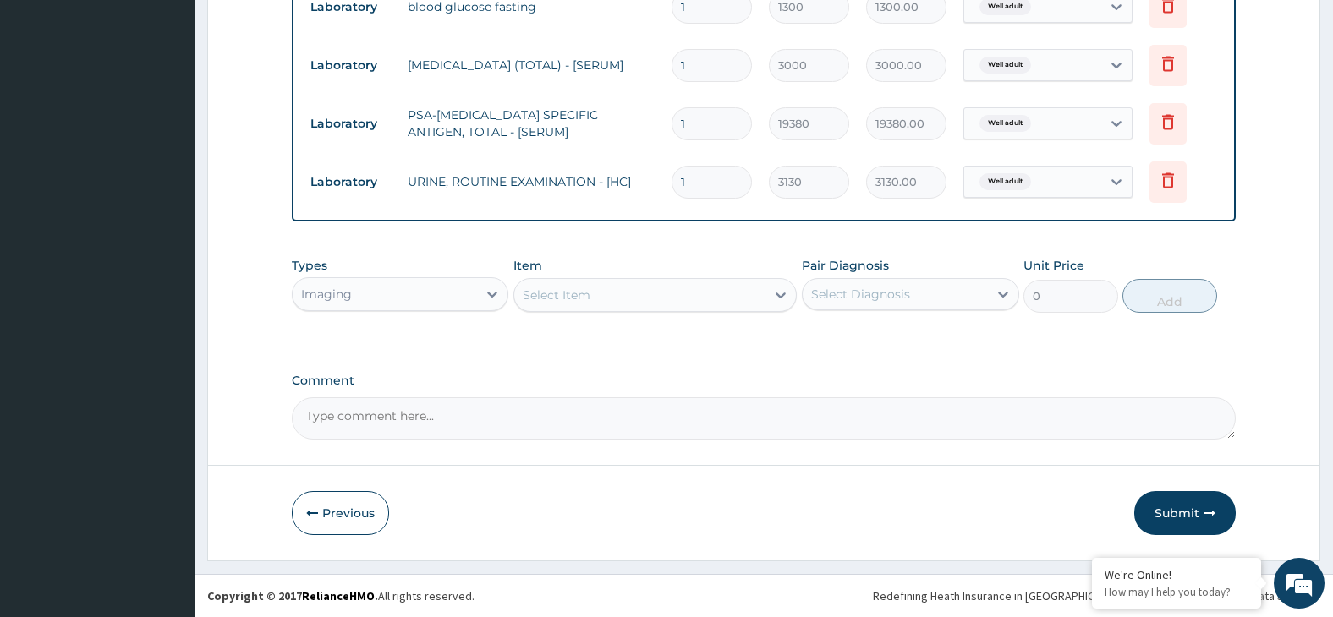
click at [575, 296] on div "Select Item" at bounding box center [639, 295] width 251 height 27
type input "GY"
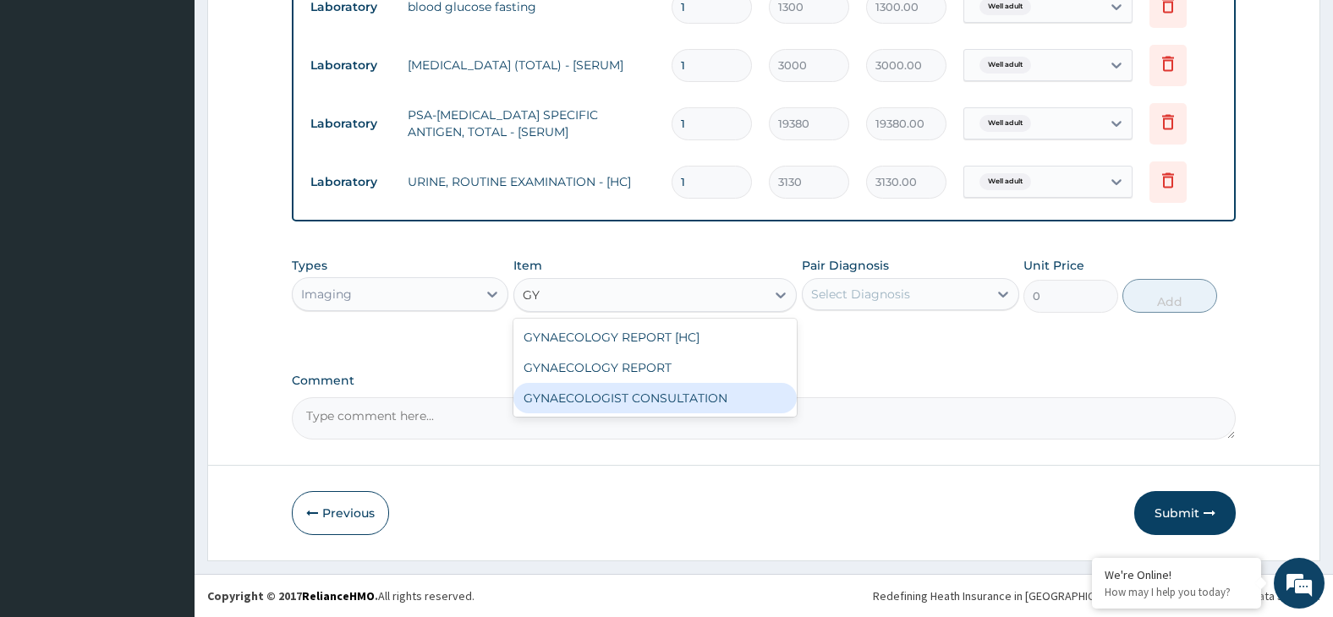
drag, startPoint x: 664, startPoint y: 405, endPoint x: 733, endPoint y: 380, distance: 73.9
click at [665, 405] on div "GYNAECOLOGIST CONSULTATION" at bounding box center [654, 398] width 283 height 30
type input "11750"
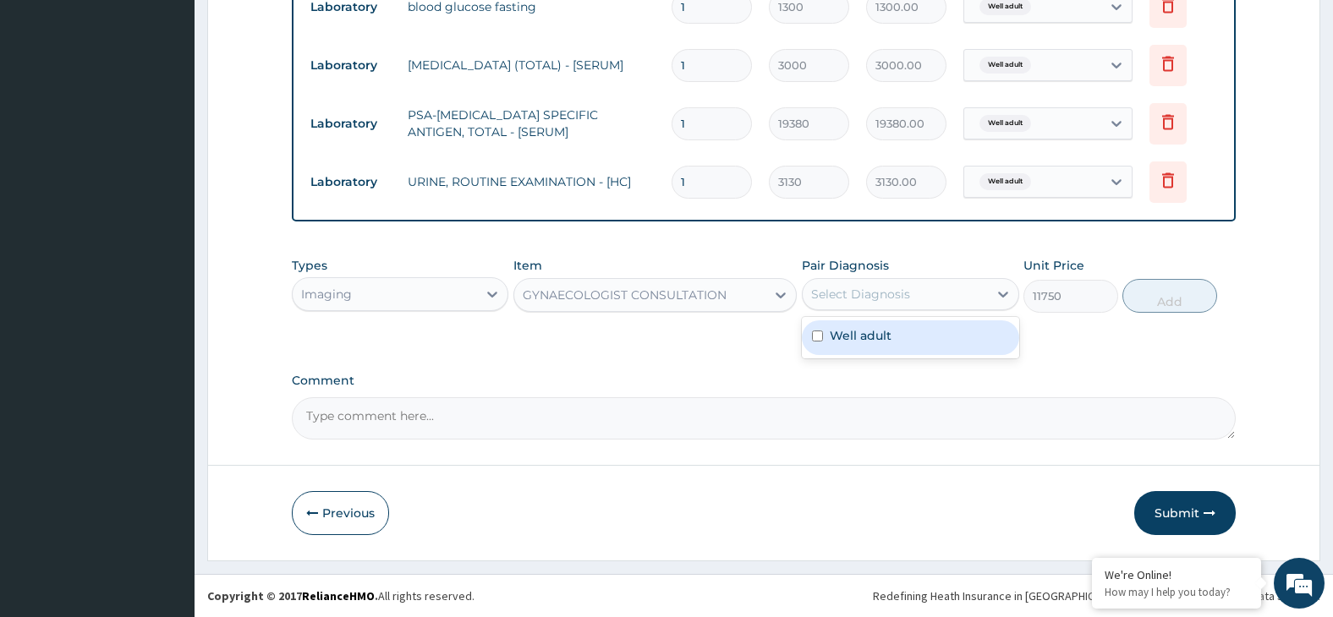
click at [893, 291] on div "Select Diagnosis" at bounding box center [860, 294] width 99 height 17
click at [925, 327] on div "Well adult" at bounding box center [910, 338] width 217 height 35
checkbox input "true"
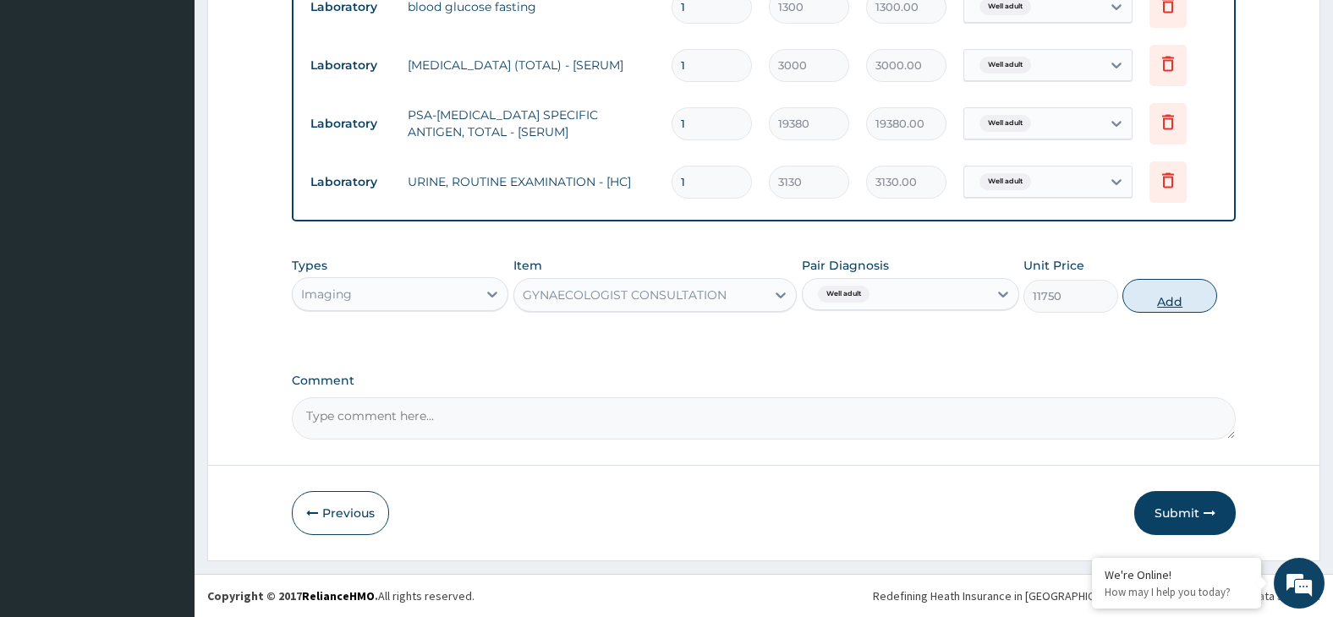
click at [1190, 304] on button "Add" at bounding box center [1169, 296] width 95 height 34
type input "0"
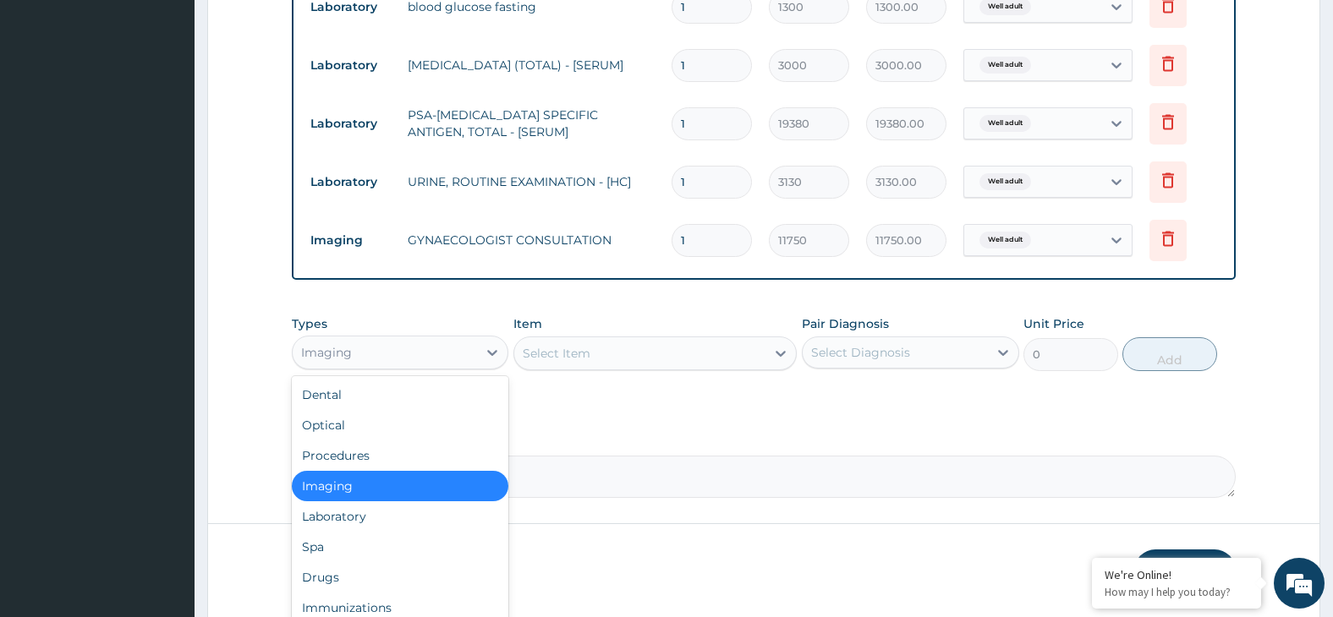
click at [460, 349] on div "Imaging" at bounding box center [385, 352] width 185 height 27
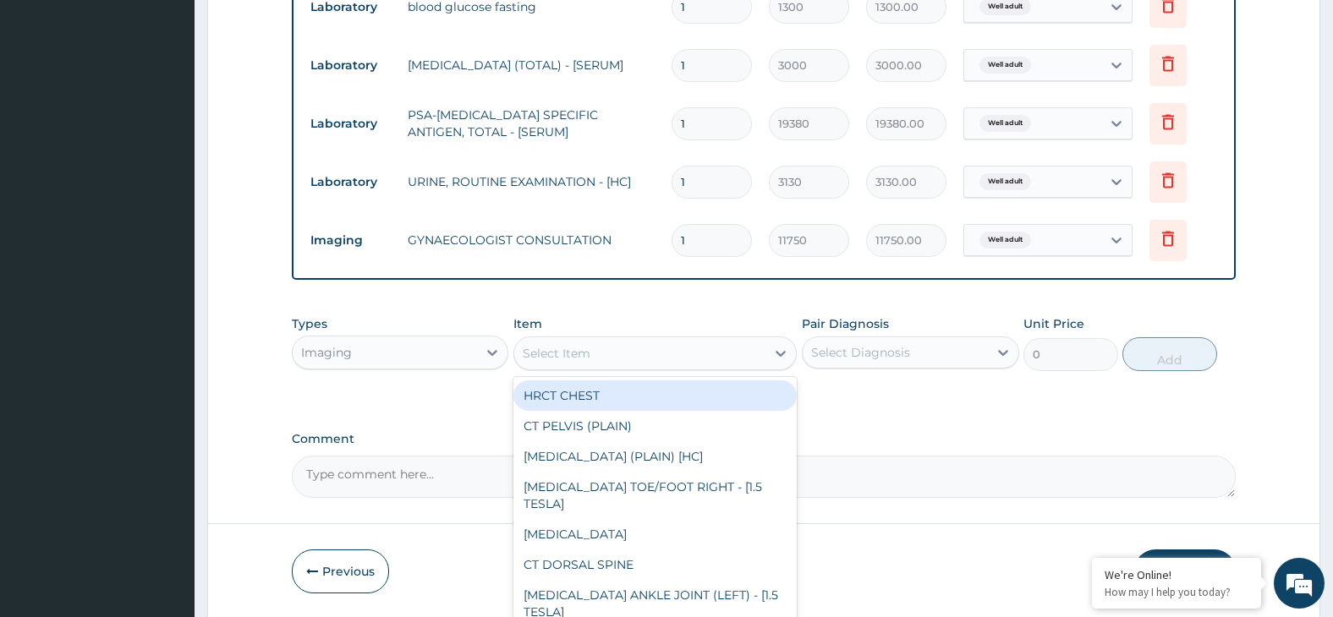
click at [622, 353] on div "Select Item" at bounding box center [639, 353] width 251 height 27
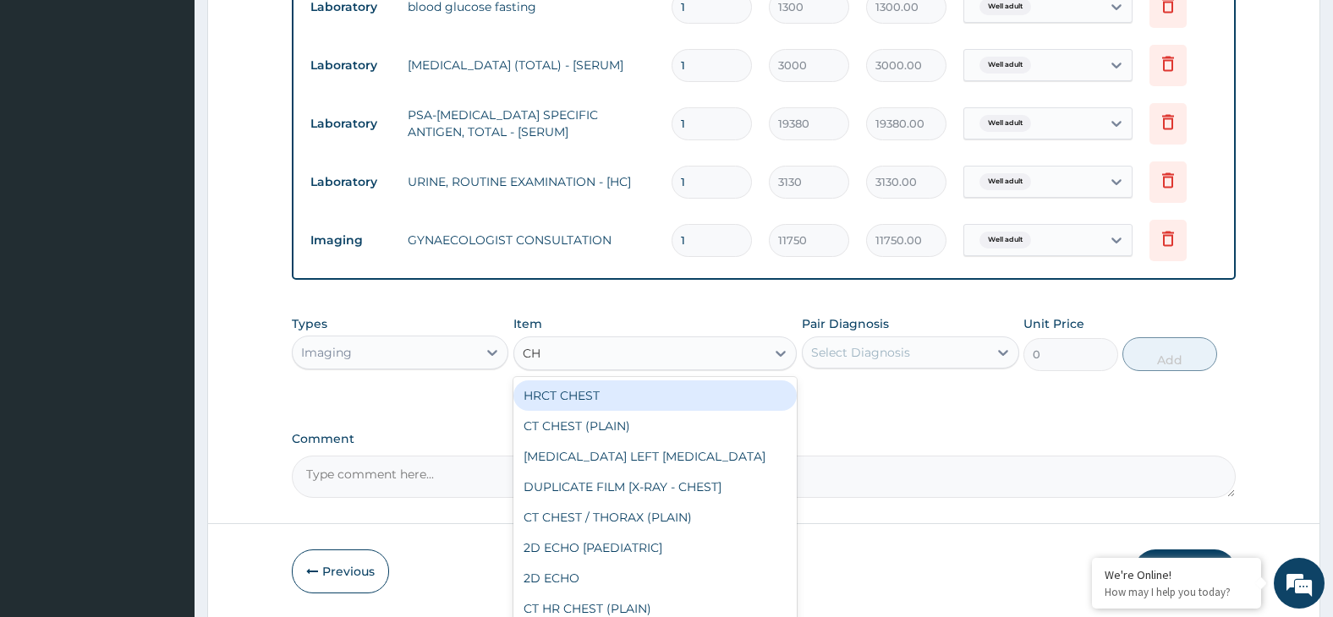
type input "C"
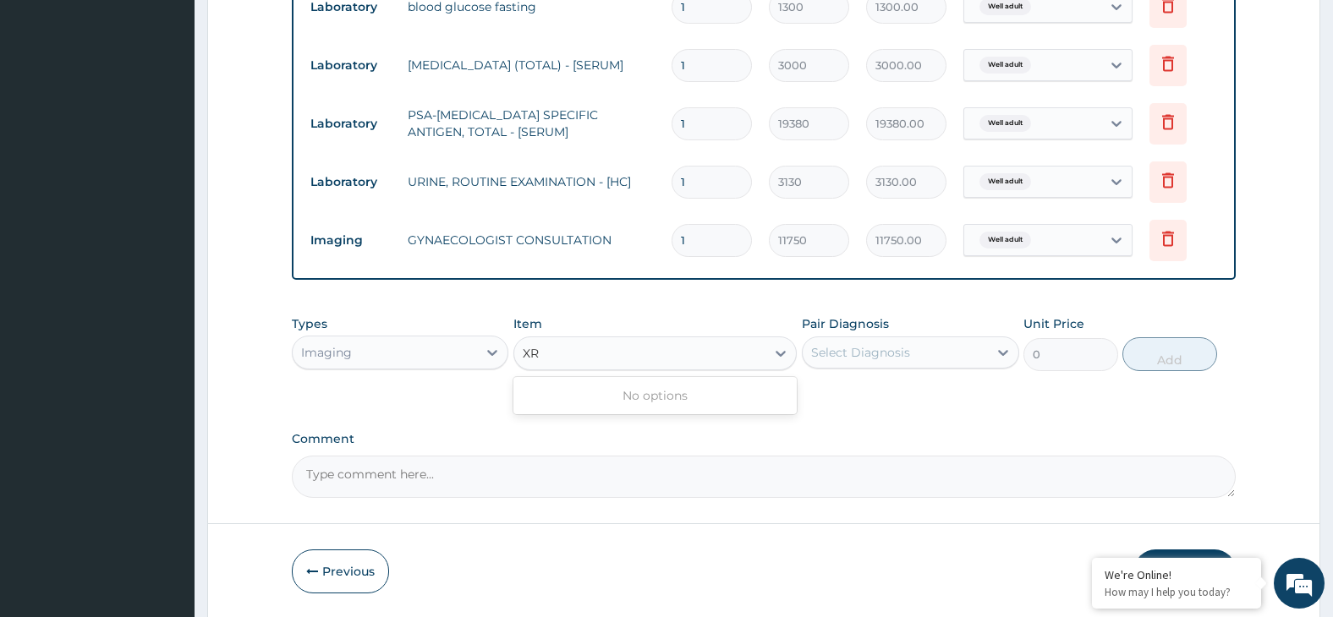
type input "X"
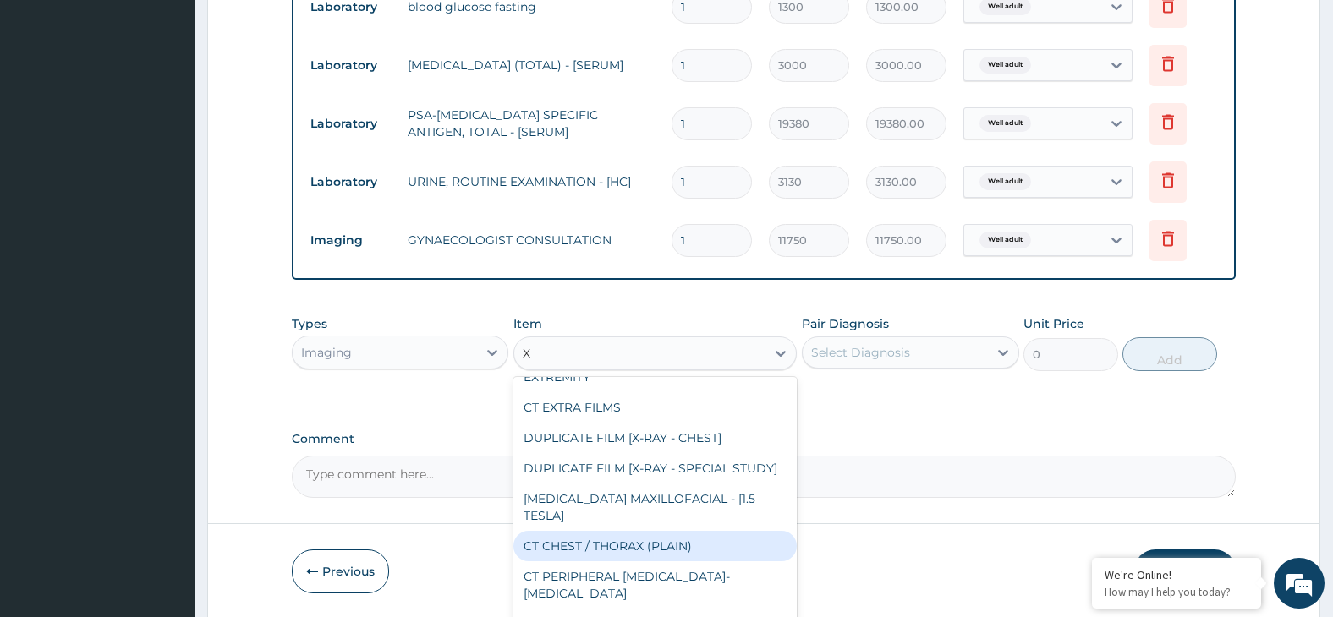
scroll to position [169, 0]
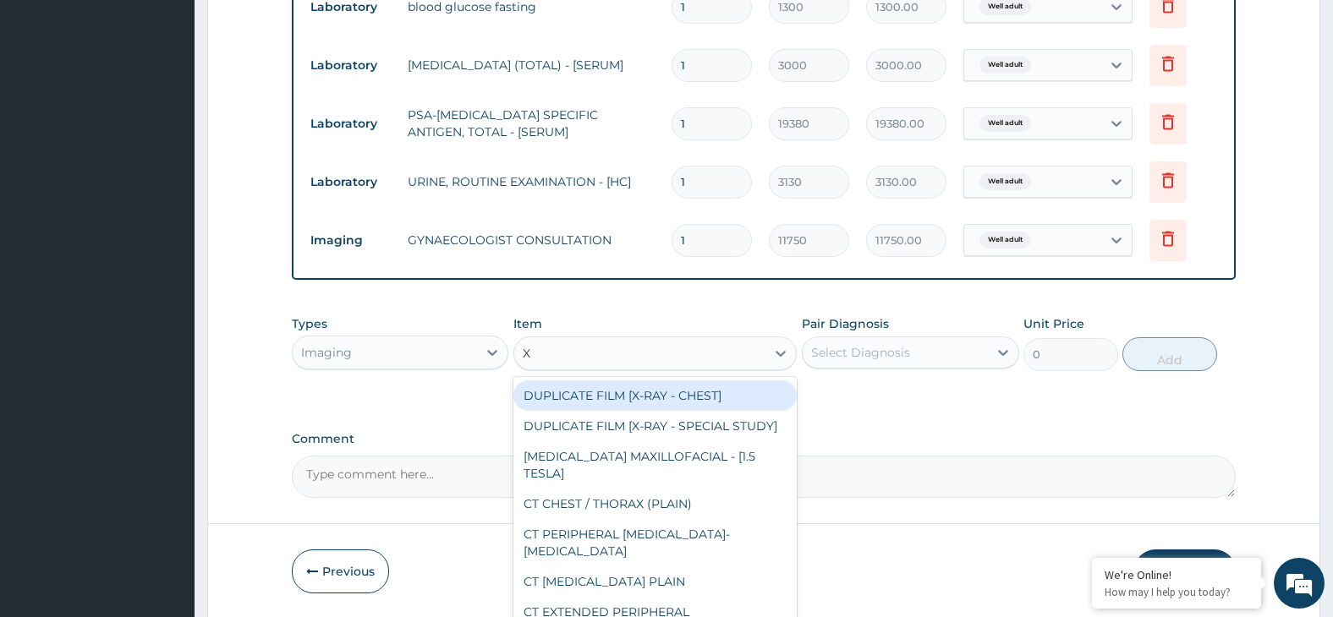
click at [696, 402] on div "DUPLICATE FILM [X-RAY - CHEST]" at bounding box center [654, 396] width 283 height 30
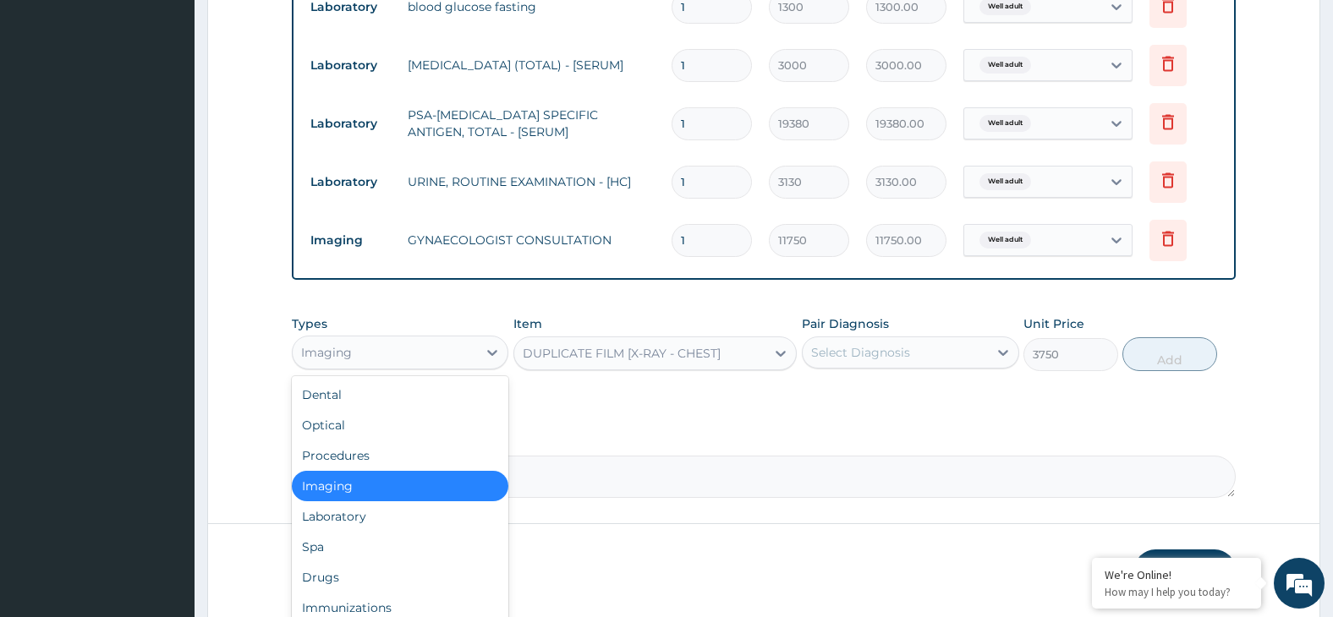
click at [398, 355] on div "Imaging" at bounding box center [385, 352] width 185 height 27
click at [382, 513] on div "Laboratory" at bounding box center [400, 517] width 217 height 30
type input "0"
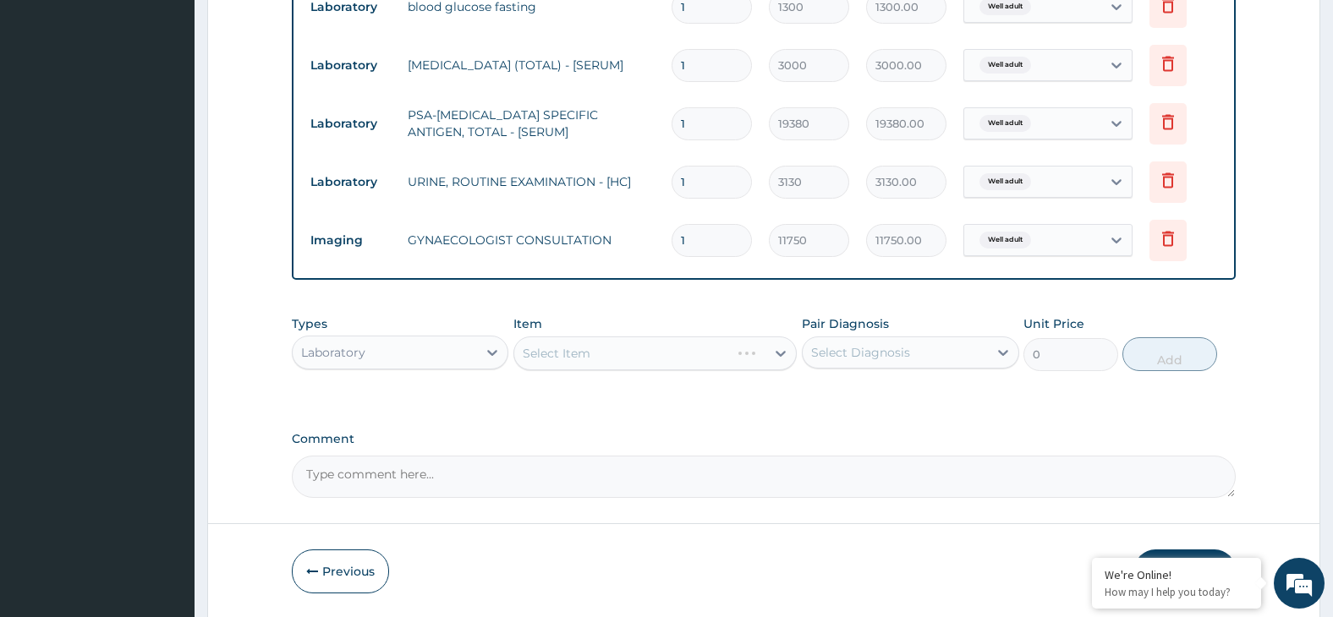
click at [680, 353] on div "Select Item" at bounding box center [654, 354] width 283 height 34
click at [718, 359] on div "Select Item" at bounding box center [654, 354] width 283 height 34
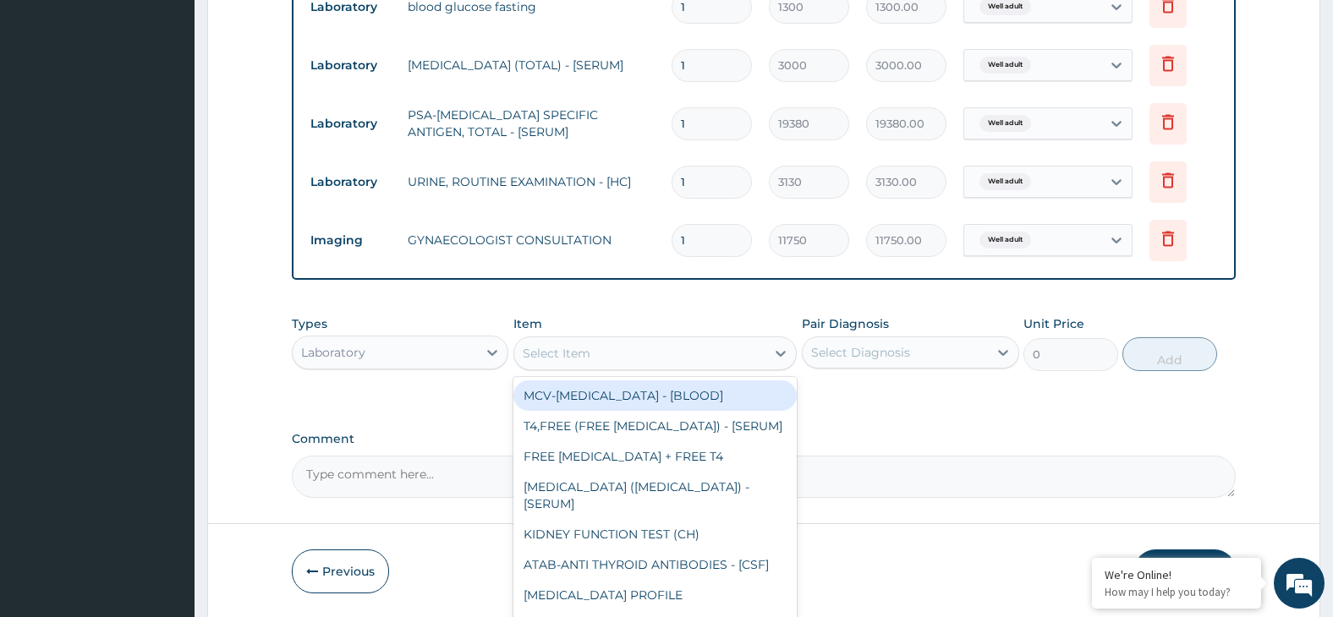
click at [711, 352] on div "Select Item" at bounding box center [639, 353] width 251 height 27
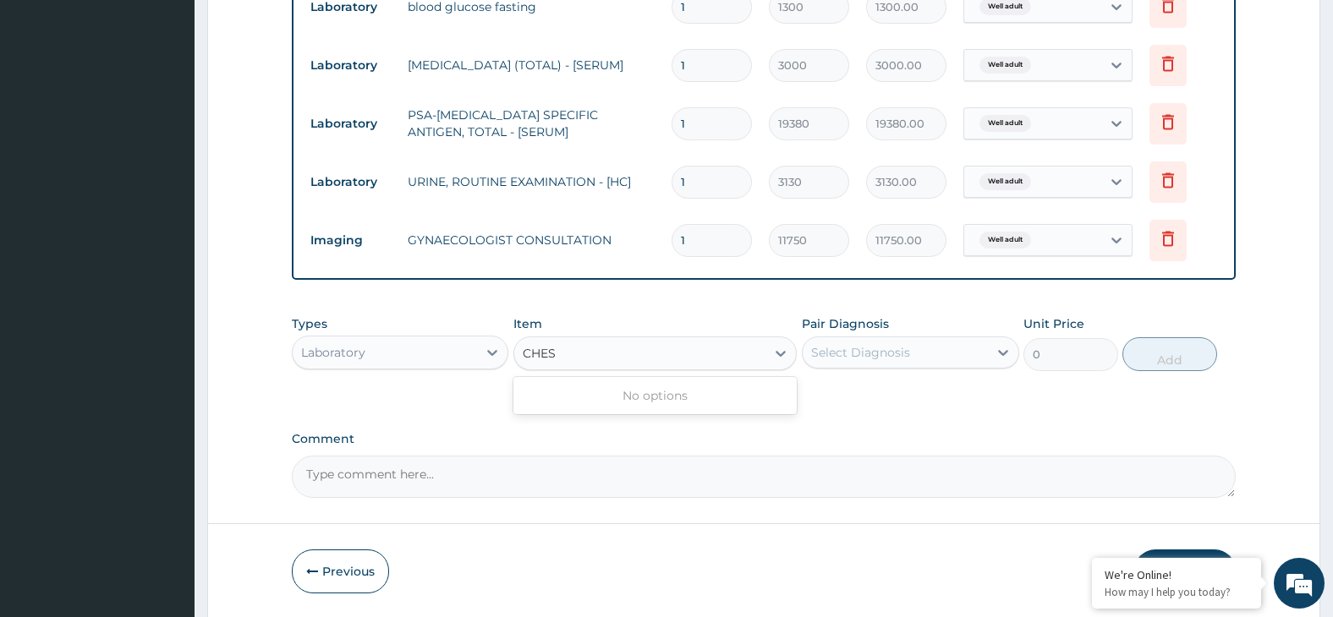
type input "CHEST"
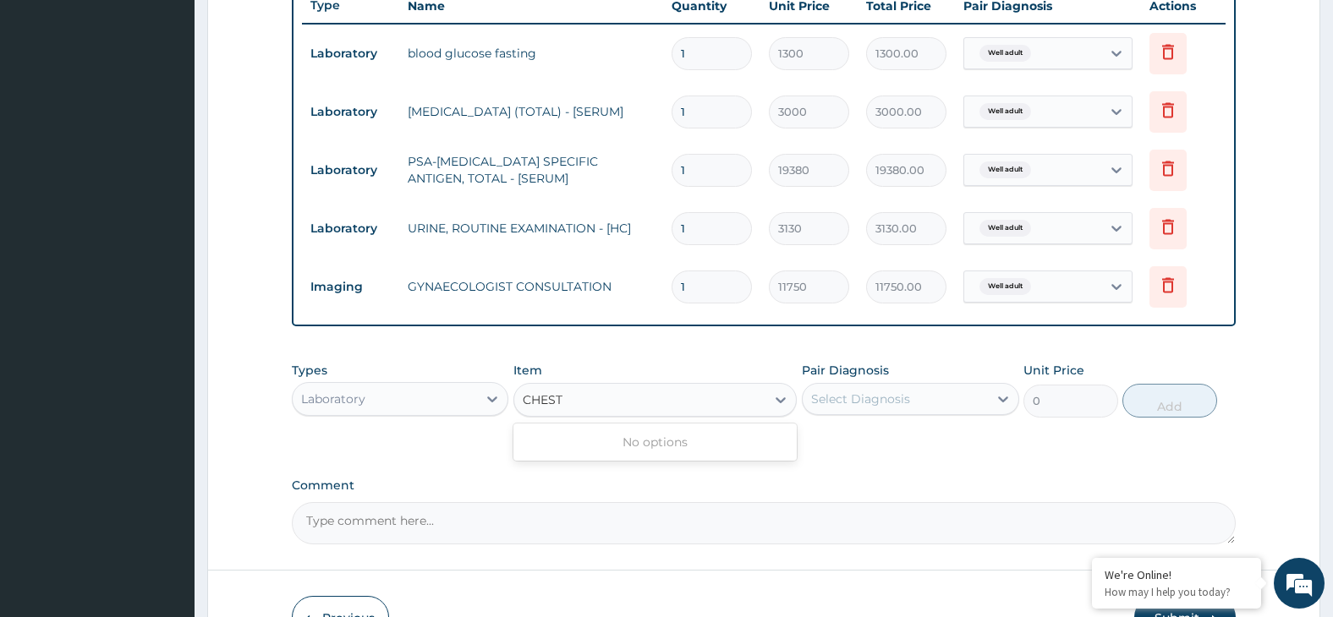
scroll to position [612, 0]
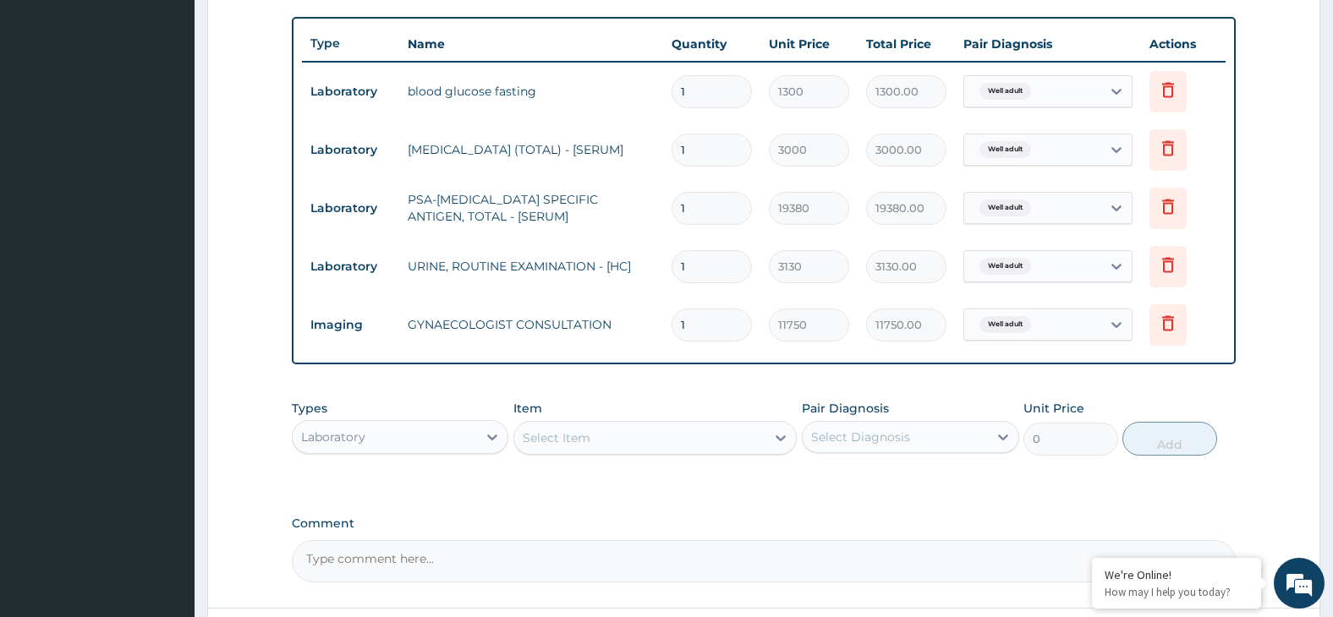
click at [579, 430] on div "Select Item" at bounding box center [639, 438] width 251 height 27
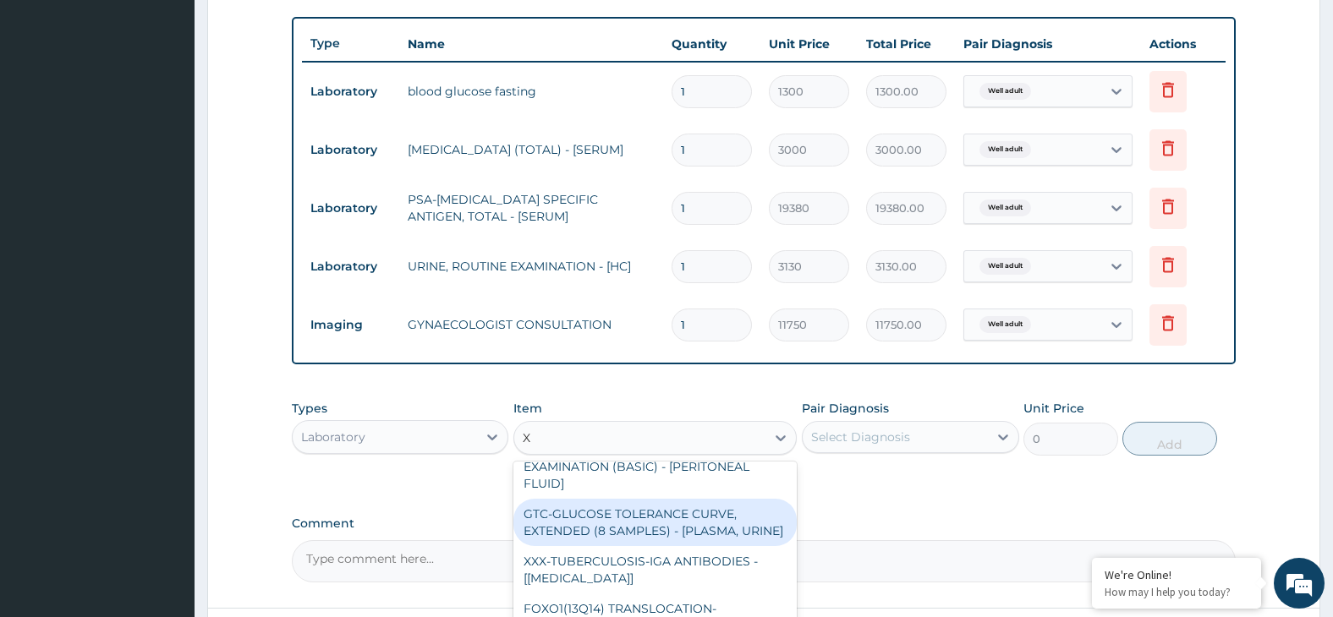
scroll to position [1482, 0]
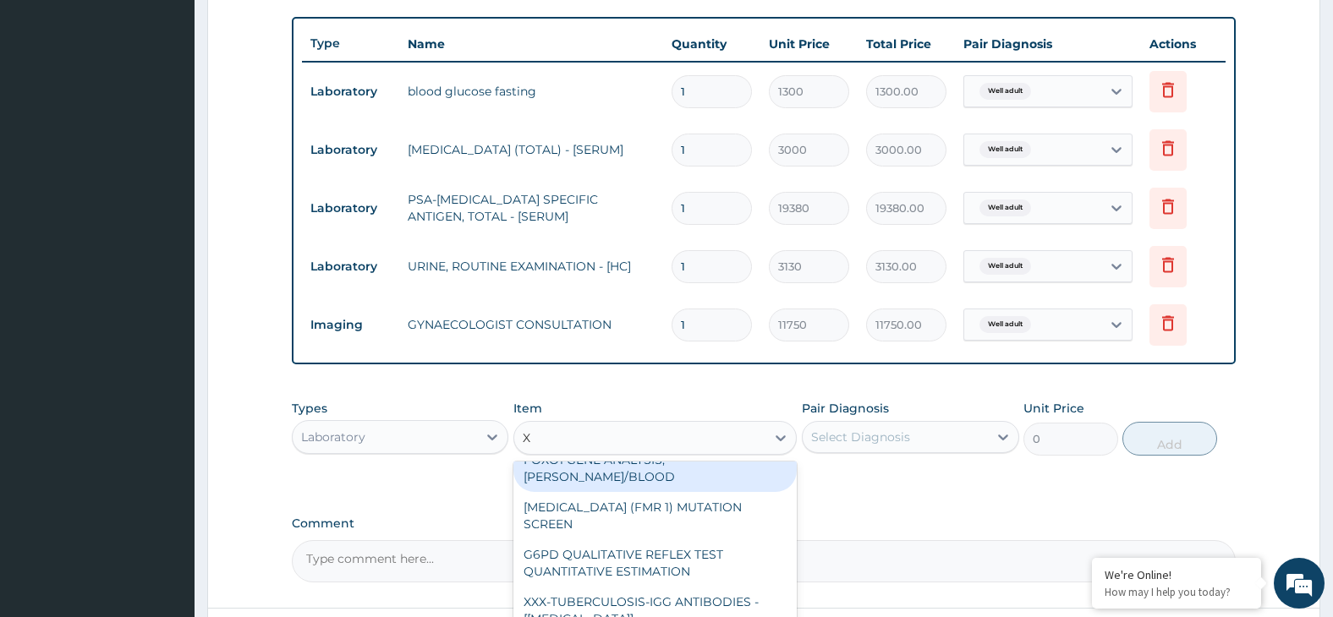
type input "X"
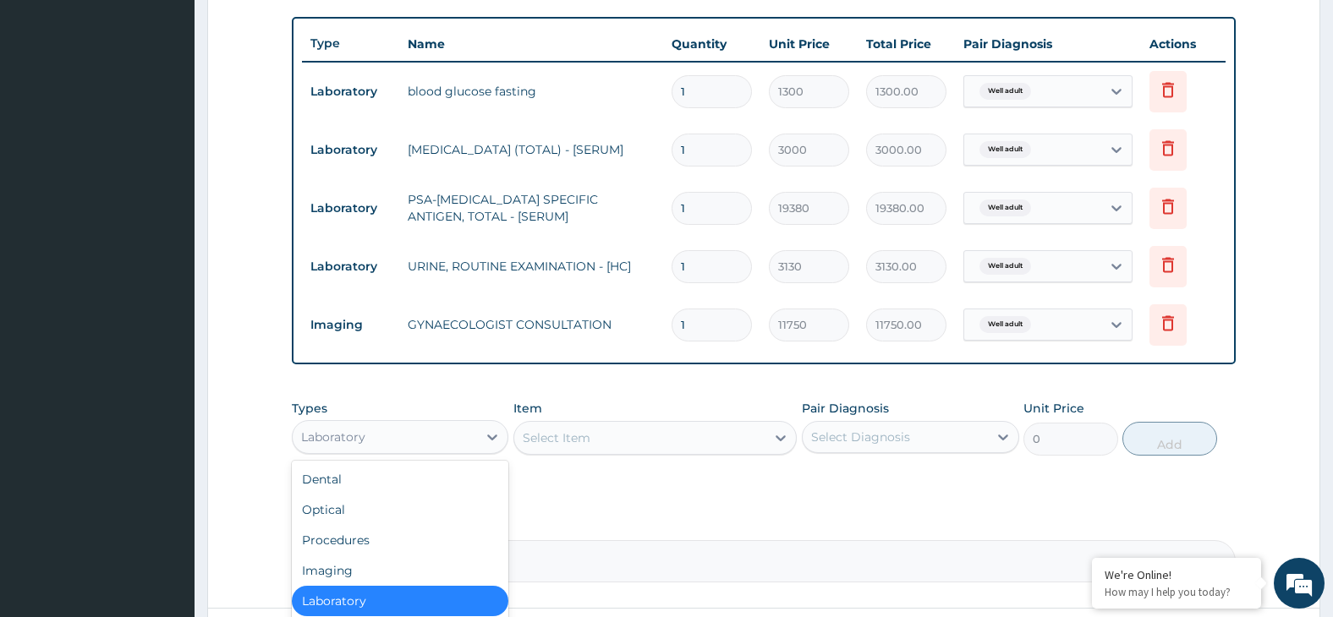
click at [471, 448] on div "Laboratory" at bounding box center [385, 437] width 185 height 27
click at [444, 545] on div "Procedures" at bounding box center [400, 540] width 217 height 30
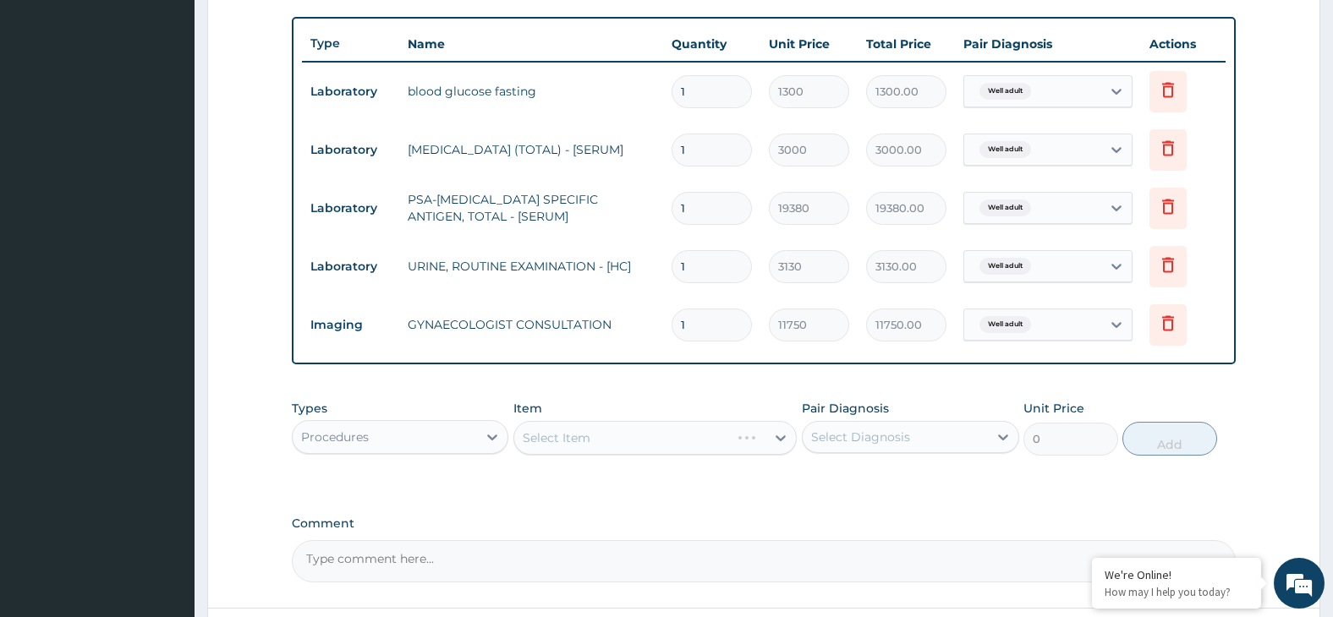
click at [572, 440] on div "Select Item" at bounding box center [654, 438] width 283 height 34
click at [579, 419] on div "Item Select Item" at bounding box center [654, 428] width 283 height 56
click at [581, 434] on div "Select Item" at bounding box center [654, 438] width 283 height 34
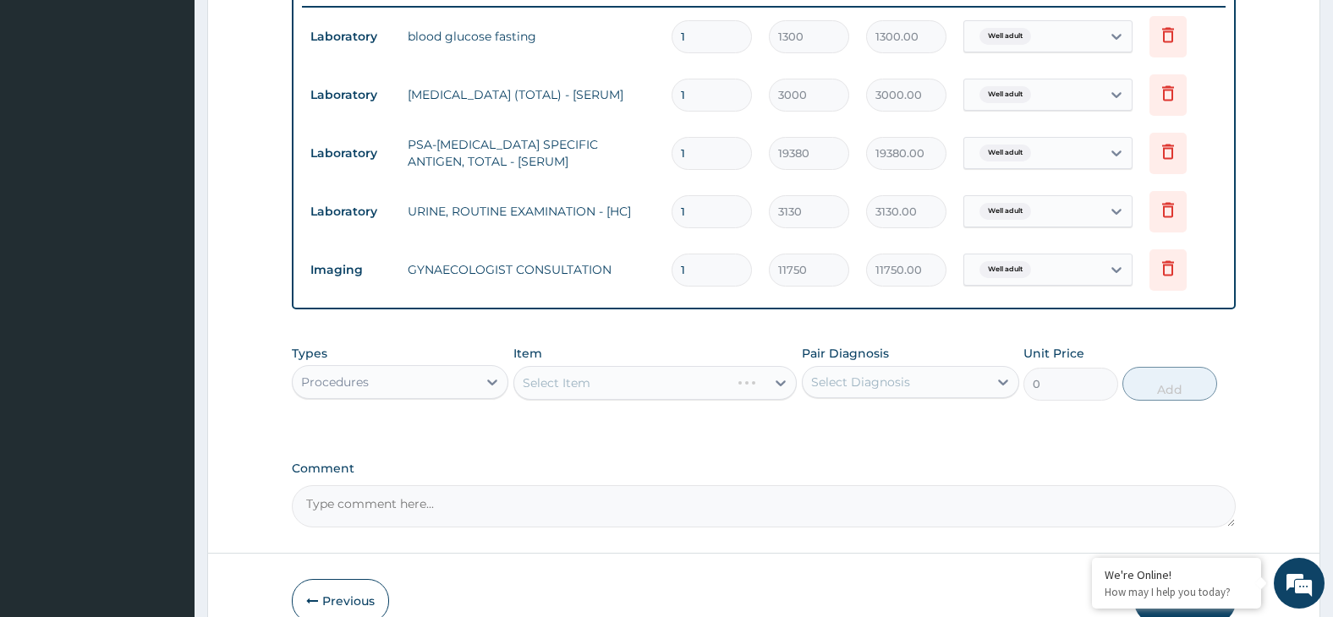
scroll to position [697, 0]
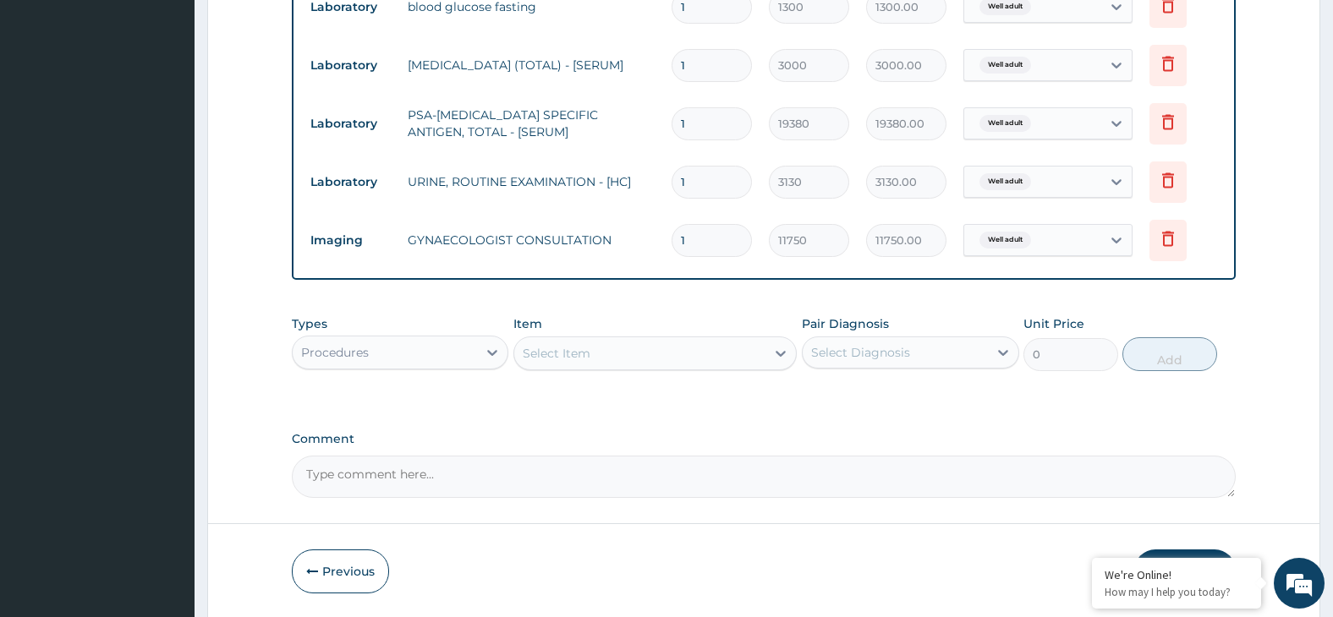
click at [709, 347] on div "Select Item" at bounding box center [639, 353] width 251 height 27
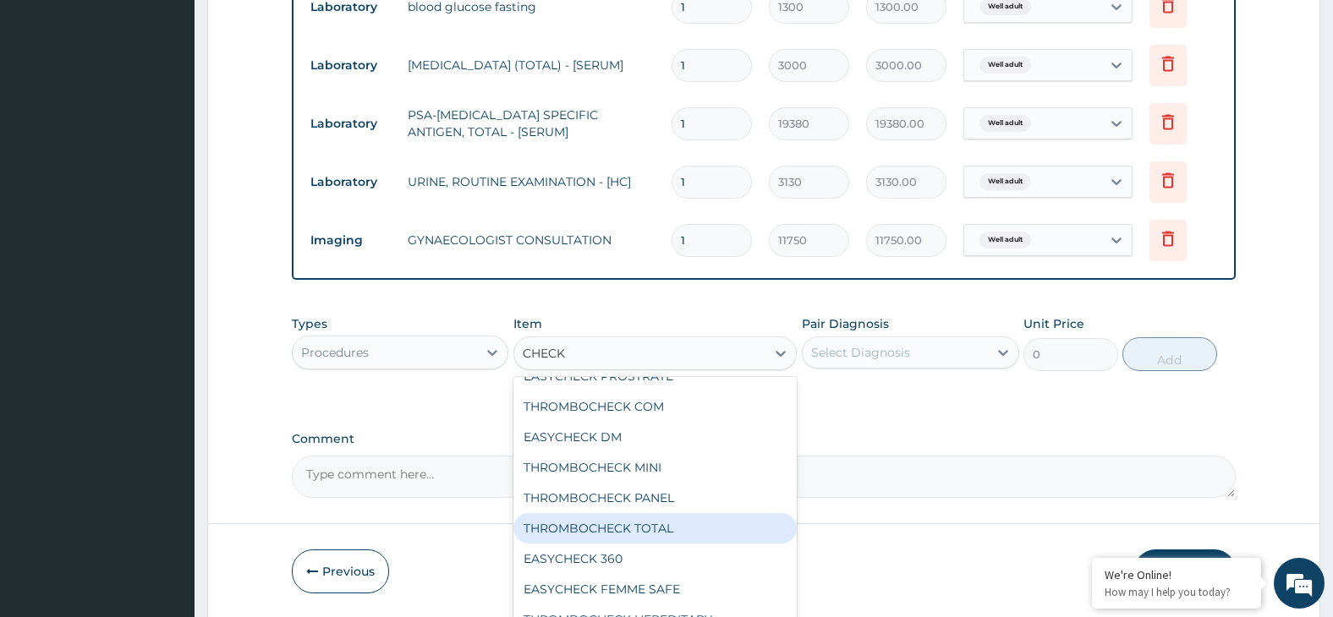
scroll to position [0, 0]
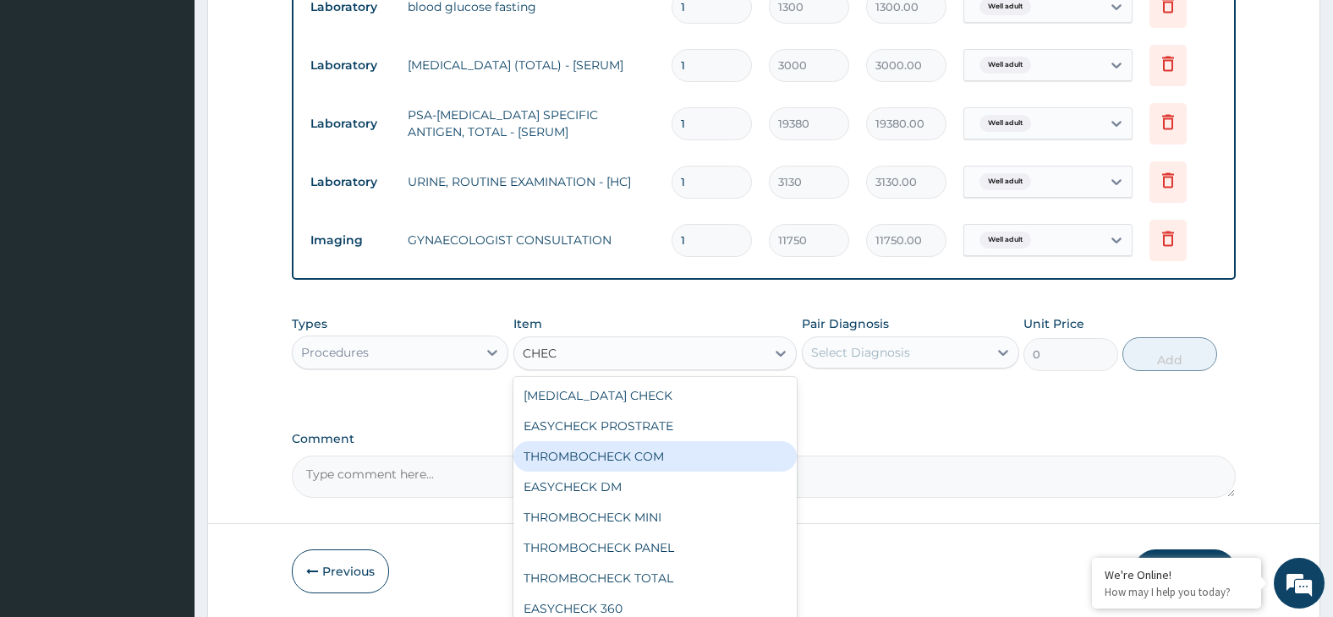
type input "CHE"
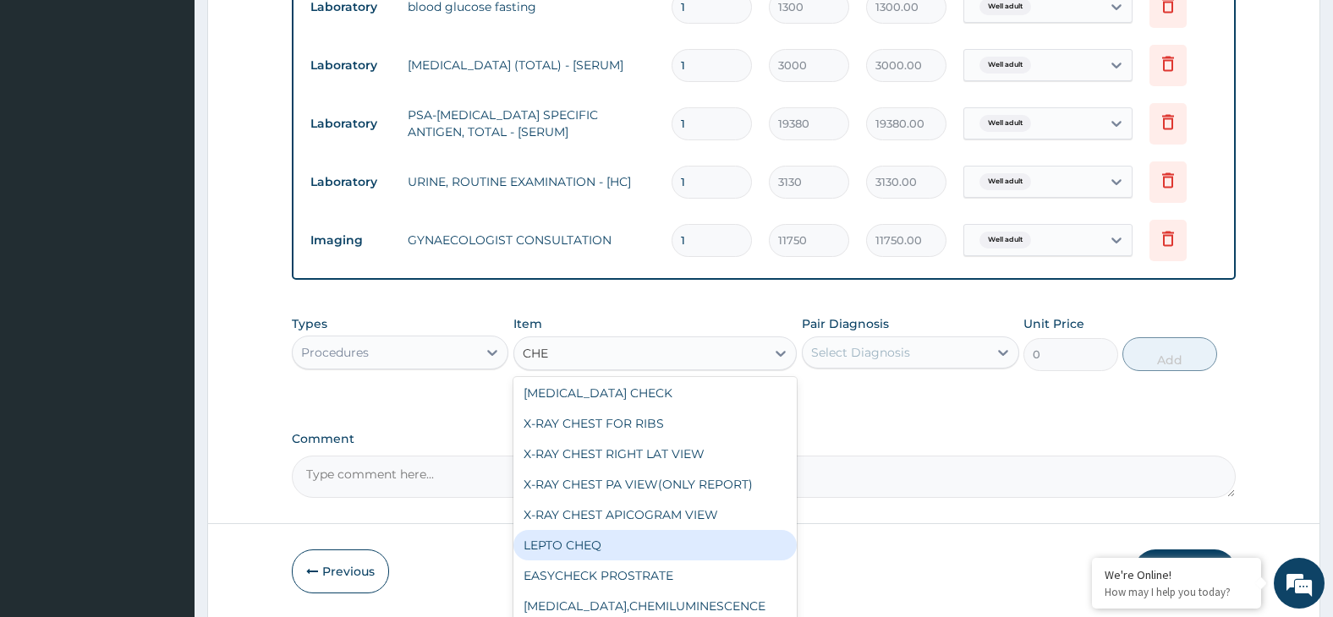
scroll to position [169, 0]
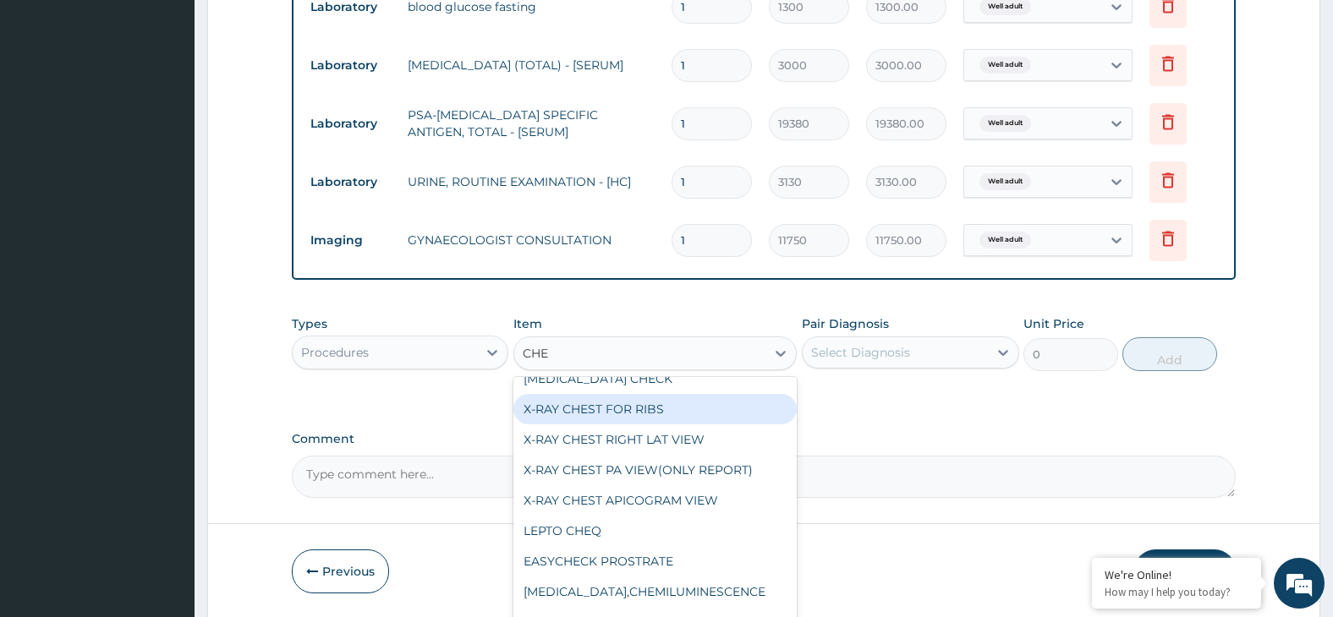
click at [682, 415] on div "X-RAY CHEST FOR RIBS" at bounding box center [654, 409] width 283 height 30
type input "15000"
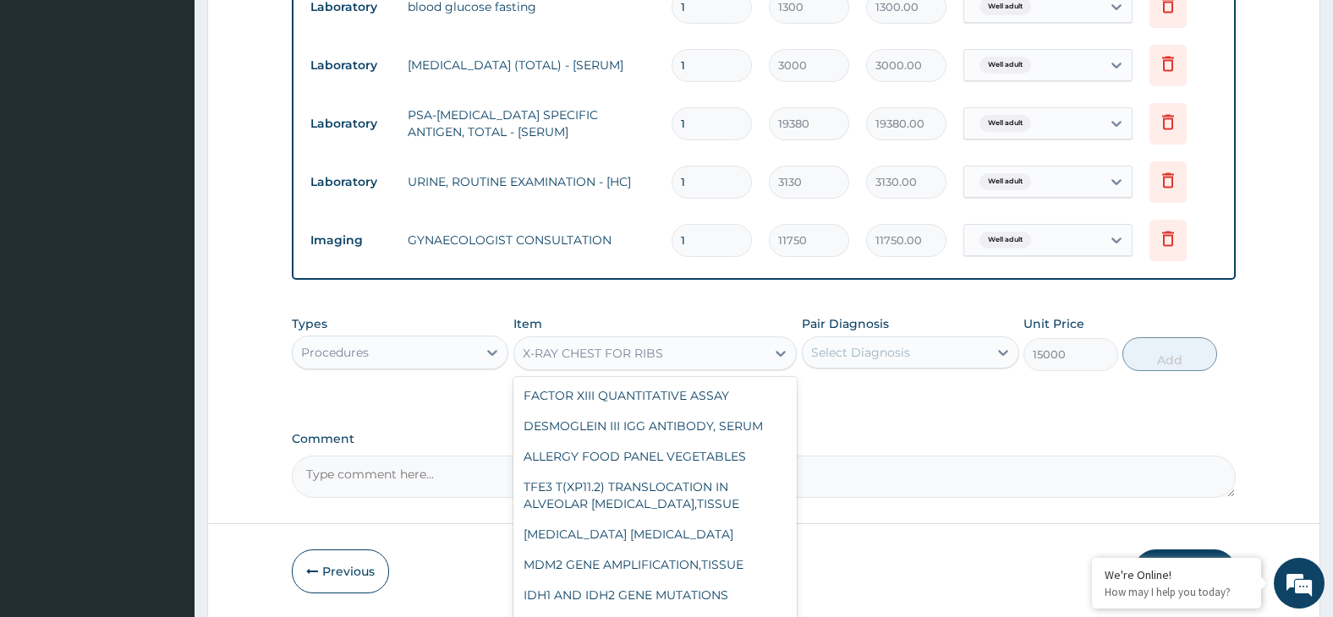
click at [672, 357] on div "X-RAY CHEST FOR RIBS" at bounding box center [639, 353] width 251 height 27
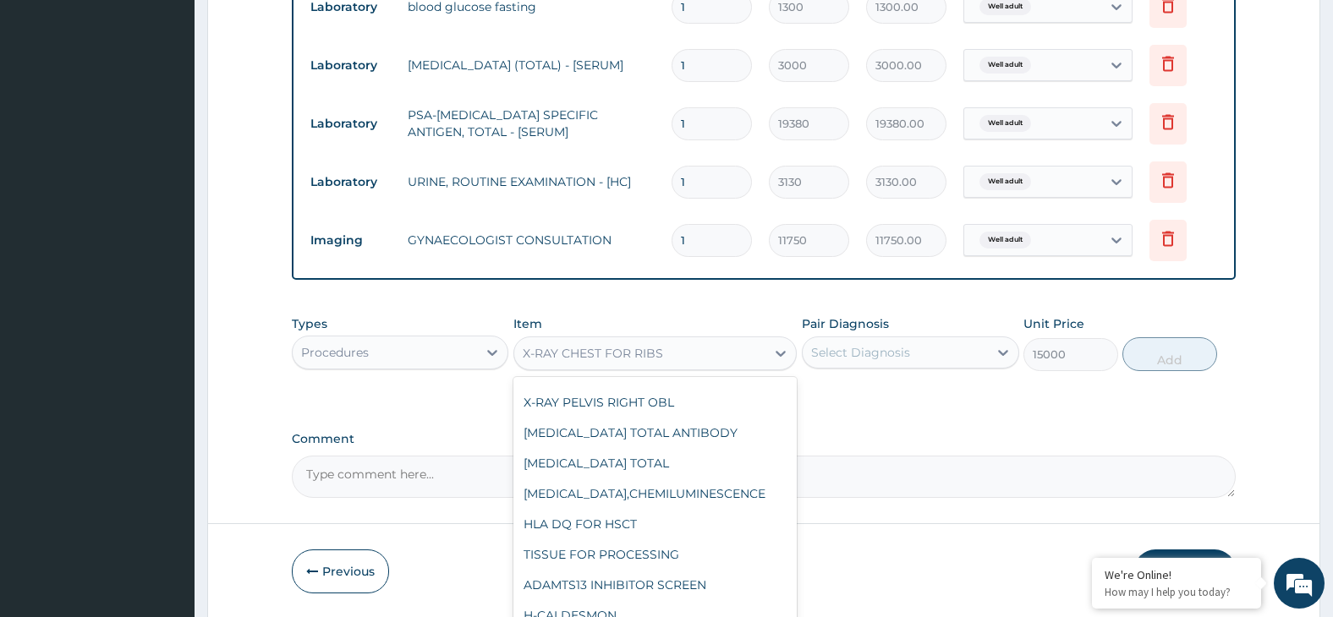
scroll to position [33012, 0]
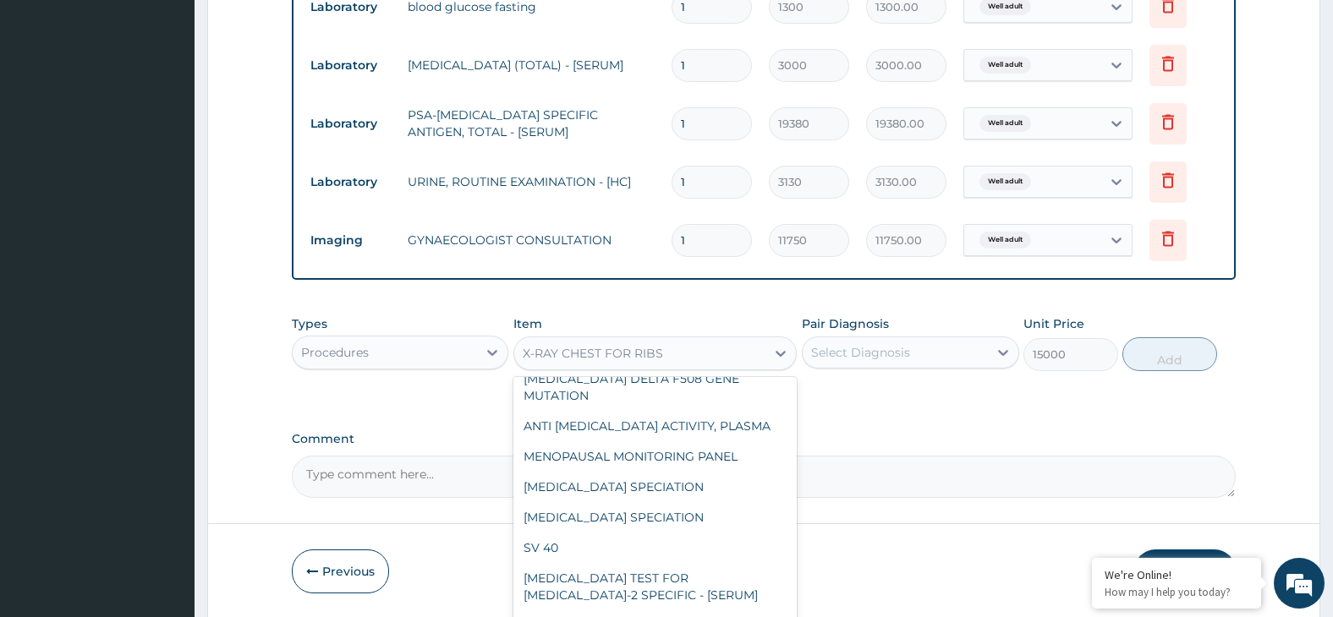
click at [587, 355] on div "X-RAY CHEST FOR RIBS" at bounding box center [593, 353] width 140 height 17
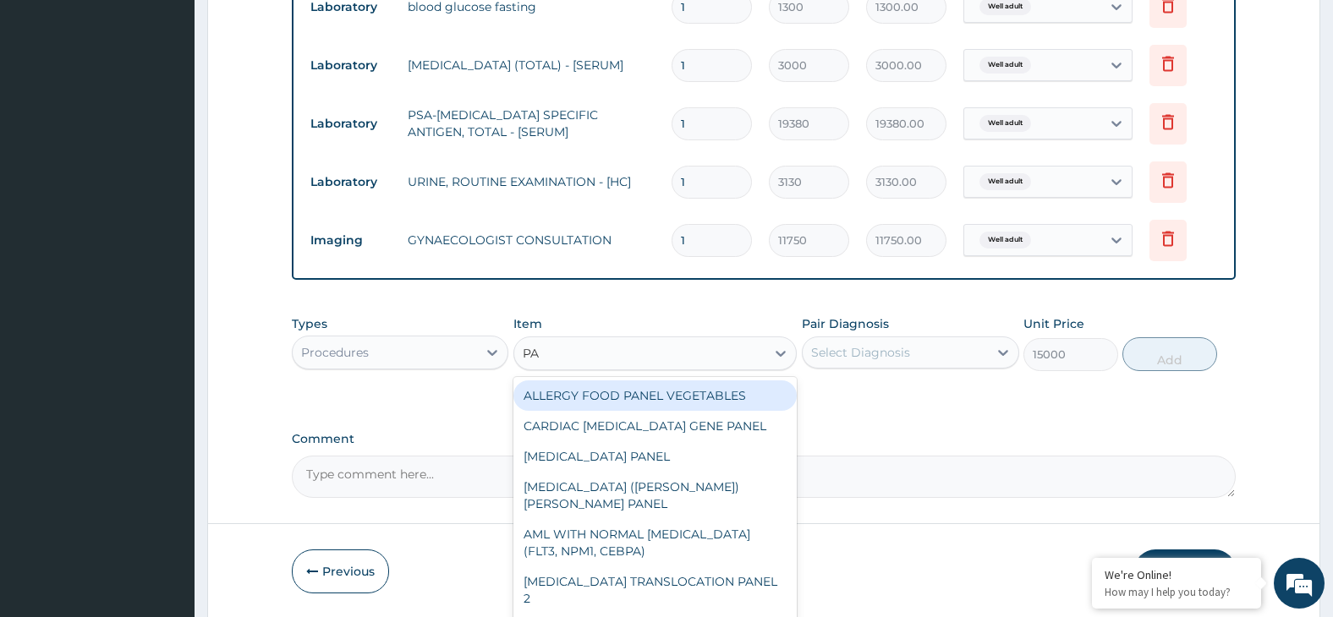
type input "P"
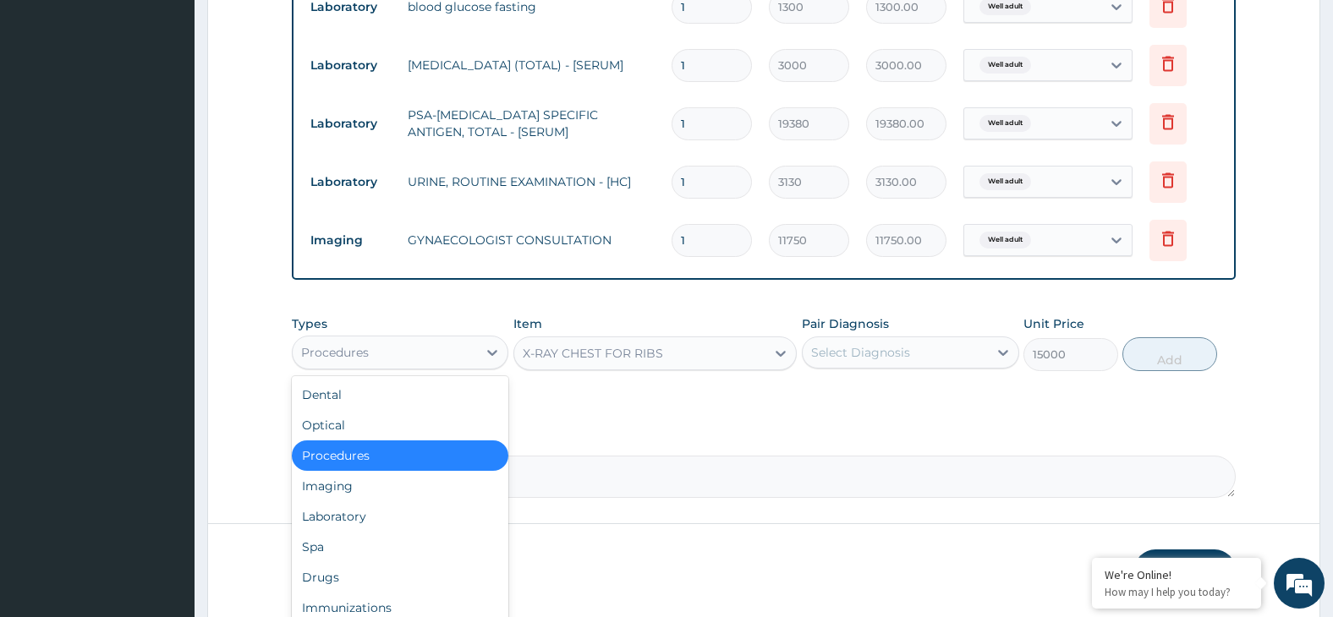
click at [430, 365] on div "Procedures" at bounding box center [385, 352] width 185 height 27
click at [376, 494] on div "Imaging" at bounding box center [400, 486] width 217 height 30
type input "0"
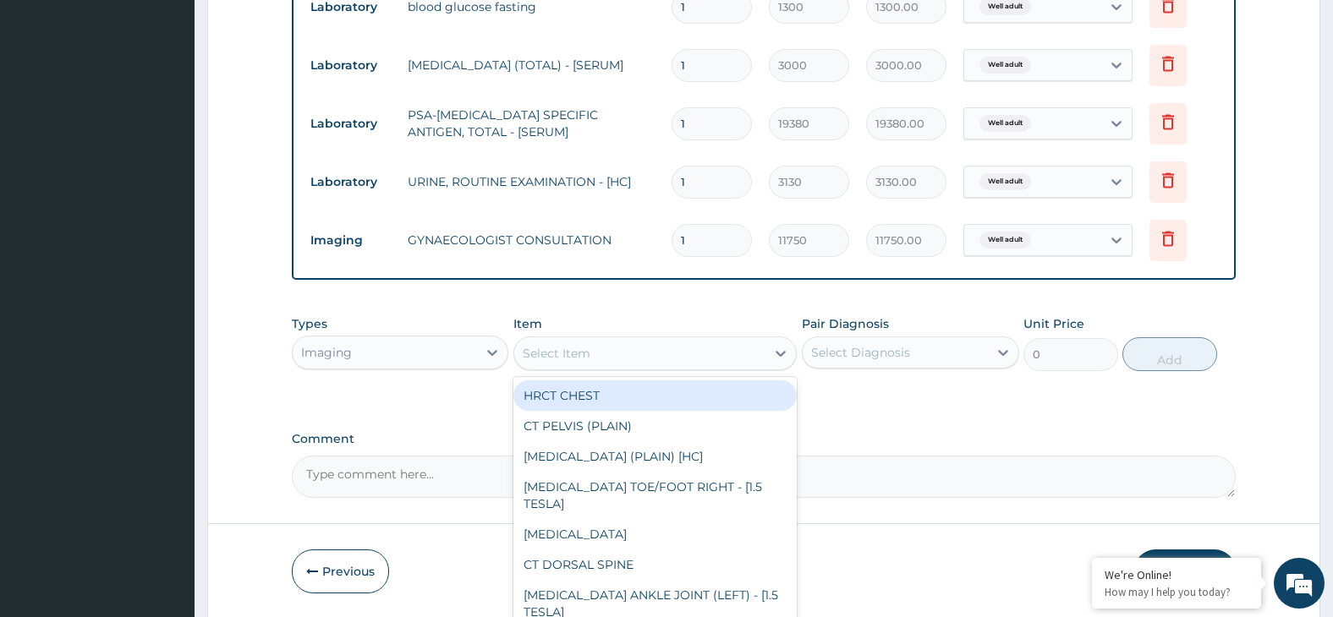
click at [631, 353] on div "Select Item" at bounding box center [639, 353] width 251 height 27
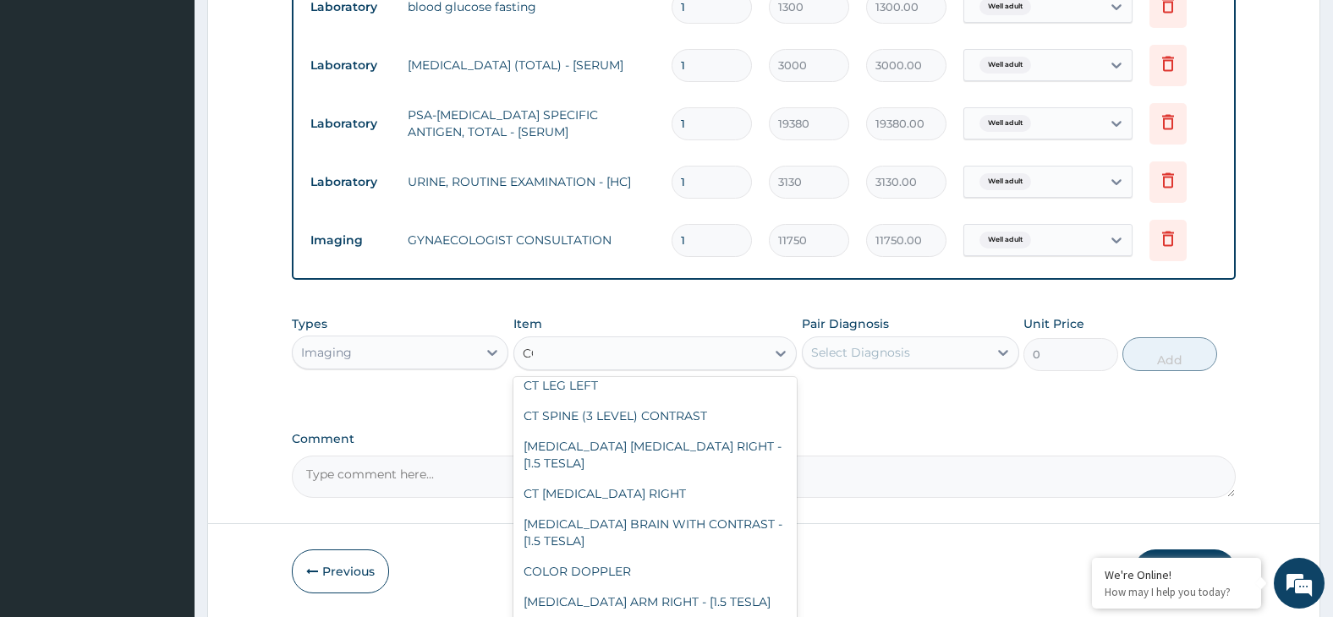
scroll to position [0, 0]
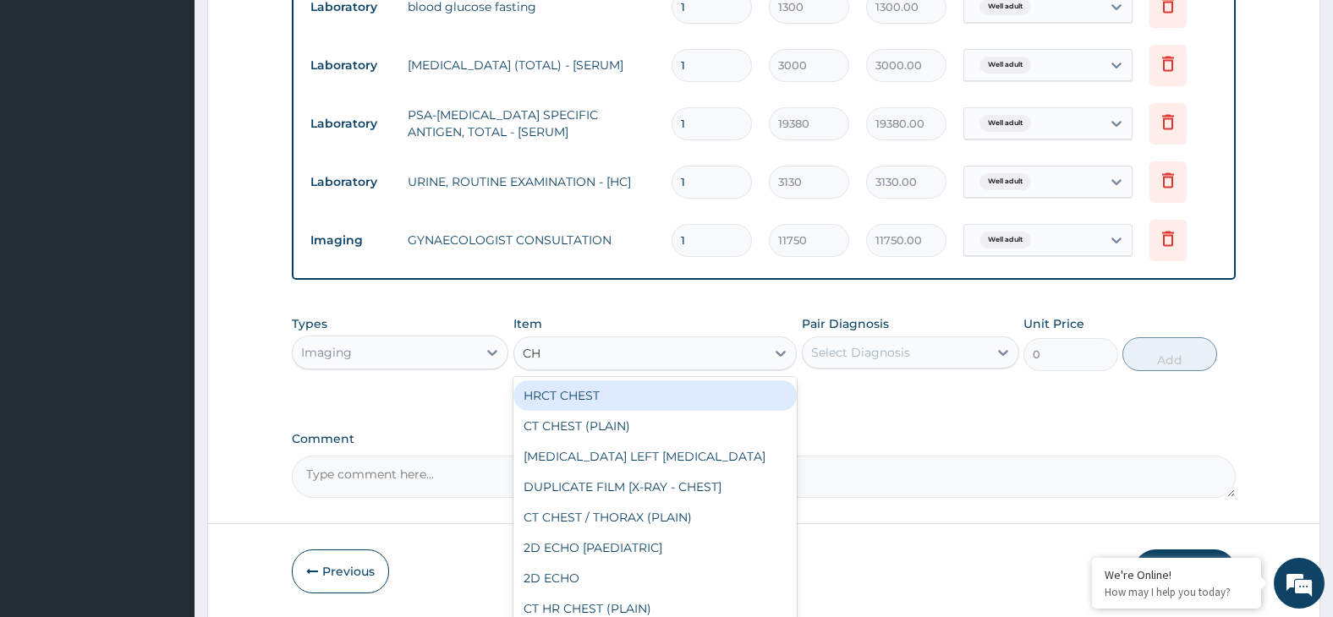
type input "CHE"
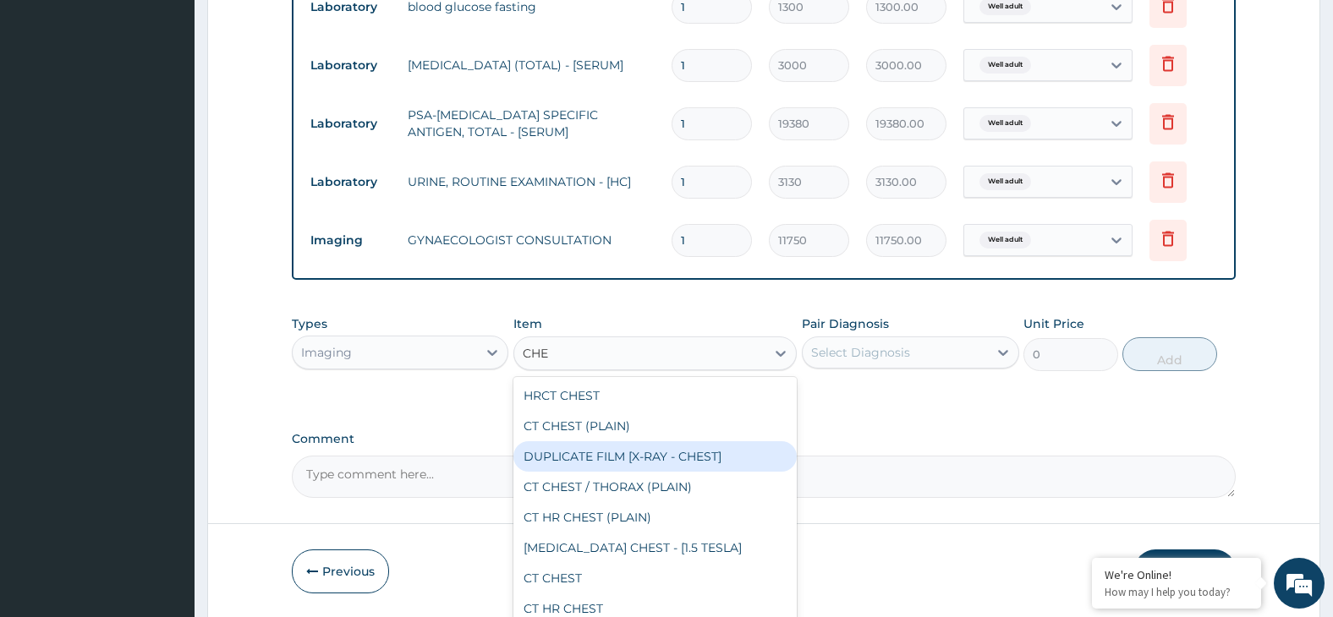
click at [722, 465] on div "DUPLICATE FILM [X-RAY - CHEST]" at bounding box center [654, 457] width 283 height 30
type input "3750"
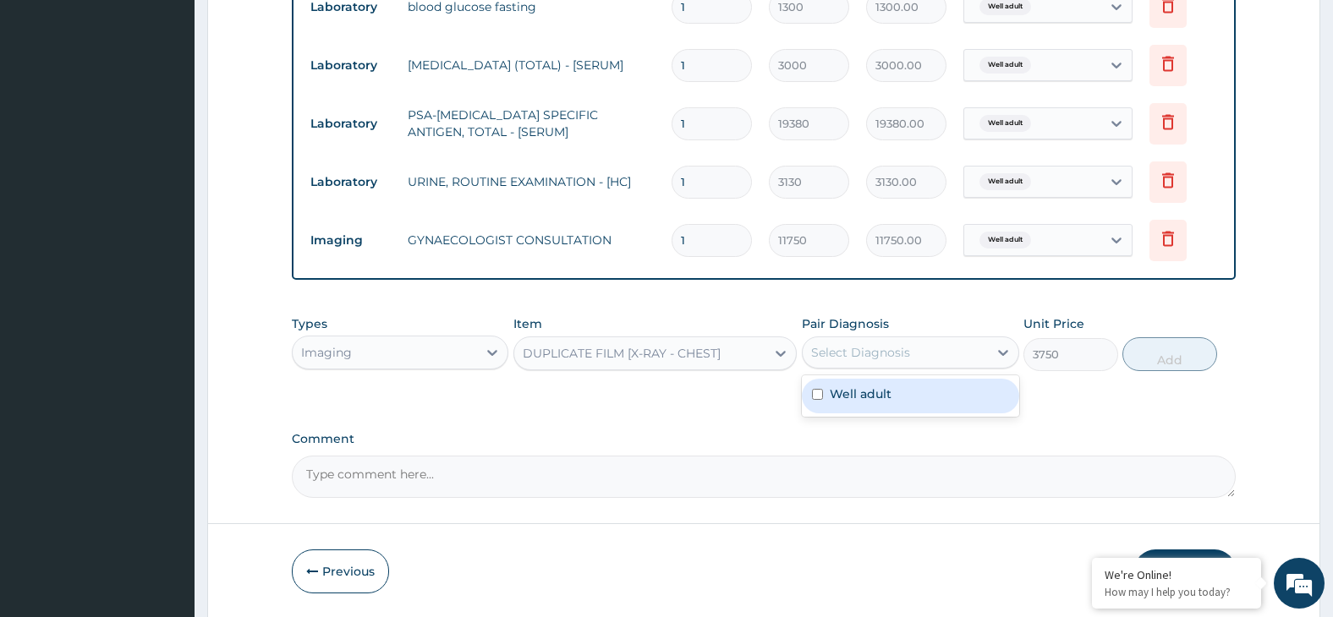
click at [892, 353] on div "Select Diagnosis" at bounding box center [860, 352] width 99 height 17
click at [912, 408] on div "Well adult" at bounding box center [910, 396] width 217 height 35
checkbox input "true"
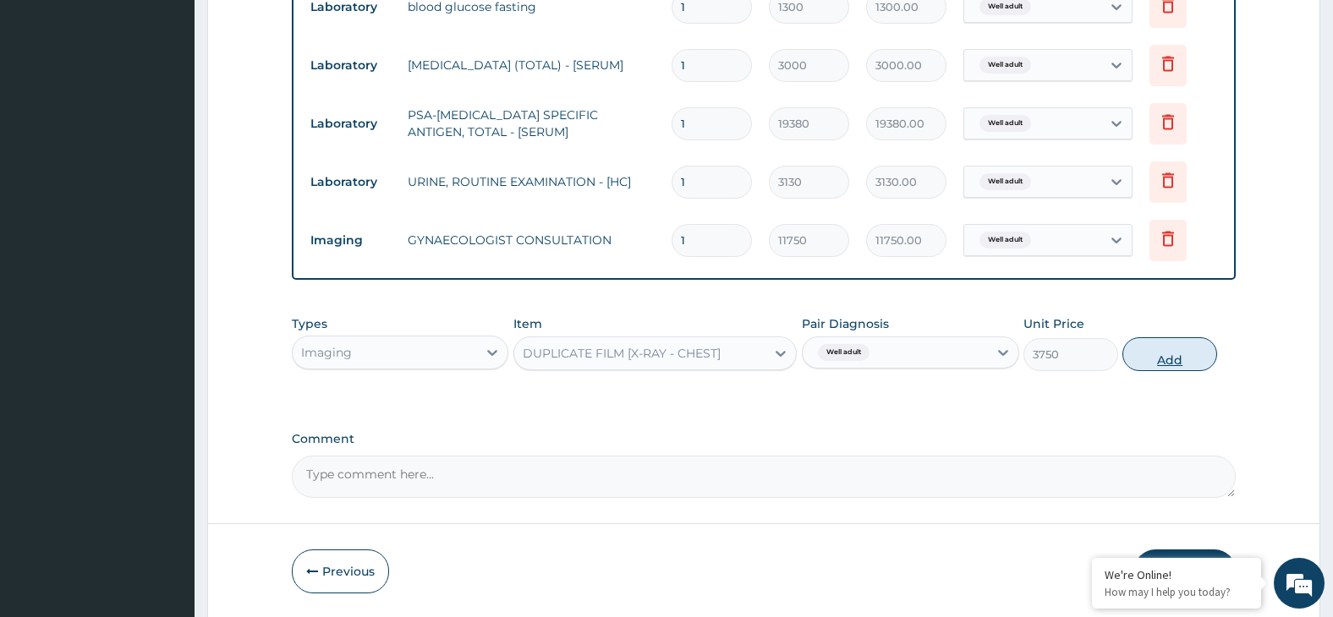
click at [1175, 363] on button "Add" at bounding box center [1169, 355] width 95 height 34
type input "0"
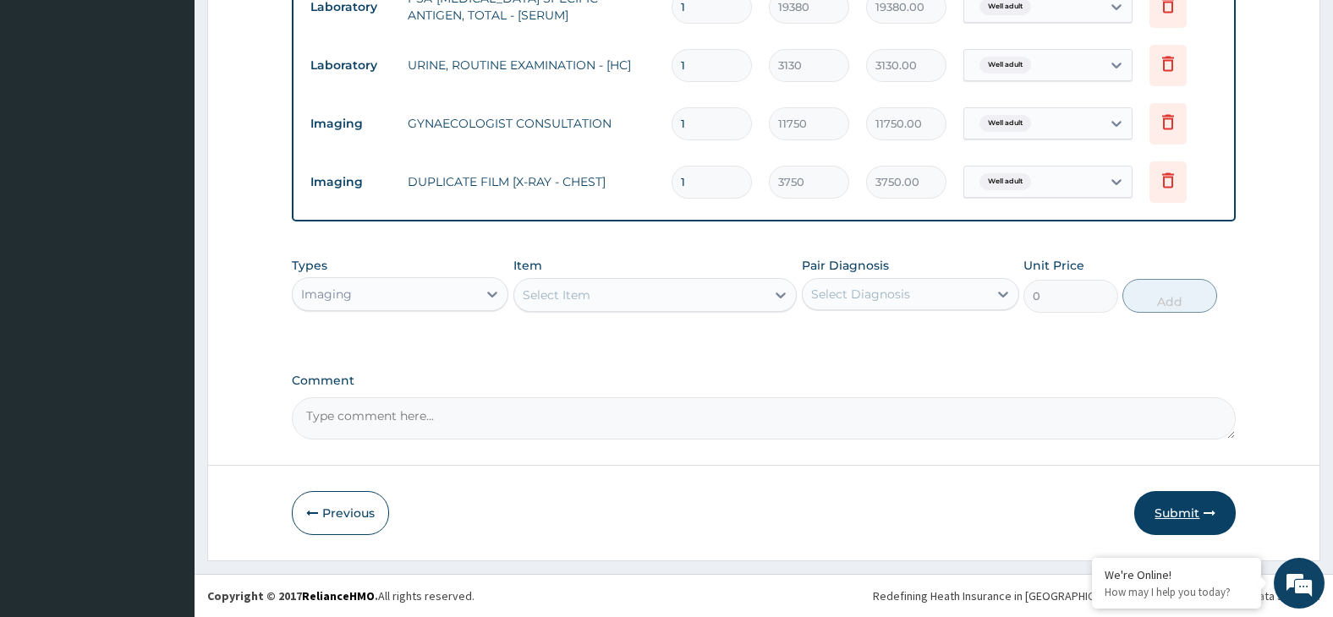
click at [1180, 527] on button "Submit" at bounding box center [1185, 513] width 102 height 44
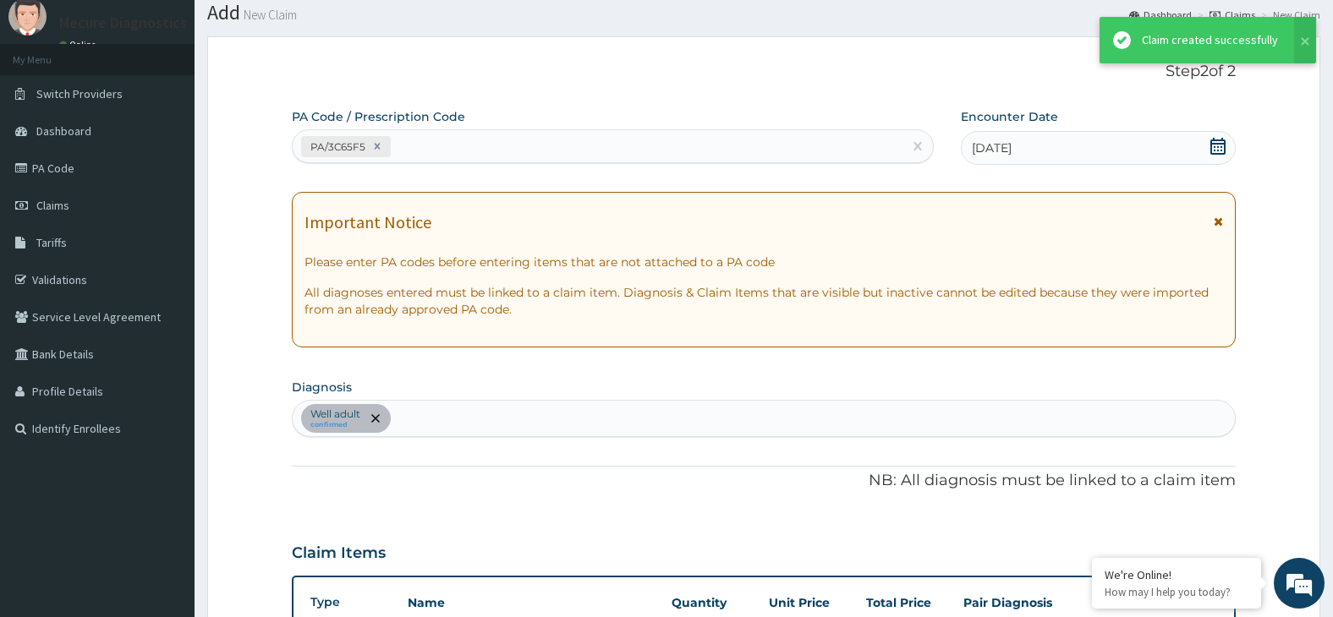
scroll to position [814, 0]
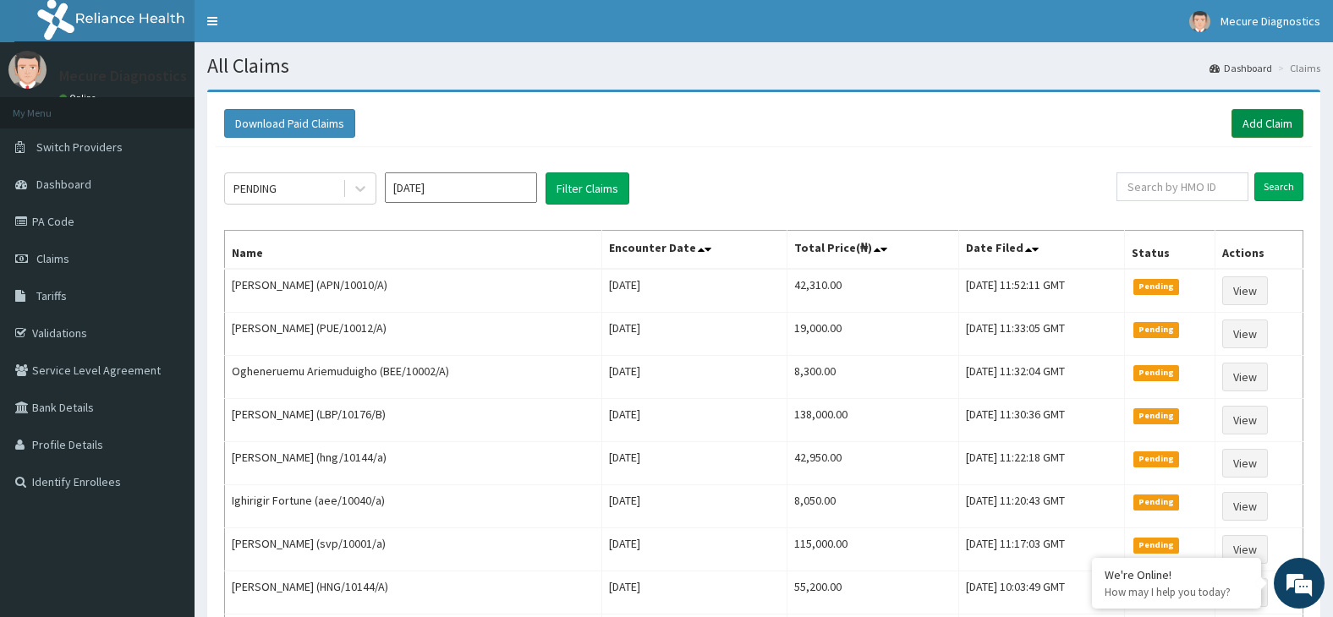
click at [1262, 123] on link "Add Claim" at bounding box center [1268, 123] width 72 height 29
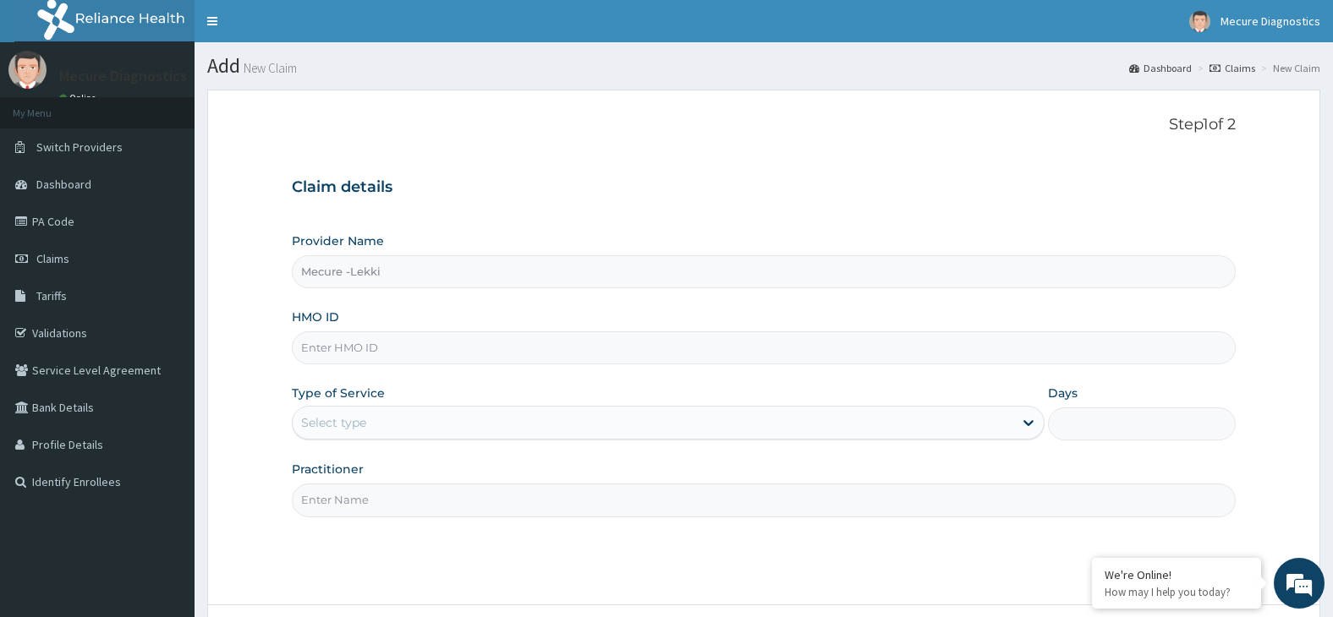
type input "Mecure -Lekki"
click at [394, 354] on input "HMO ID" at bounding box center [764, 348] width 945 height 33
type input "APN/10010/B"
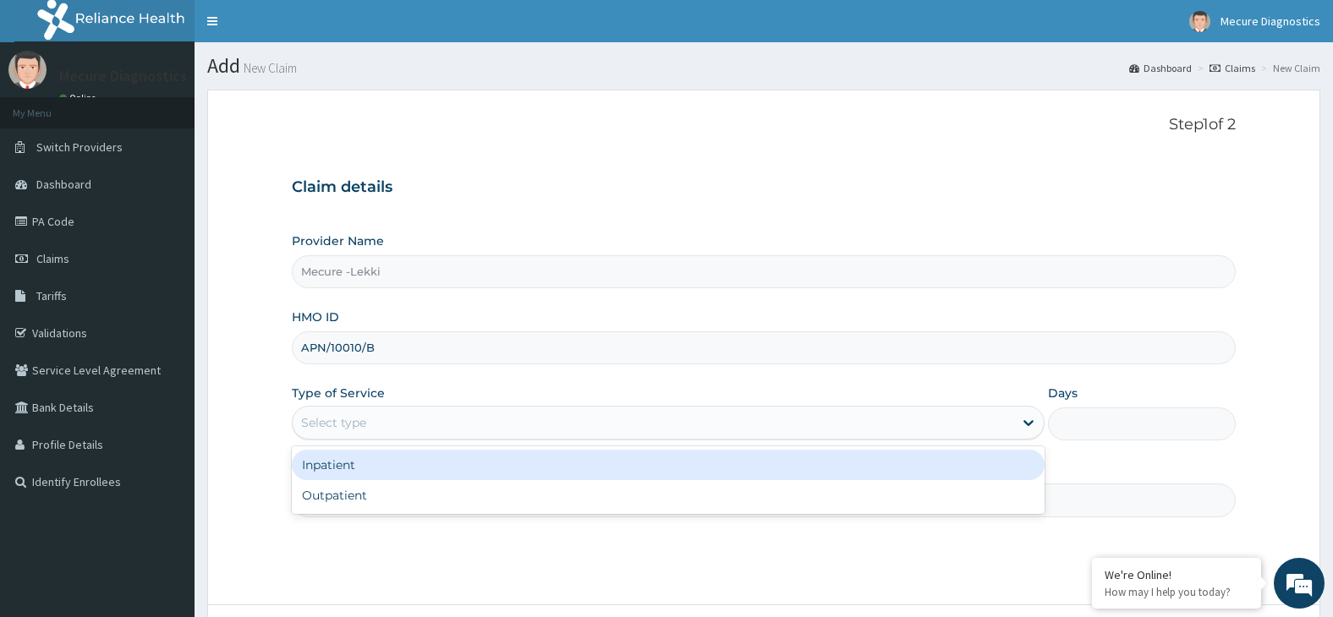
click at [409, 423] on div "Select type" at bounding box center [653, 422] width 721 height 27
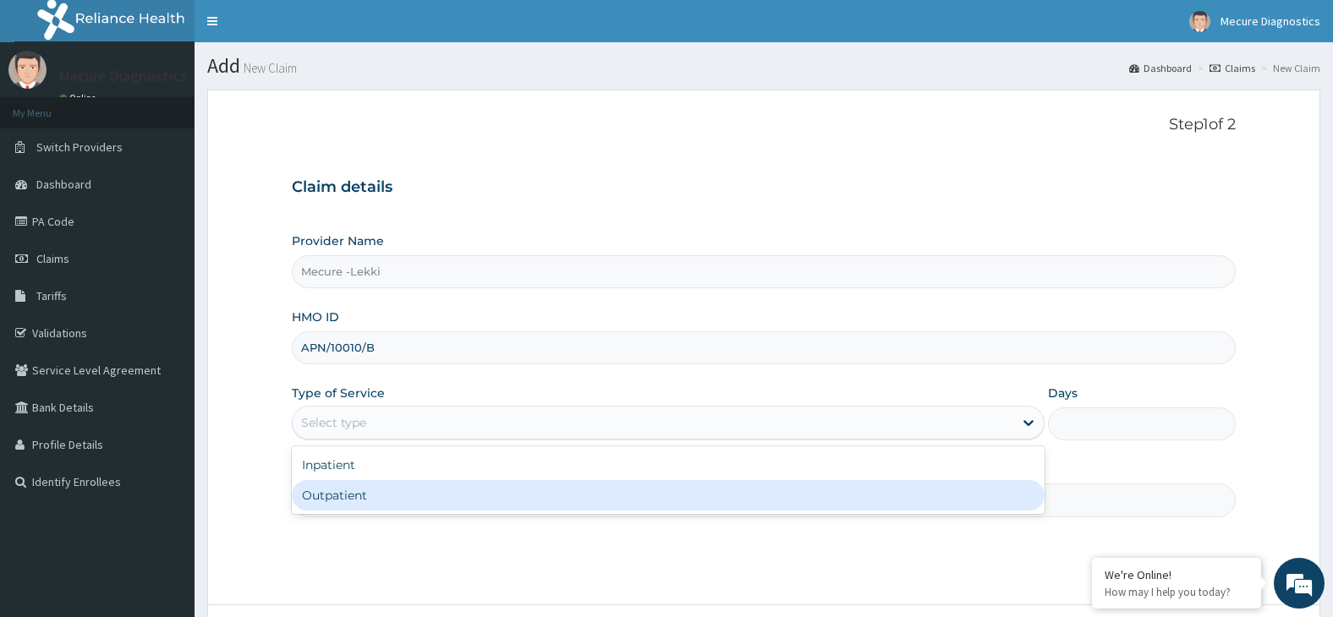
click at [431, 498] on div "Outpatient" at bounding box center [668, 495] width 753 height 30
type input "1"
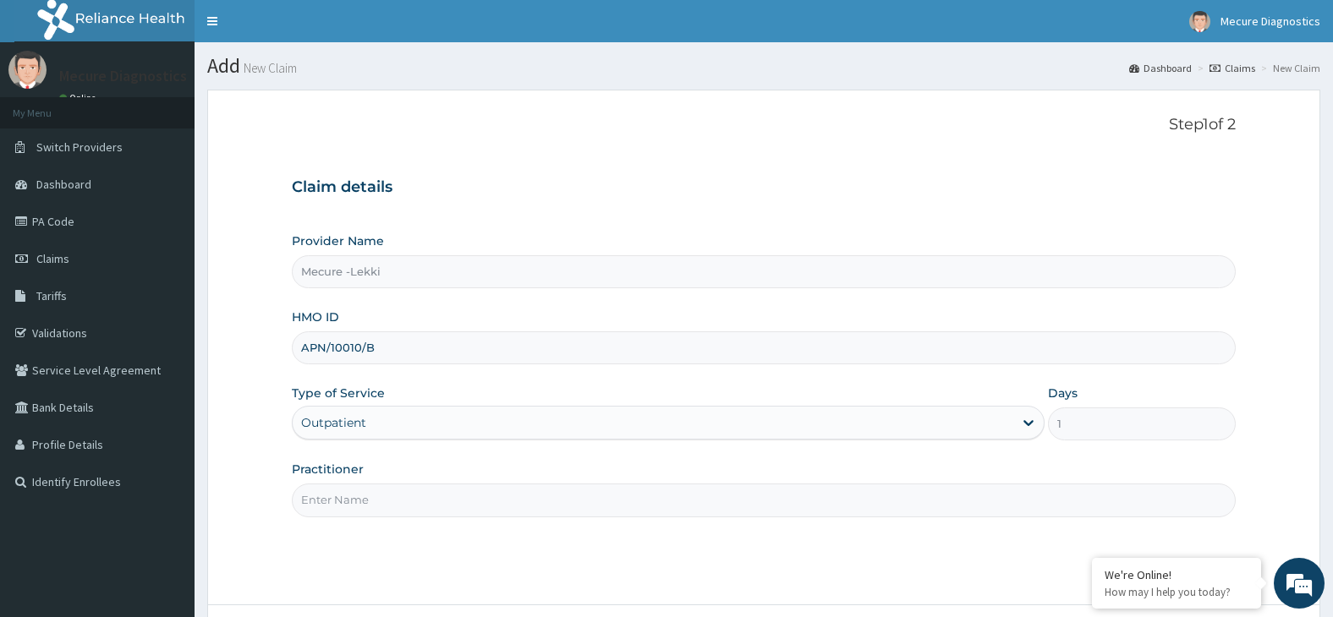
click at [431, 498] on input "Practitioner" at bounding box center [764, 500] width 945 height 33
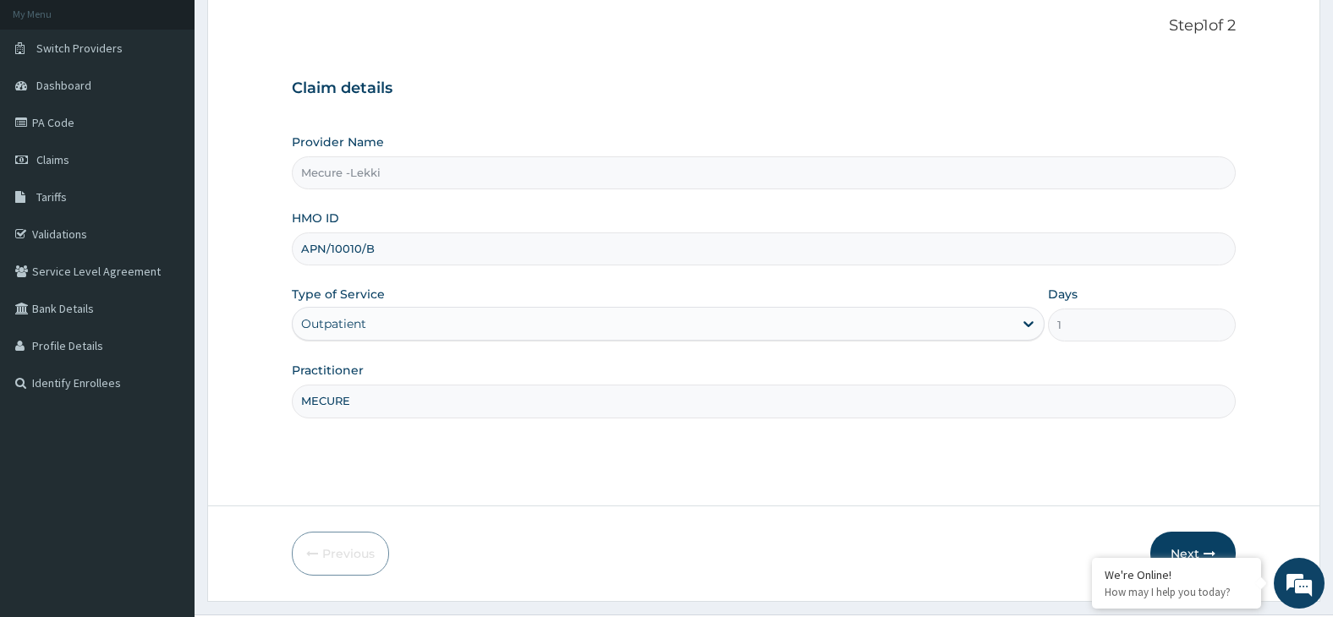
scroll to position [140, 0]
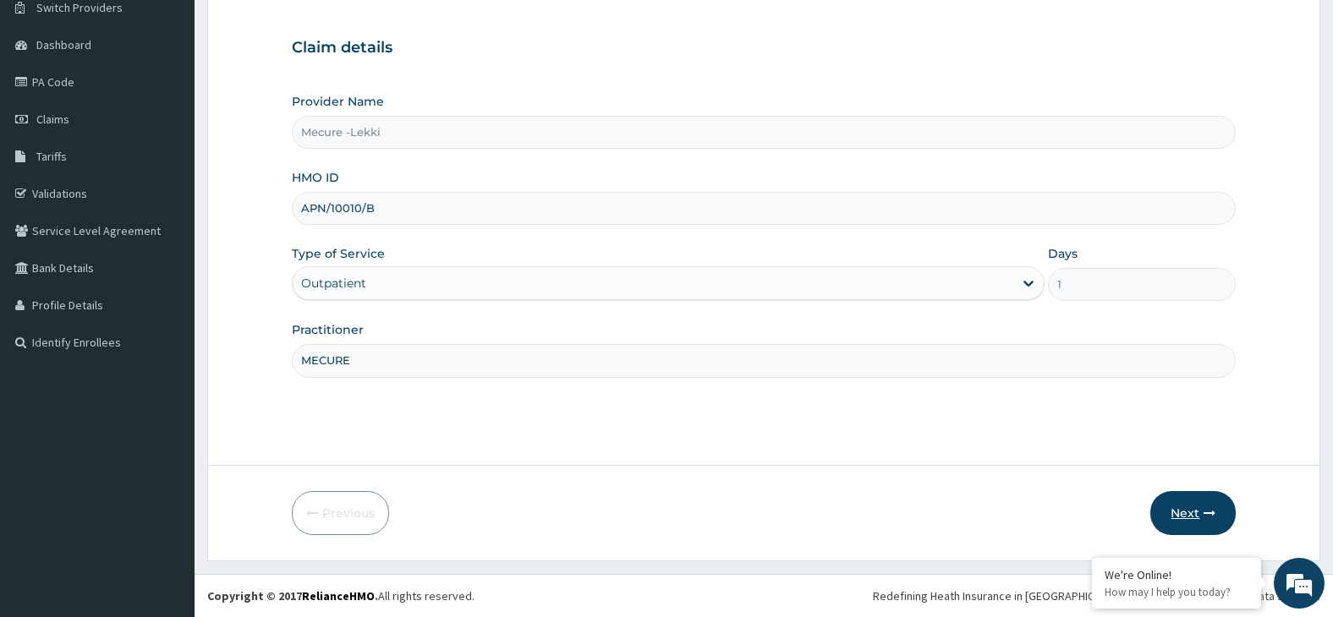
type input "MECURE"
click at [1193, 518] on button "Next" at bounding box center [1192, 513] width 85 height 44
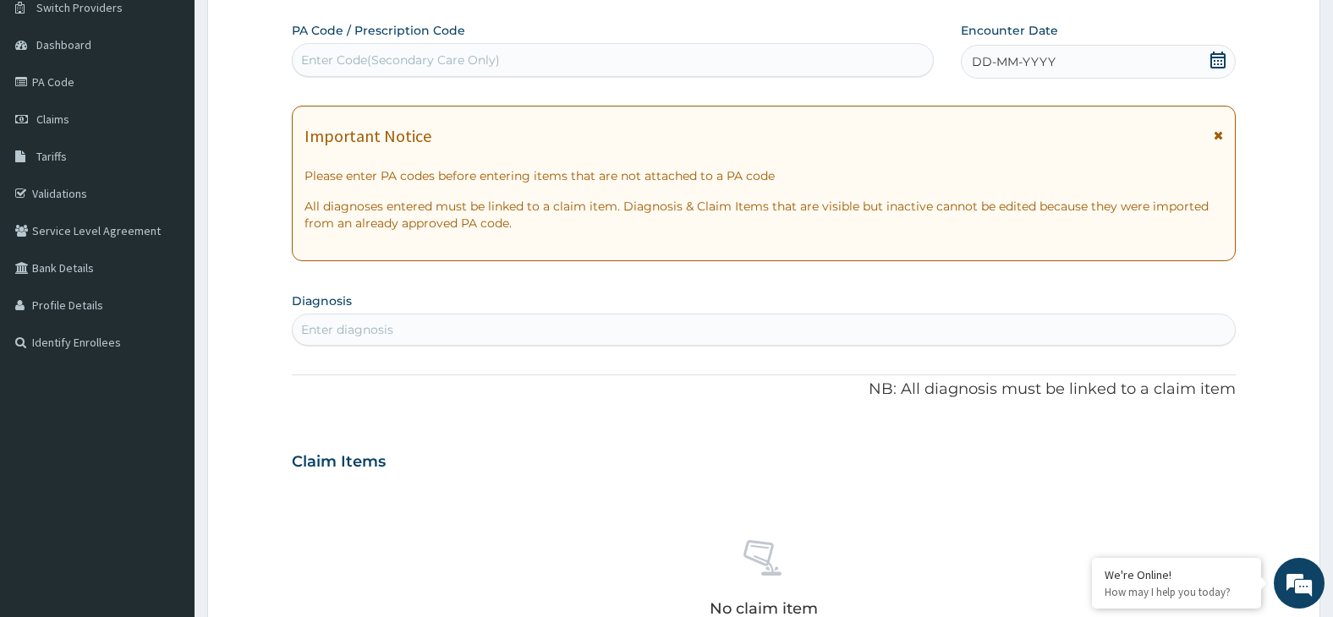
click at [485, 64] on div "Enter Code(Secondary Care Only)" at bounding box center [400, 60] width 199 height 17
type input "PA/9AA08E"
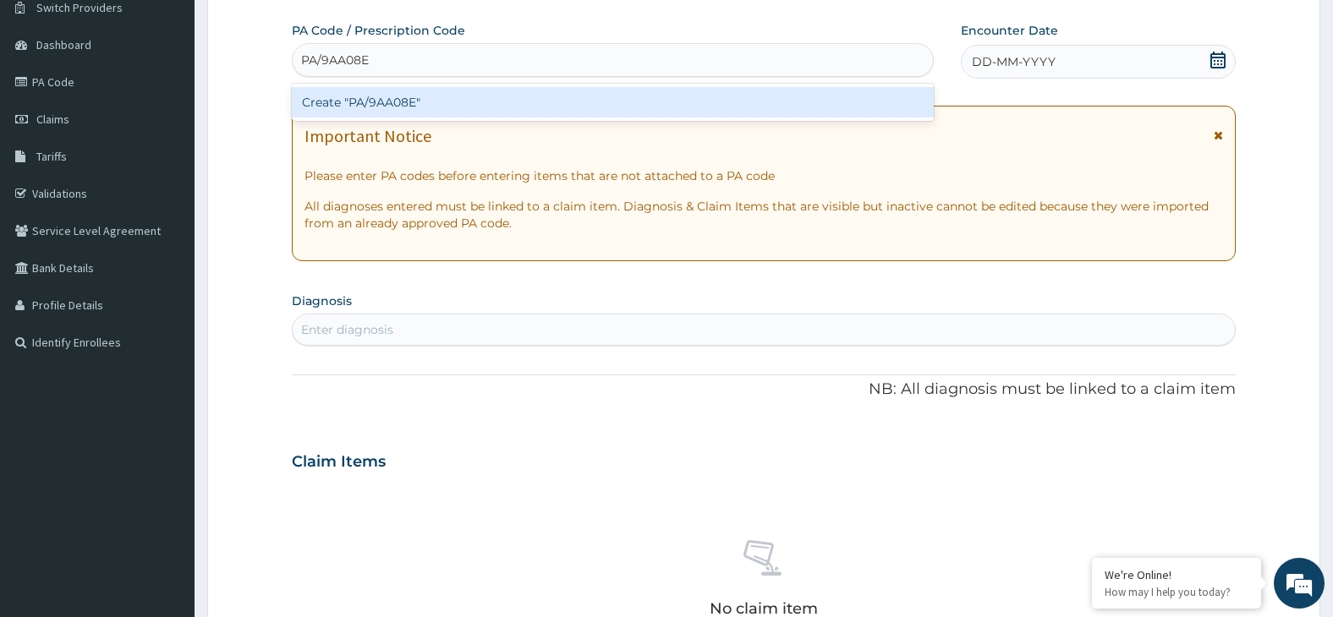
click at [506, 102] on div "Create "PA/9AA08E"" at bounding box center [613, 102] width 642 height 30
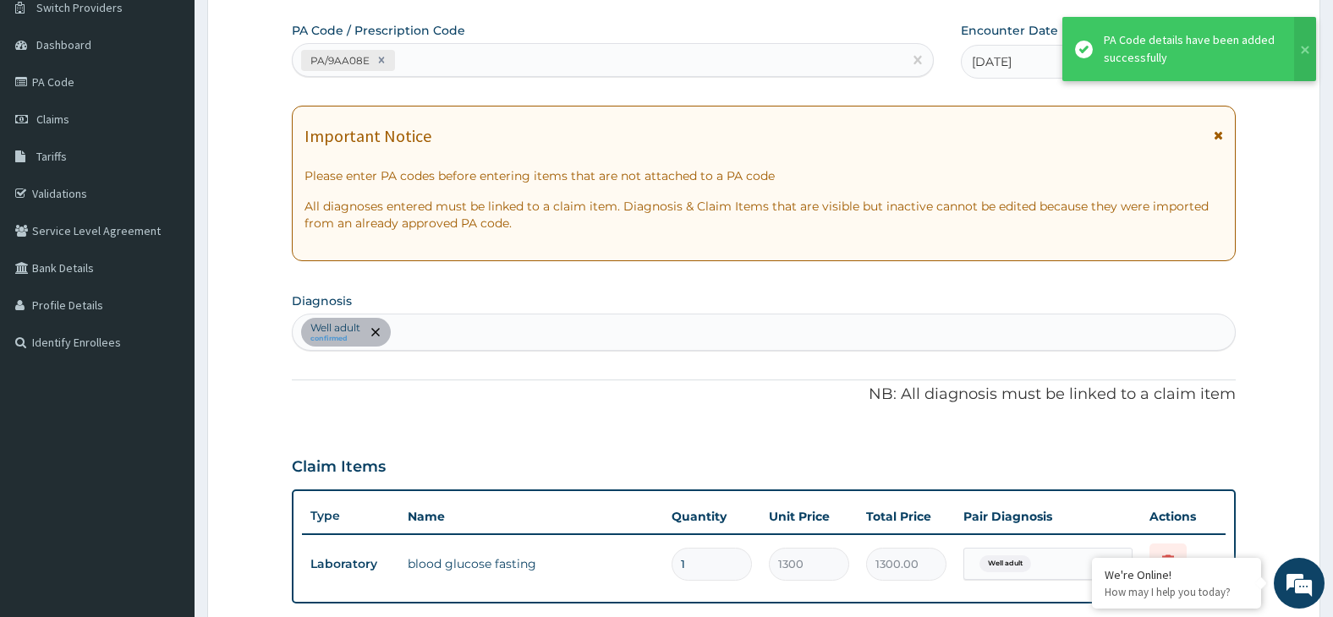
scroll to position [522, 0]
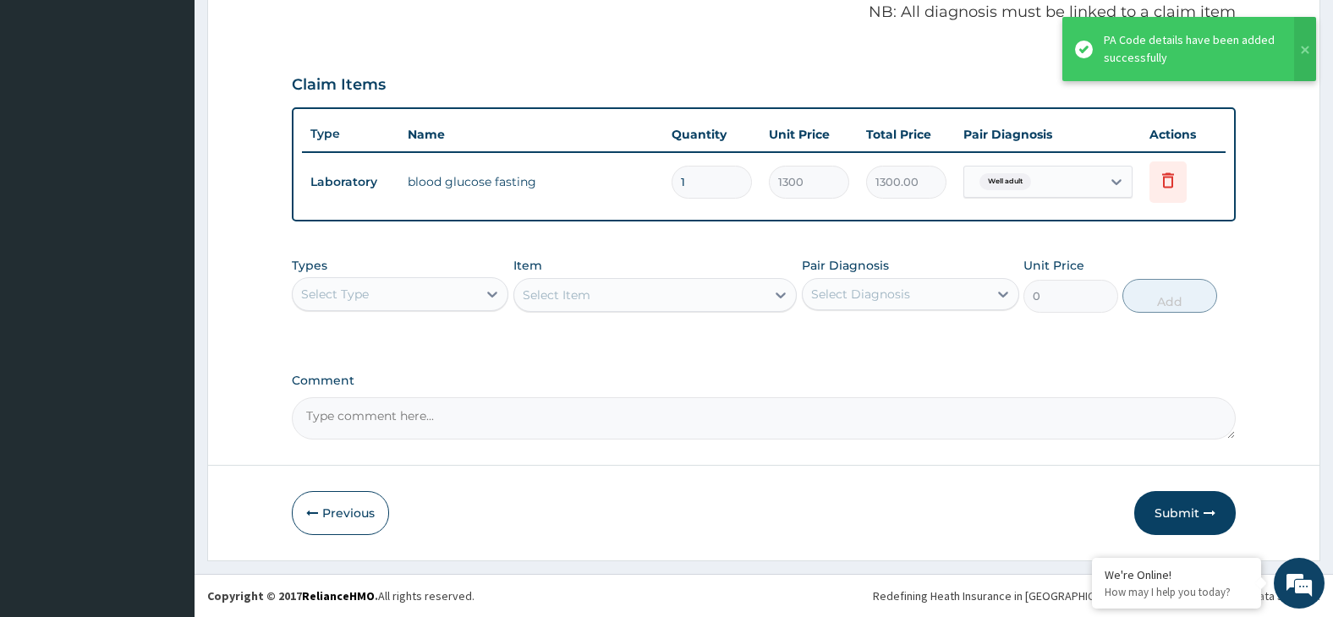
click at [432, 301] on div "Select Type" at bounding box center [385, 294] width 185 height 27
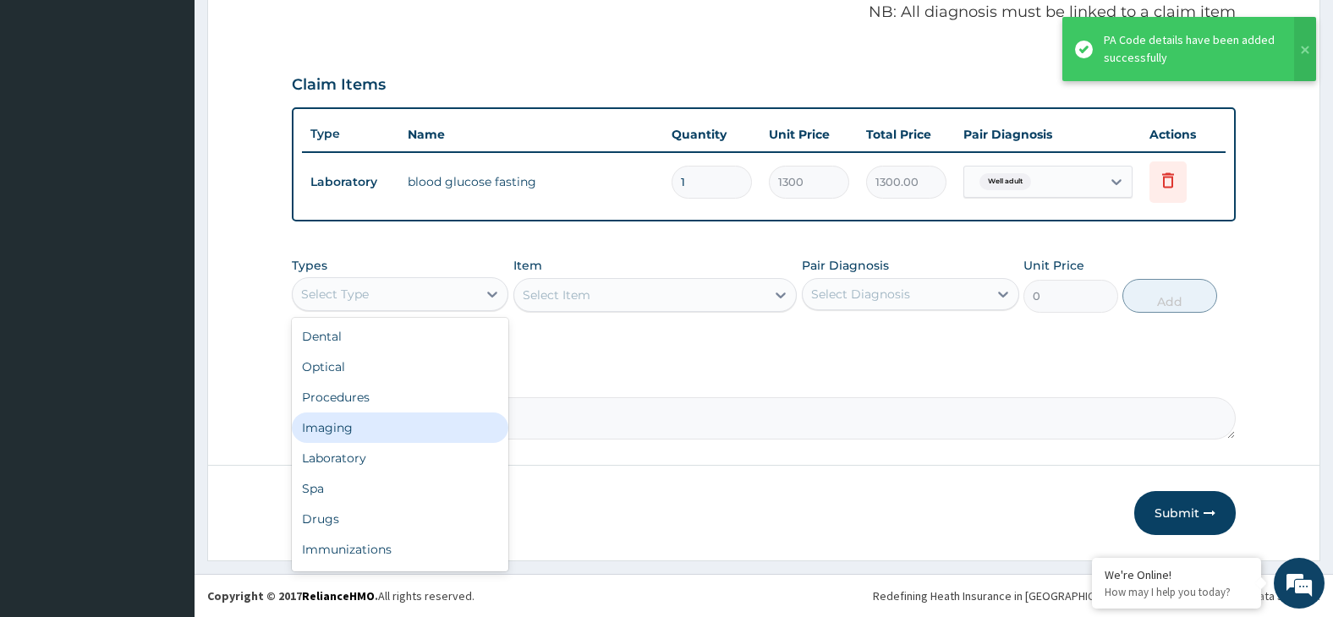
click at [407, 433] on div "Imaging" at bounding box center [400, 428] width 217 height 30
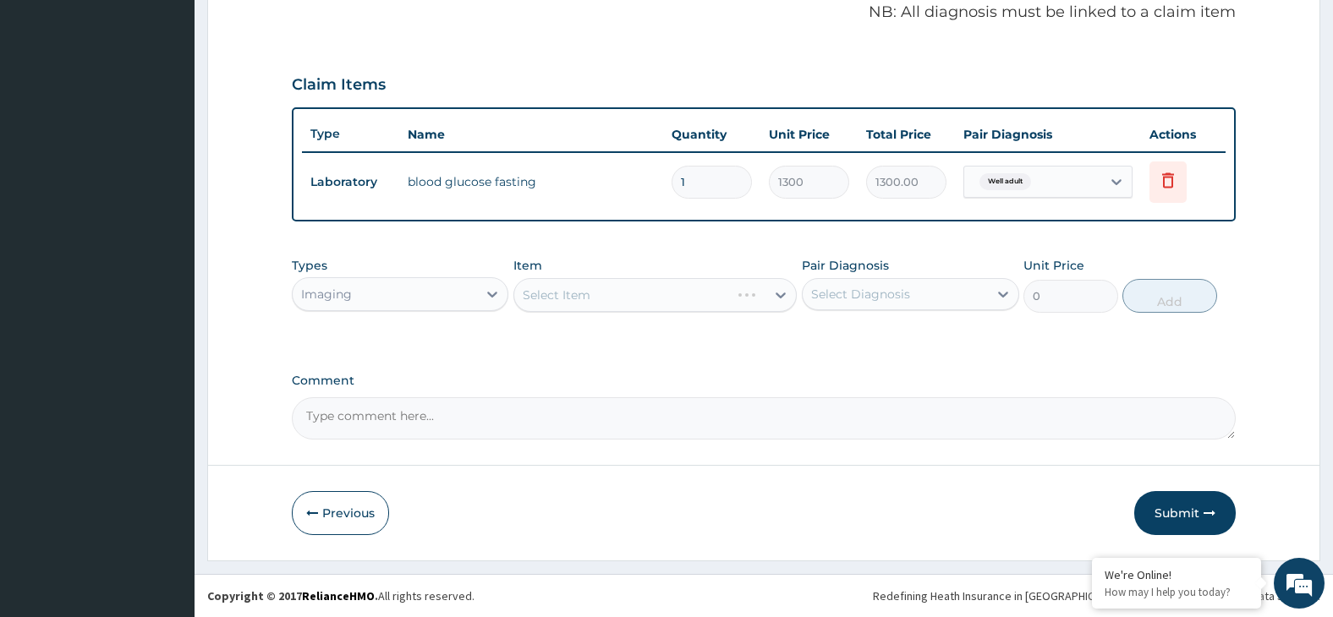
click at [579, 292] on div "Select Item" at bounding box center [654, 295] width 283 height 34
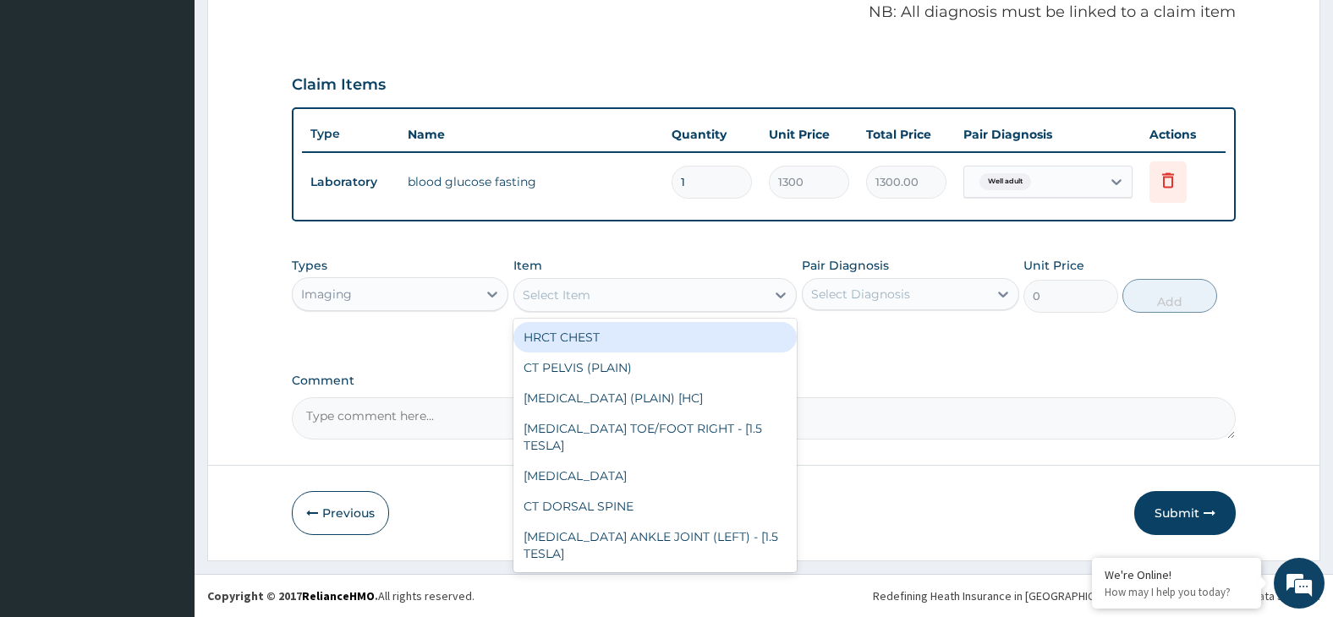
click at [585, 302] on div "Select Item" at bounding box center [557, 295] width 68 height 17
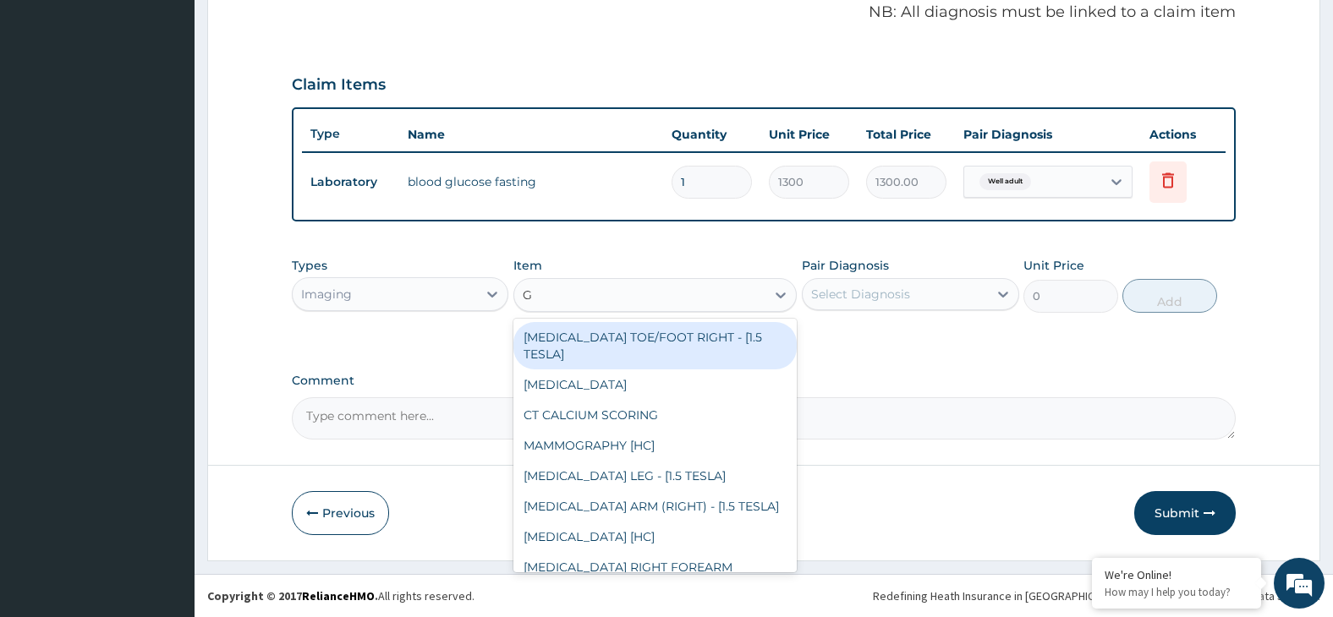
type input "GY"
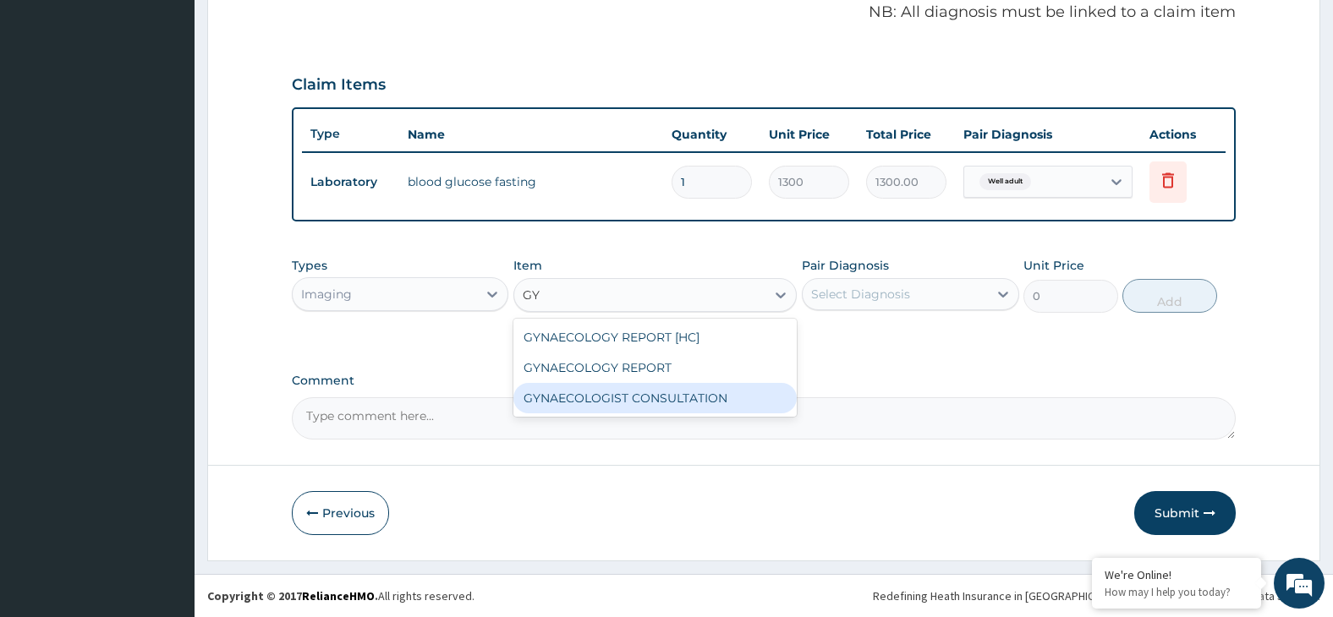
click at [715, 405] on div "GYNAECOLOGIST CONSULTATION" at bounding box center [654, 398] width 283 height 30
type input "11750"
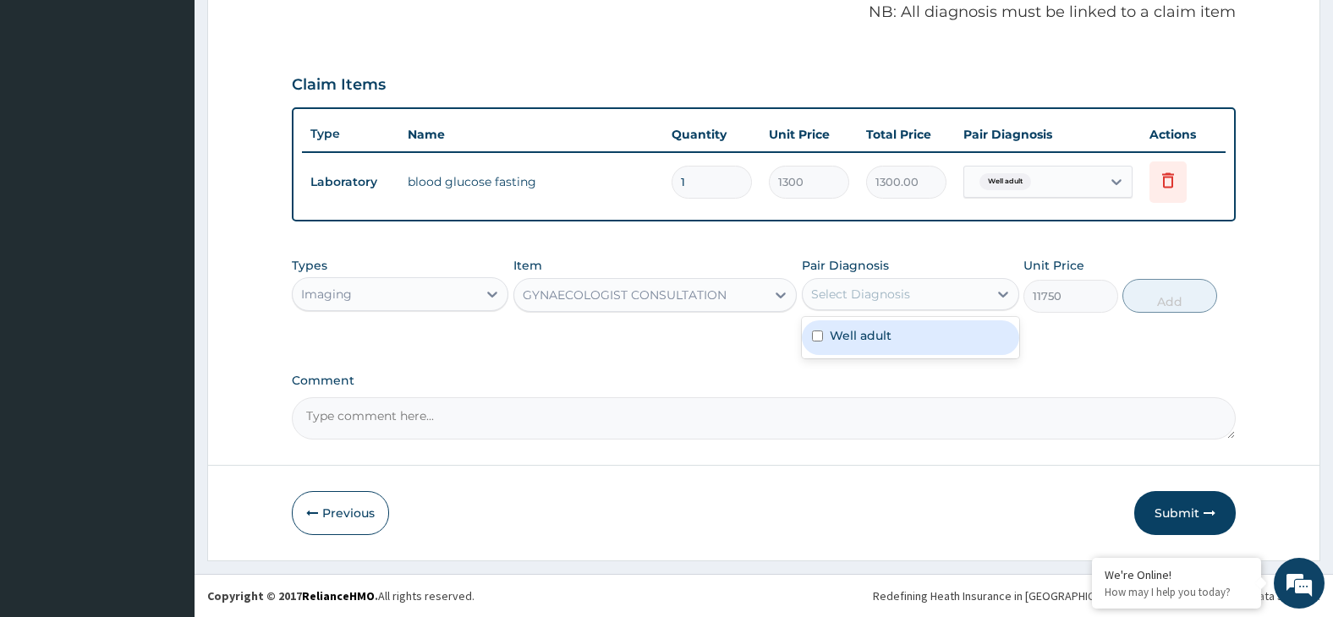
click at [847, 287] on div "Select Diagnosis" at bounding box center [895, 294] width 185 height 27
drag, startPoint x: 903, startPoint y: 339, endPoint x: 976, endPoint y: 316, distance: 77.3
click at [903, 339] on div "Well adult" at bounding box center [910, 338] width 217 height 35
checkbox input "true"
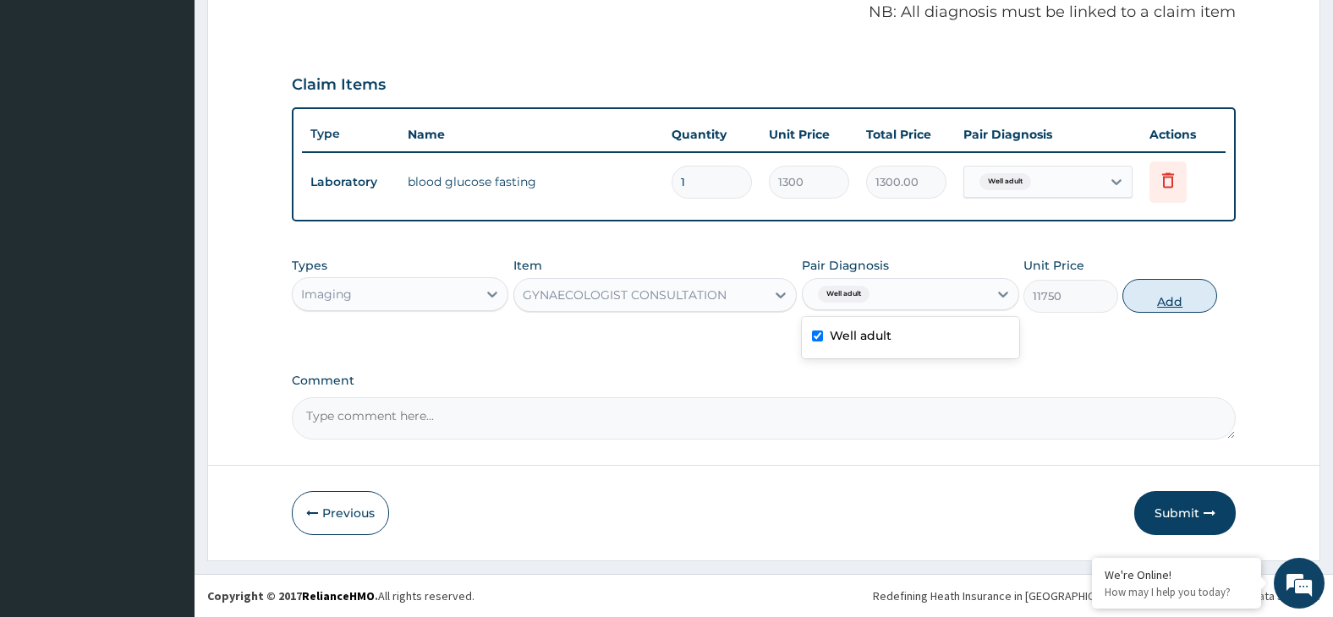
click at [1154, 299] on button "Add" at bounding box center [1169, 296] width 95 height 34
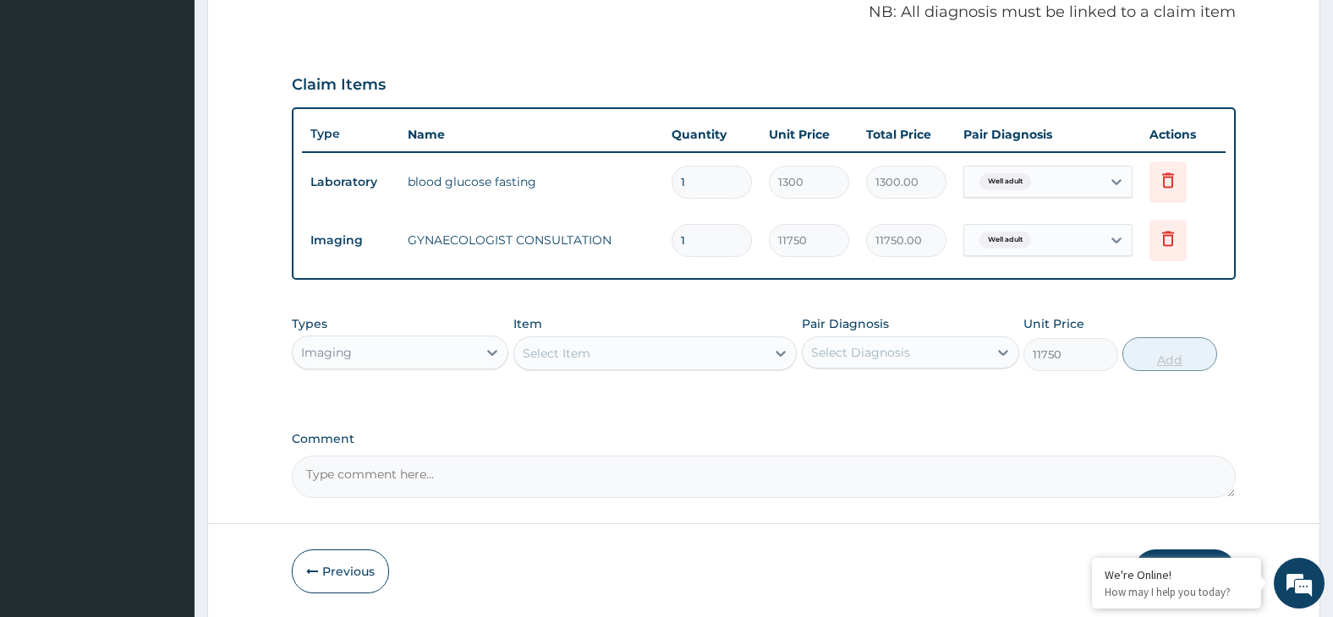
type input "0"
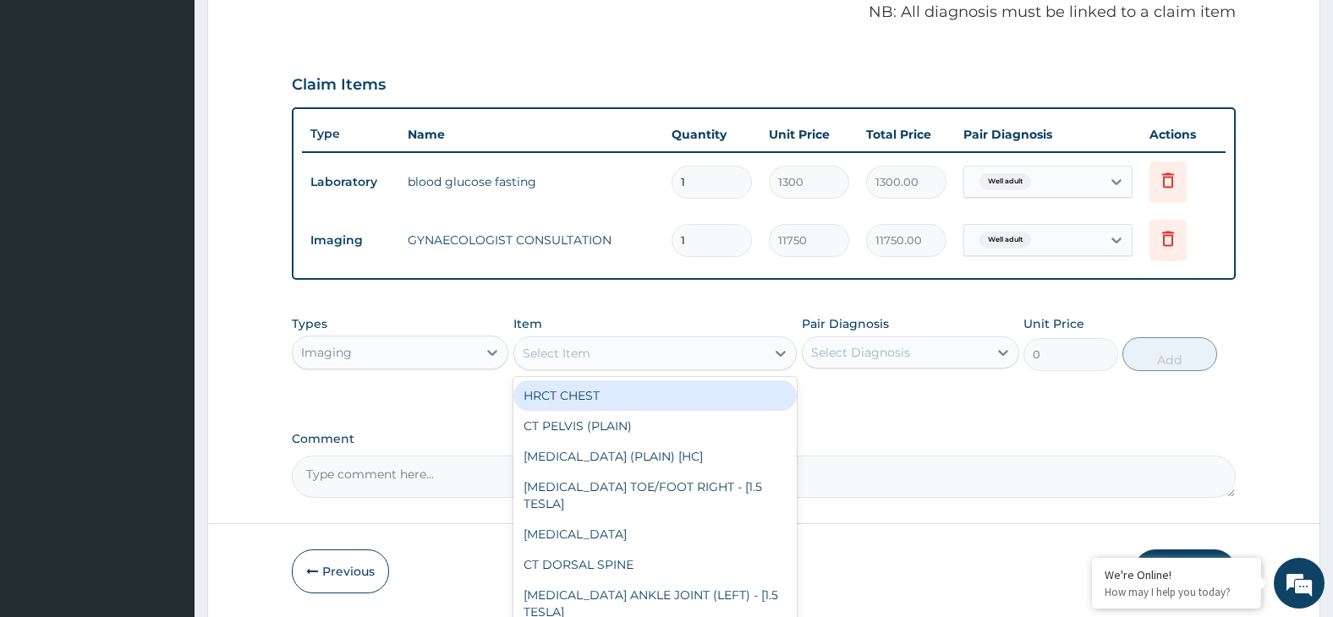
click at [574, 351] on div "Select Item" at bounding box center [557, 353] width 68 height 17
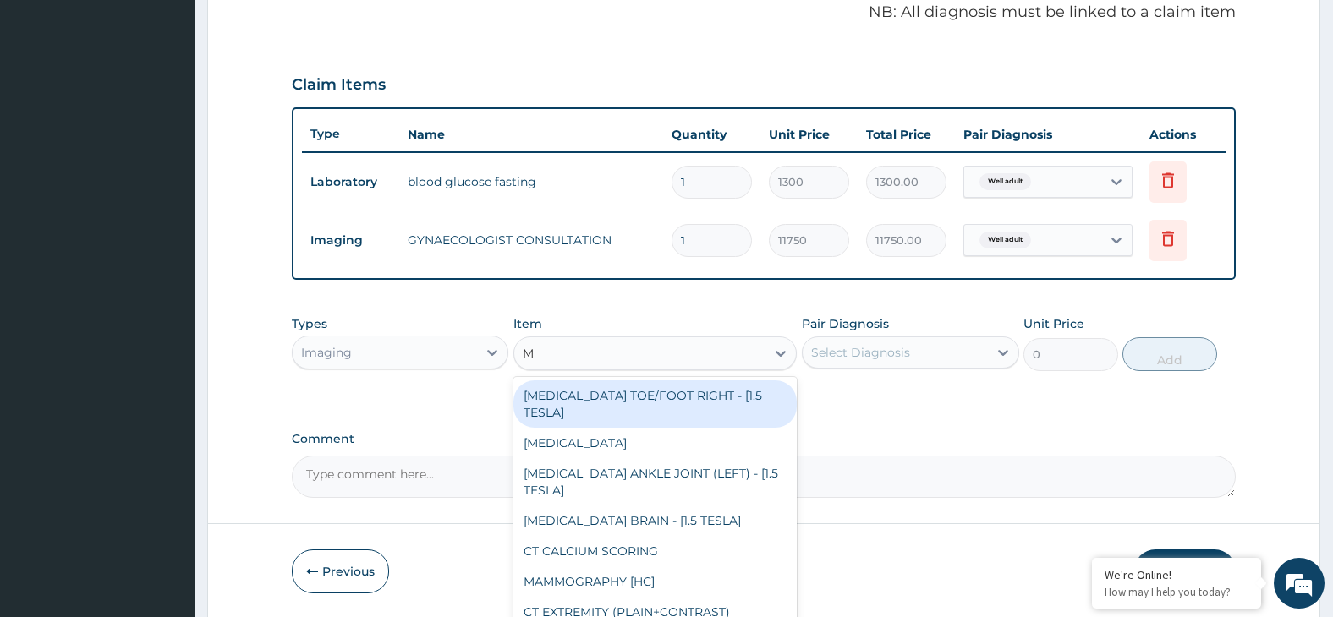
type input "MA"
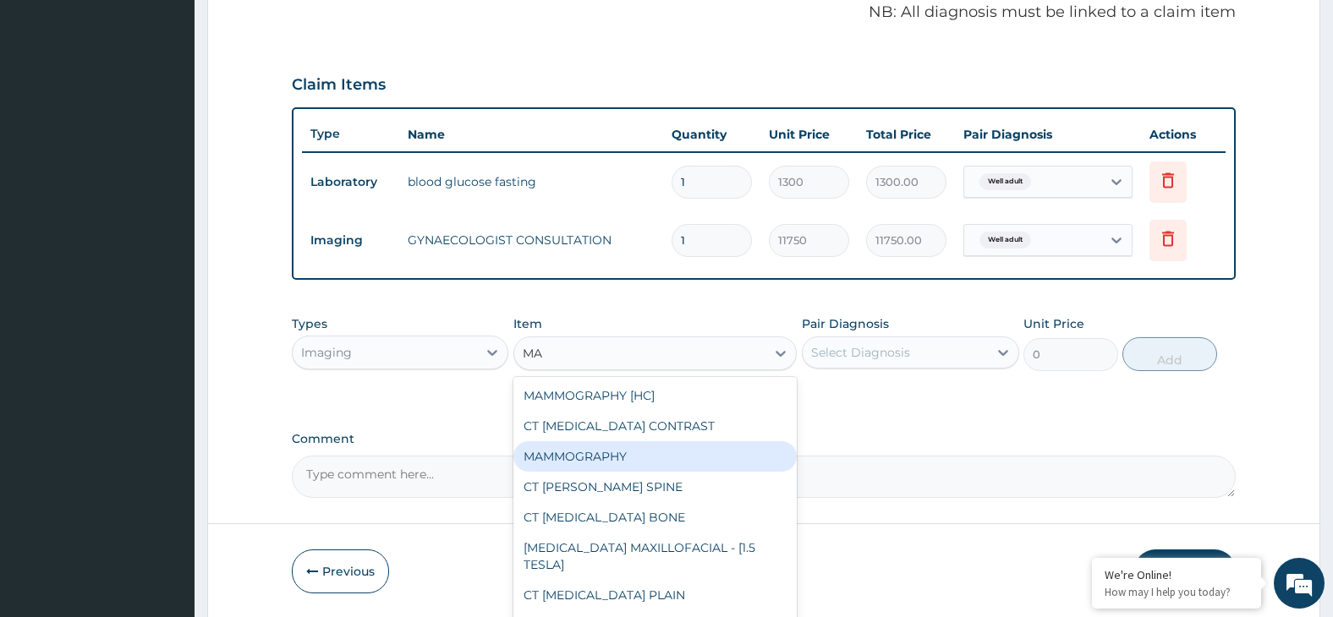
drag, startPoint x: 581, startPoint y: 460, endPoint x: 735, endPoint y: 406, distance: 163.2
click at [588, 460] on div "MAMMOGRAPHY" at bounding box center [654, 457] width 283 height 30
type input "25000"
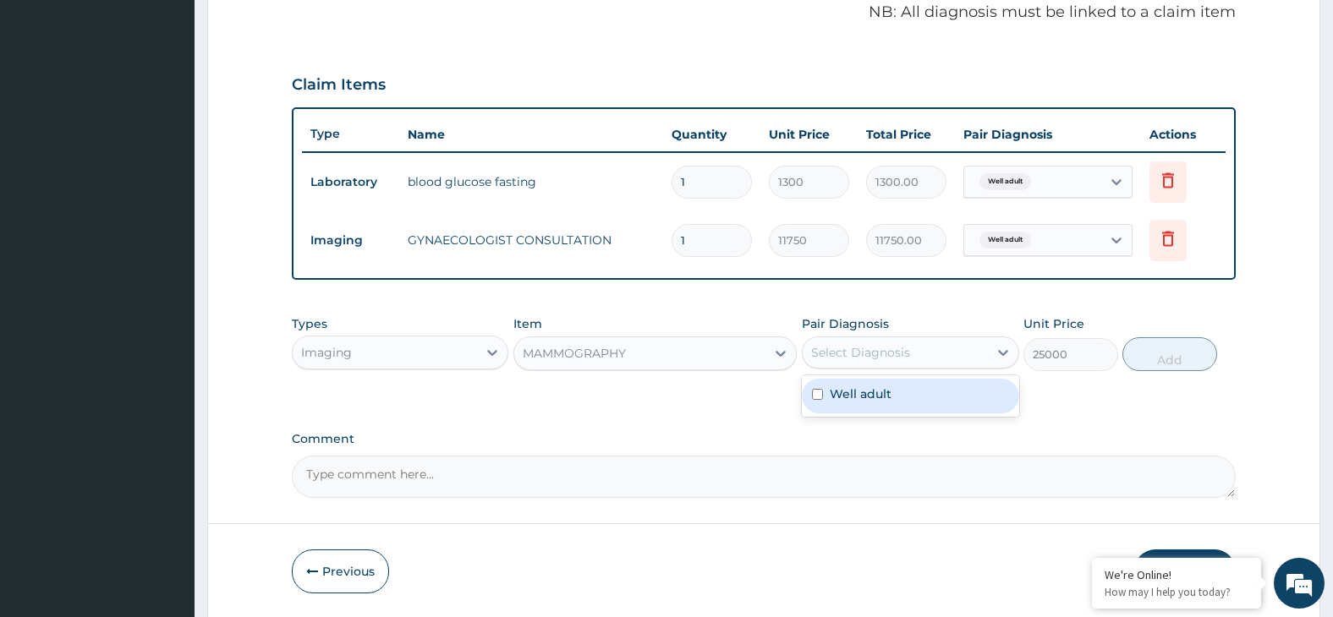
drag, startPoint x: 875, startPoint y: 346, endPoint x: 901, endPoint y: 376, distance: 39.6
click at [875, 348] on div "Select Diagnosis" at bounding box center [860, 352] width 99 height 17
click at [910, 398] on div "Well adult" at bounding box center [910, 396] width 217 height 35
checkbox input "true"
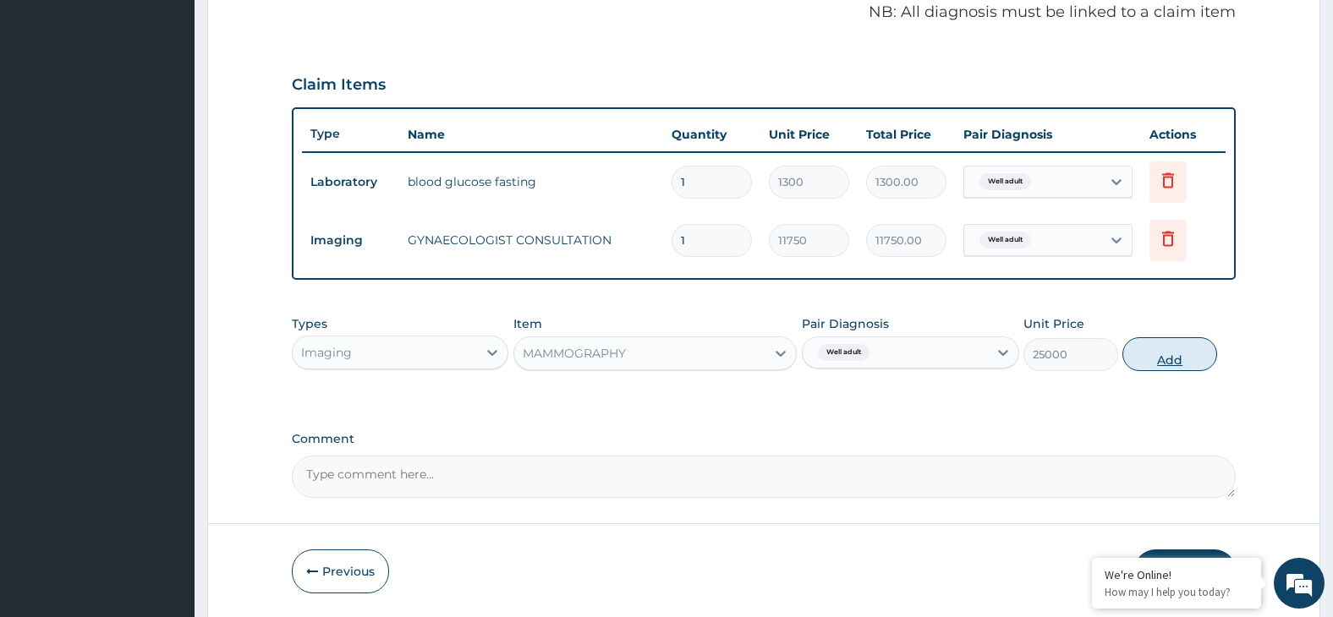
click at [1169, 359] on button "Add" at bounding box center [1169, 355] width 95 height 34
type input "0"
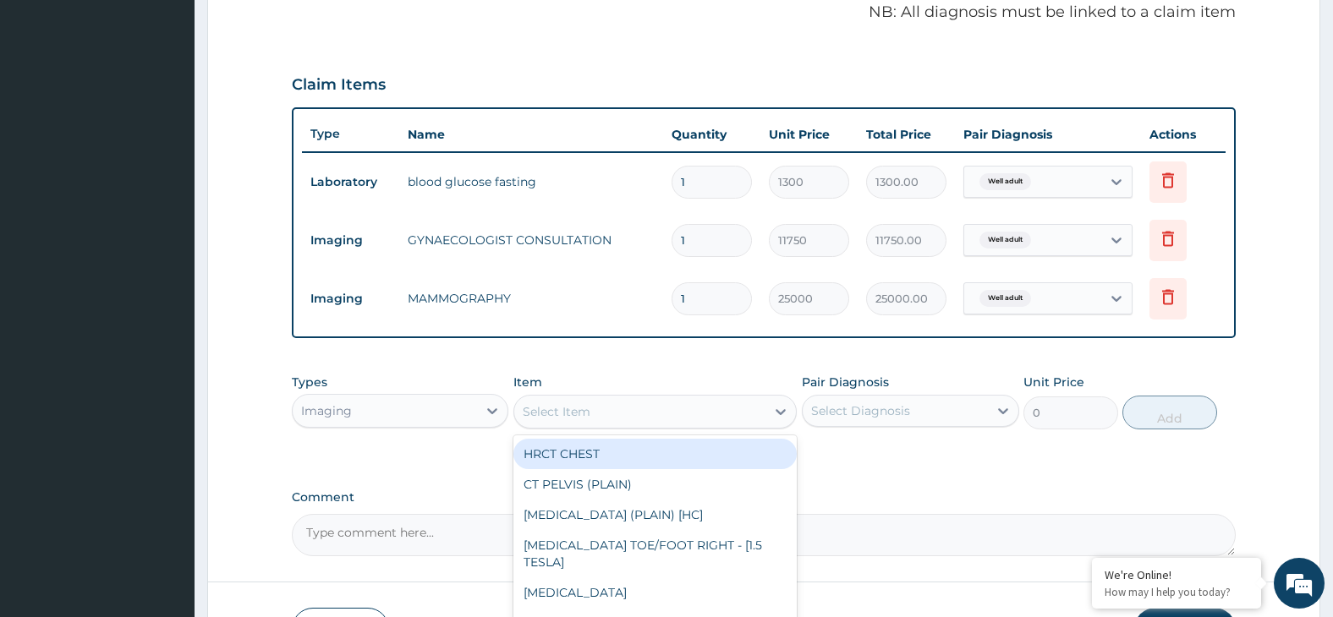
click at [667, 414] on div "Select Item" at bounding box center [639, 411] width 251 height 27
type input "CHEST"
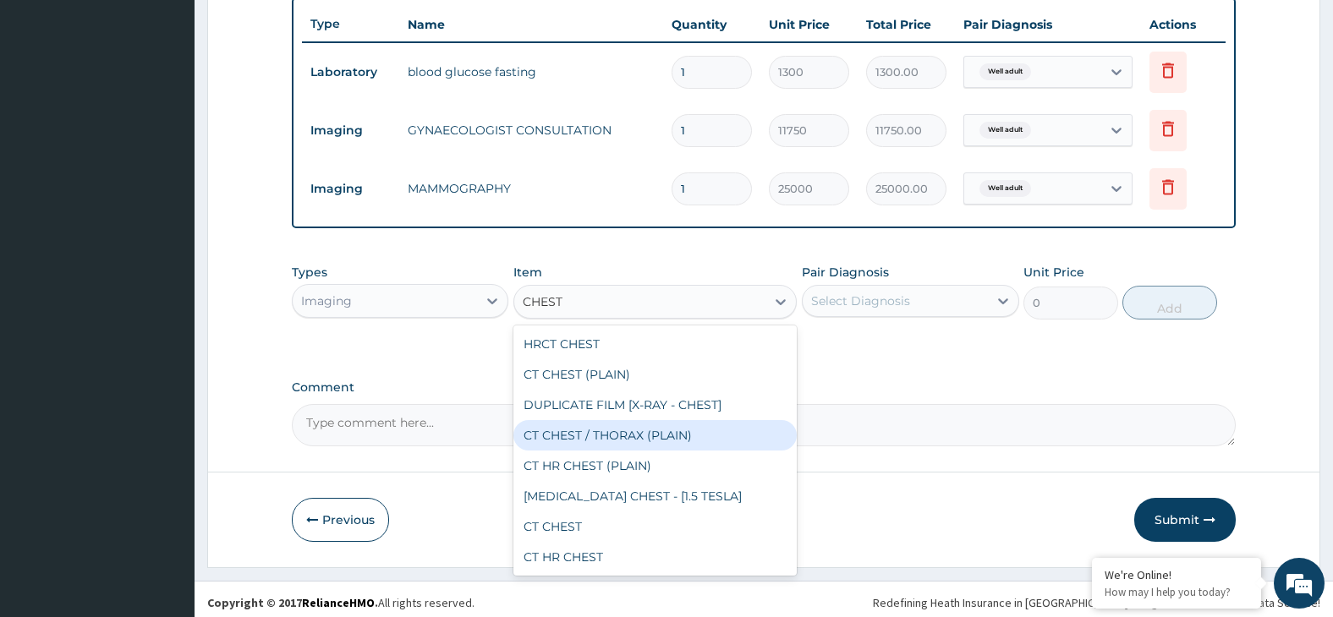
scroll to position [639, 0]
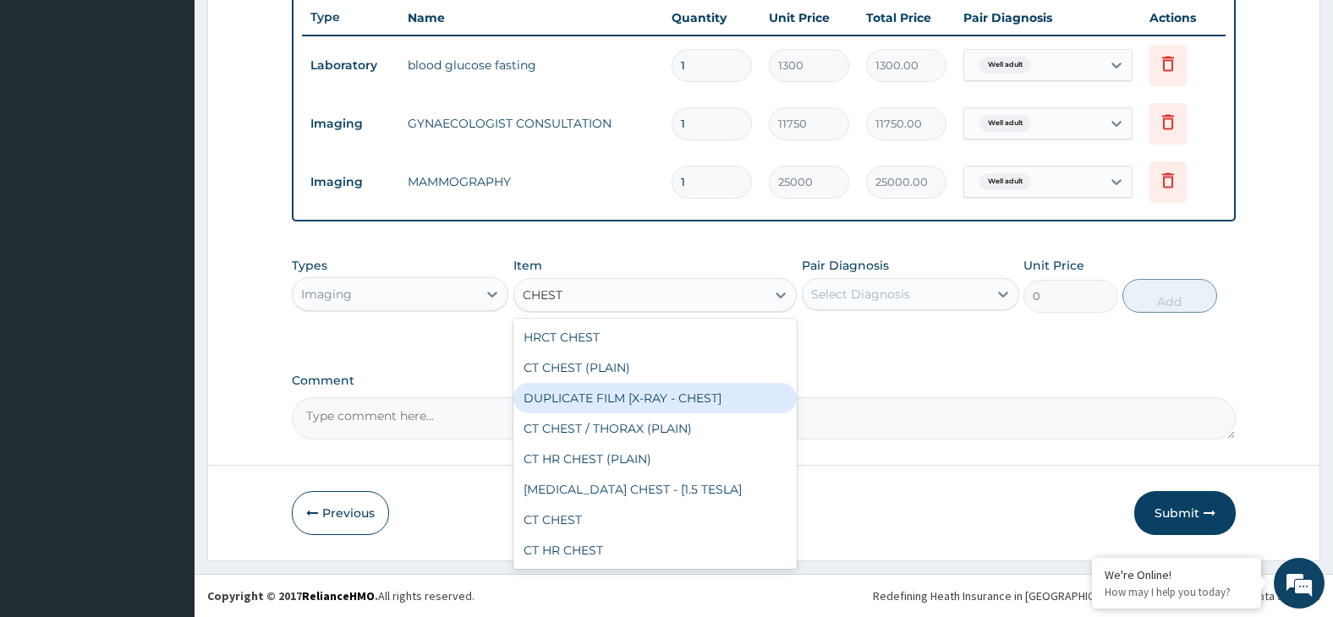
click at [700, 399] on div "DUPLICATE FILM [X-RAY - CHEST]" at bounding box center [654, 398] width 283 height 30
type input "3750"
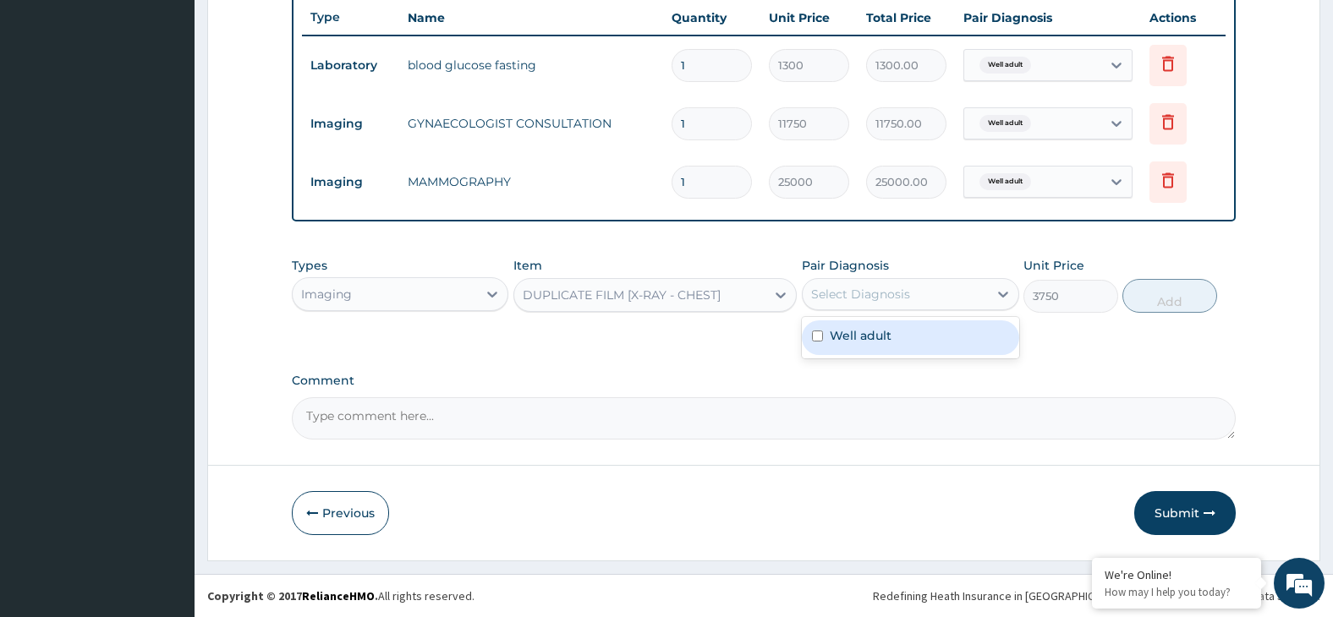
click at [938, 292] on div "Select Diagnosis" at bounding box center [895, 294] width 185 height 27
click at [850, 337] on label "Well adult" at bounding box center [861, 335] width 62 height 17
checkbox input "true"
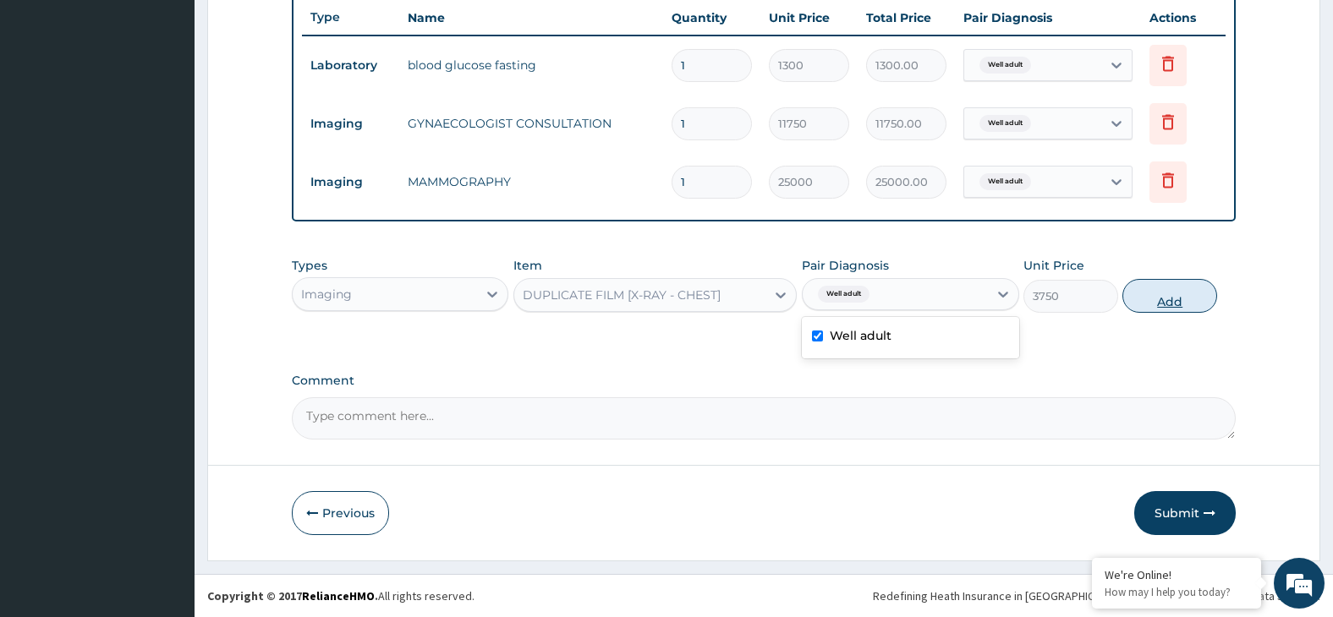
click at [1189, 294] on button "Add" at bounding box center [1169, 296] width 95 height 34
type input "0"
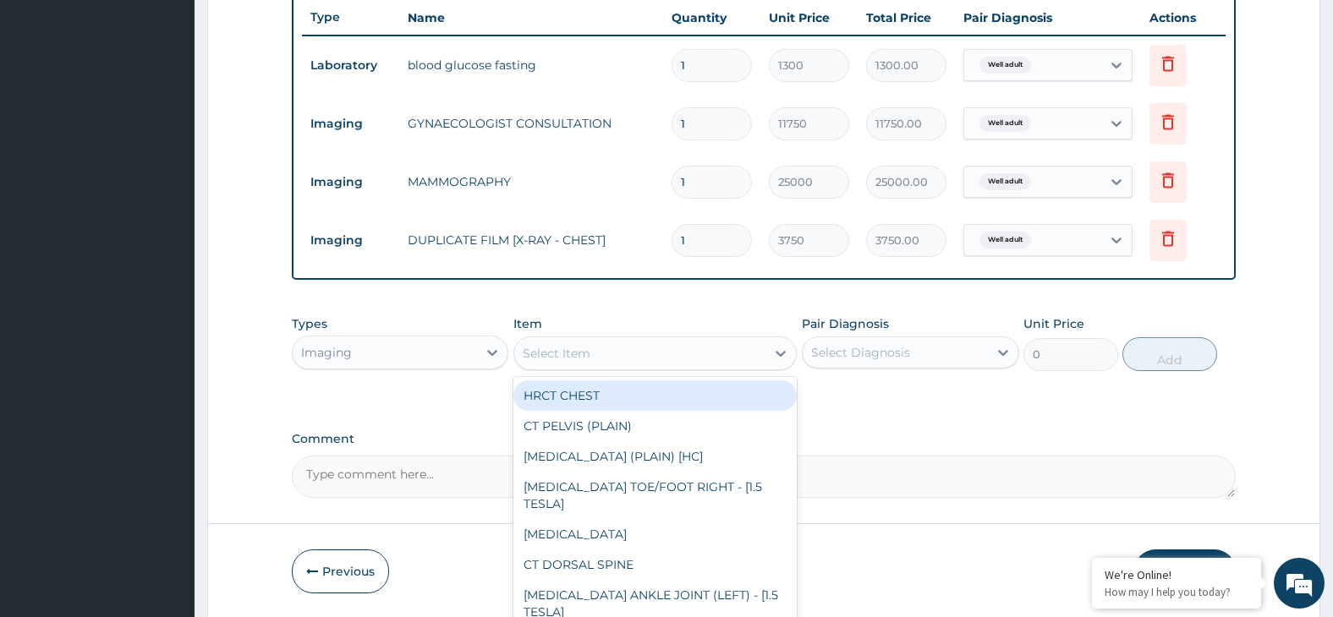
click at [621, 359] on div "Select Item" at bounding box center [639, 353] width 251 height 27
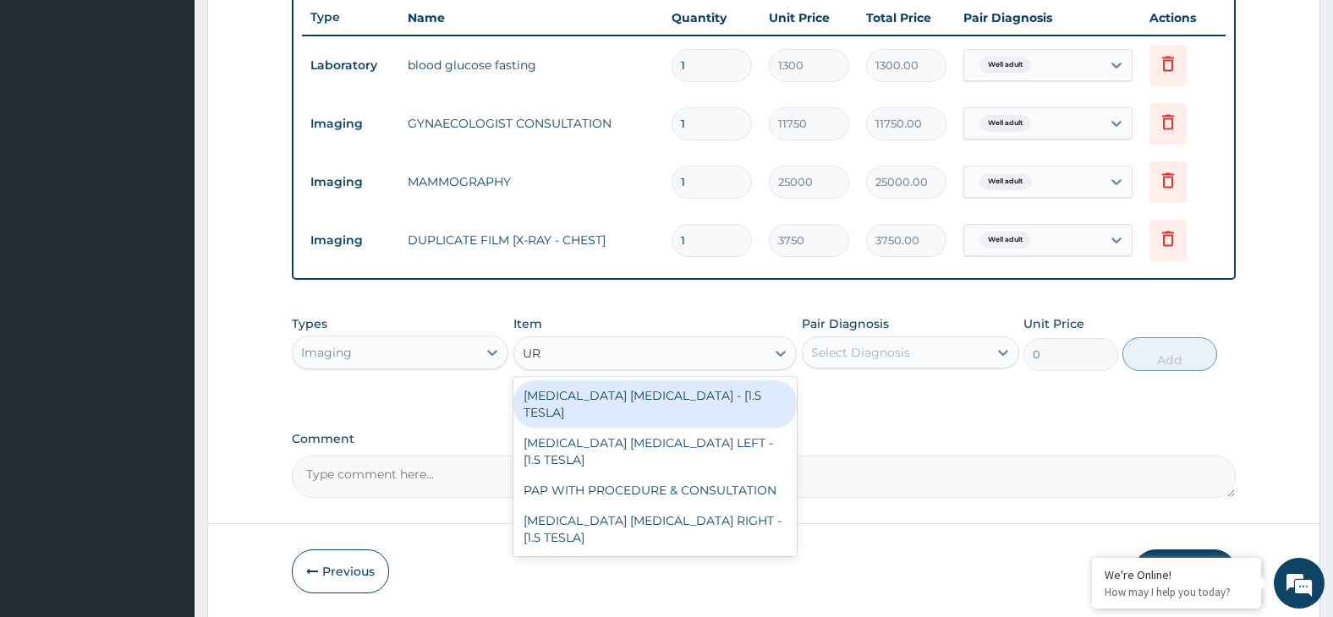
type input "UR"
click at [445, 354] on div "Imaging" at bounding box center [385, 352] width 185 height 27
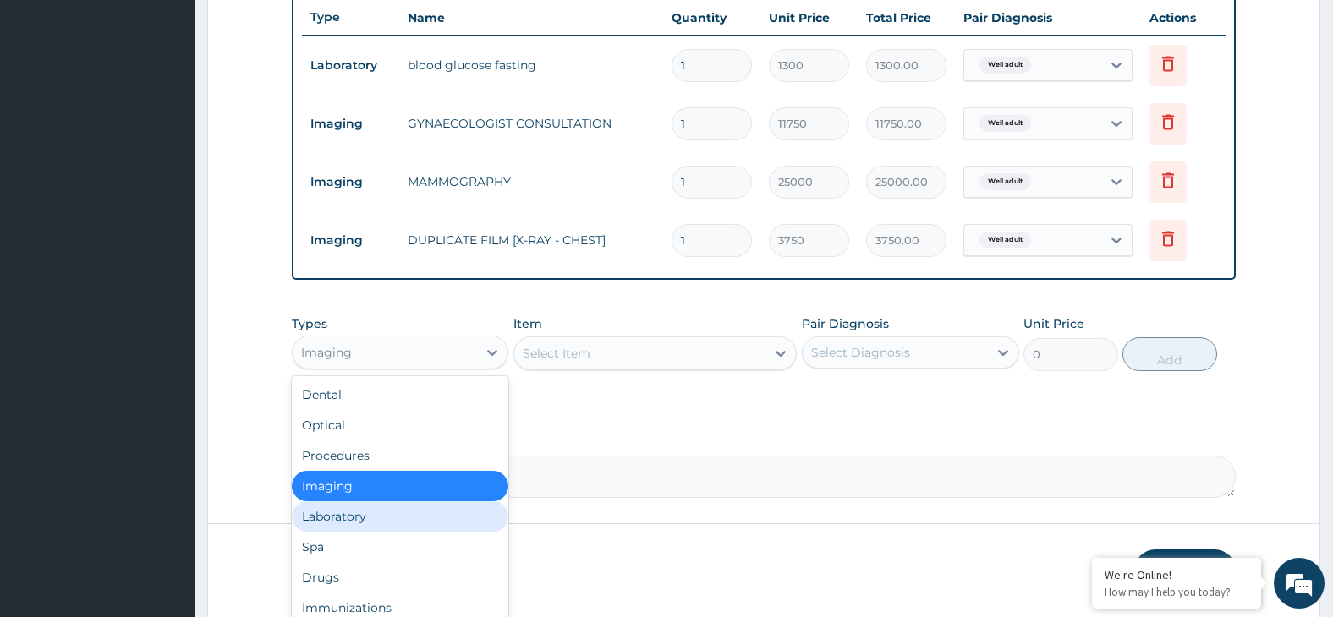
click at [385, 514] on div "Laboratory" at bounding box center [400, 517] width 217 height 30
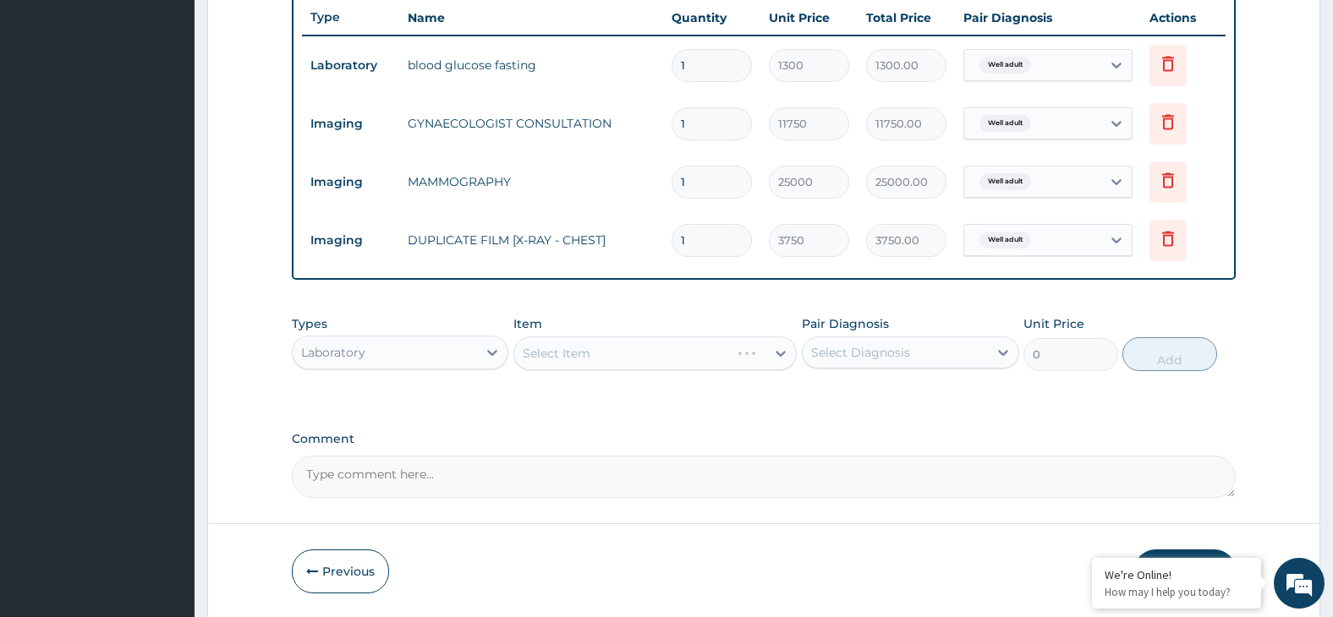
click at [632, 354] on div "Select Item" at bounding box center [654, 354] width 283 height 34
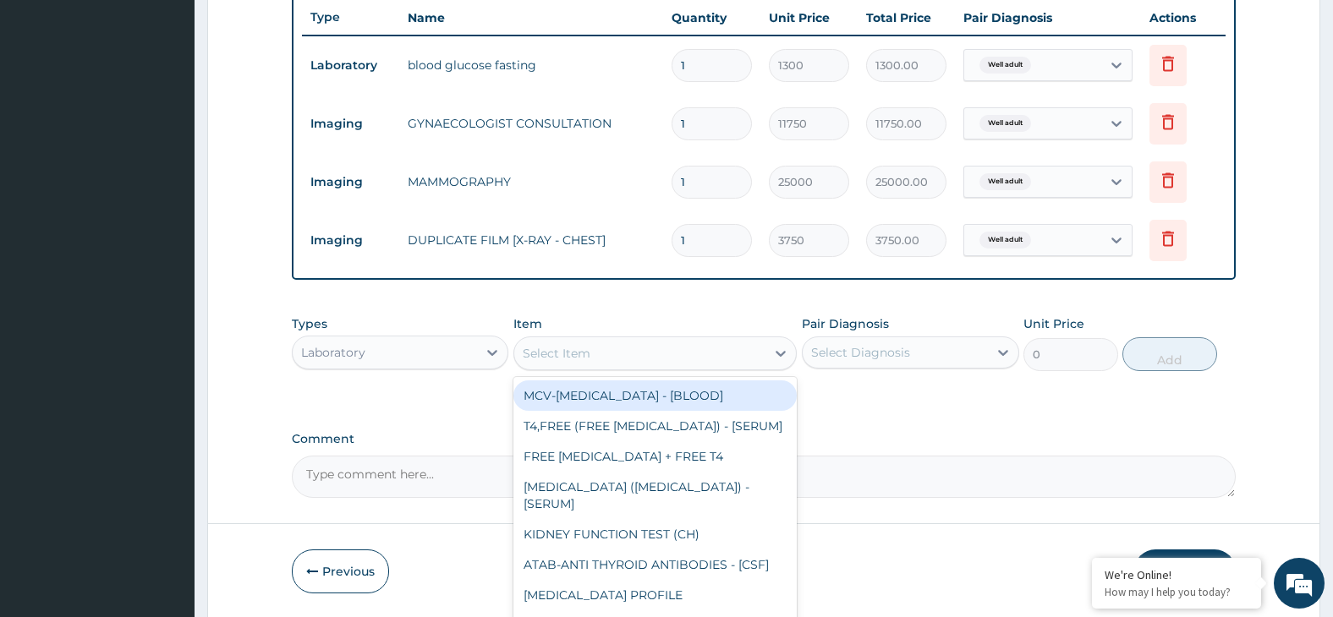
click at [639, 351] on div "Select Item" at bounding box center [639, 353] width 251 height 27
type input "URINE"
click at [727, 394] on div "URINE, ROUTINE EXAMINATION - [HC]" at bounding box center [654, 396] width 283 height 30
type input "3130"
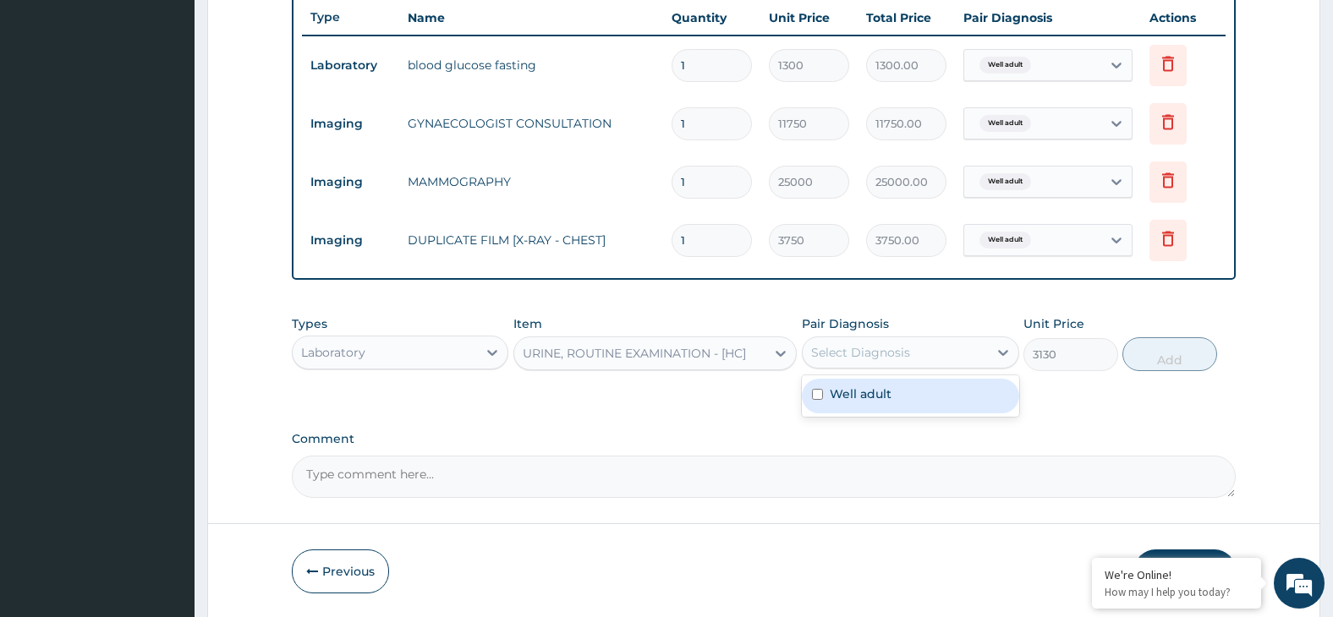
click at [859, 350] on div "Select Diagnosis" at bounding box center [860, 352] width 99 height 17
drag, startPoint x: 925, startPoint y: 384, endPoint x: 945, endPoint y: 390, distance: 20.3
click at [934, 390] on div "Well adult" at bounding box center [910, 396] width 217 height 35
checkbox input "true"
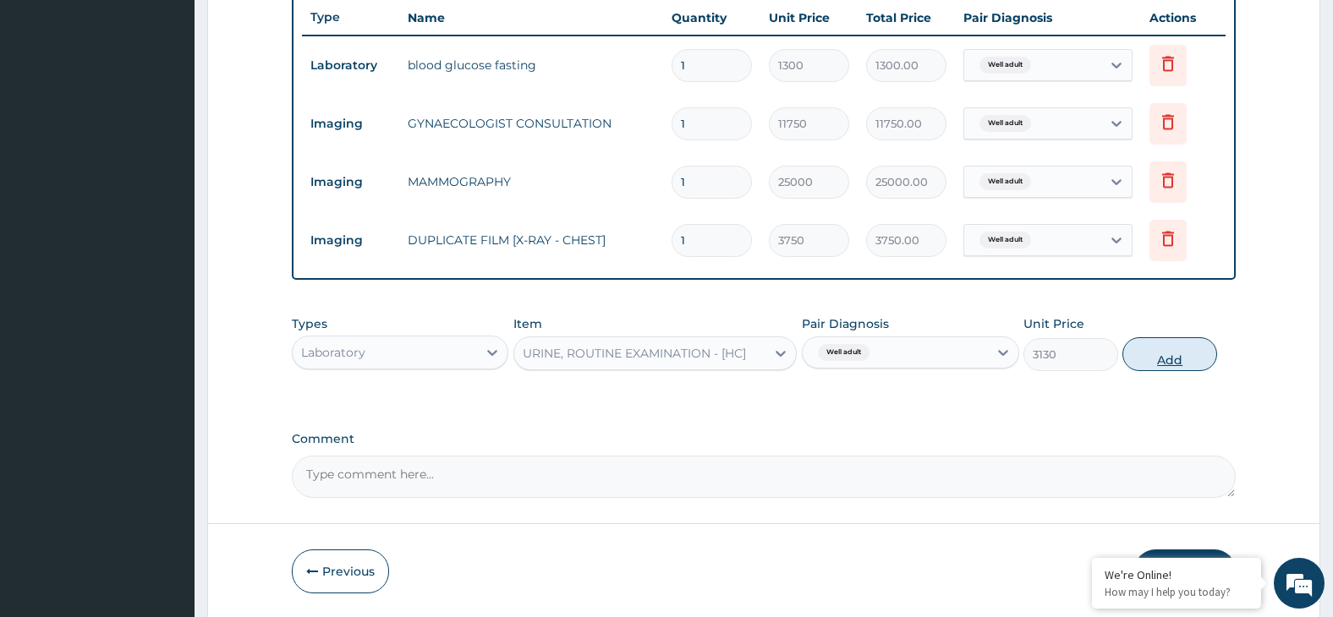
click at [1154, 353] on button "Add" at bounding box center [1169, 355] width 95 height 34
type input "0"
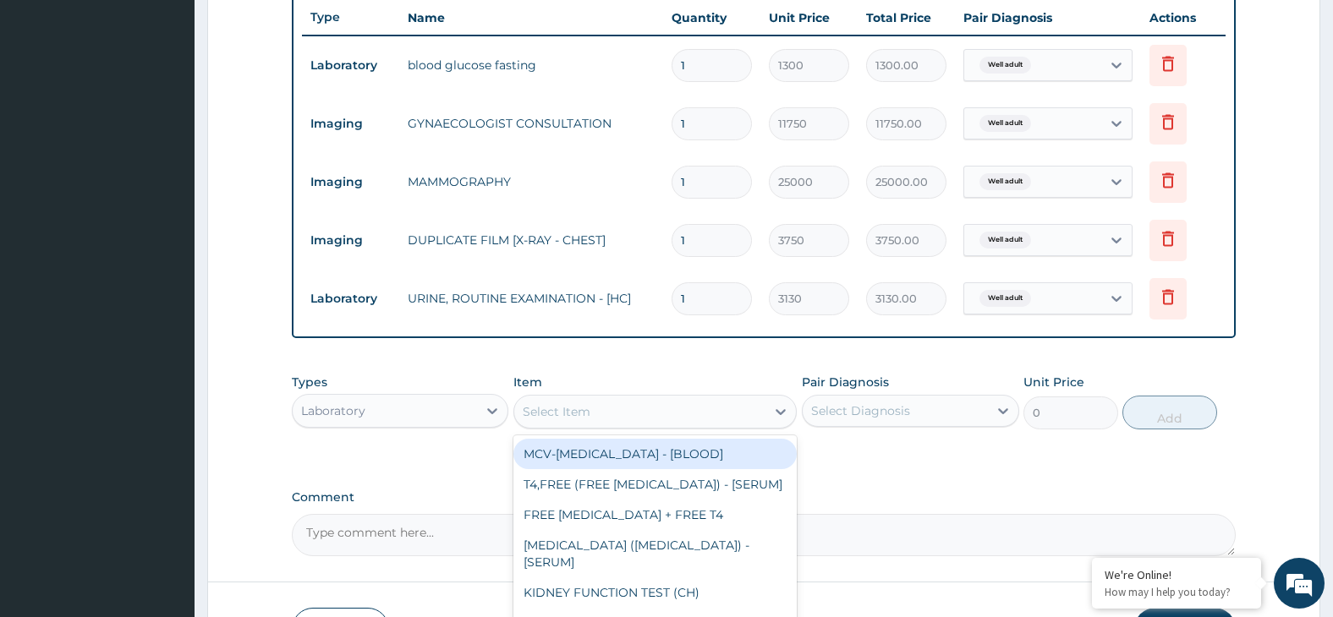
click at [642, 409] on div "Select Item" at bounding box center [639, 411] width 251 height 27
click at [619, 419] on div "Select Item" at bounding box center [639, 411] width 251 height 27
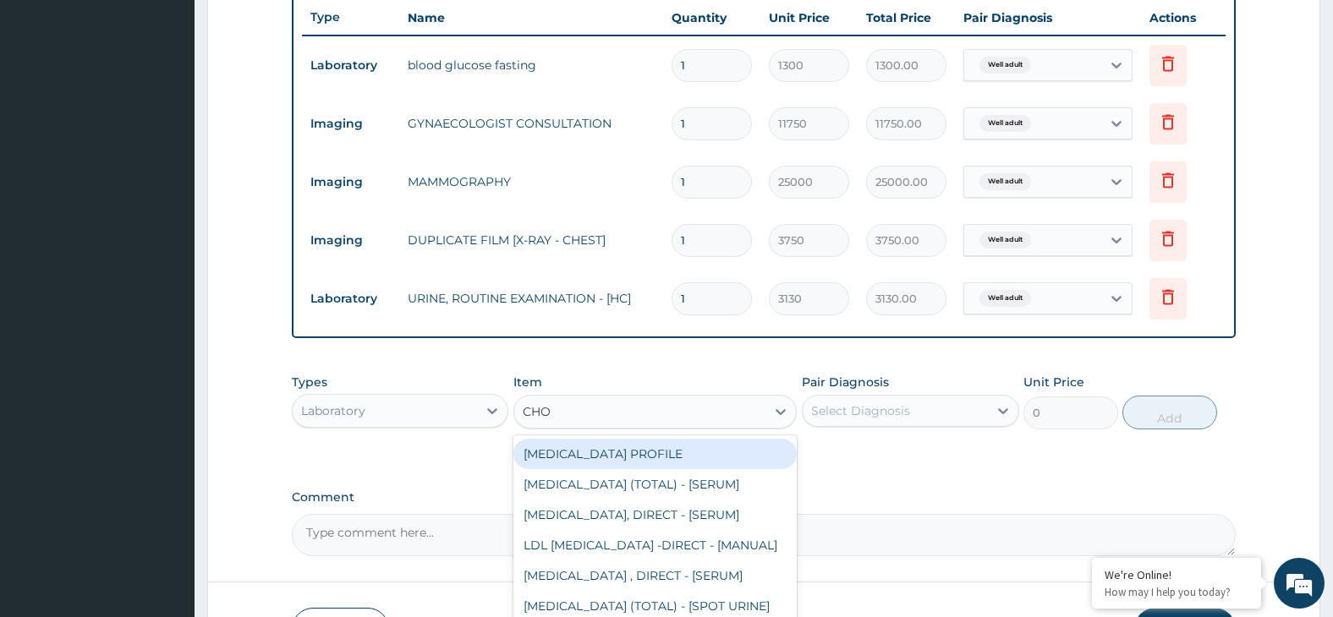
type input "CHOL"
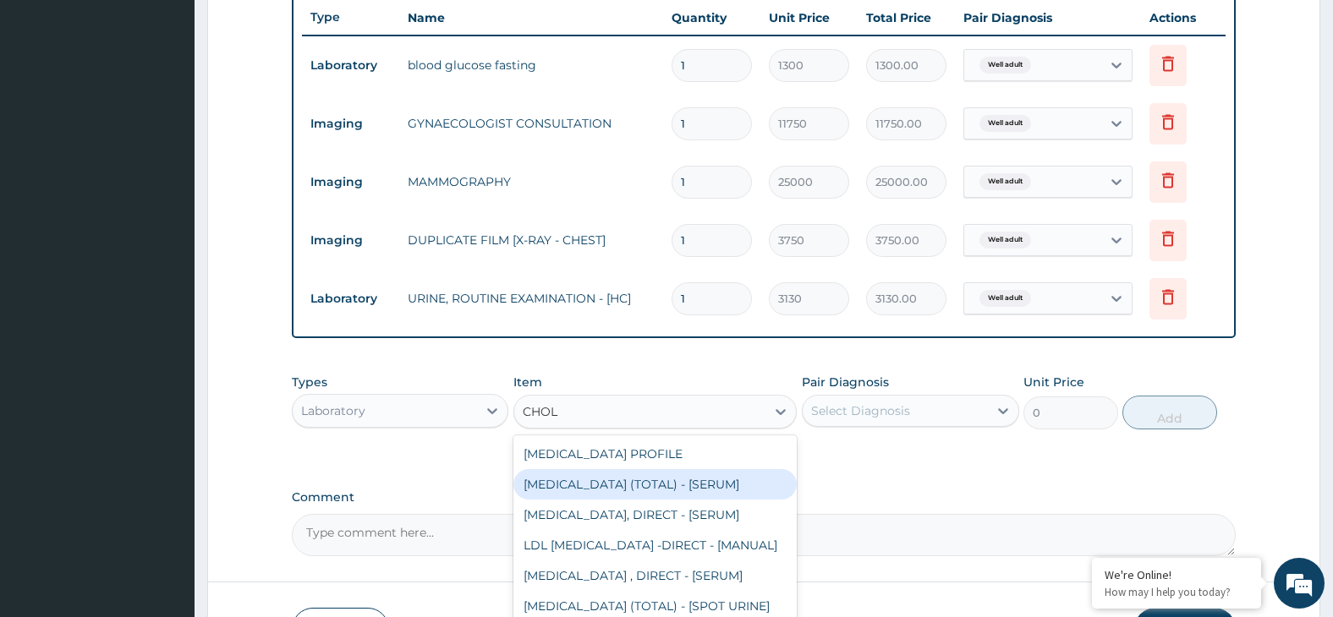
click at [697, 486] on div "CHOLESTEROL (TOTAL) - [SERUM]" at bounding box center [654, 484] width 283 height 30
type input "3000"
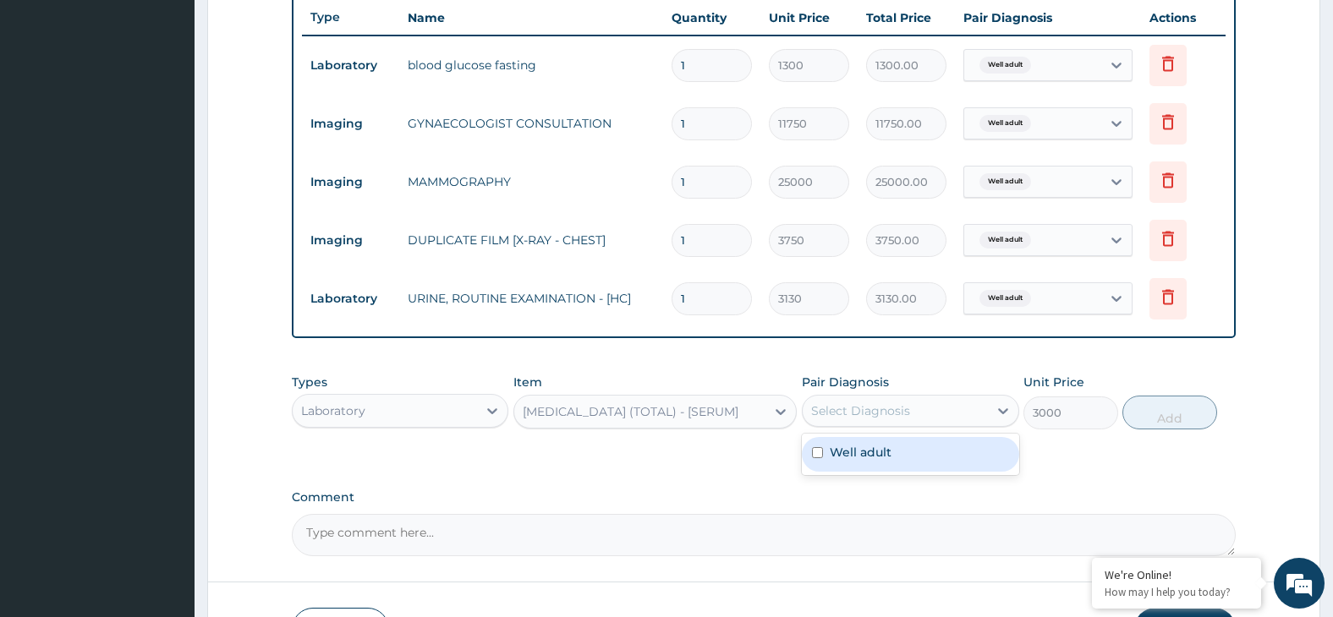
click at [882, 414] on div "Select Diagnosis" at bounding box center [860, 411] width 99 height 17
drag, startPoint x: 966, startPoint y: 463, endPoint x: 977, endPoint y: 461, distance: 11.1
click at [969, 463] on div "Well adult" at bounding box center [910, 454] width 217 height 35
checkbox input "true"
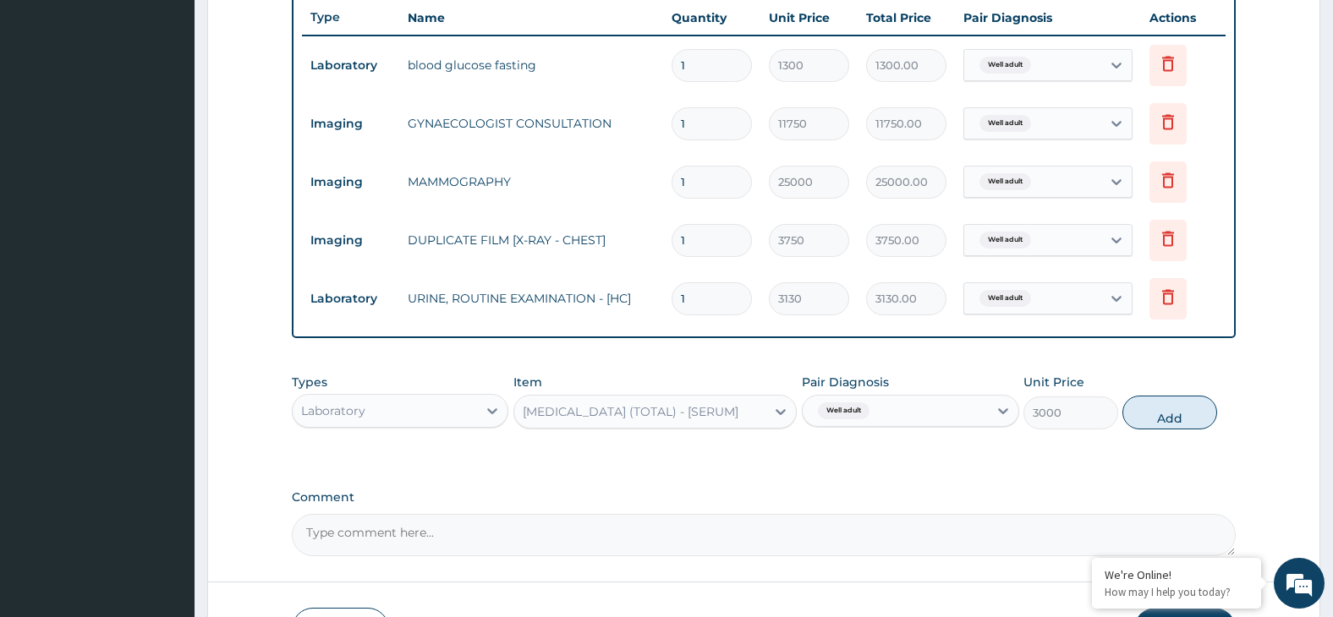
click at [1183, 408] on button "Add" at bounding box center [1169, 413] width 95 height 34
type input "0"
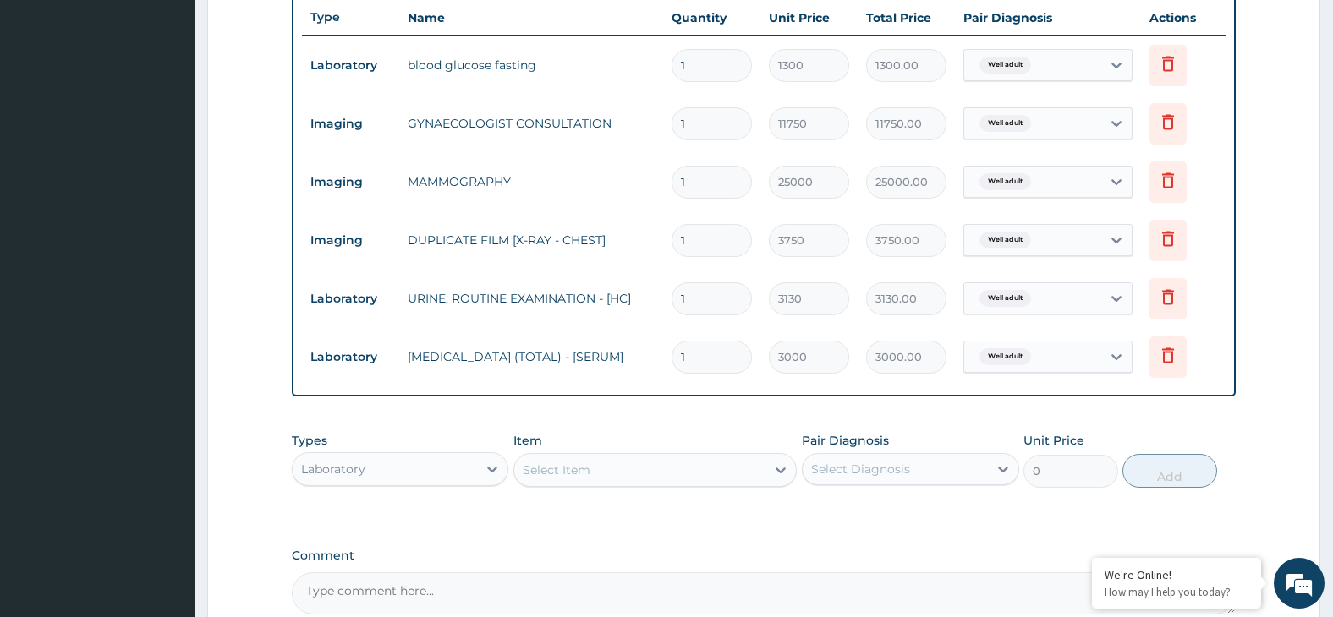
click at [447, 479] on div "Laboratory" at bounding box center [385, 469] width 185 height 27
click at [402, 603] on div "Imaging" at bounding box center [400, 603] width 217 height 30
click at [401, 468] on div "Imaging" at bounding box center [385, 469] width 185 height 27
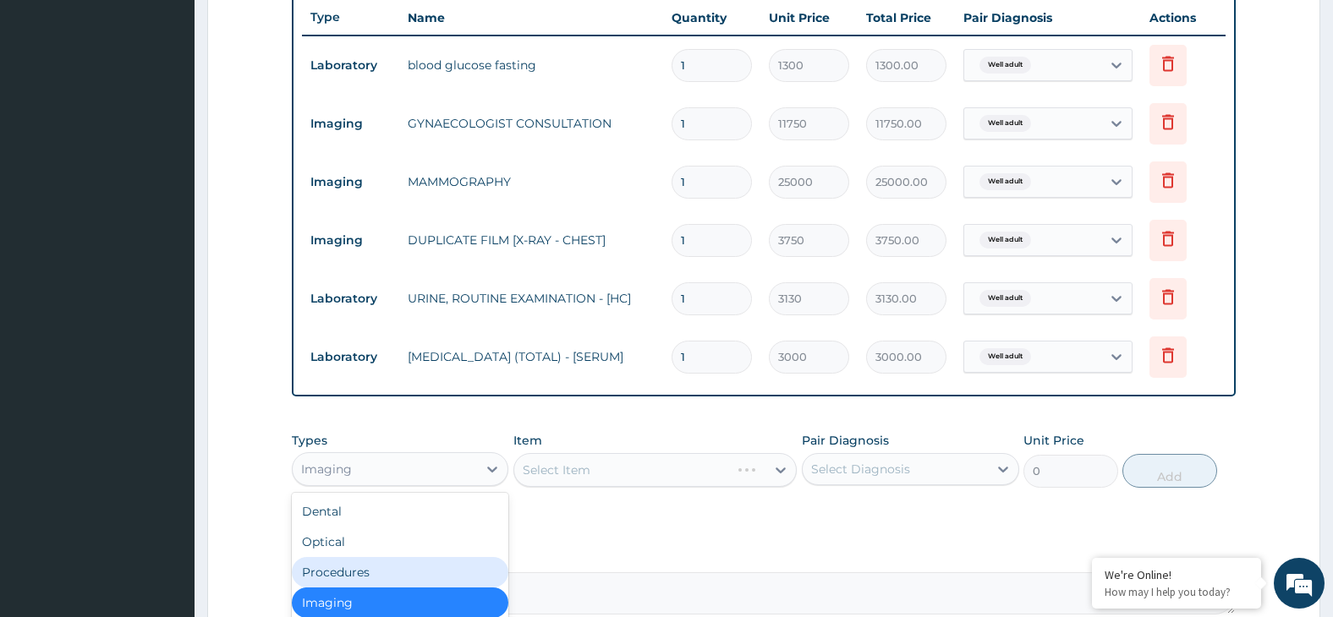
click at [373, 575] on div "Procedures" at bounding box center [400, 572] width 217 height 30
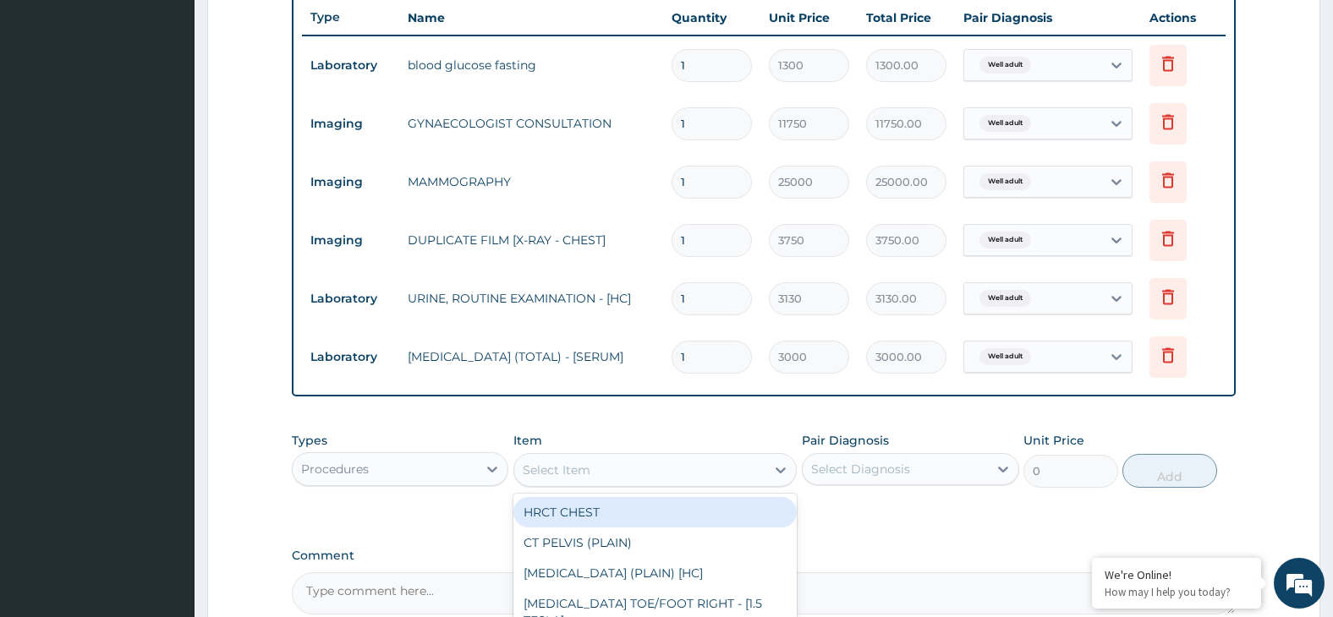
click at [605, 471] on div "Select Item" at bounding box center [639, 470] width 251 height 27
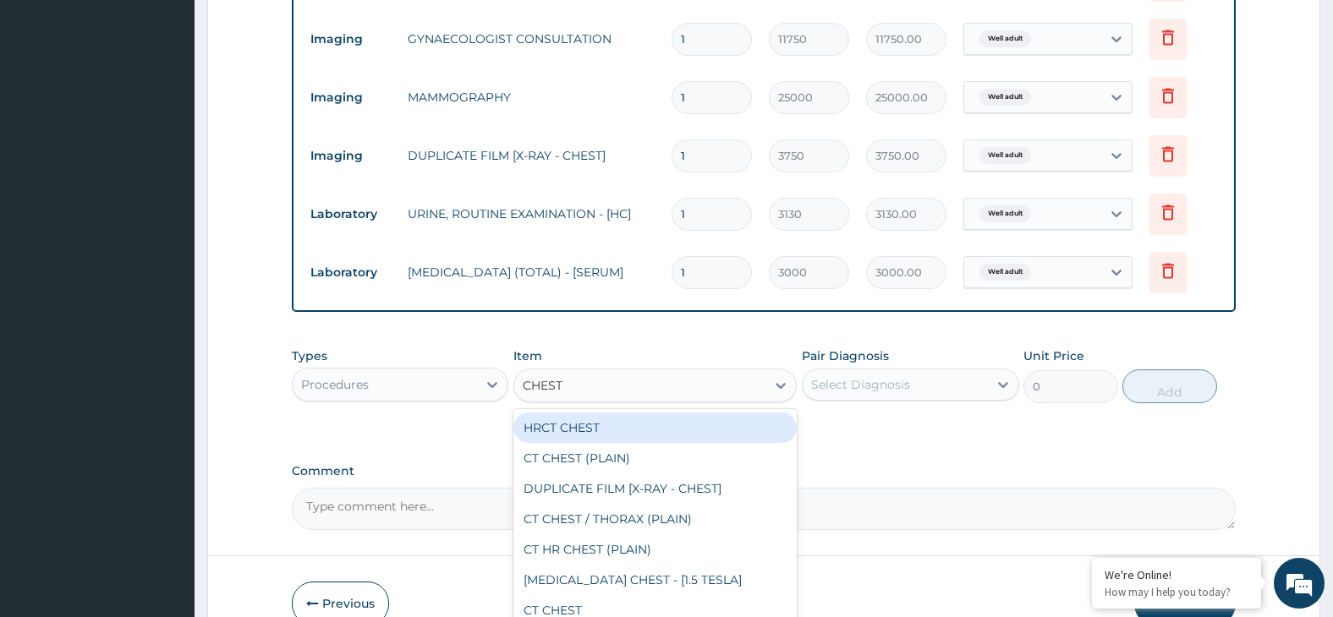
scroll to position [814, 0]
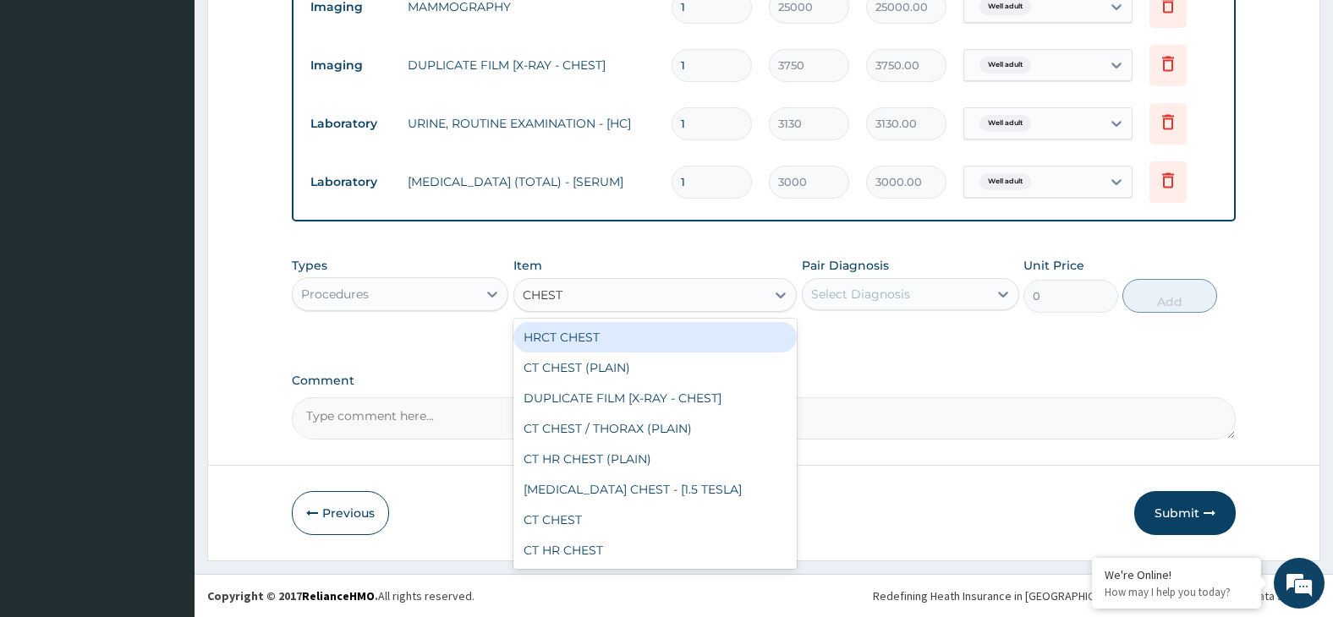
type input "CHEST"
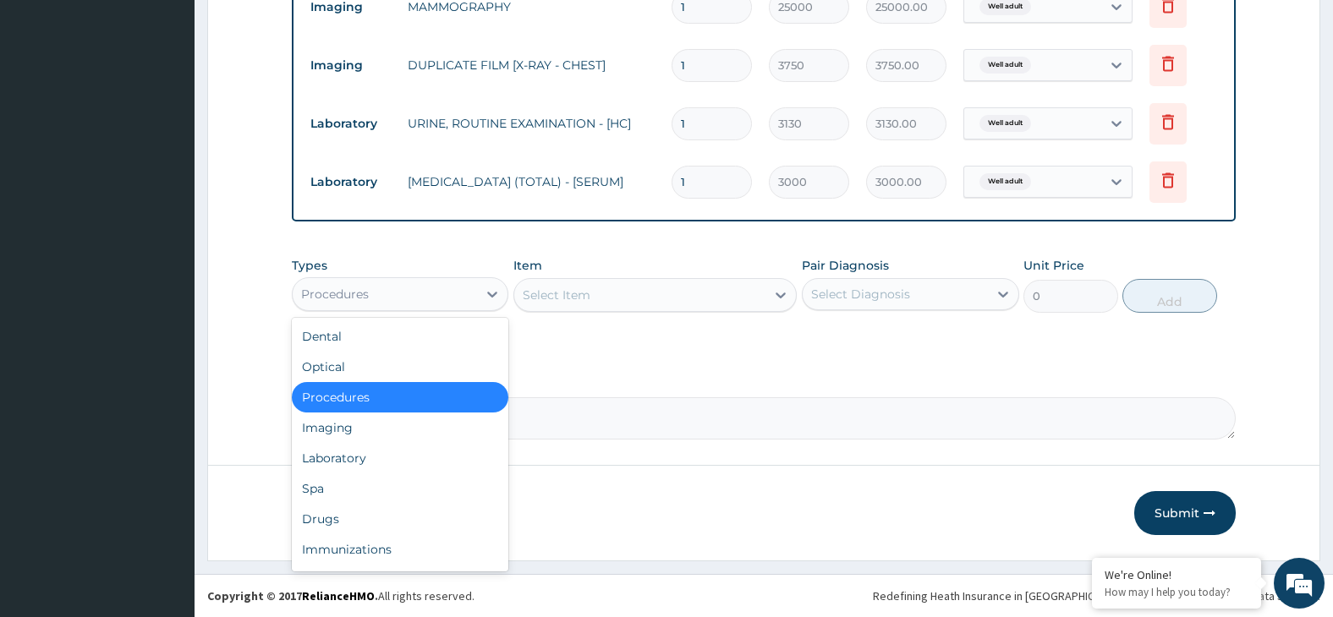
click at [425, 289] on div "Procedures" at bounding box center [385, 294] width 185 height 27
drag, startPoint x: 391, startPoint y: 456, endPoint x: 488, endPoint y: 397, distance: 113.9
click at [392, 457] on div "Laboratory" at bounding box center [400, 458] width 217 height 30
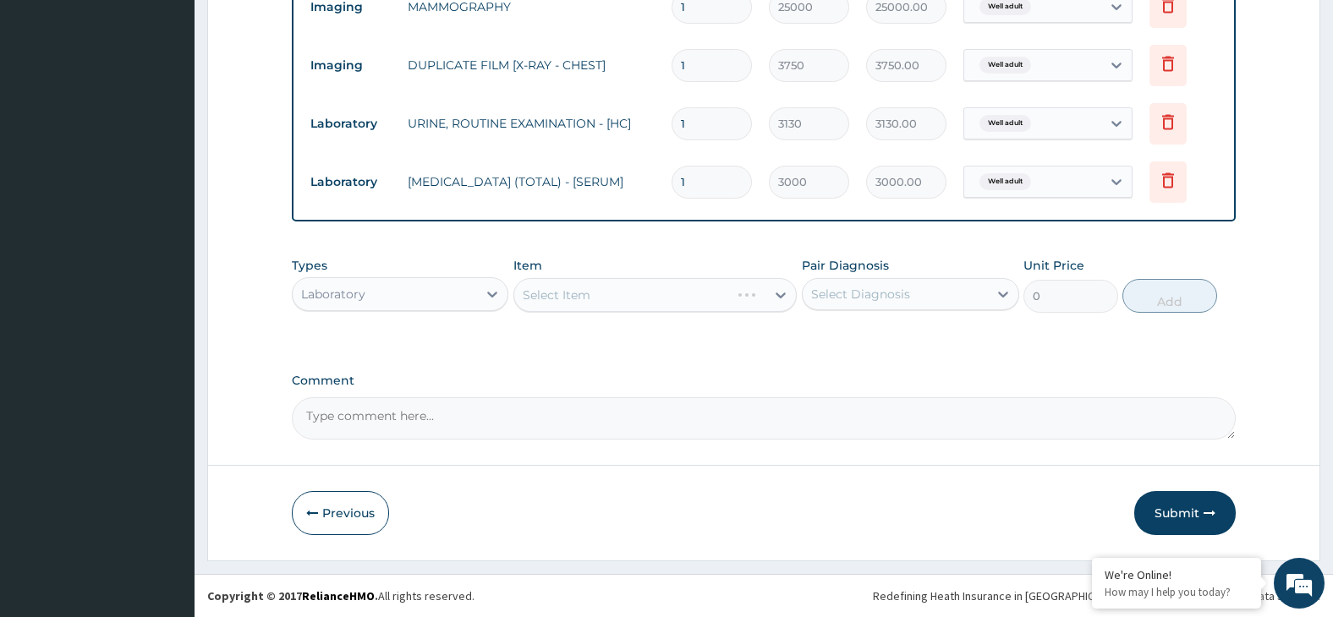
click at [599, 294] on div "Select Item" at bounding box center [654, 295] width 283 height 34
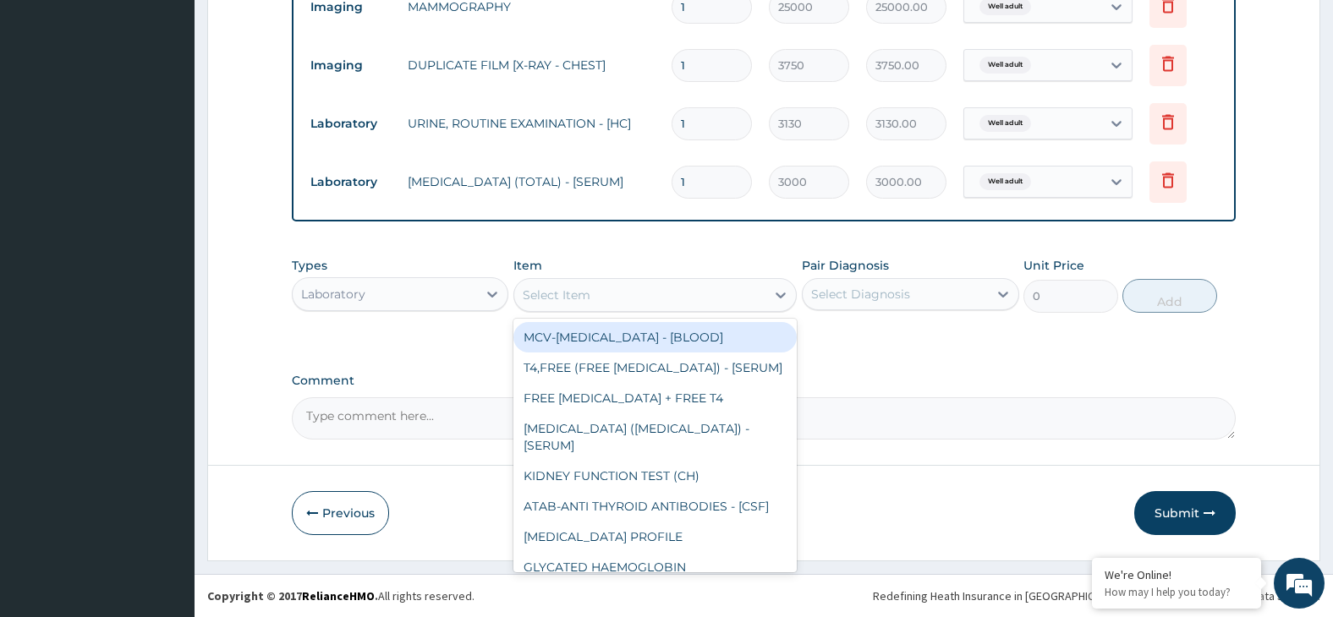
click at [636, 299] on div "Select Item" at bounding box center [639, 295] width 251 height 27
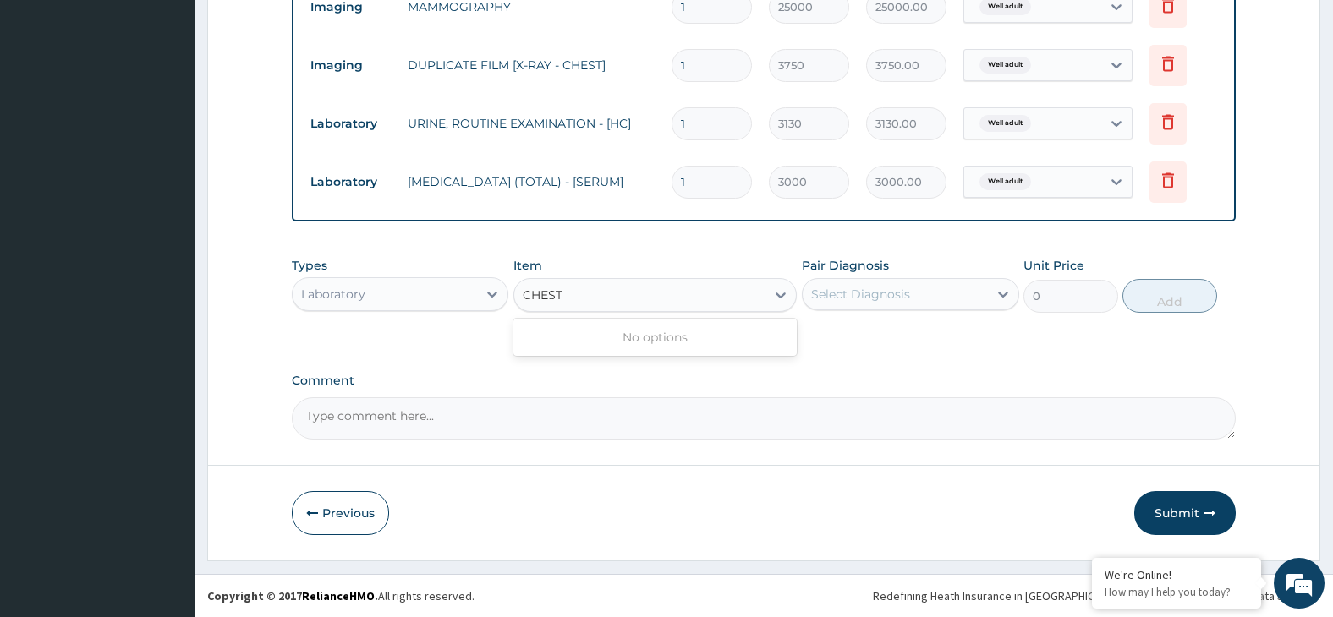
type input "CHEST"
click at [432, 294] on div "Laboratory" at bounding box center [385, 294] width 185 height 27
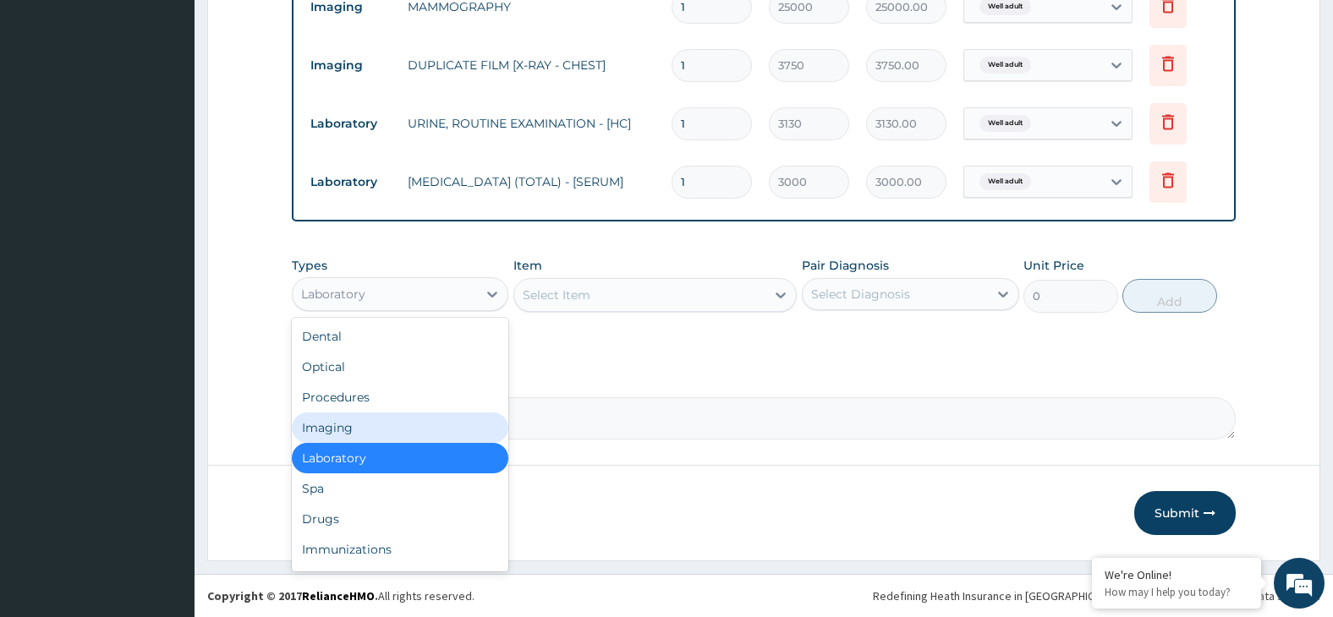
click at [382, 434] on div "Imaging" at bounding box center [400, 428] width 217 height 30
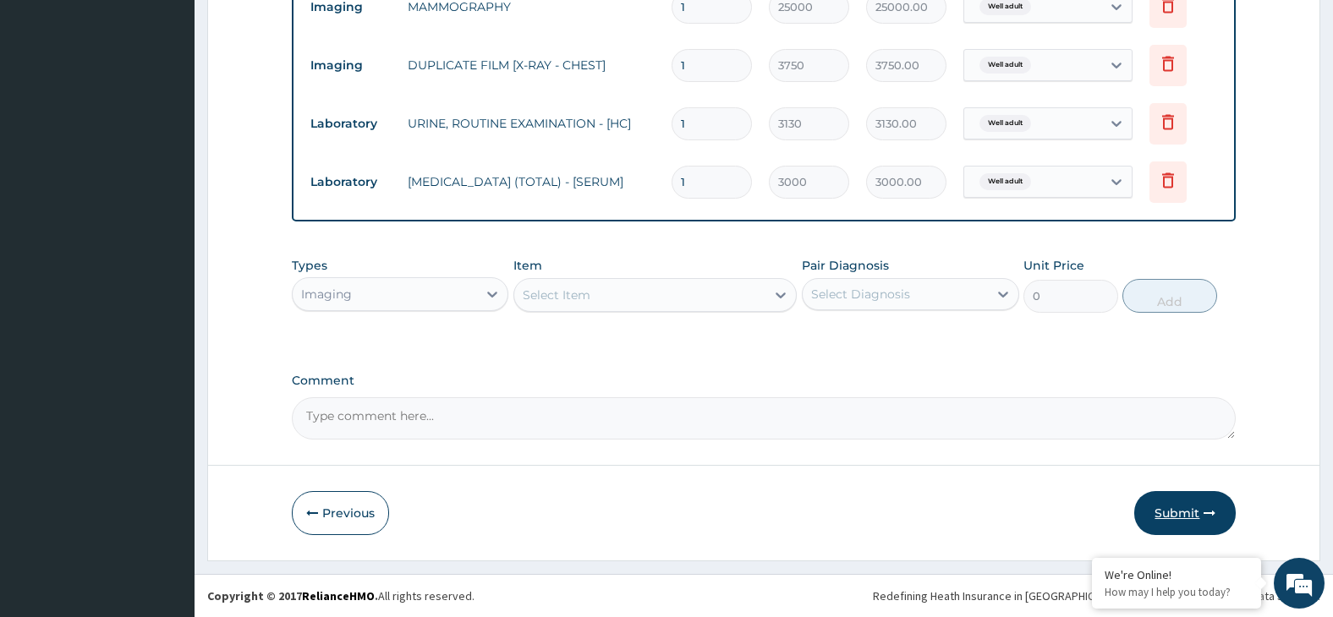
click at [1180, 511] on button "Submit" at bounding box center [1185, 513] width 102 height 44
